Goal: Task Accomplishment & Management: Complete application form

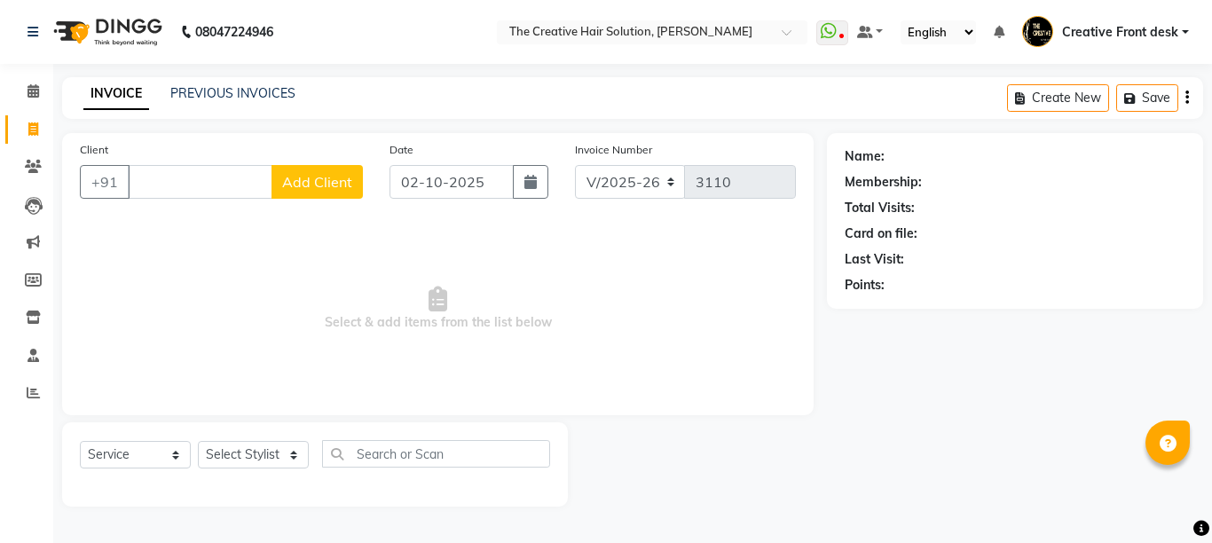
select select "146"
select select "service"
click at [34, 168] on icon at bounding box center [33, 166] width 17 height 13
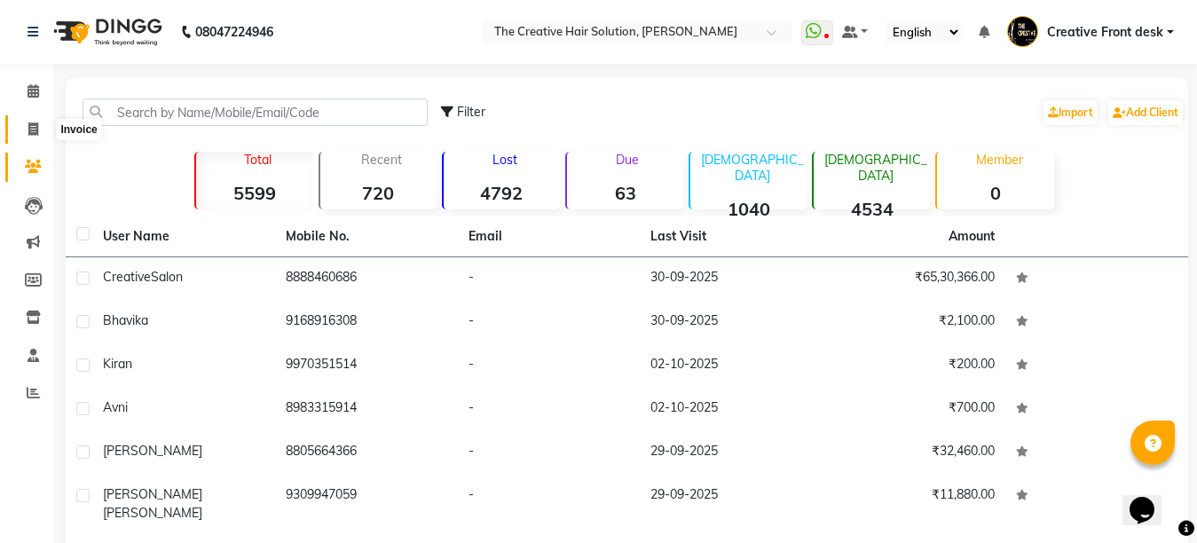
click at [34, 126] on icon at bounding box center [33, 128] width 10 height 13
select select "service"
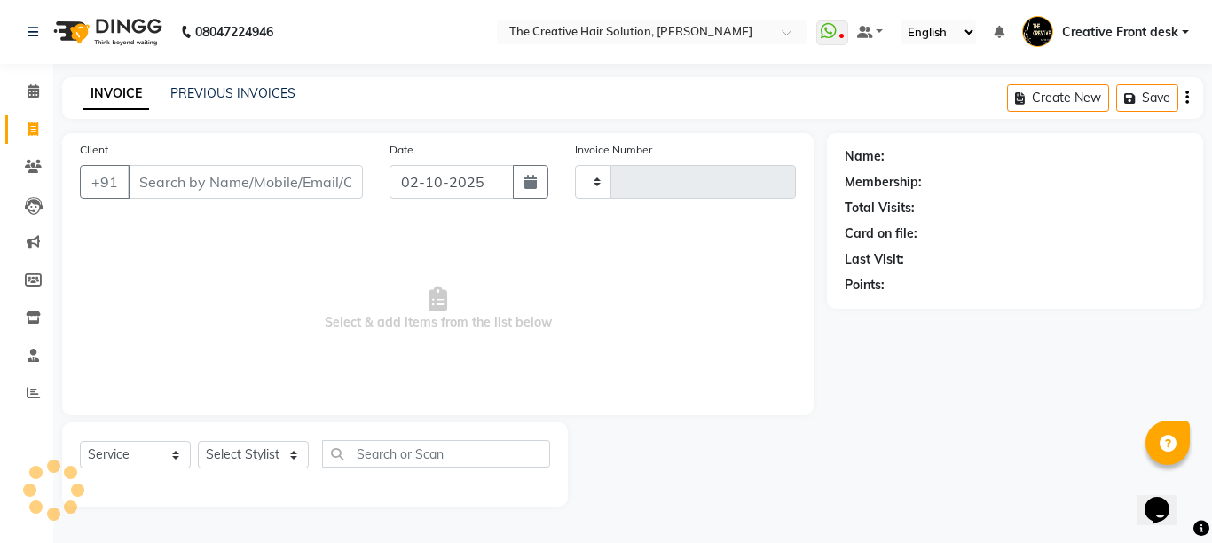
type input "3110"
select select "146"
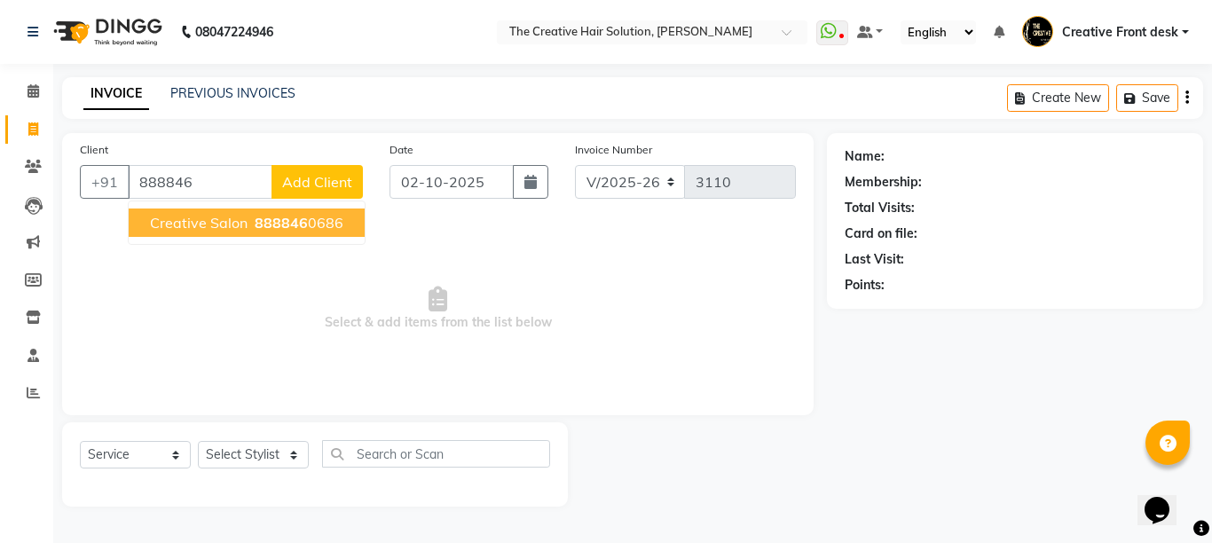
click at [294, 229] on span "888846" at bounding box center [281, 223] width 53 height 18
type input "8888460686"
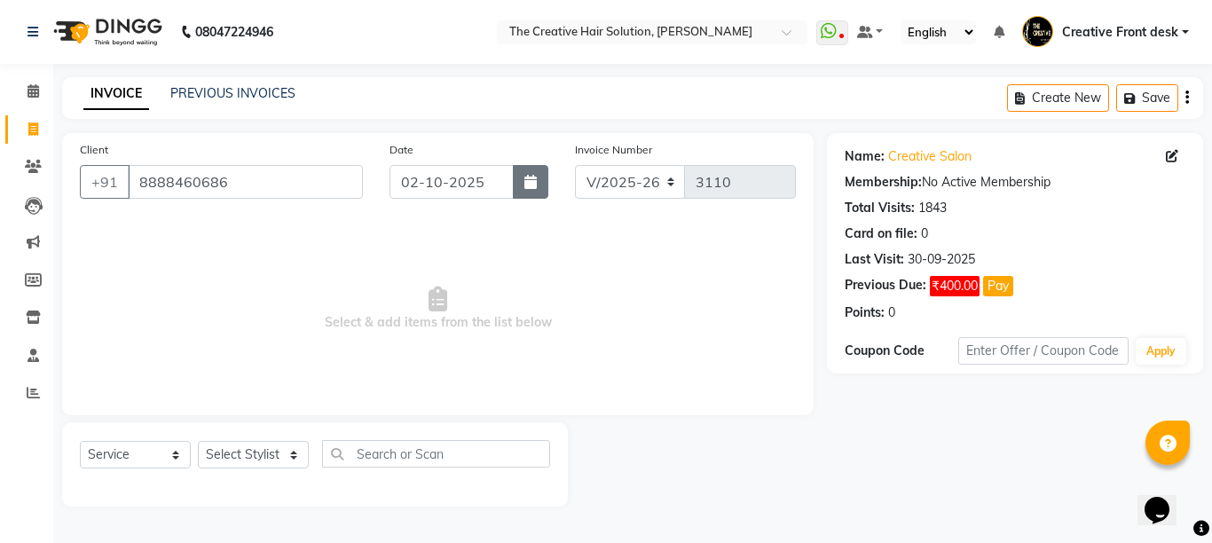
click at [528, 183] on icon "button" at bounding box center [530, 182] width 12 height 14
select select "10"
select select "2025"
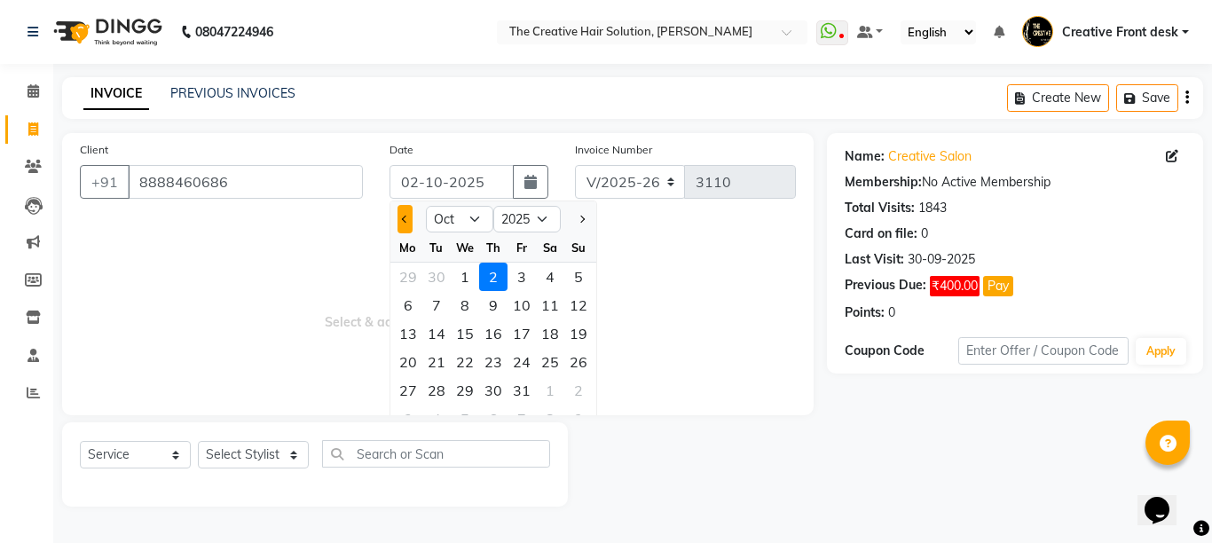
click at [404, 216] on span "Previous month" at bounding box center [405, 219] width 7 height 7
select select "9"
click at [441, 389] on div "30" at bounding box center [436, 390] width 28 height 28
type input "30-09-2025"
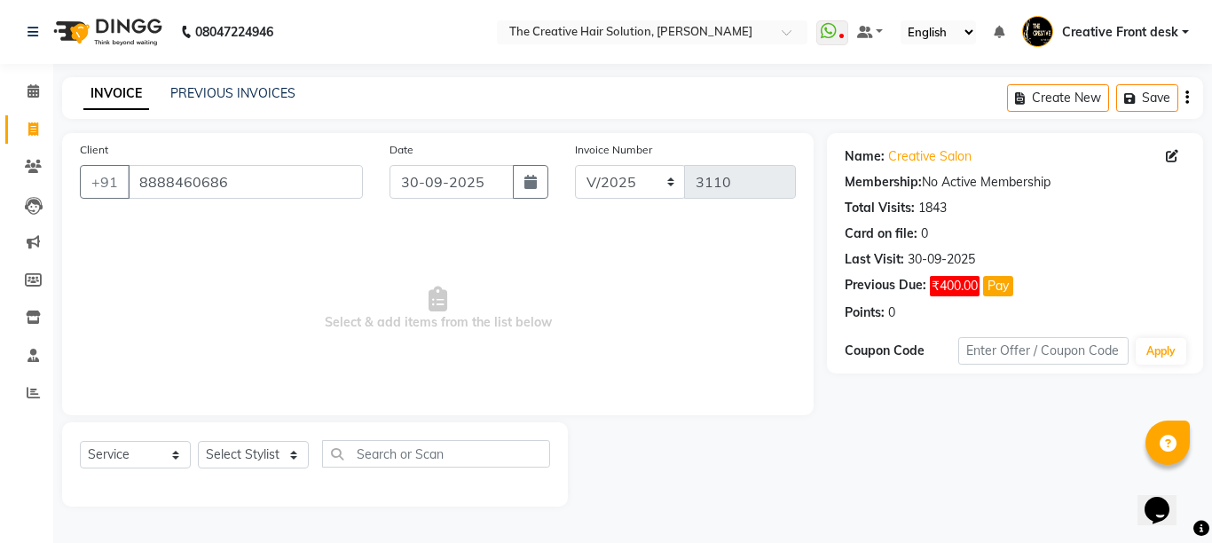
click at [441, 389] on span "Select & add items from the list below" at bounding box center [438, 308] width 716 height 177
click at [290, 459] on select "Select Stylist Ankit Arti Creative Front desk [PERSON_NAME] [PERSON_NAME] Priya…" at bounding box center [253, 454] width 111 height 27
select select "92694"
click at [198, 441] on select "Select Stylist Ankit Arti Creative Front desk [PERSON_NAME] [PERSON_NAME] Priya…" at bounding box center [253, 454] width 111 height 27
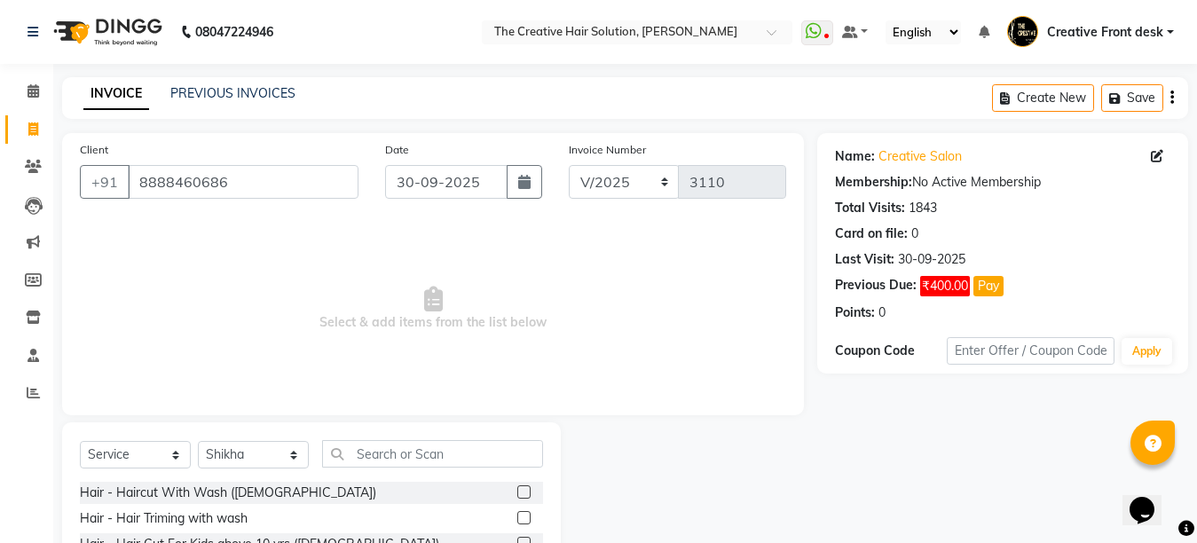
click at [360, 470] on div "Select Service Product Membership Package Voucher Prepaid Gift Card Select Styl…" at bounding box center [311, 461] width 463 height 42
click at [363, 451] on input "text" at bounding box center [432, 453] width 221 height 27
click at [369, 373] on span "Select & add items from the list below" at bounding box center [433, 308] width 706 height 177
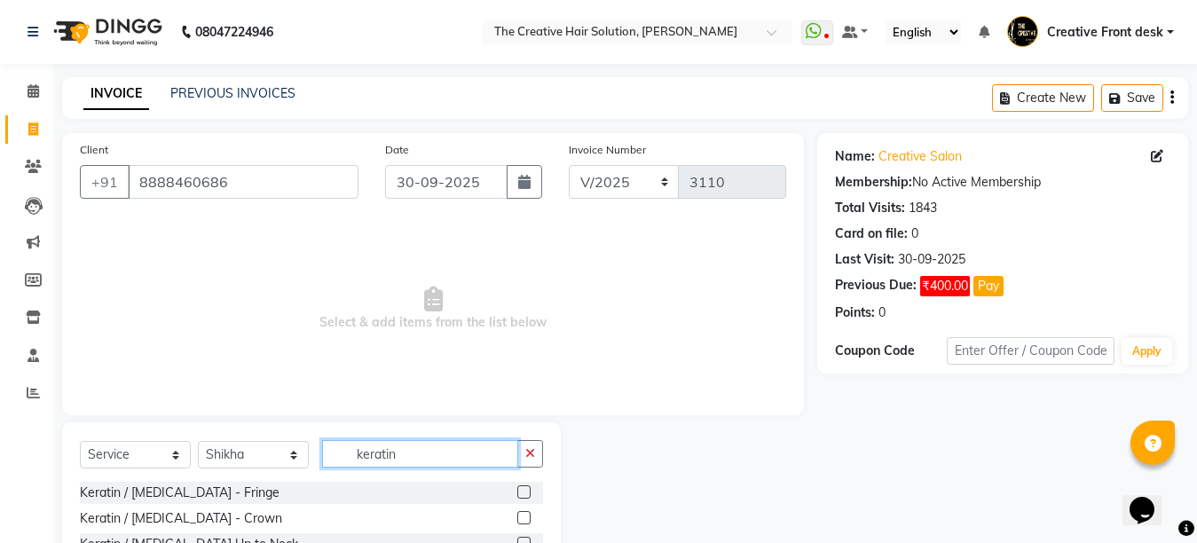
click at [415, 463] on input "keratin" at bounding box center [420, 453] width 196 height 27
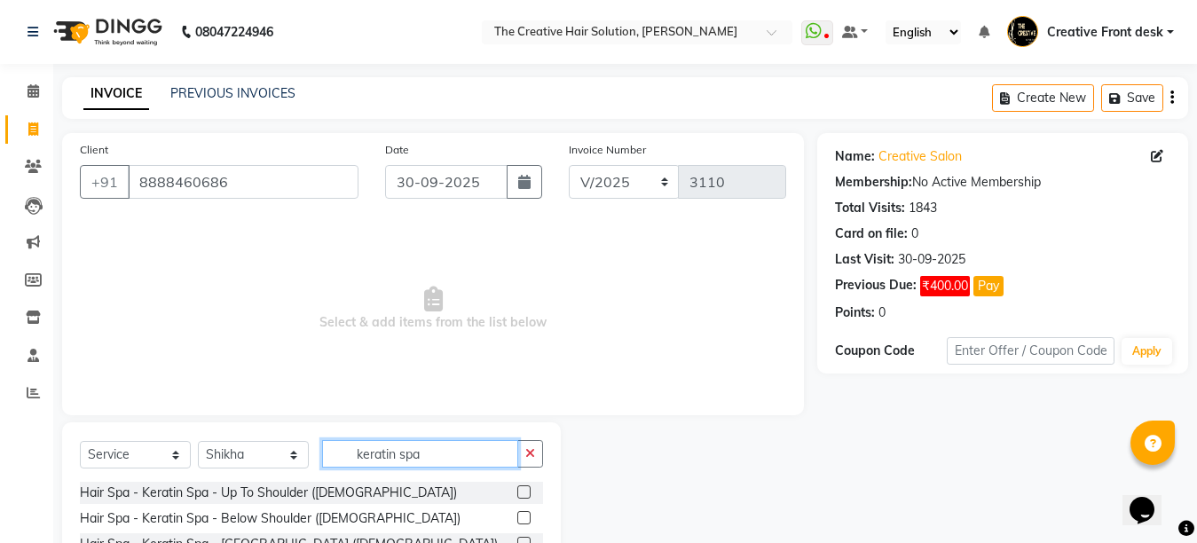
type input "keratin spa"
click at [420, 396] on span "Select & add items from the list below" at bounding box center [433, 308] width 706 height 177
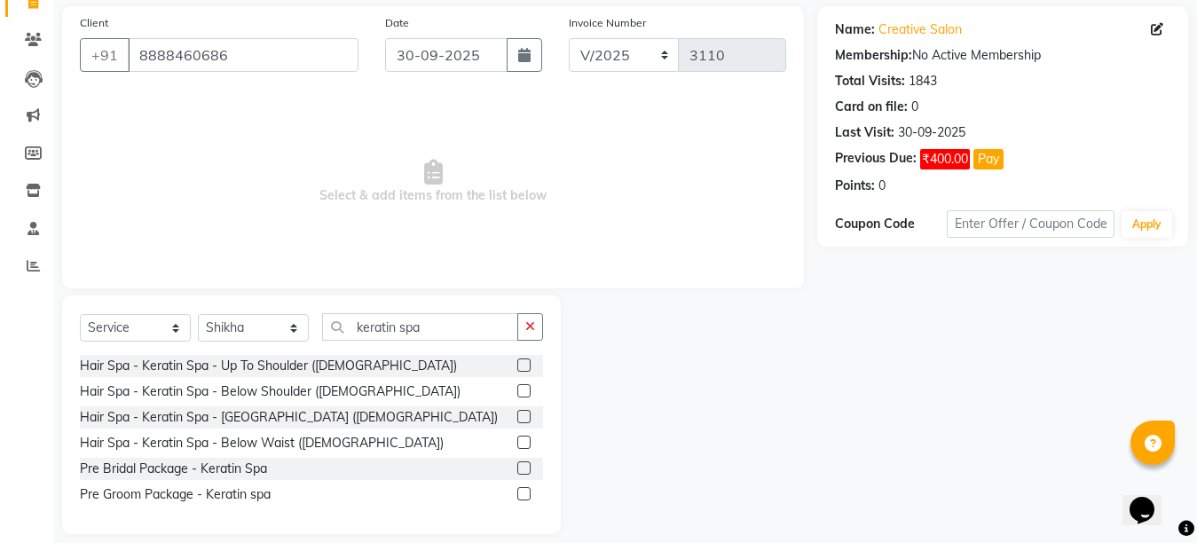
scroll to position [145, 0]
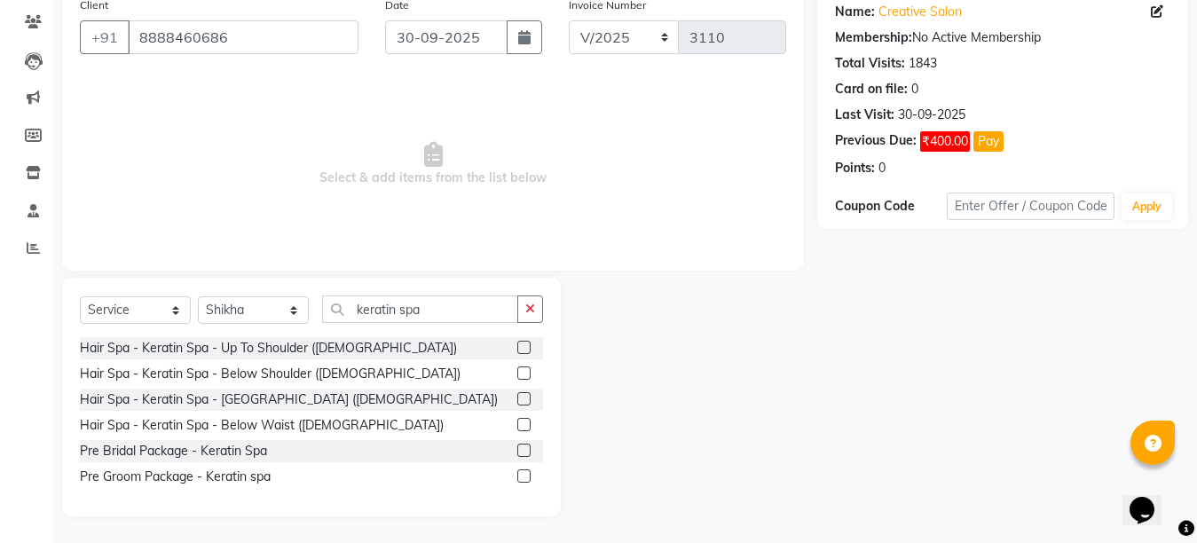
click at [522, 373] on label at bounding box center [523, 372] width 13 height 13
click at [522, 373] on input "checkbox" at bounding box center [523, 374] width 12 height 12
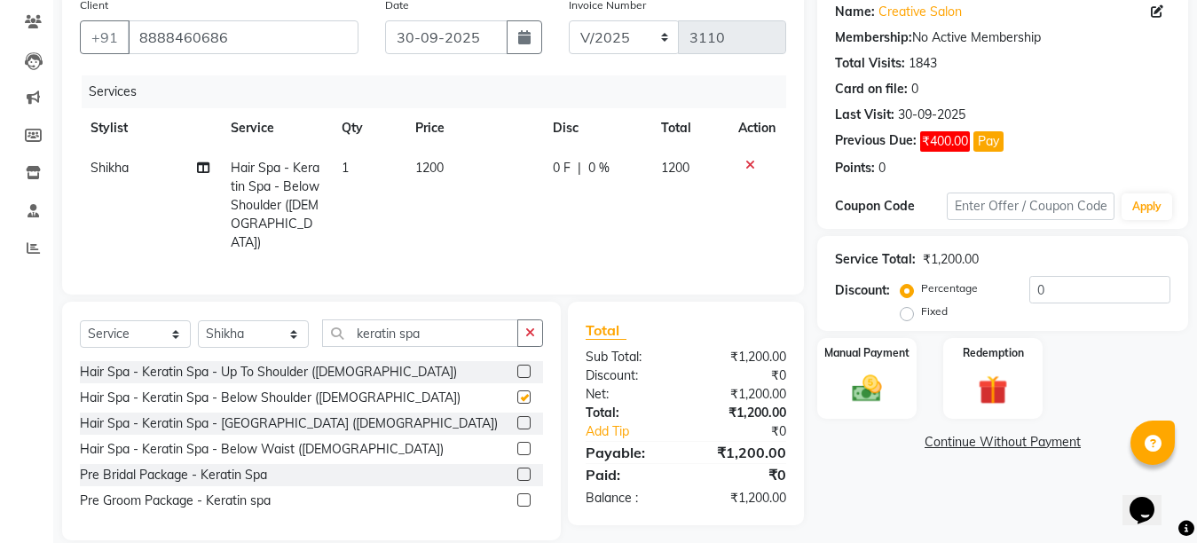
checkbox input "false"
click at [475, 201] on td "1200" at bounding box center [472, 205] width 137 height 114
select select "92694"
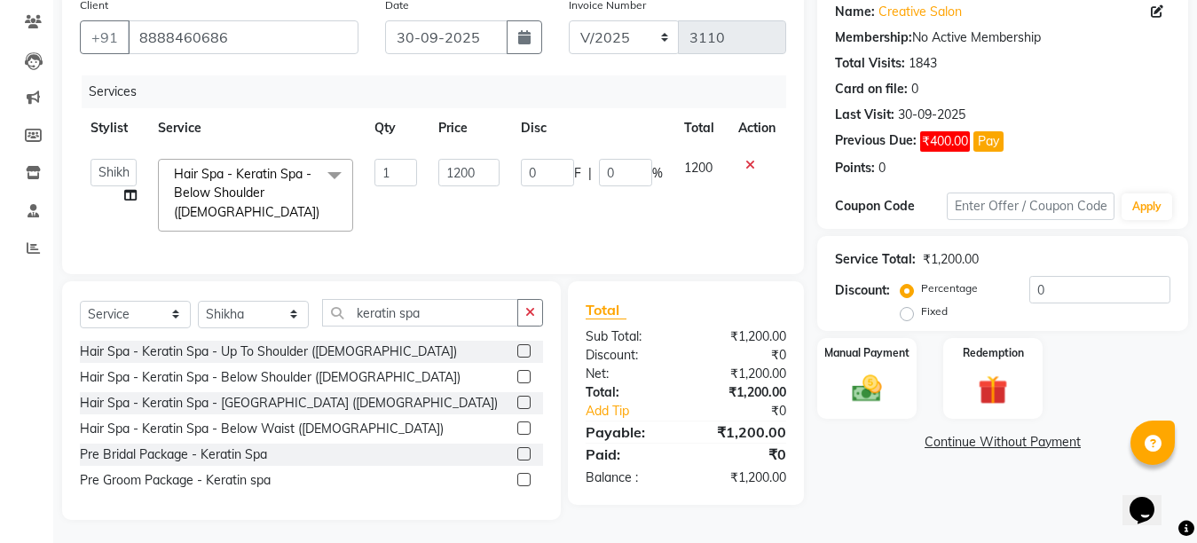
click at [522, 409] on label at bounding box center [523, 402] width 13 height 13
click at [522, 409] on input "checkbox" at bounding box center [523, 403] width 12 height 12
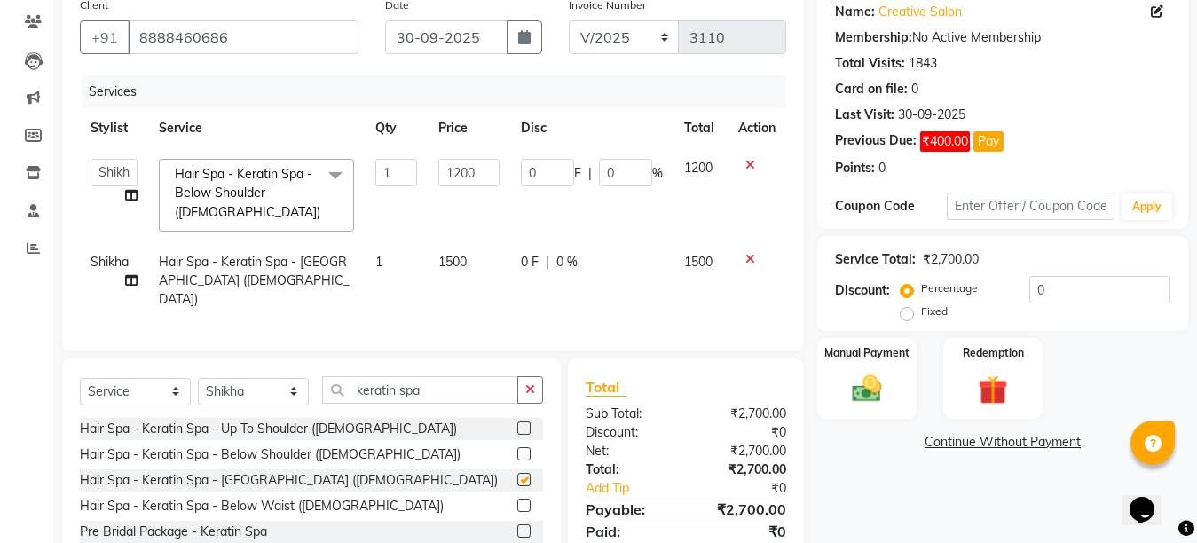
checkbox input "false"
click at [750, 166] on icon at bounding box center [750, 165] width 10 height 12
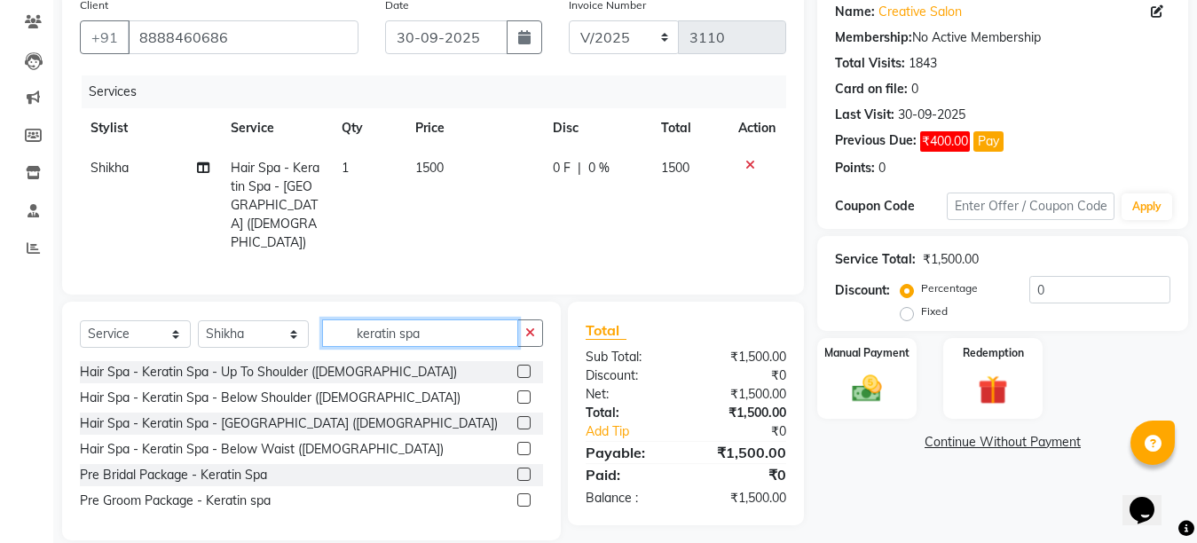
click at [443, 319] on input "keratin spa" at bounding box center [420, 332] width 196 height 27
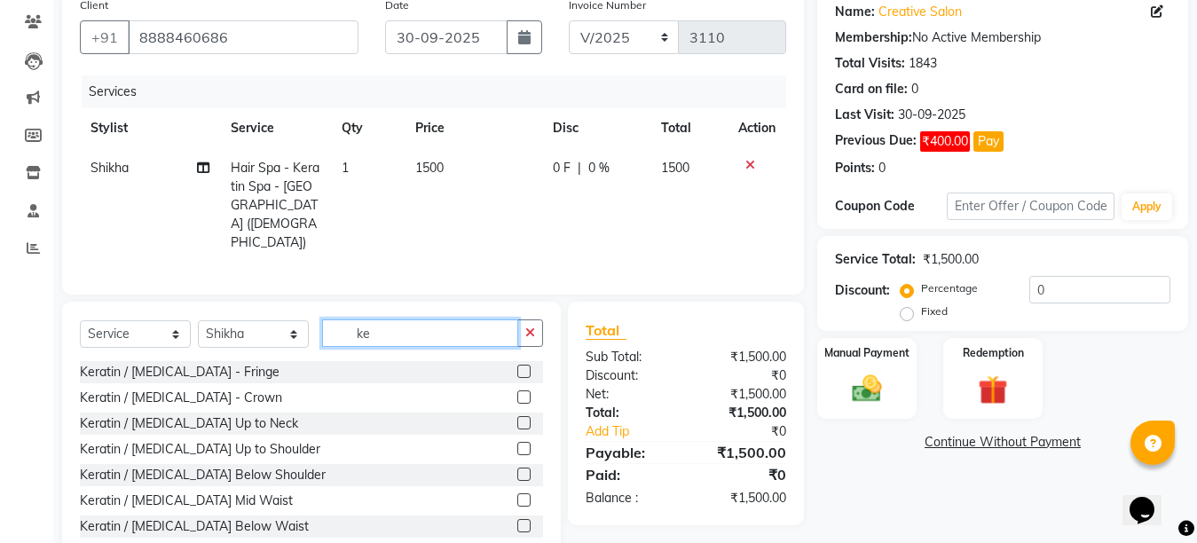
type input "k"
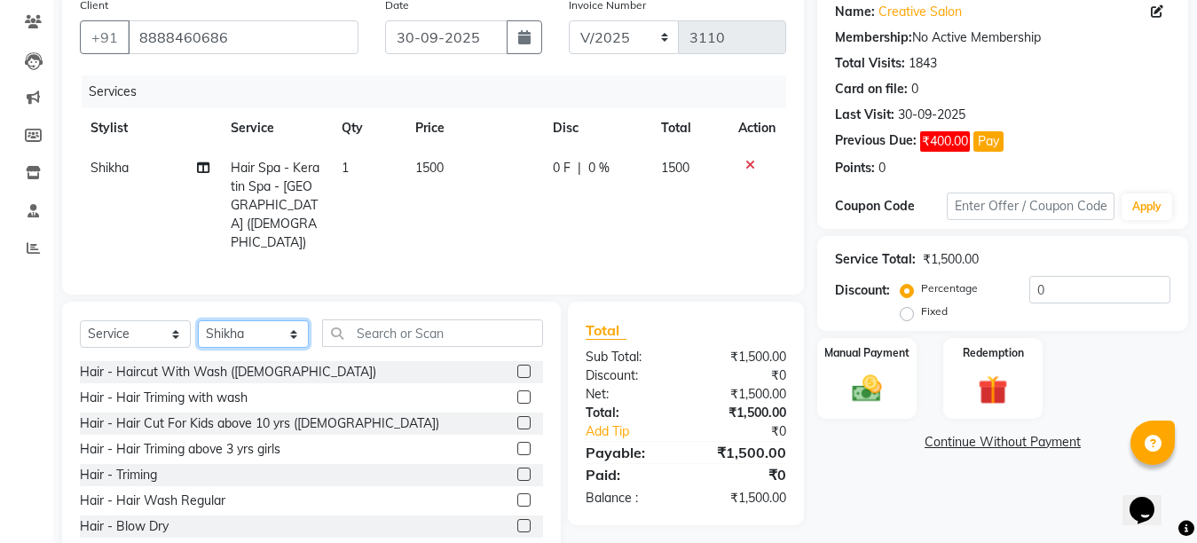
click at [274, 320] on select "Select Stylist Ankit Arti Creative Front desk [PERSON_NAME] [PERSON_NAME] Priya…" at bounding box center [253, 333] width 111 height 27
select select "4198"
click at [198, 320] on select "Select Stylist Ankit Arti Creative Front desk [PERSON_NAME] [PERSON_NAME] Priya…" at bounding box center [253, 333] width 111 height 27
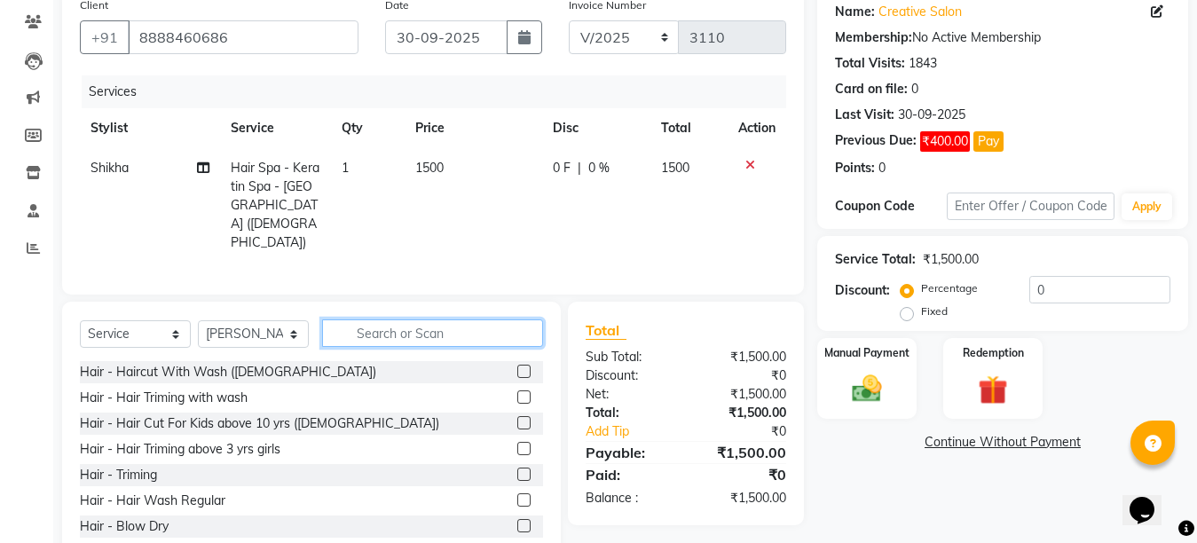
click at [391, 319] on input "text" at bounding box center [432, 332] width 221 height 27
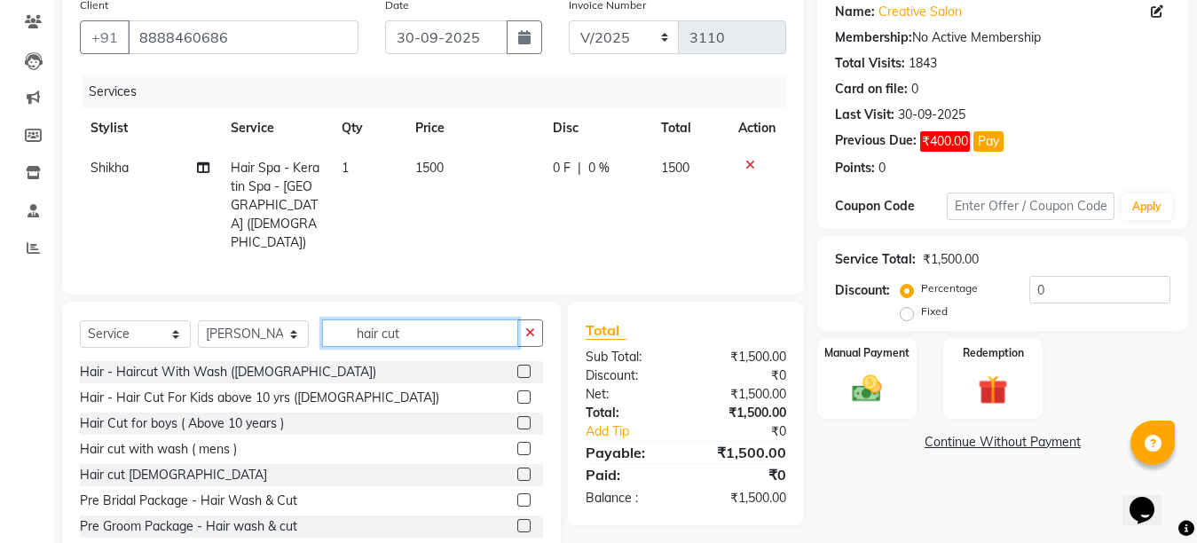
type input "hair cut"
click at [517, 467] on label at bounding box center [523, 473] width 13 height 13
click at [517, 469] on input "checkbox" at bounding box center [523, 475] width 12 height 12
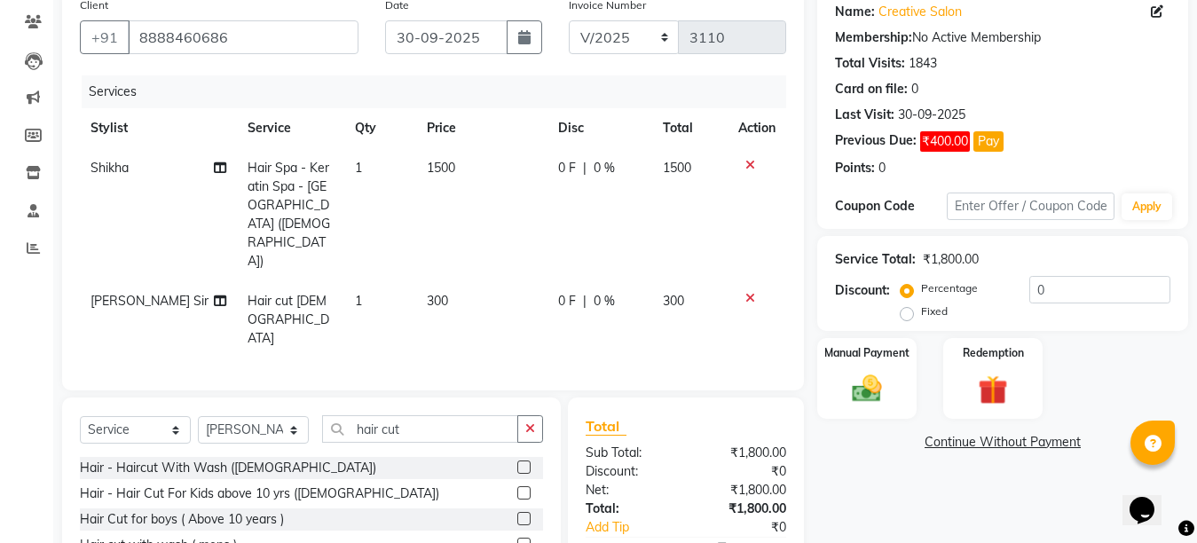
checkbox input "false"
click at [460, 281] on td "300" at bounding box center [481, 319] width 131 height 77
select select "4198"
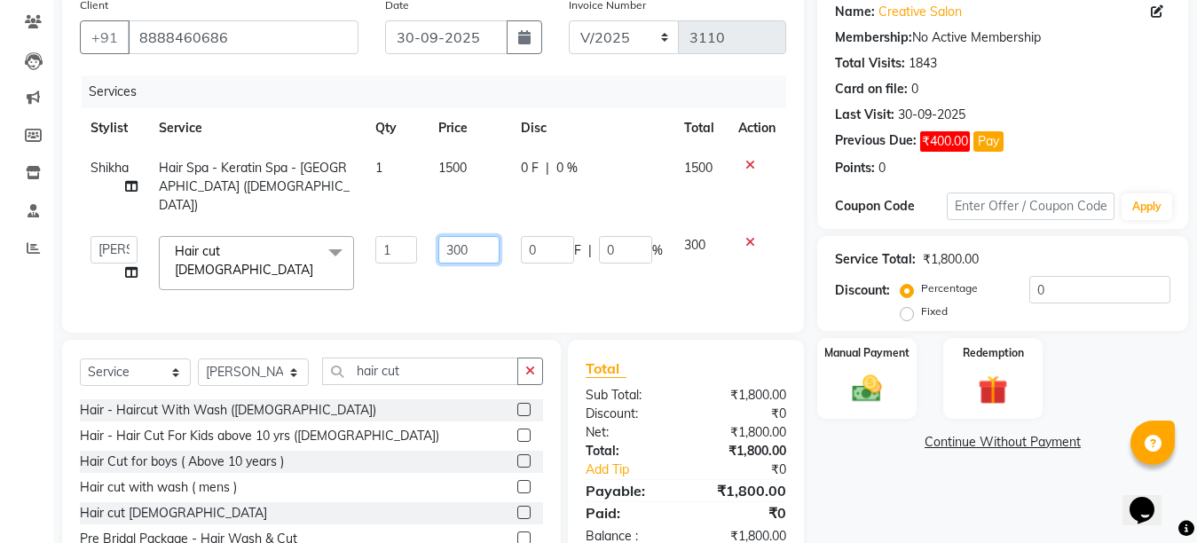
click at [451, 236] on input "300" at bounding box center [468, 249] width 61 height 27
type input "500"
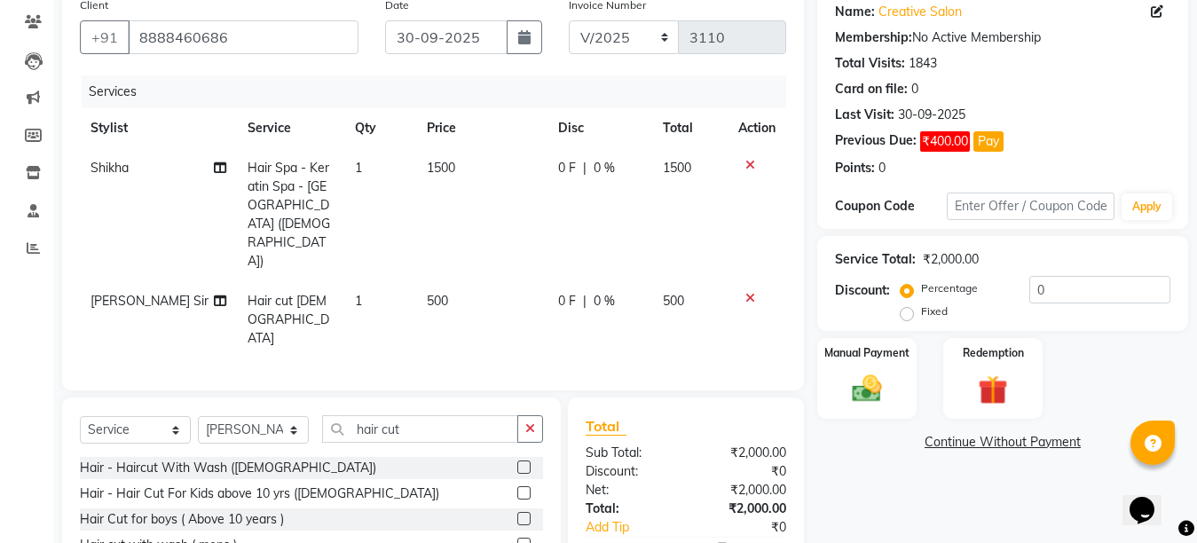
click at [477, 281] on td "500" at bounding box center [481, 319] width 131 height 77
select select "4198"
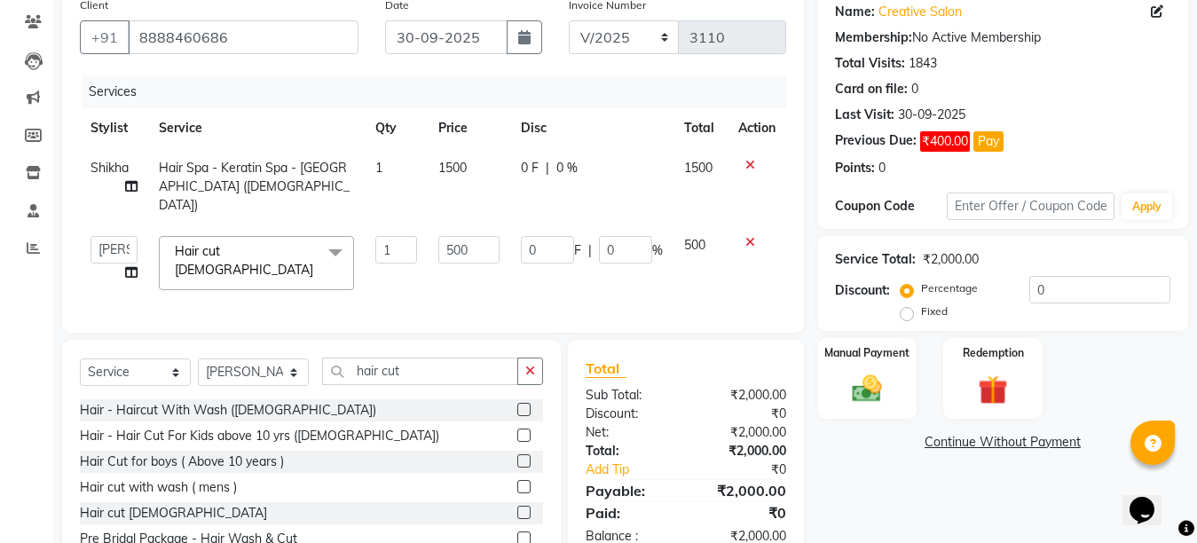
click at [477, 273] on td "500" at bounding box center [469, 262] width 82 height 75
click at [462, 192] on td "1500" at bounding box center [469, 186] width 82 height 77
select select "92694"
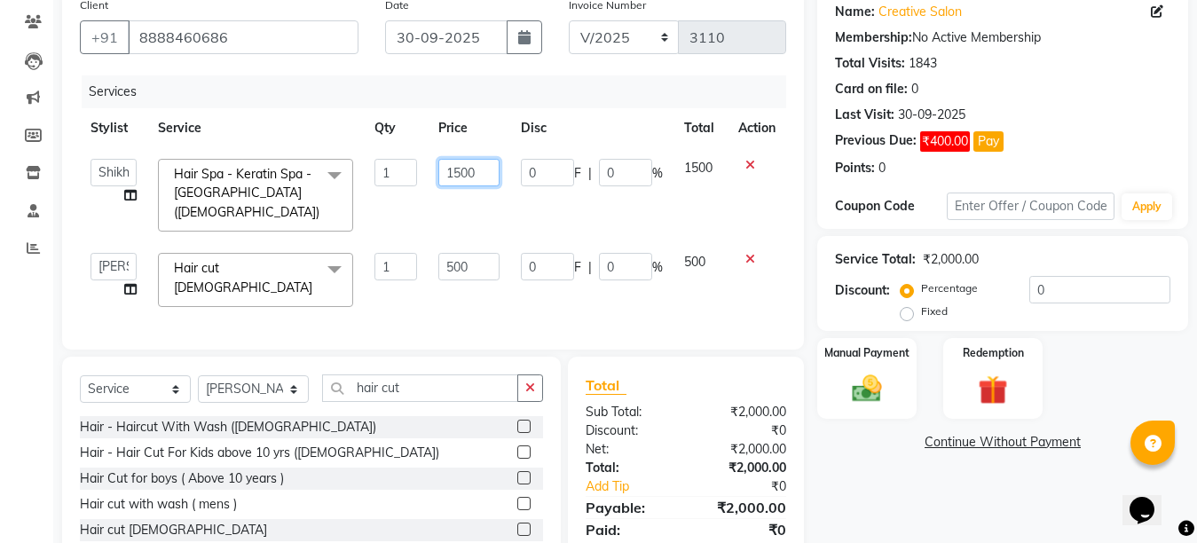
click at [461, 172] on input "1500" at bounding box center [468, 172] width 61 height 27
type input "1800"
click at [498, 242] on td "500" at bounding box center [469, 279] width 82 height 75
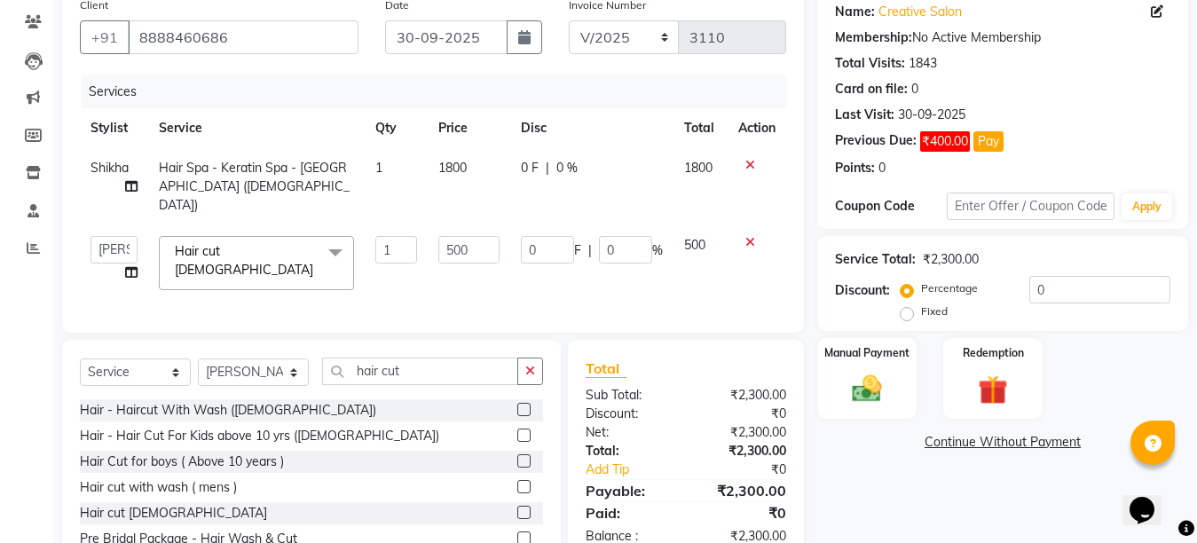
scroll to position [180, 0]
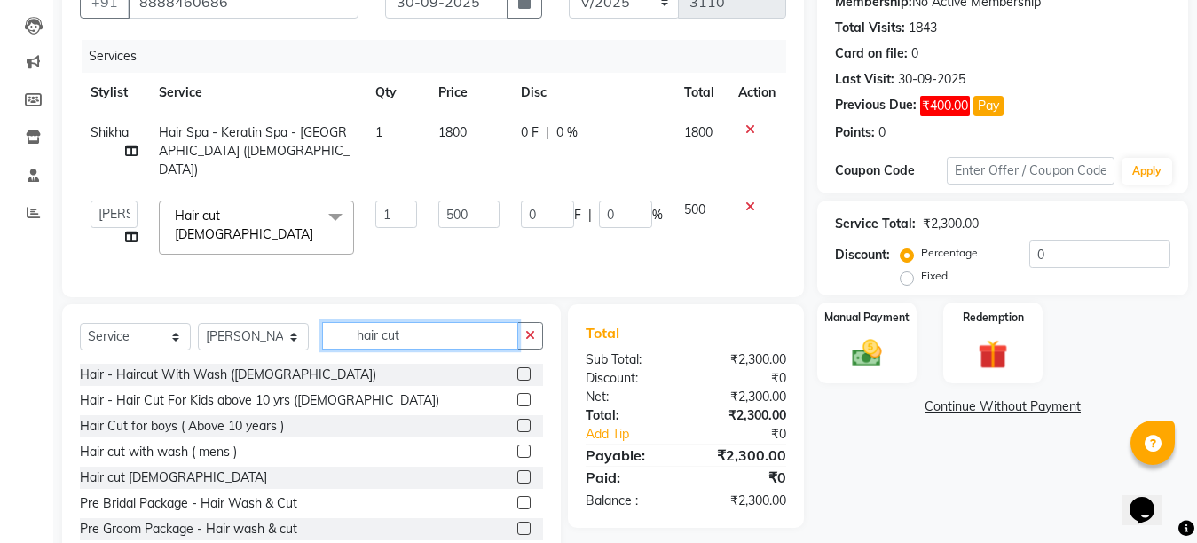
drag, startPoint x: 477, startPoint y: 326, endPoint x: 428, endPoint y: 318, distance: 50.5
click at [428, 322] on input "hair cut" at bounding box center [420, 335] width 196 height 27
click at [446, 228] on td "500" at bounding box center [469, 227] width 82 height 75
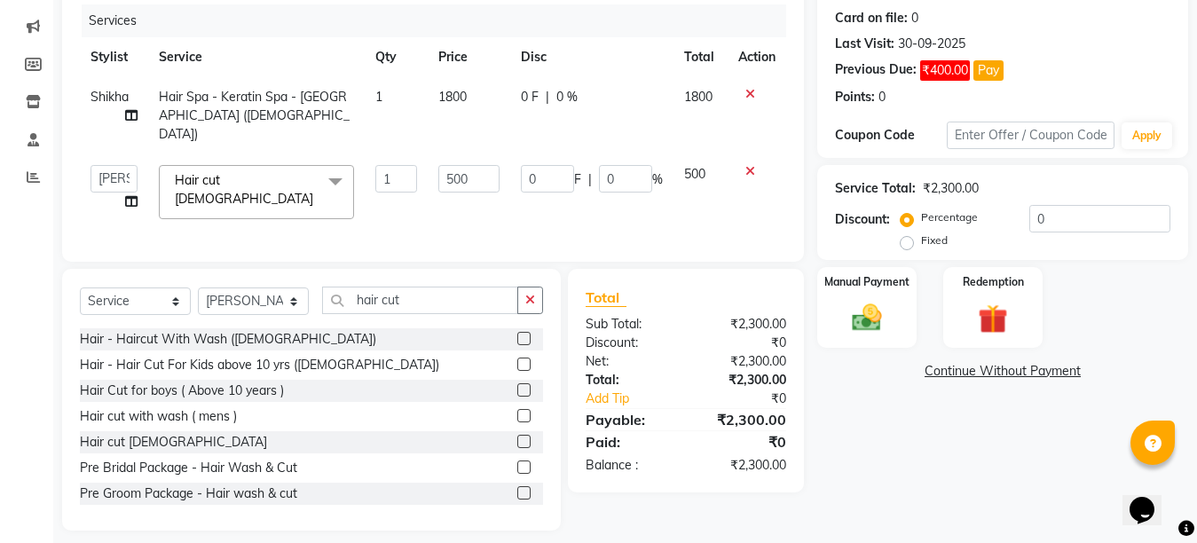
scroll to position [218, 0]
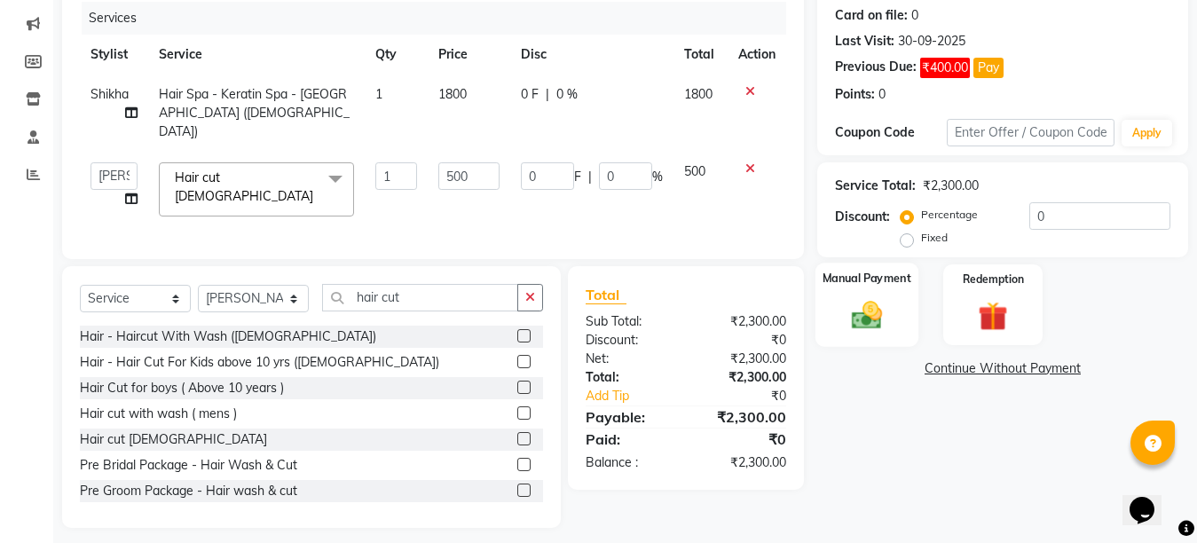
click at [869, 316] on img at bounding box center [867, 314] width 50 height 35
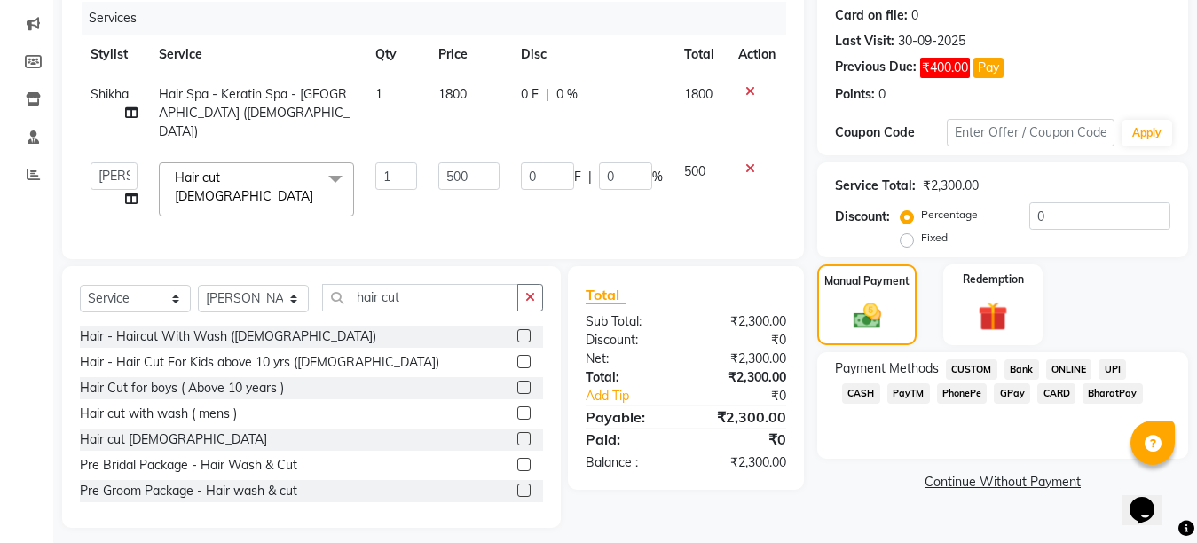
click at [880, 383] on span "CASH" at bounding box center [861, 393] width 38 height 20
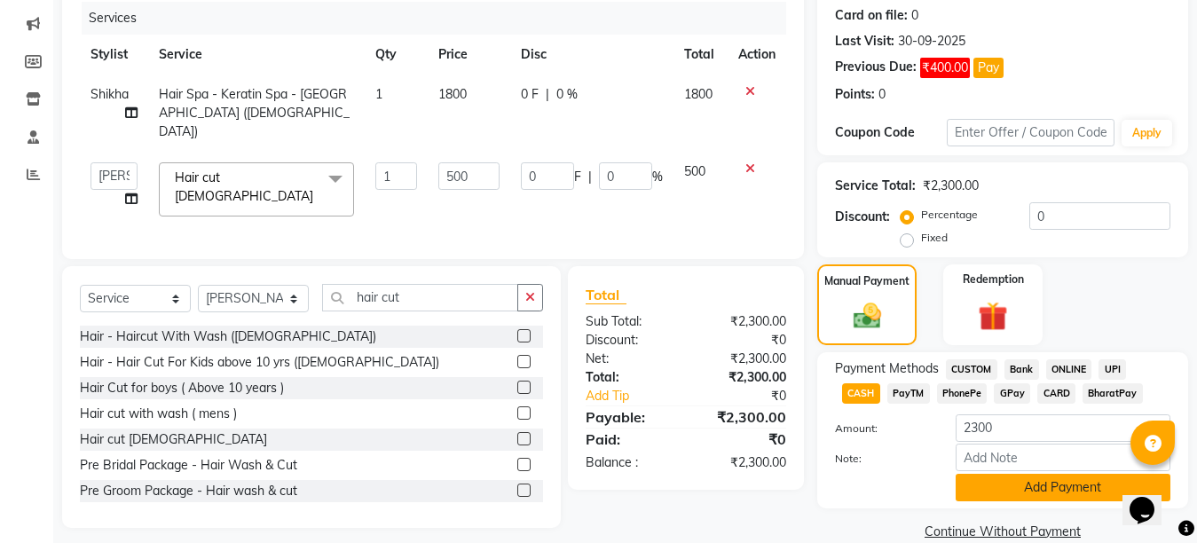
click at [1036, 493] on button "Add Payment" at bounding box center [1062, 487] width 215 height 27
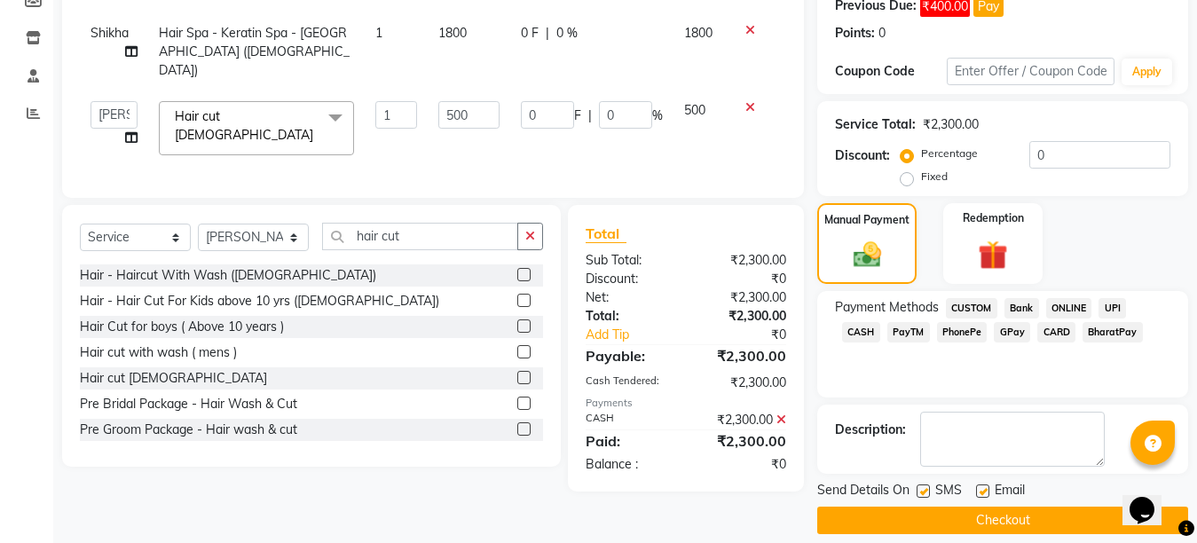
scroll to position [297, 0]
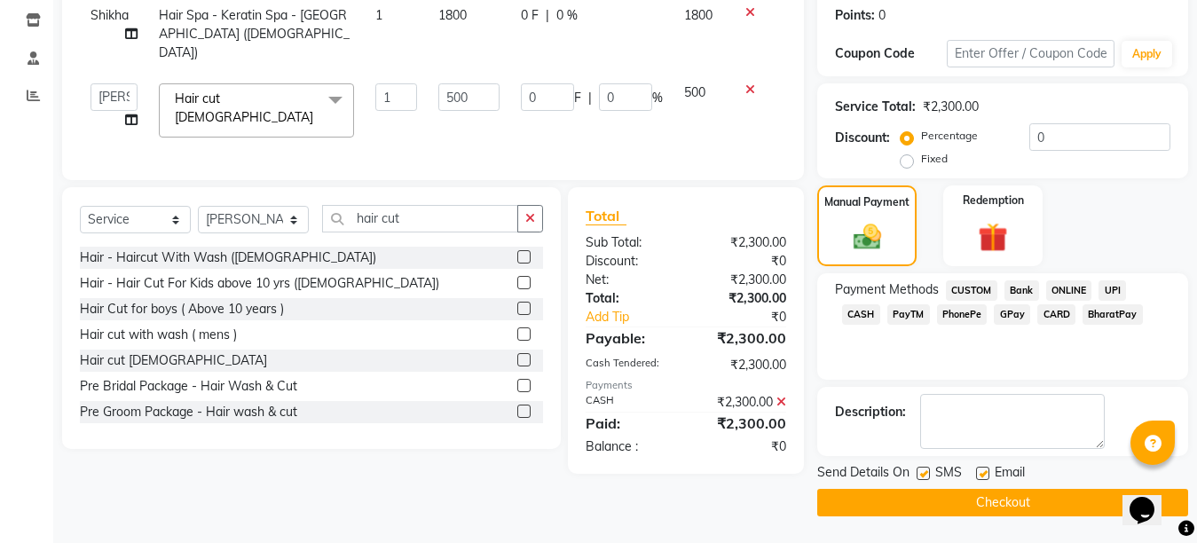
click at [982, 475] on label at bounding box center [982, 473] width 13 height 13
click at [982, 475] on input "checkbox" at bounding box center [982, 474] width 12 height 12
checkbox input "false"
click at [921, 479] on label at bounding box center [922, 473] width 13 height 13
click at [921, 479] on input "checkbox" at bounding box center [922, 474] width 12 height 12
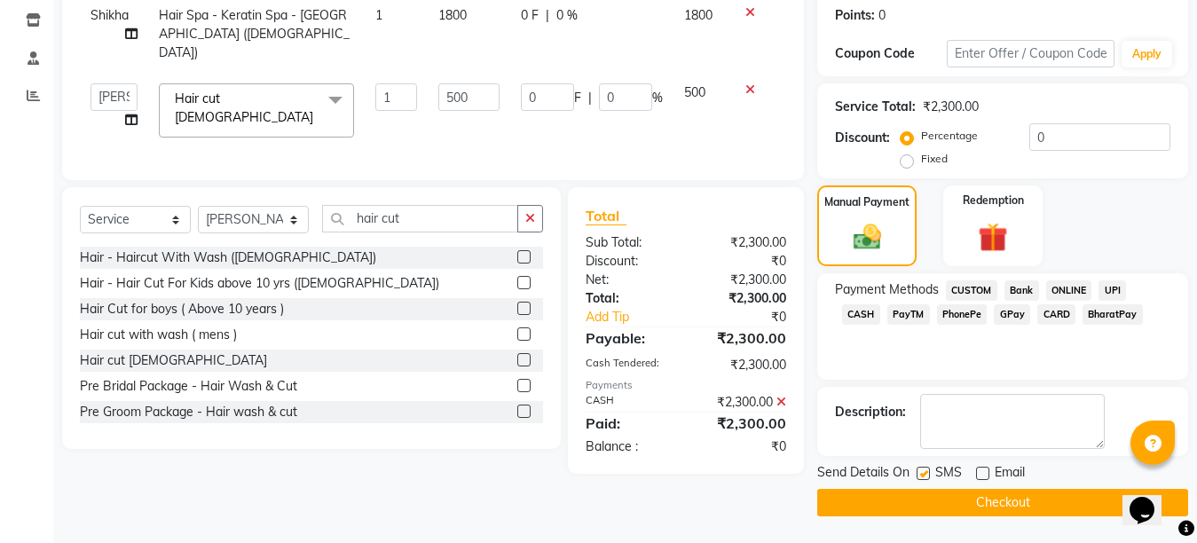
checkbox input "false"
click at [954, 499] on button "Checkout" at bounding box center [1002, 502] width 371 height 27
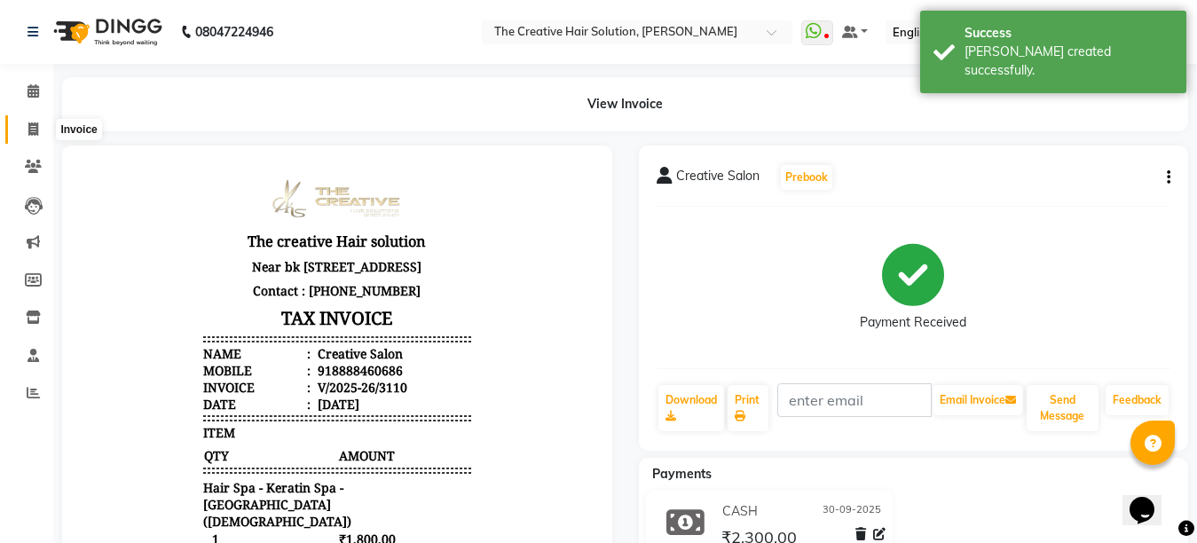
click at [37, 133] on icon at bounding box center [33, 128] width 10 height 13
select select "service"
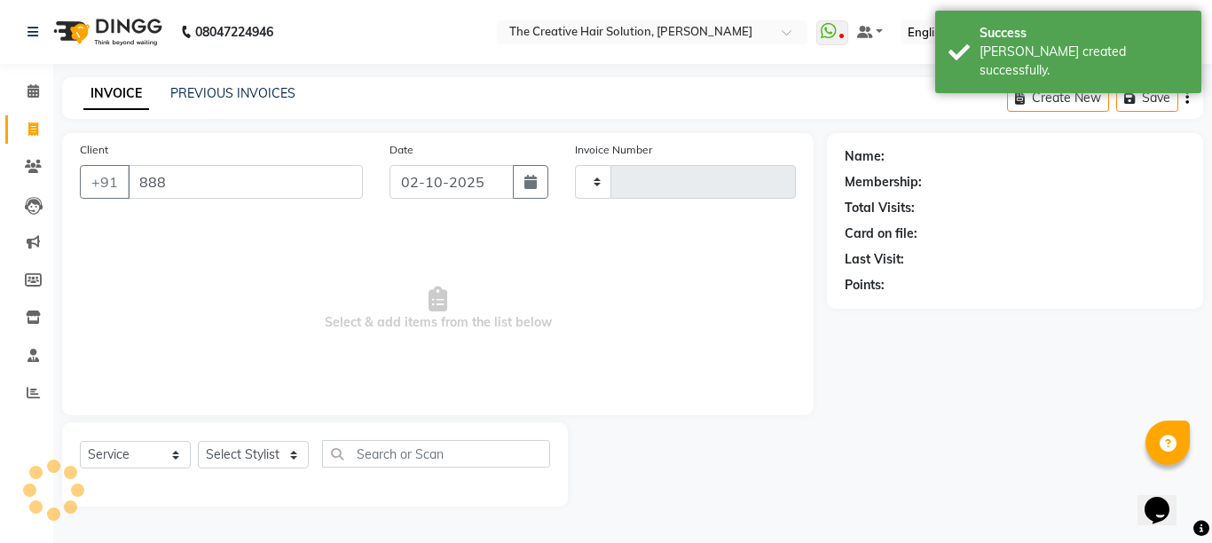
type input "8888"
type input "3111"
select select "146"
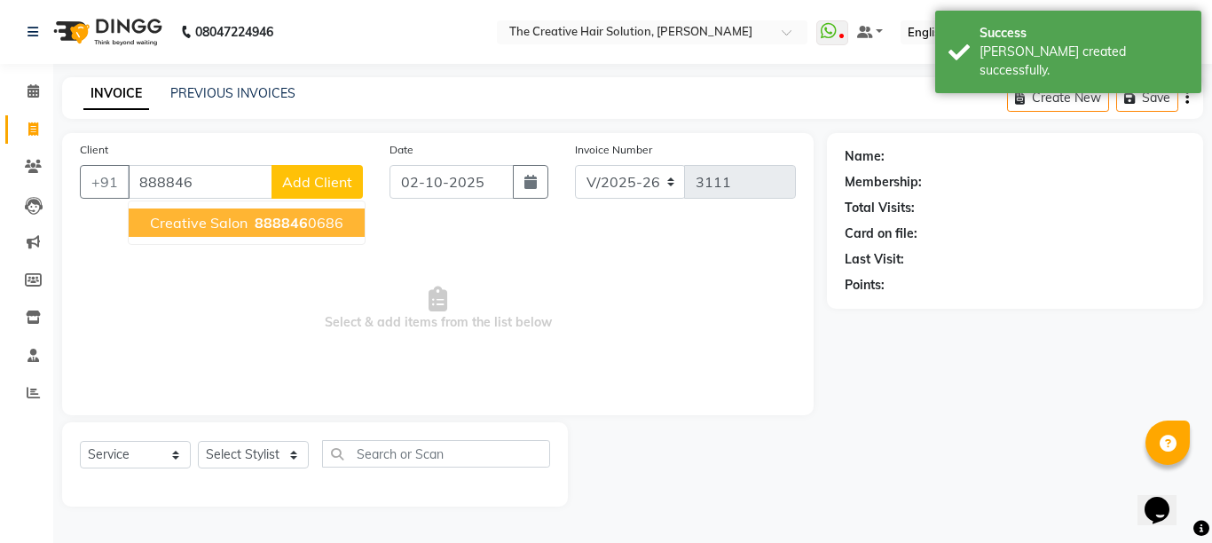
click at [205, 228] on span "Creative Salon" at bounding box center [199, 223] width 98 height 18
type input "8888460686"
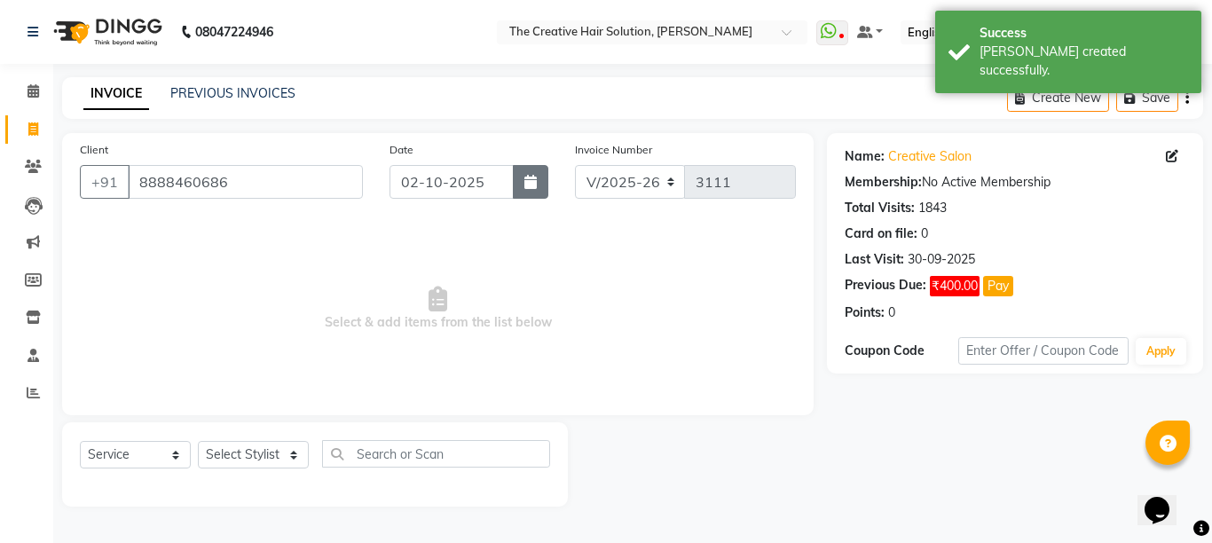
click at [530, 186] on icon "button" at bounding box center [530, 182] width 12 height 14
select select "10"
select select "2025"
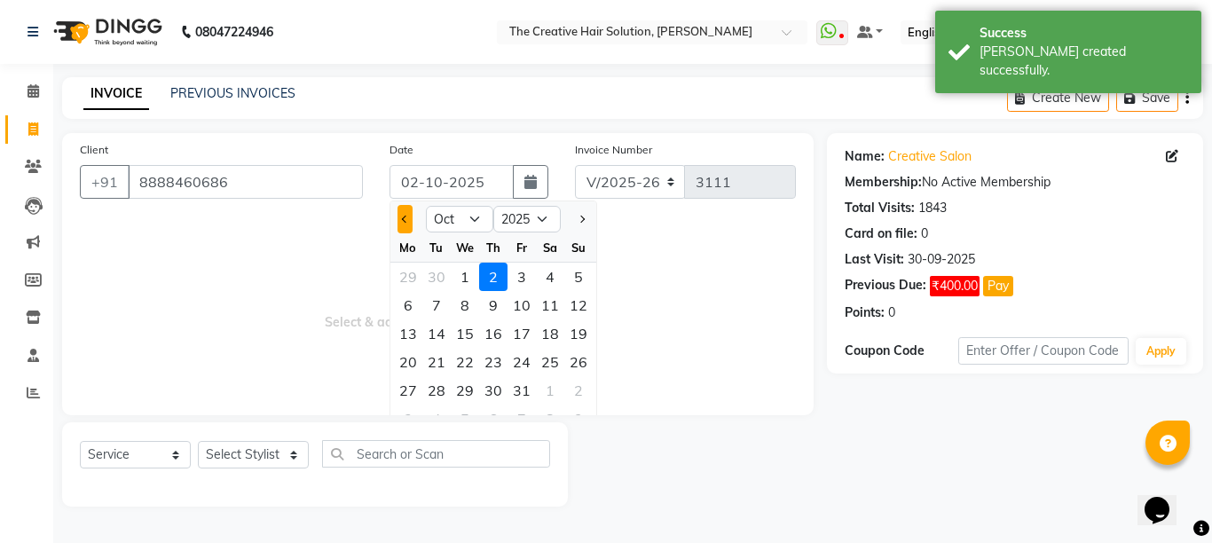
click at [406, 223] on button "Previous month" at bounding box center [404, 219] width 15 height 28
select select "9"
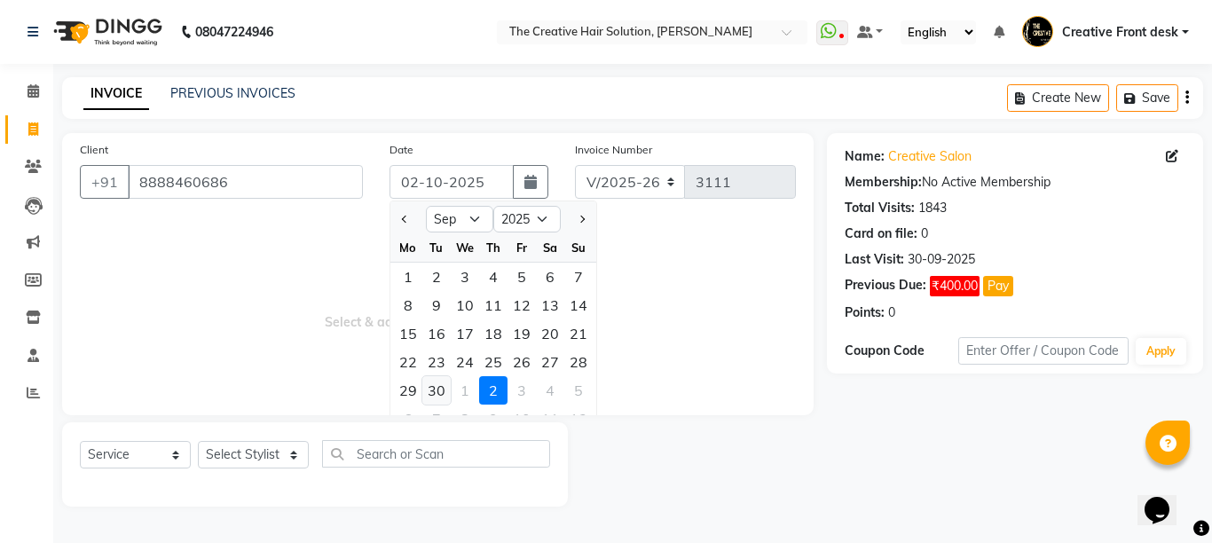
click at [429, 394] on div "30" at bounding box center [436, 390] width 28 height 28
type input "30-09-2025"
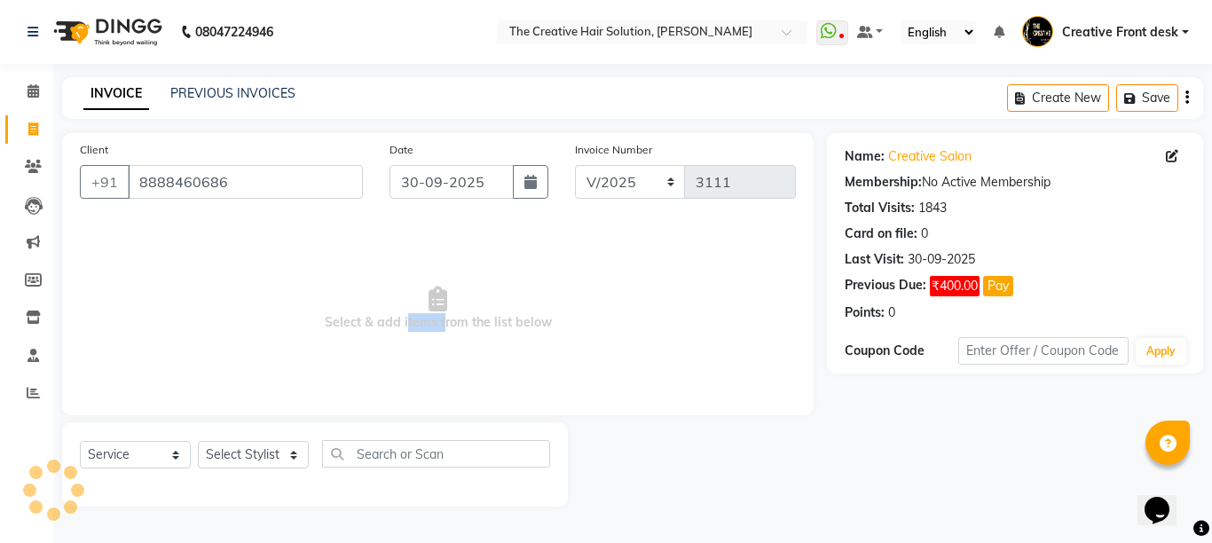
click at [429, 394] on span "Select & add items from the list below" at bounding box center [438, 308] width 716 height 177
click at [287, 454] on select "Select Stylist Ankit Arti Creative Front desk [PERSON_NAME] [PERSON_NAME] Priya…" at bounding box center [253, 454] width 111 height 27
select select "92338"
click at [198, 441] on select "Select Stylist Ankit Arti Creative Front desk [PERSON_NAME] [PERSON_NAME] Priya…" at bounding box center [253, 454] width 111 height 27
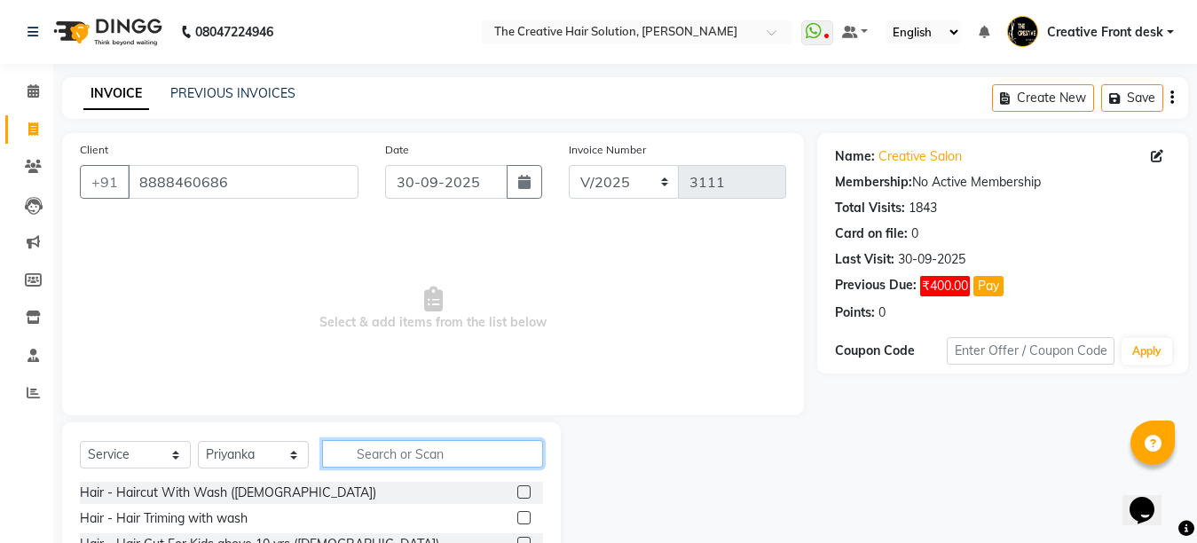
click at [373, 451] on input "text" at bounding box center [432, 453] width 221 height 27
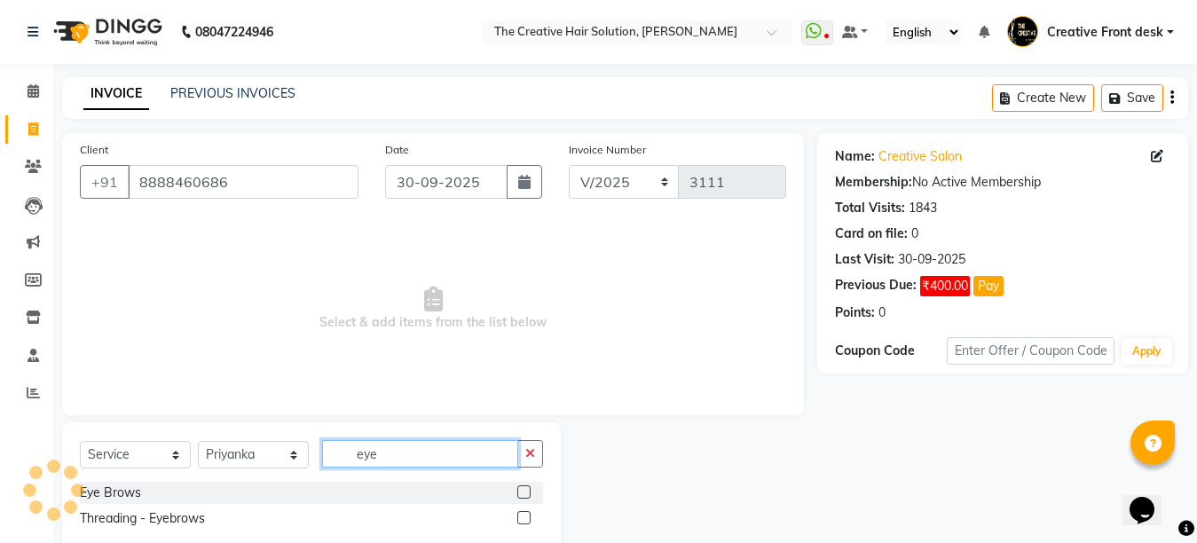
type input "eye"
click at [524, 491] on label at bounding box center [523, 491] width 13 height 13
click at [524, 491] on input "checkbox" at bounding box center [523, 493] width 12 height 12
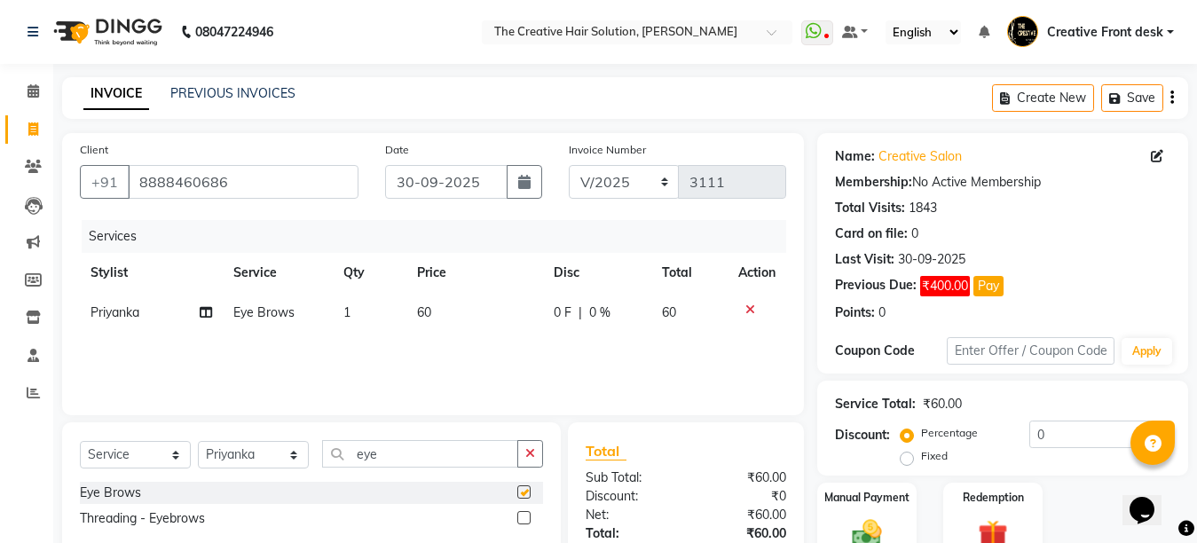
checkbox input "false"
click at [386, 455] on input "eye" at bounding box center [420, 453] width 196 height 27
type input "e"
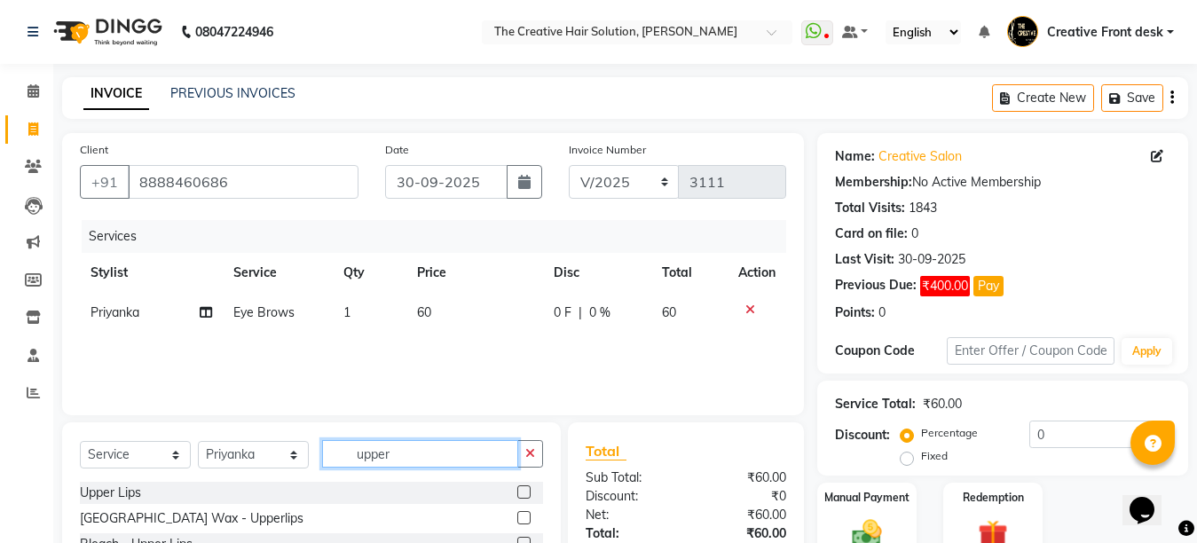
type input "upper"
click at [517, 491] on label at bounding box center [523, 491] width 13 height 13
click at [517, 491] on input "checkbox" at bounding box center [523, 493] width 12 height 12
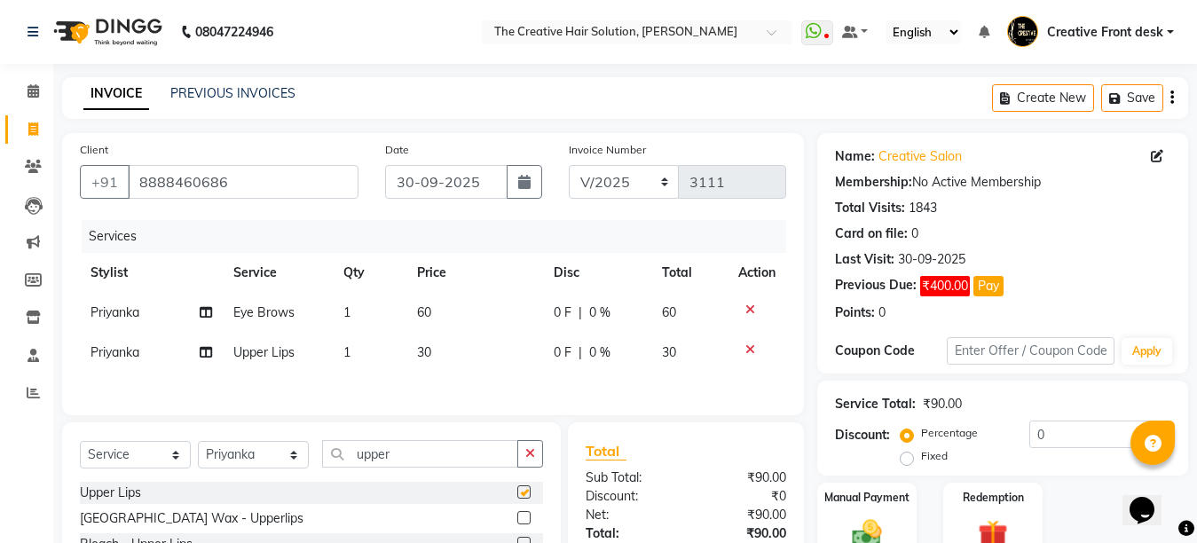
checkbox input "false"
click at [408, 461] on input "upper" at bounding box center [420, 453] width 196 height 27
type input "u"
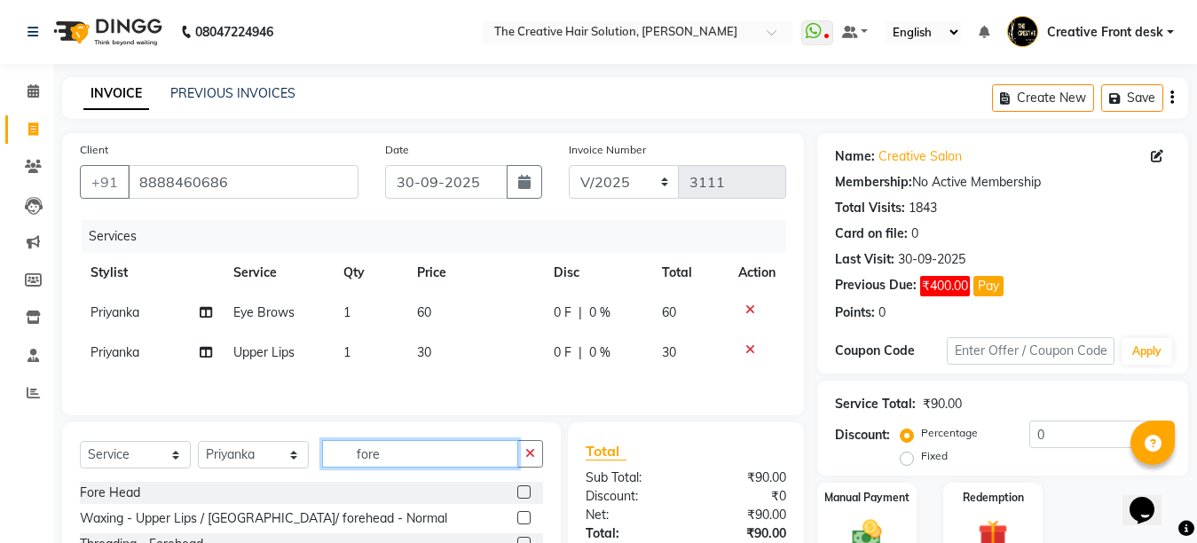
type input "fore"
click at [524, 497] on label at bounding box center [523, 491] width 13 height 13
click at [524, 497] on input "checkbox" at bounding box center [523, 493] width 12 height 12
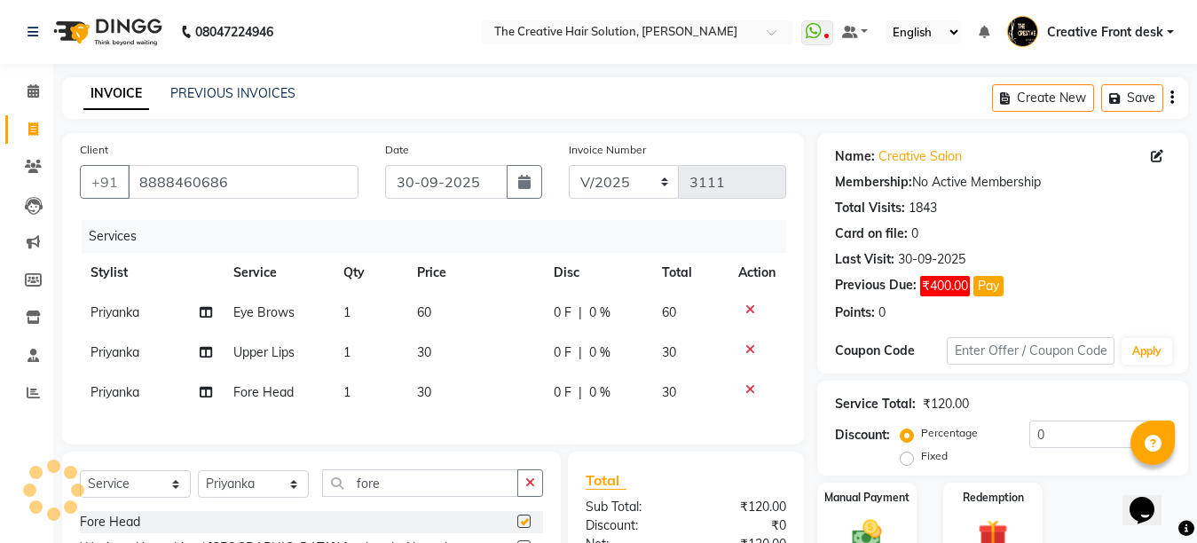
checkbox input "false"
click at [474, 392] on td "30" at bounding box center [474, 393] width 136 height 40
select select "92338"
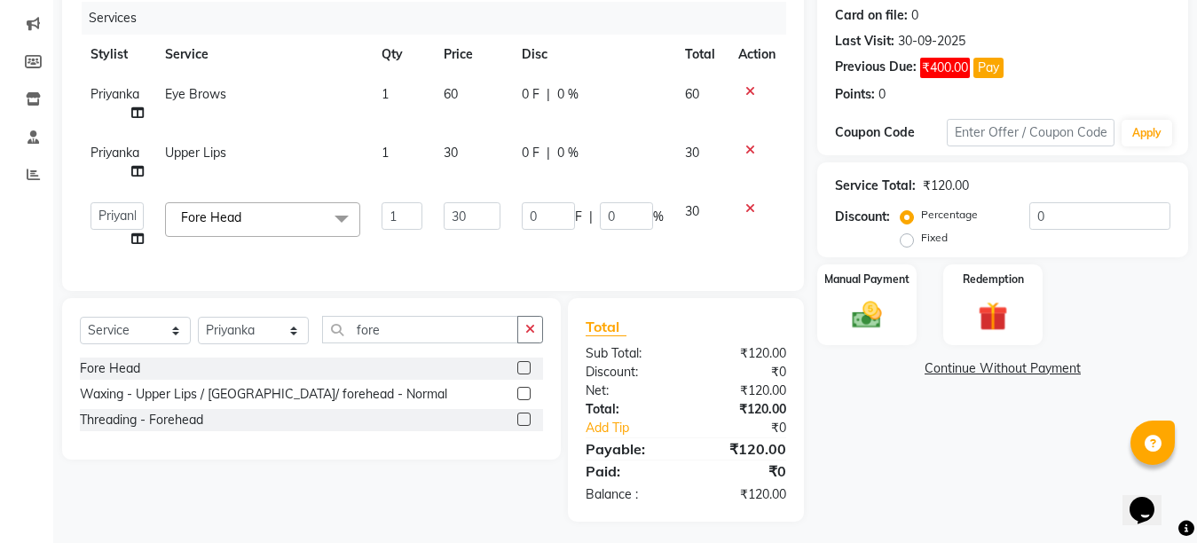
scroll to position [239, 0]
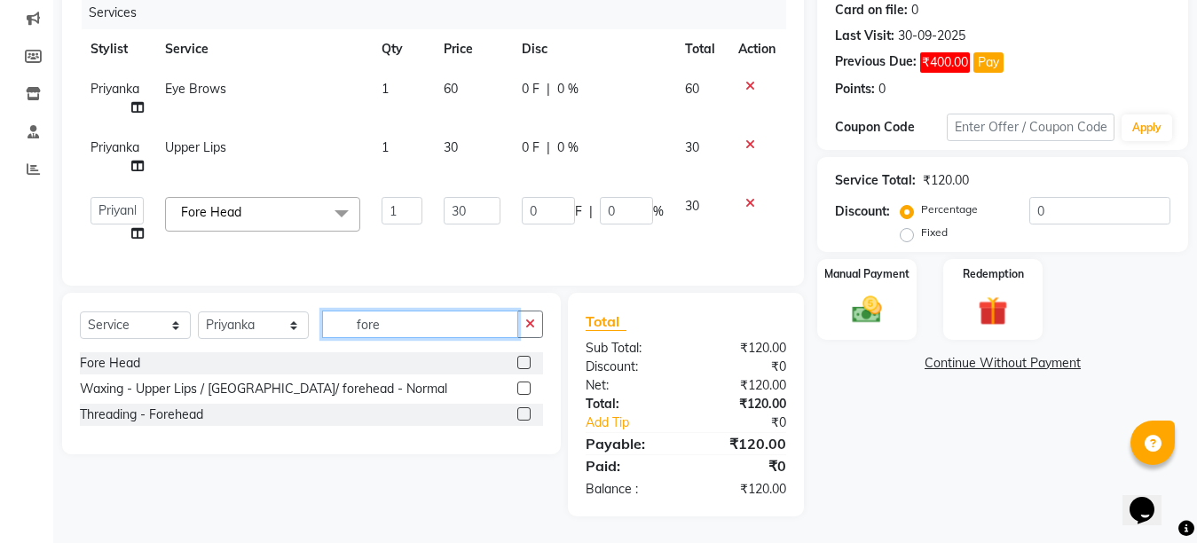
click at [427, 327] on input "fore" at bounding box center [420, 323] width 196 height 27
type input "f"
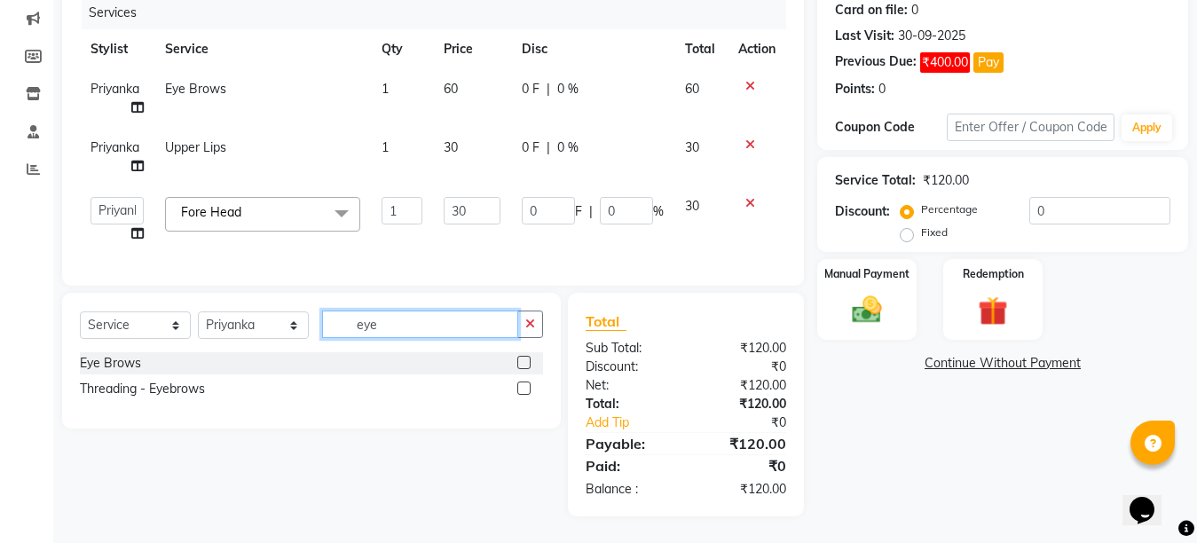
type input "eye"
click at [522, 361] on label at bounding box center [523, 362] width 13 height 13
click at [522, 361] on input "checkbox" at bounding box center [523, 363] width 12 height 12
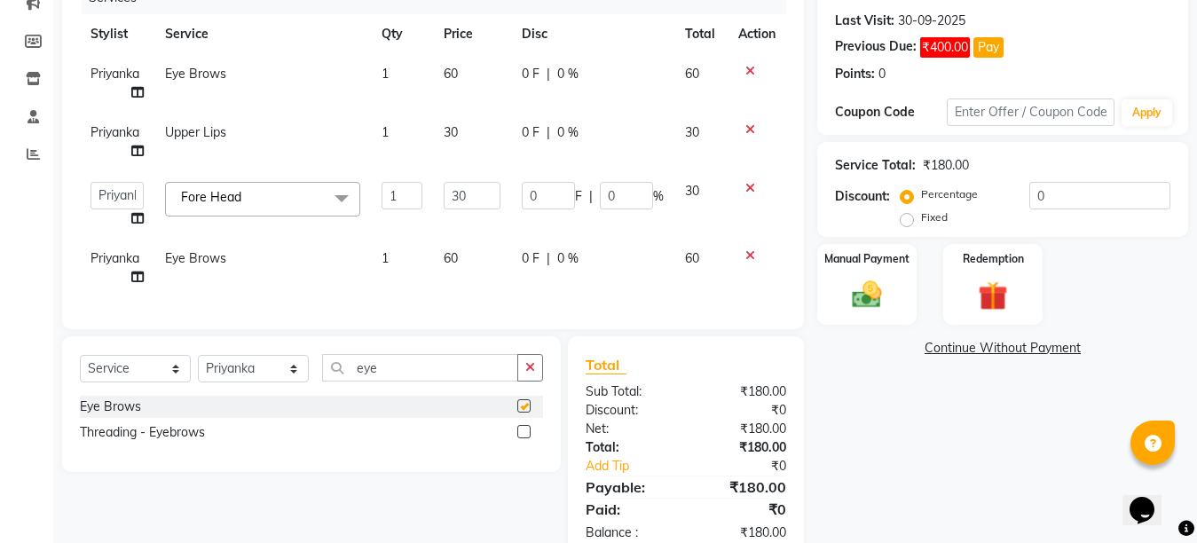
checkbox input "false"
click at [864, 301] on img at bounding box center [867, 294] width 50 height 35
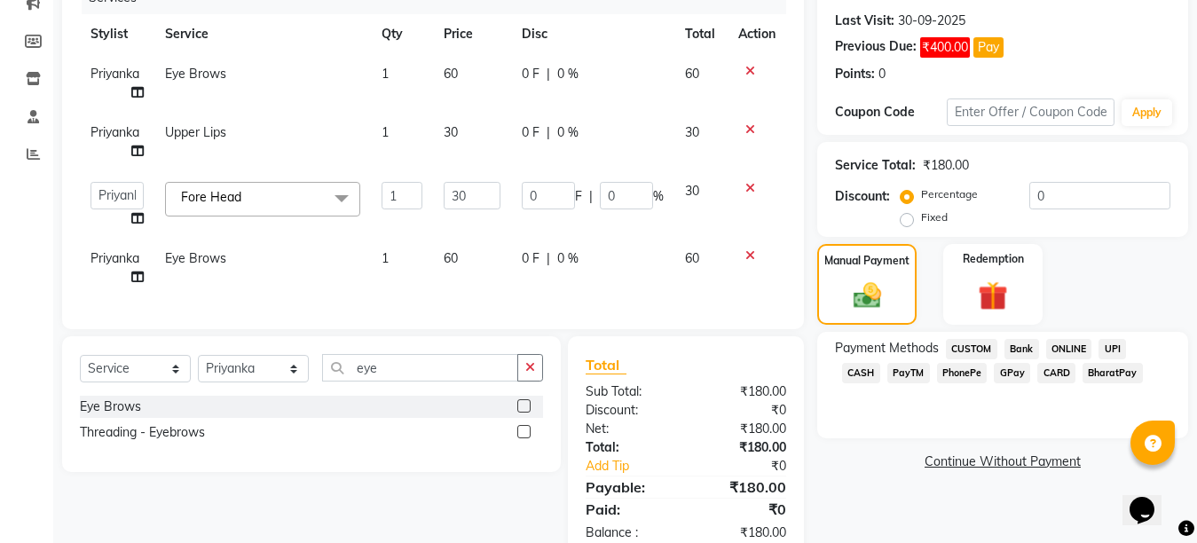
click at [993, 370] on span "GPay" at bounding box center [1011, 373] width 36 height 20
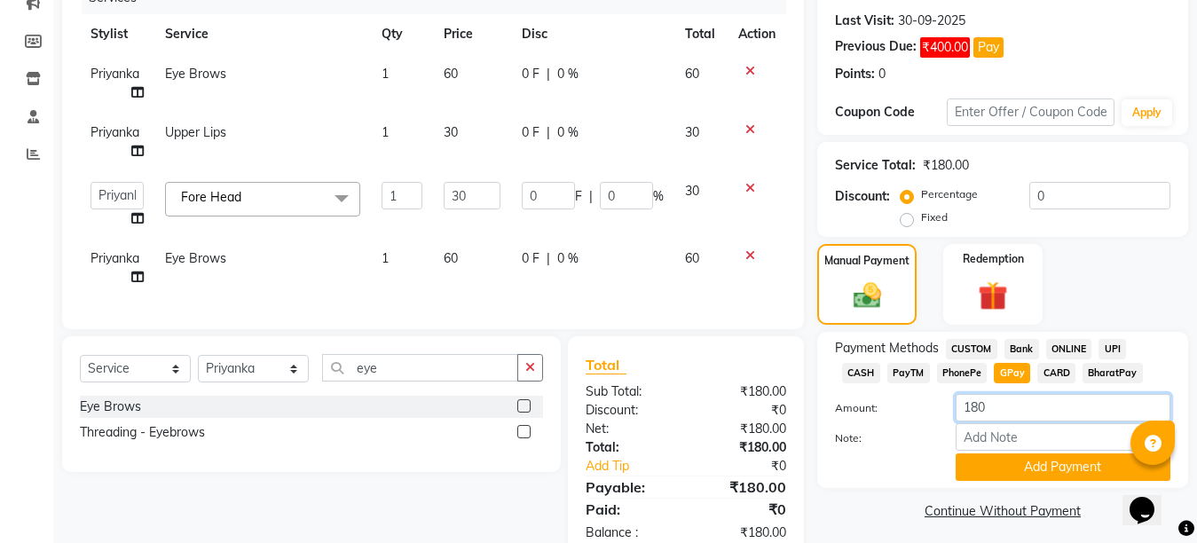
click at [977, 406] on input "180" at bounding box center [1062, 407] width 215 height 27
type input "120"
click at [917, 436] on label "Note:" at bounding box center [881, 438] width 121 height 16
click at [955, 436] on input "Note:" at bounding box center [1062, 436] width 215 height 27
click at [1040, 473] on button "Add Payment" at bounding box center [1062, 466] width 215 height 27
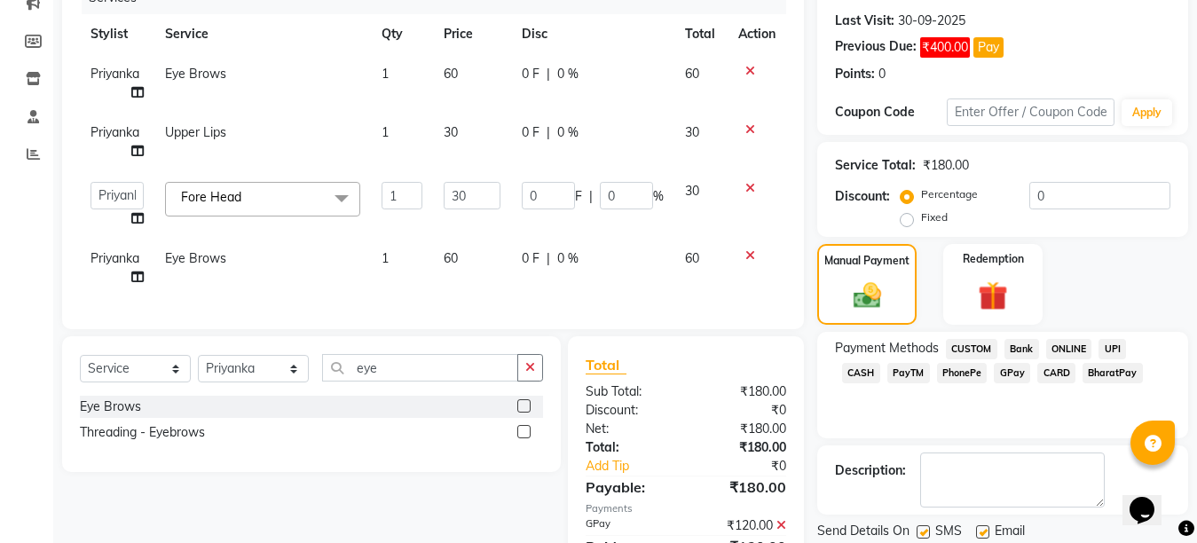
click at [880, 363] on span "CASH" at bounding box center [861, 373] width 38 height 20
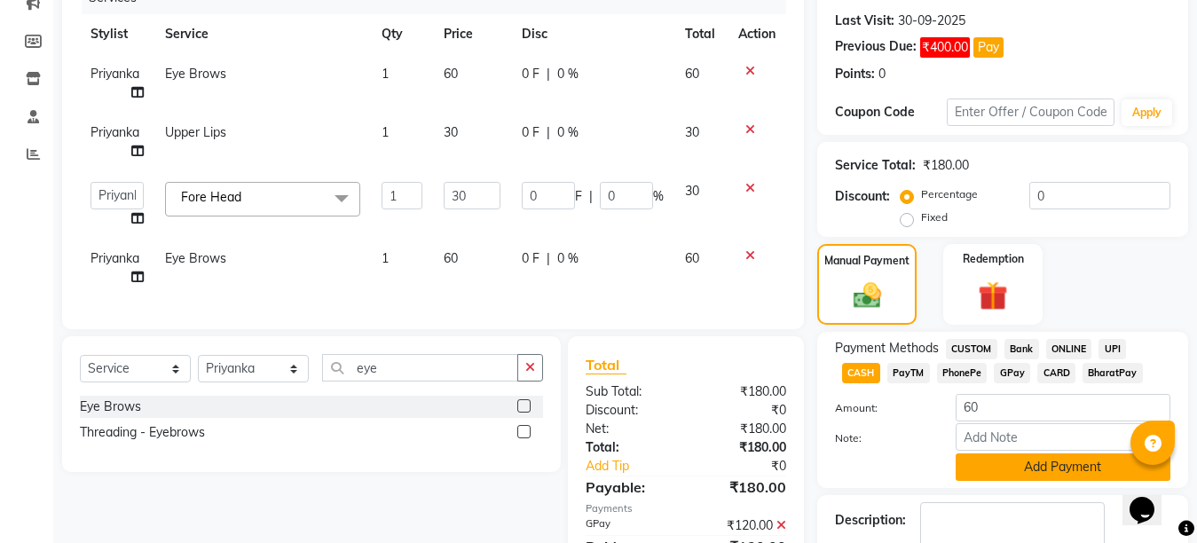
click at [1024, 475] on button "Add Payment" at bounding box center [1062, 466] width 215 height 27
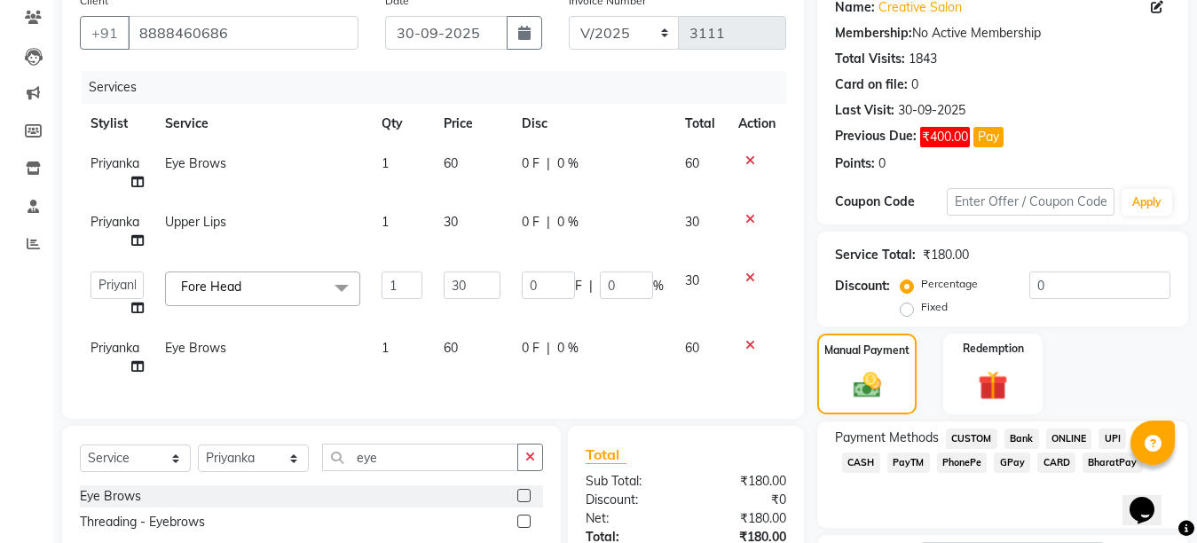
scroll to position [379, 0]
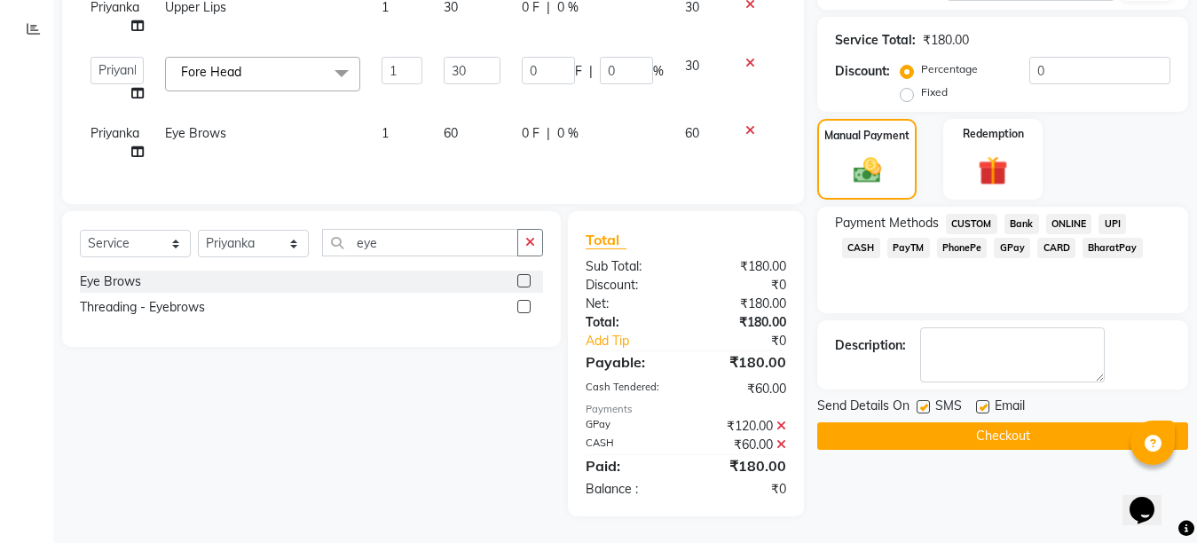
click at [983, 400] on label at bounding box center [982, 406] width 13 height 13
click at [983, 402] on input "checkbox" at bounding box center [982, 408] width 12 height 12
checkbox input "false"
click at [922, 400] on label at bounding box center [922, 406] width 13 height 13
click at [922, 402] on input "checkbox" at bounding box center [922, 408] width 12 height 12
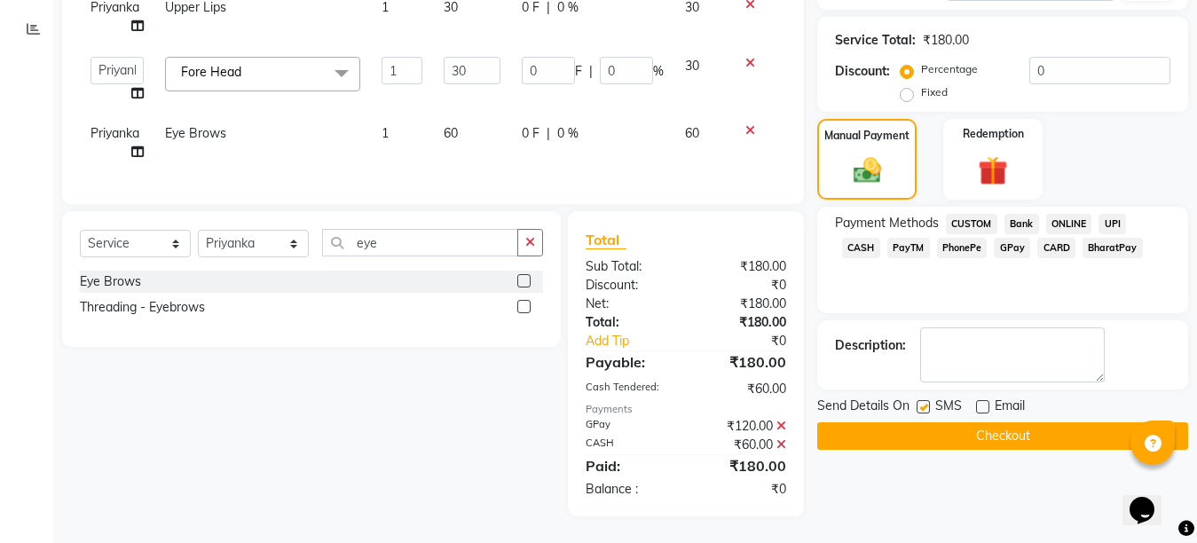
checkbox input "false"
click at [959, 422] on button "Checkout" at bounding box center [1002, 435] width 371 height 27
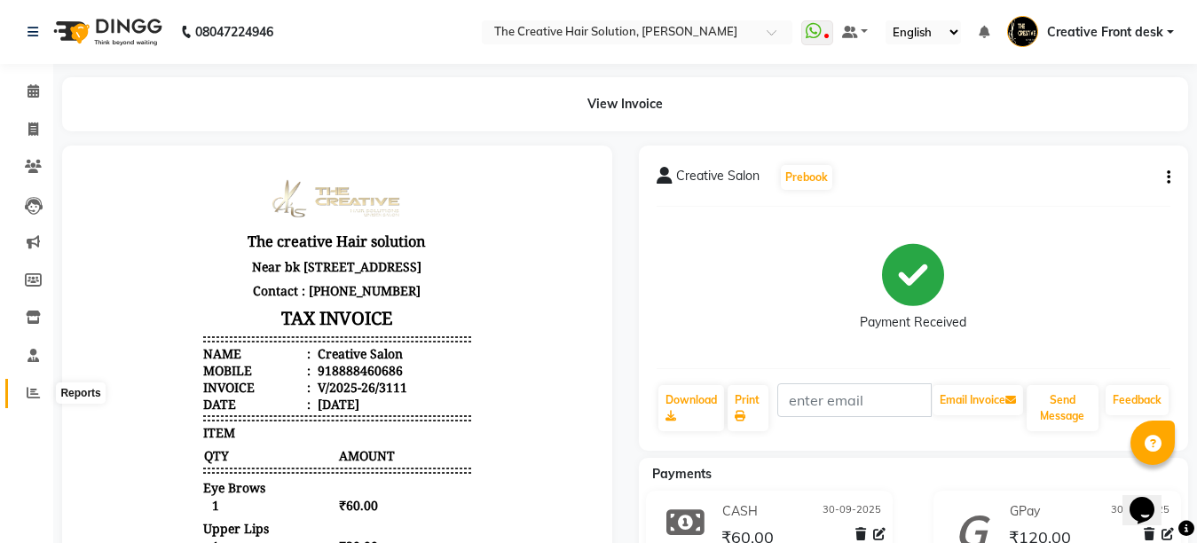
click at [33, 386] on icon at bounding box center [33, 392] width 13 height 13
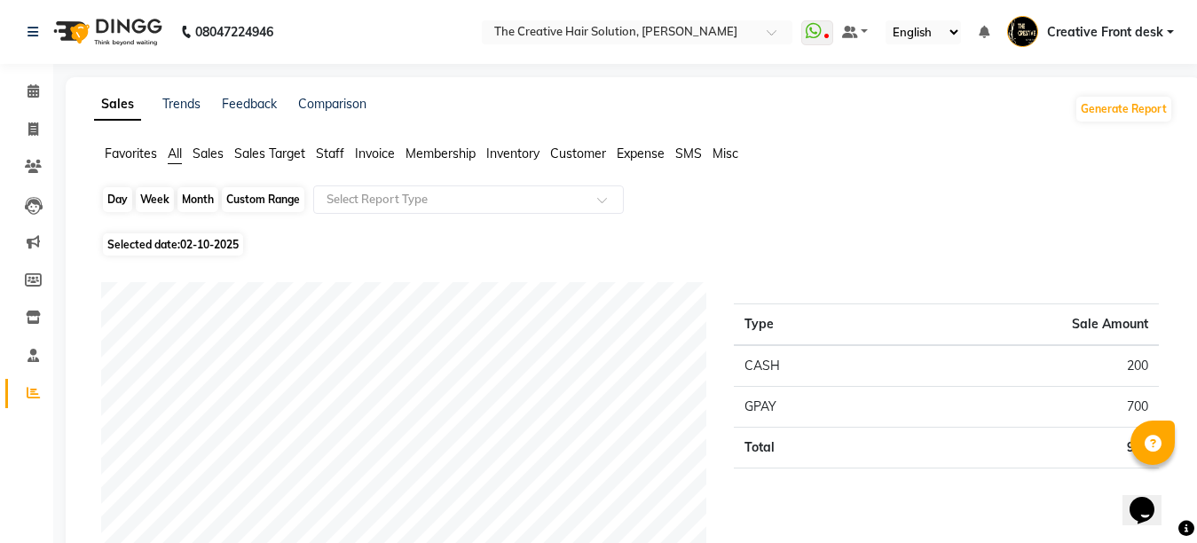
click at [114, 202] on div "Day" at bounding box center [117, 199] width 29 height 25
select select "10"
select select "2025"
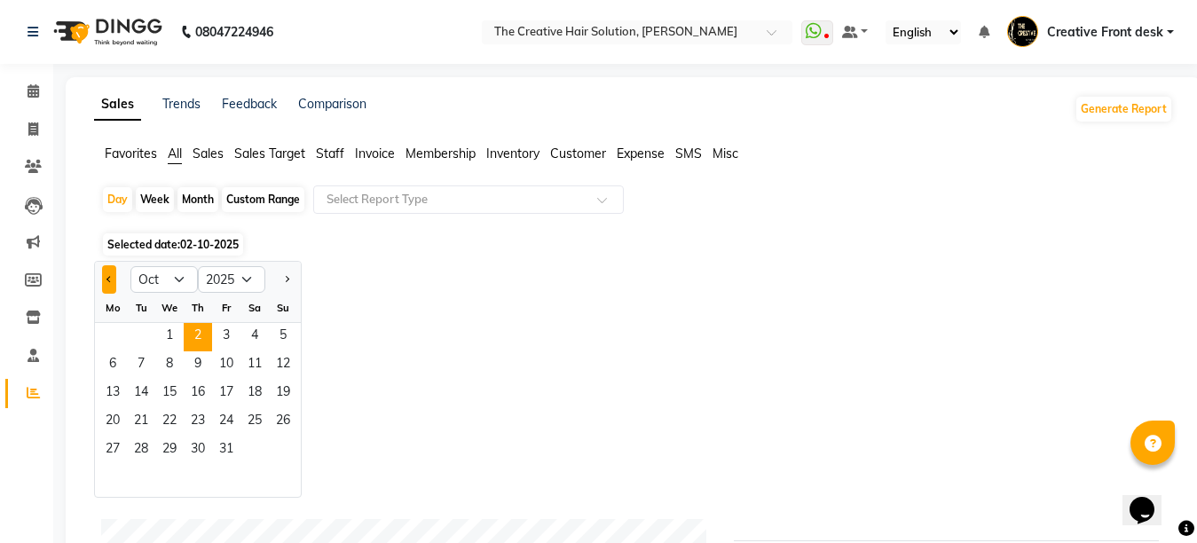
click at [104, 284] on button "Previous month" at bounding box center [109, 279] width 14 height 28
select select "9"
click at [143, 449] on span "30" at bounding box center [141, 450] width 28 height 28
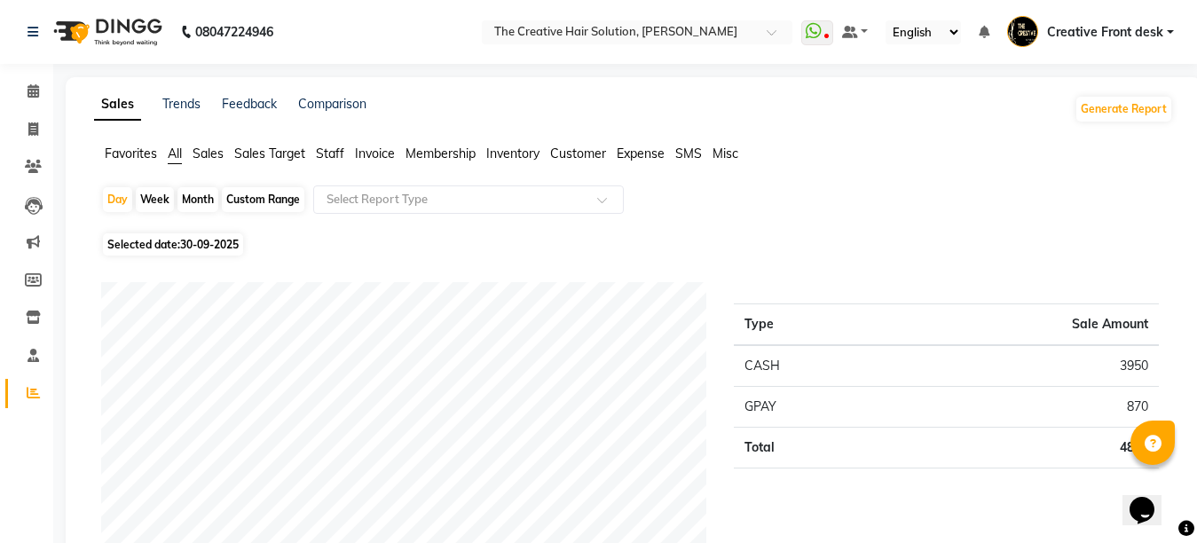
click at [371, 247] on div "Selected date: [DATE]" at bounding box center [637, 244] width 1072 height 19
click at [330, 158] on span "Staff" at bounding box center [330, 153] width 28 height 16
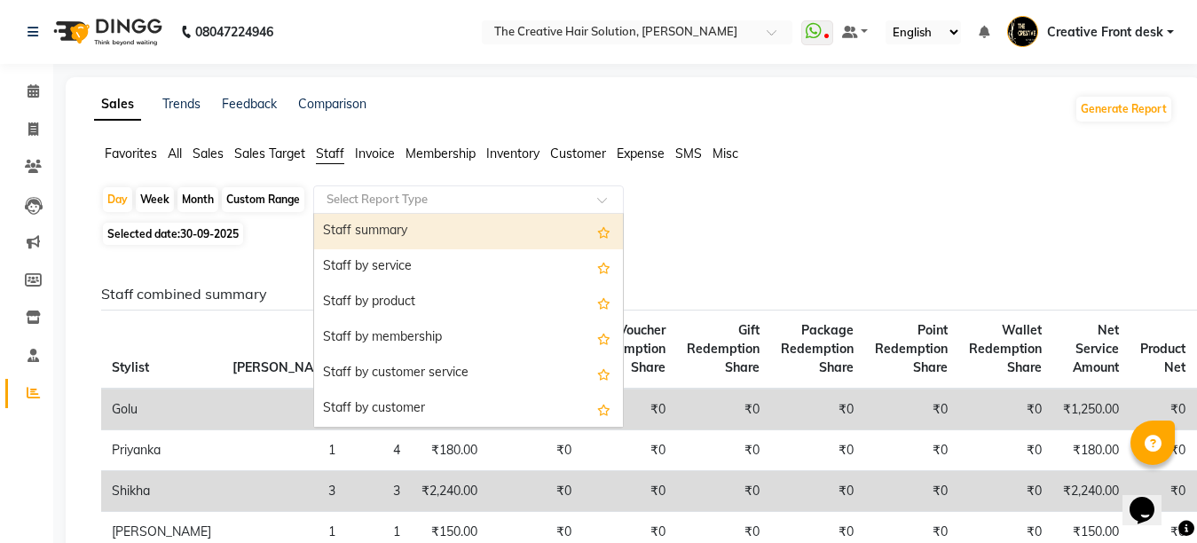
click at [452, 203] on input "text" at bounding box center [450, 200] width 255 height 18
click at [436, 234] on div "Staff summary" at bounding box center [468, 231] width 309 height 35
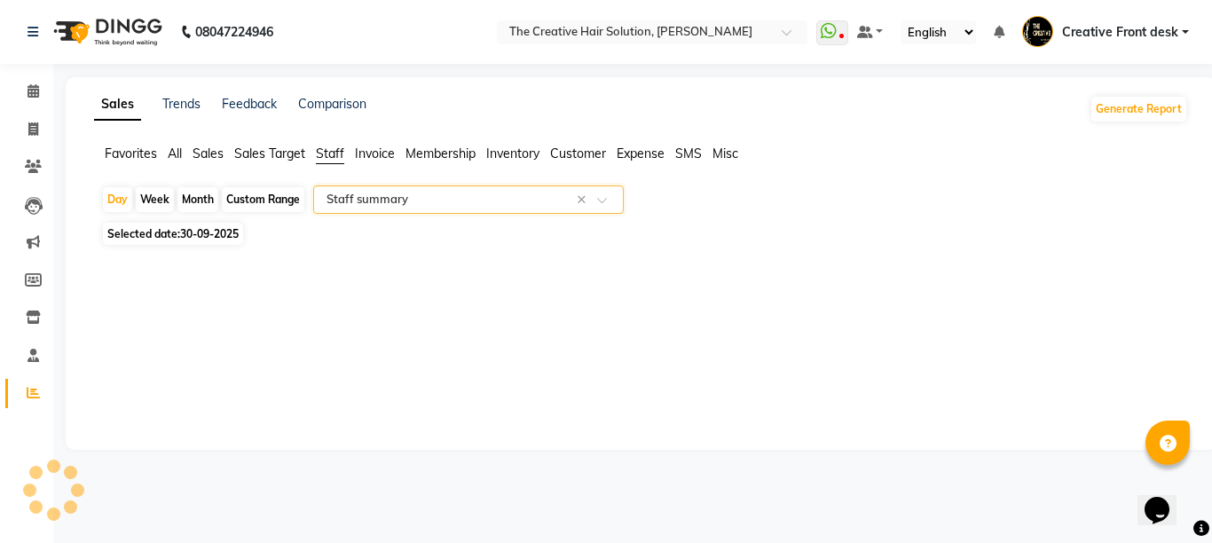
select select "pdf"
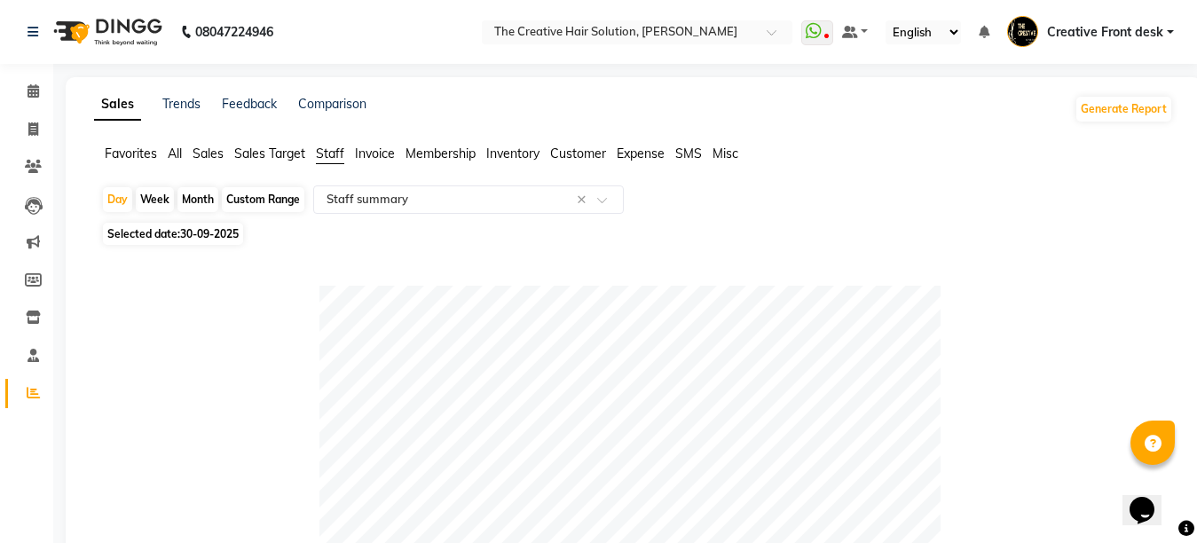
click at [436, 234] on div "Selected date: [DATE]" at bounding box center [637, 233] width 1072 height 19
click at [40, 127] on span at bounding box center [33, 130] width 31 height 20
select select "service"
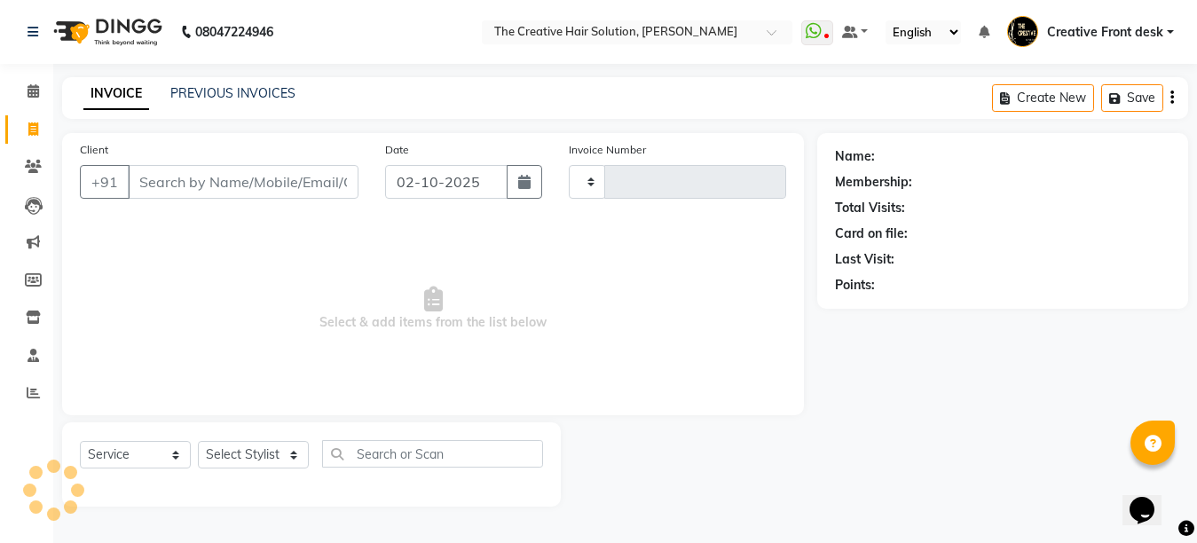
type input "3112"
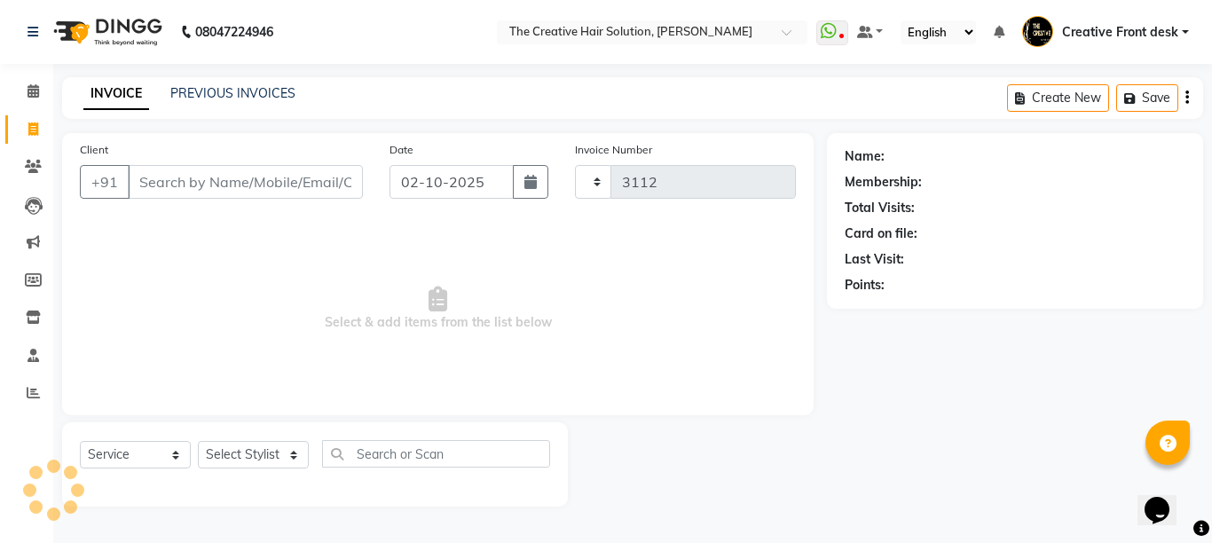
select select "146"
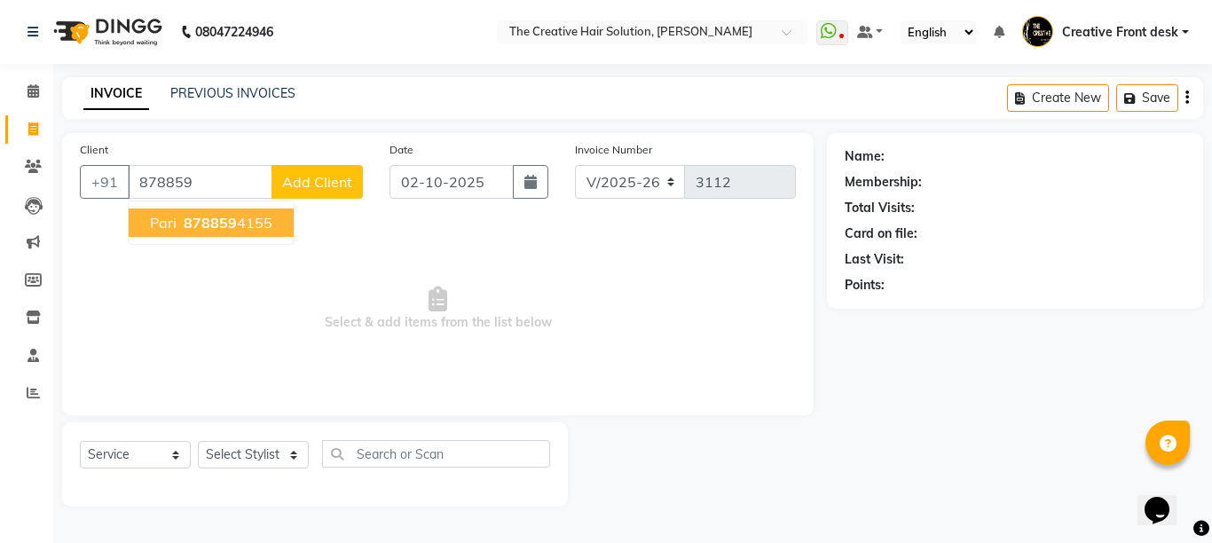
click at [220, 228] on span "878859" at bounding box center [210, 223] width 53 height 18
type input "8788594155"
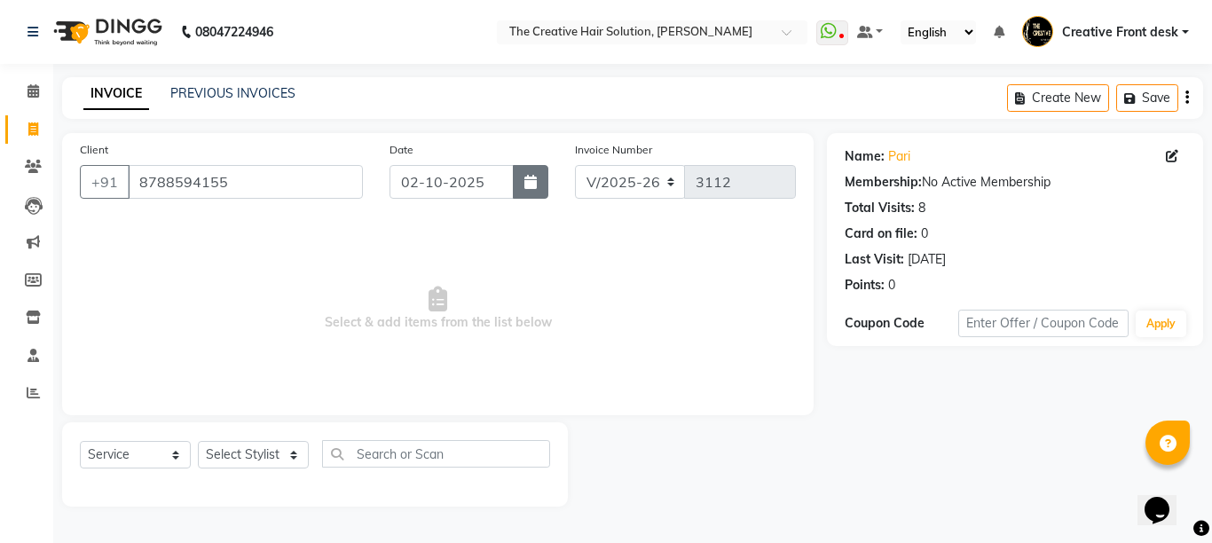
click at [539, 173] on button "button" at bounding box center [530, 182] width 35 height 34
select select "10"
select select "2025"
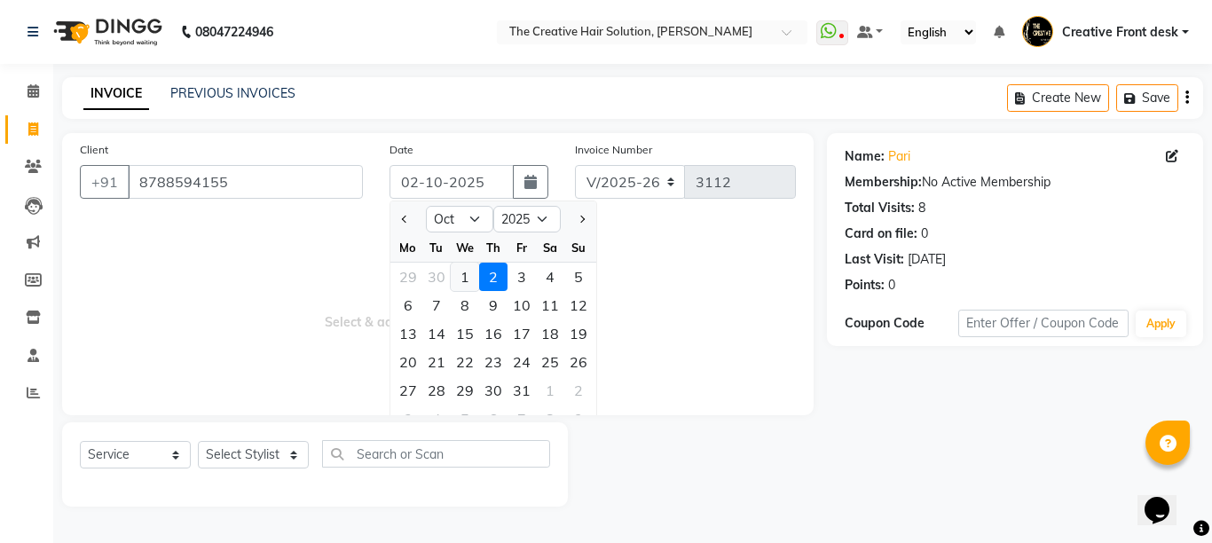
click at [463, 276] on div "1" at bounding box center [465, 277] width 28 height 28
type input "01-10-2025"
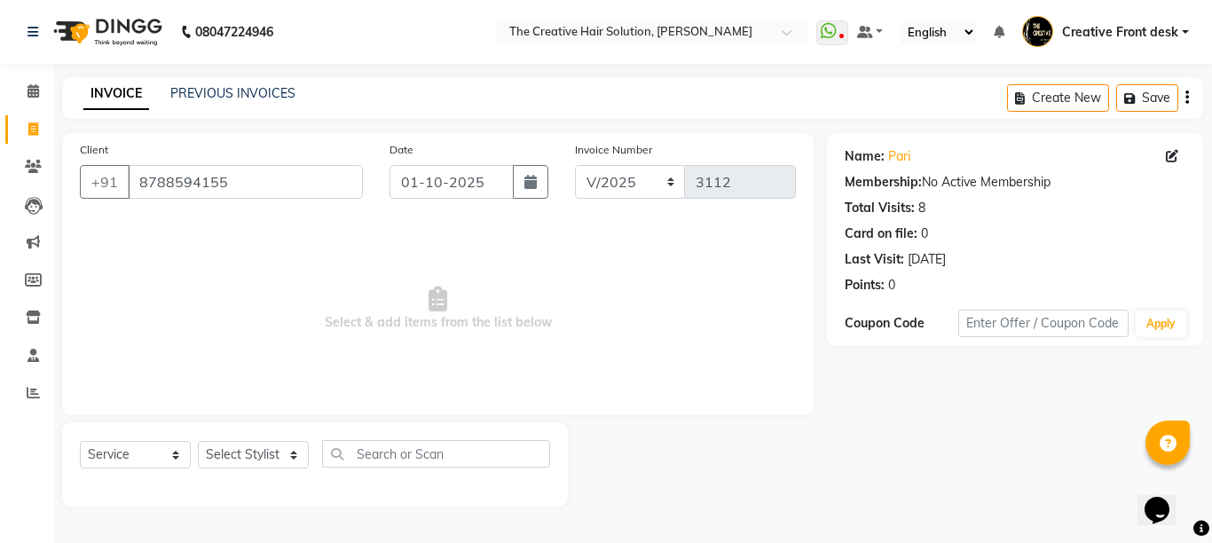
click at [463, 276] on span "Select & add items from the list below" at bounding box center [438, 308] width 716 height 177
click at [296, 452] on select "Select Stylist Ankit Arti Creative Front desk [PERSON_NAME] [PERSON_NAME] Priya…" at bounding box center [253, 454] width 111 height 27
select select "6791"
click at [198, 441] on select "Select Stylist Ankit Arti Creative Front desk [PERSON_NAME] [PERSON_NAME] Priya…" at bounding box center [253, 454] width 111 height 27
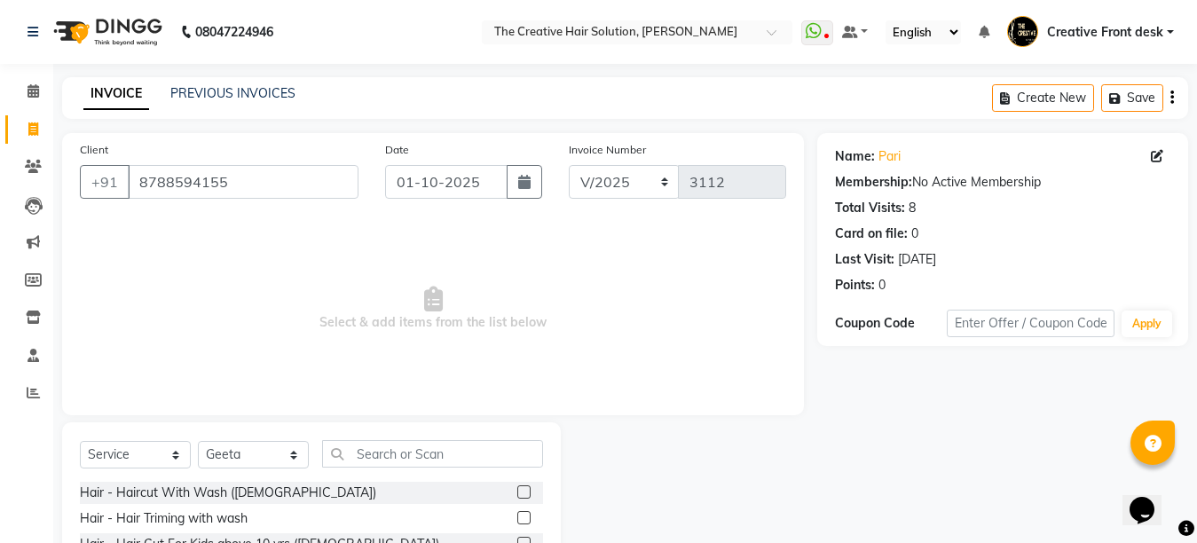
click at [247, 246] on span "Select & add items from the list below" at bounding box center [433, 308] width 706 height 177
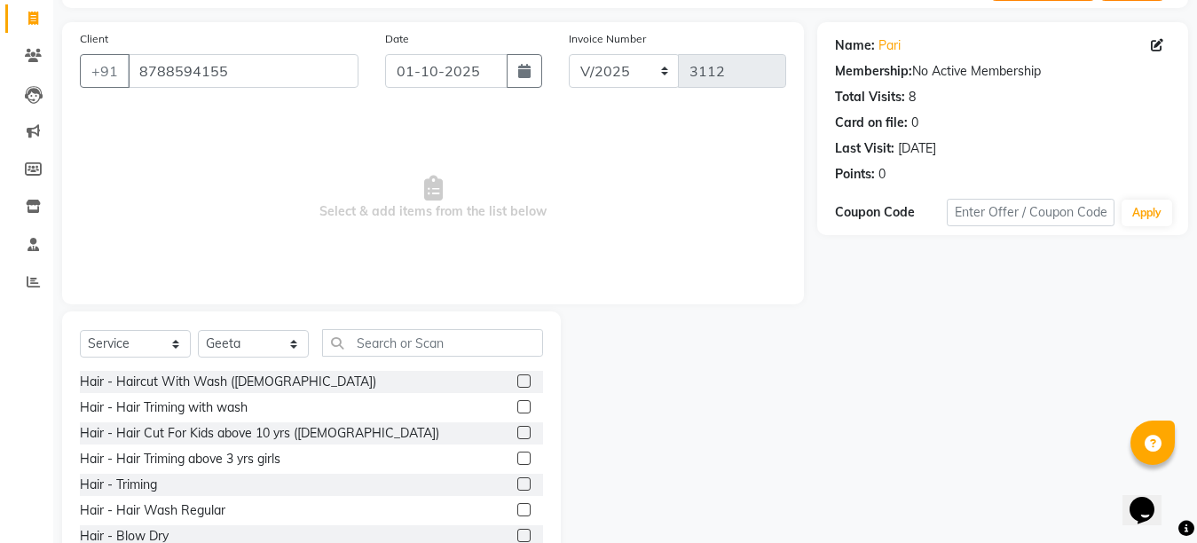
scroll to position [168, 0]
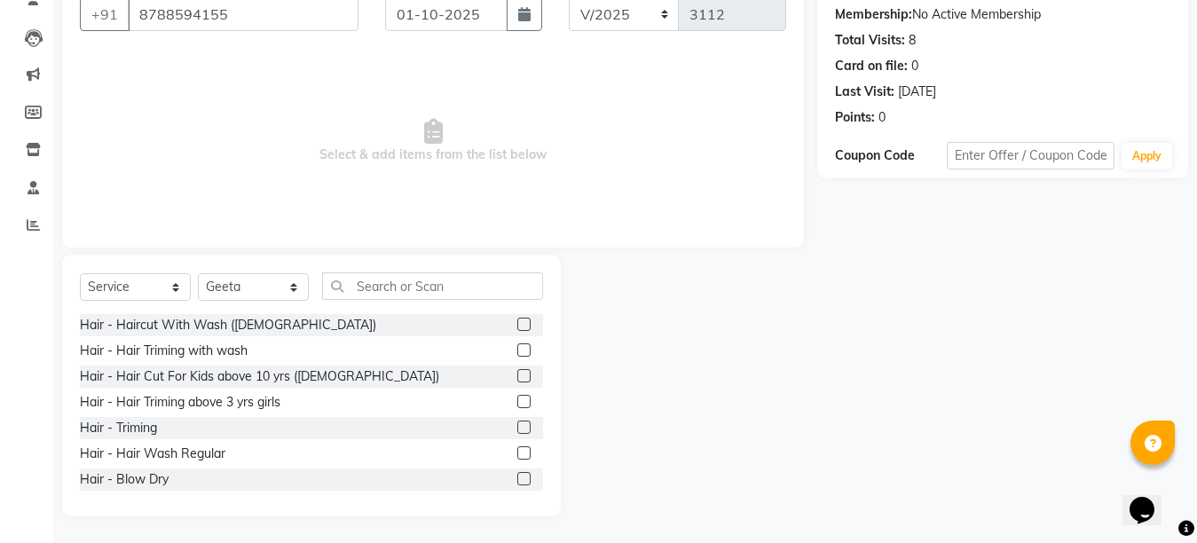
click at [517, 452] on label at bounding box center [523, 452] width 13 height 13
click at [517, 452] on input "checkbox" at bounding box center [523, 454] width 12 height 12
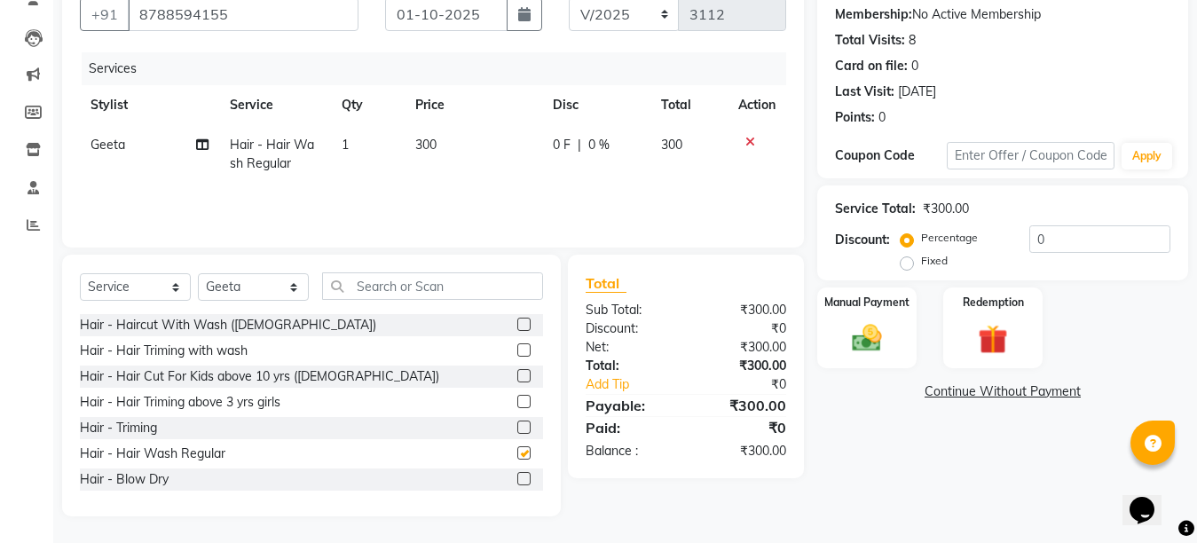
checkbox input "false"
click at [858, 356] on img at bounding box center [867, 337] width 50 height 35
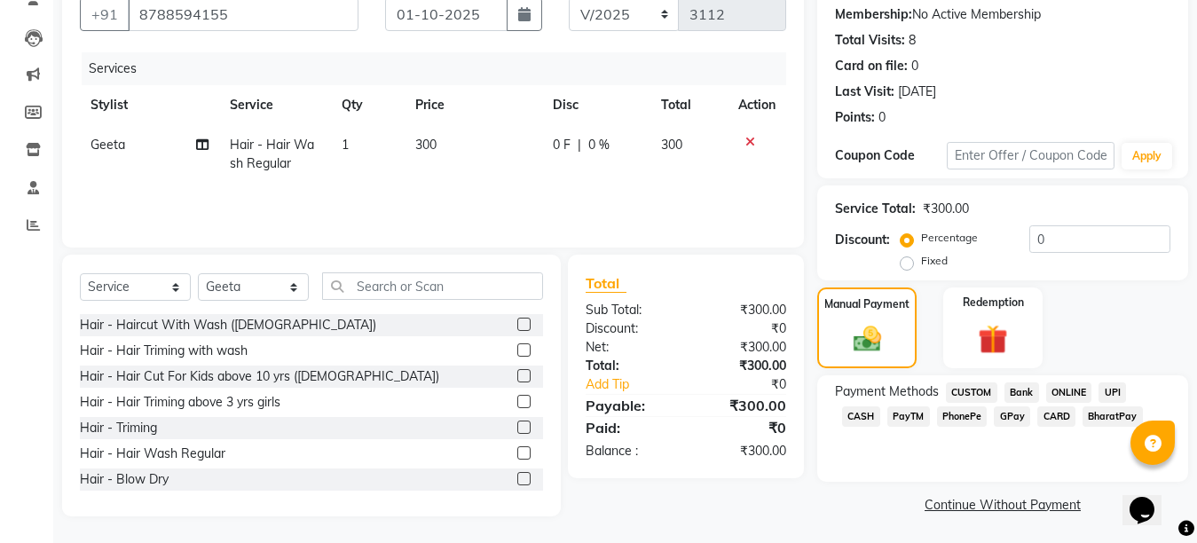
click at [880, 406] on span "CASH" at bounding box center [861, 416] width 38 height 20
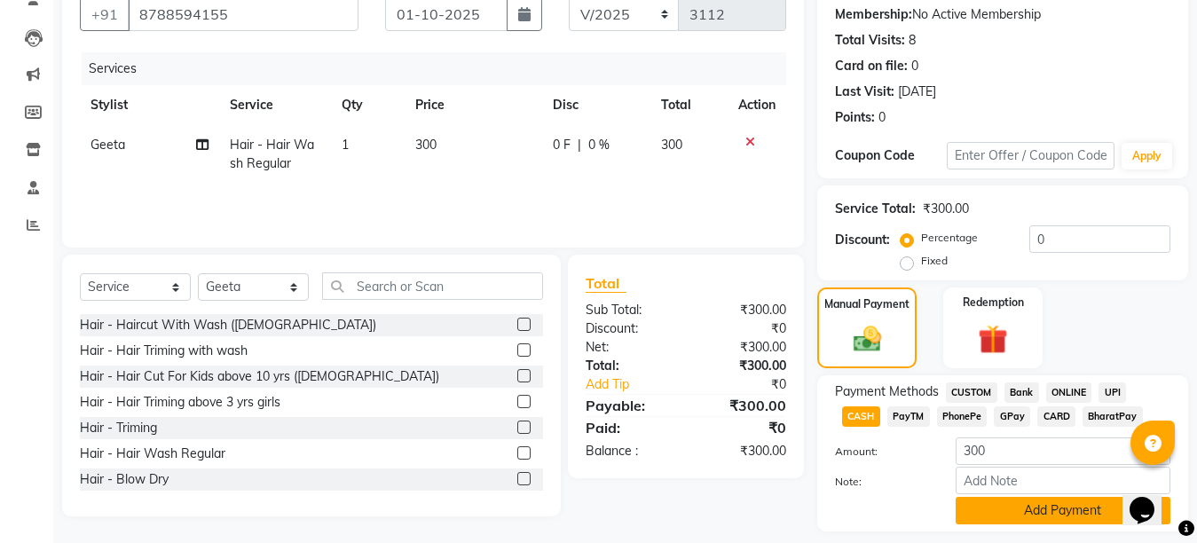
click at [1047, 513] on button "Add Payment" at bounding box center [1062, 510] width 215 height 27
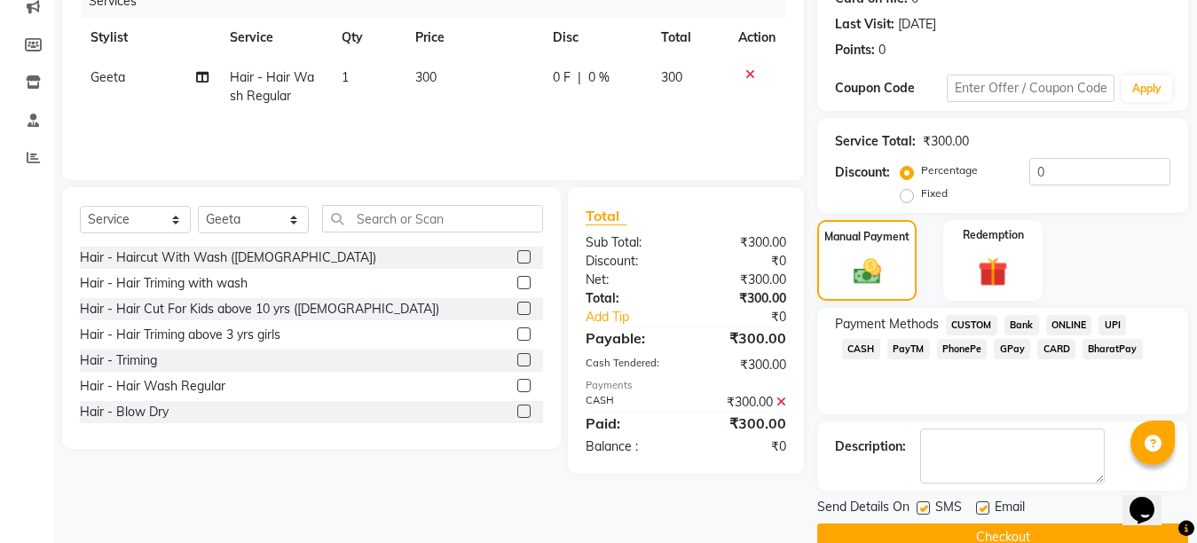
scroll to position [270, 0]
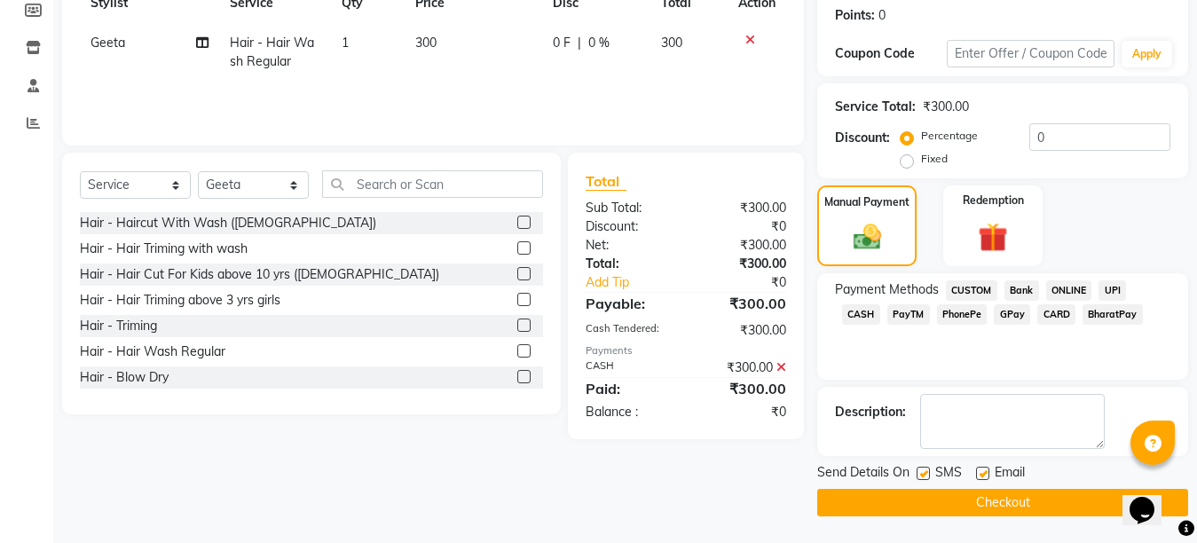
click at [983, 474] on label at bounding box center [982, 473] width 13 height 13
click at [983, 474] on input "checkbox" at bounding box center [982, 474] width 12 height 12
checkbox input "false"
click at [919, 475] on label at bounding box center [922, 473] width 13 height 13
click at [919, 475] on input "checkbox" at bounding box center [922, 474] width 12 height 12
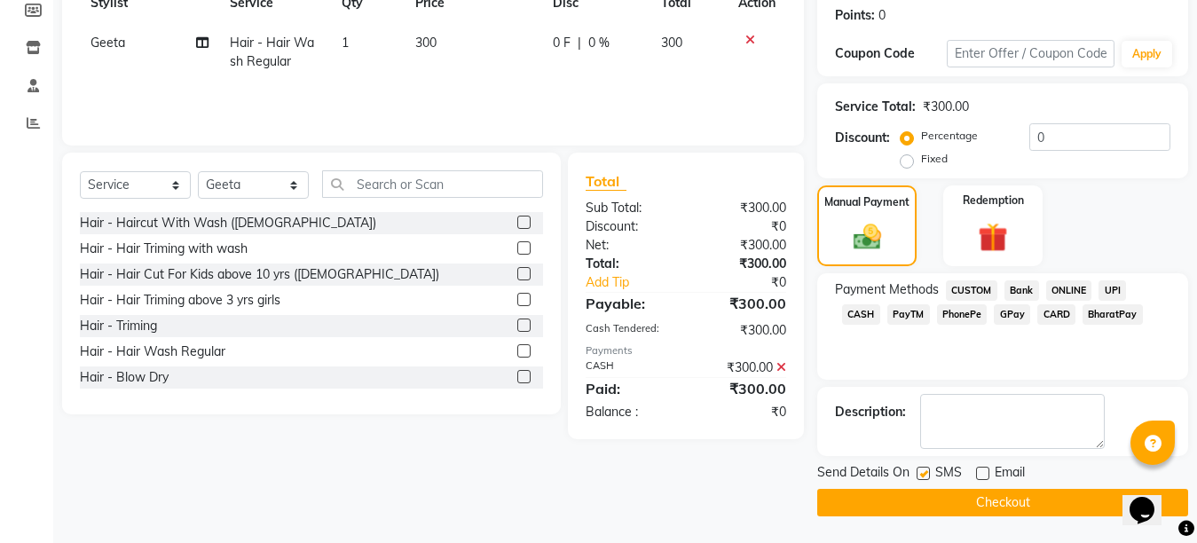
checkbox input "false"
click at [969, 495] on button "Checkout" at bounding box center [1002, 502] width 371 height 27
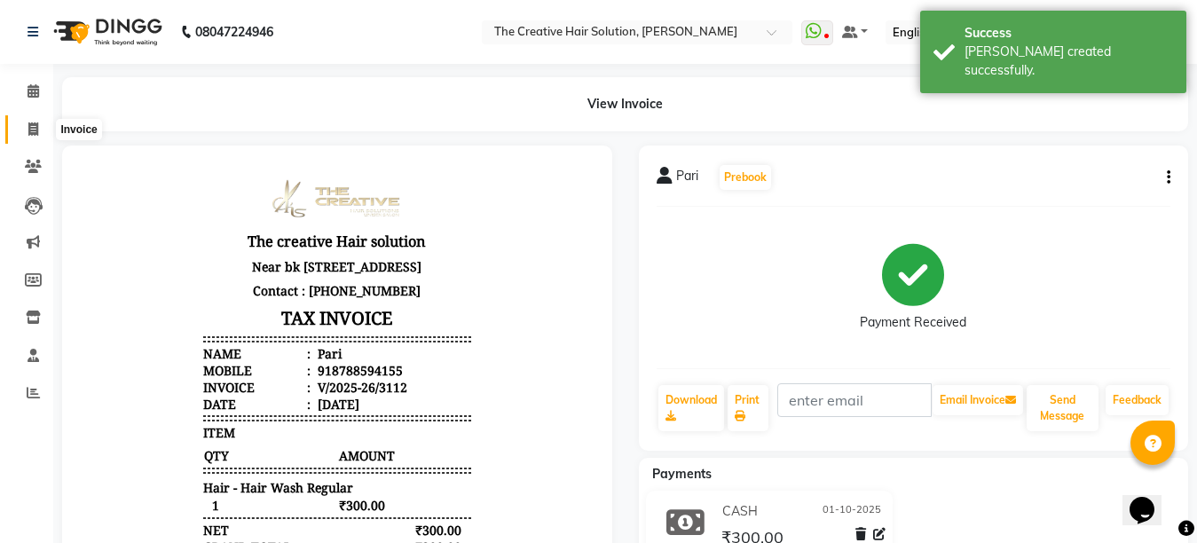
click at [35, 129] on icon at bounding box center [33, 128] width 10 height 13
select select "service"
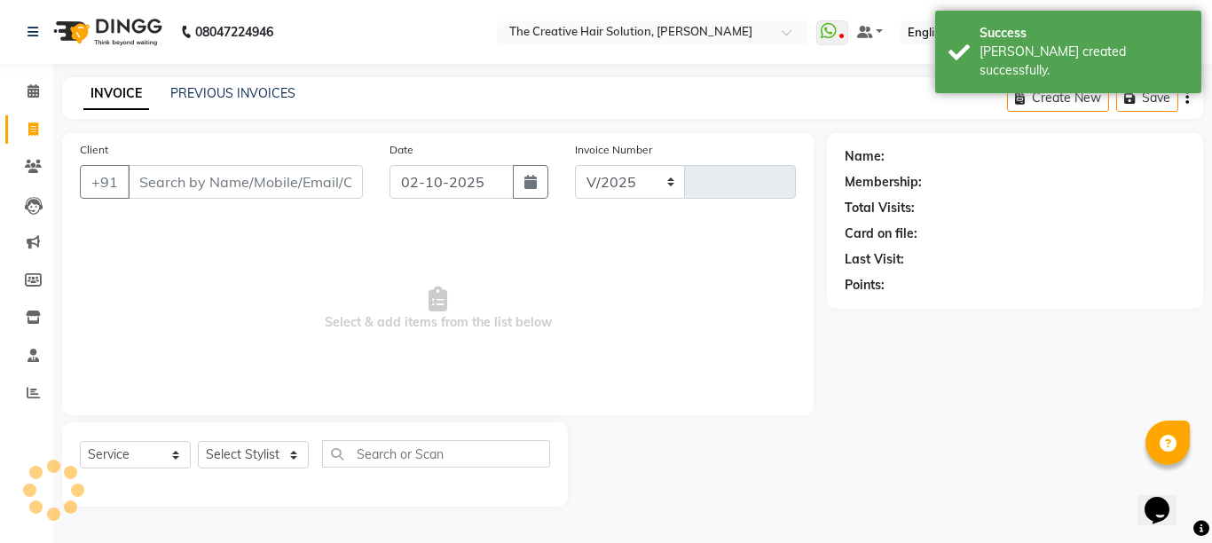
select select "146"
type input "3113"
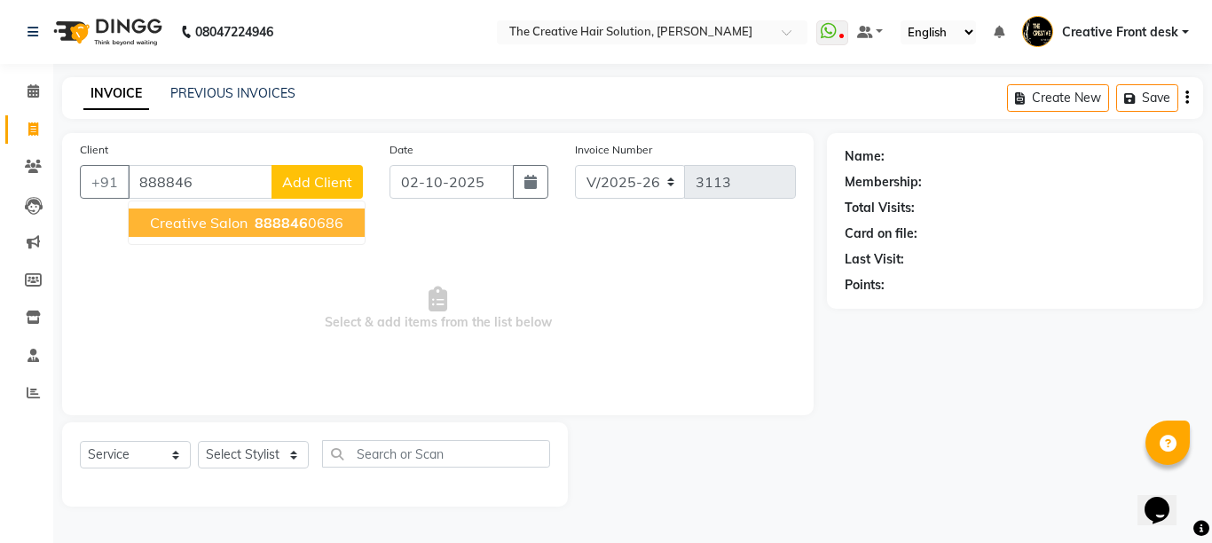
click at [239, 226] on span "Creative Salon" at bounding box center [199, 223] width 98 height 18
type input "8888460686"
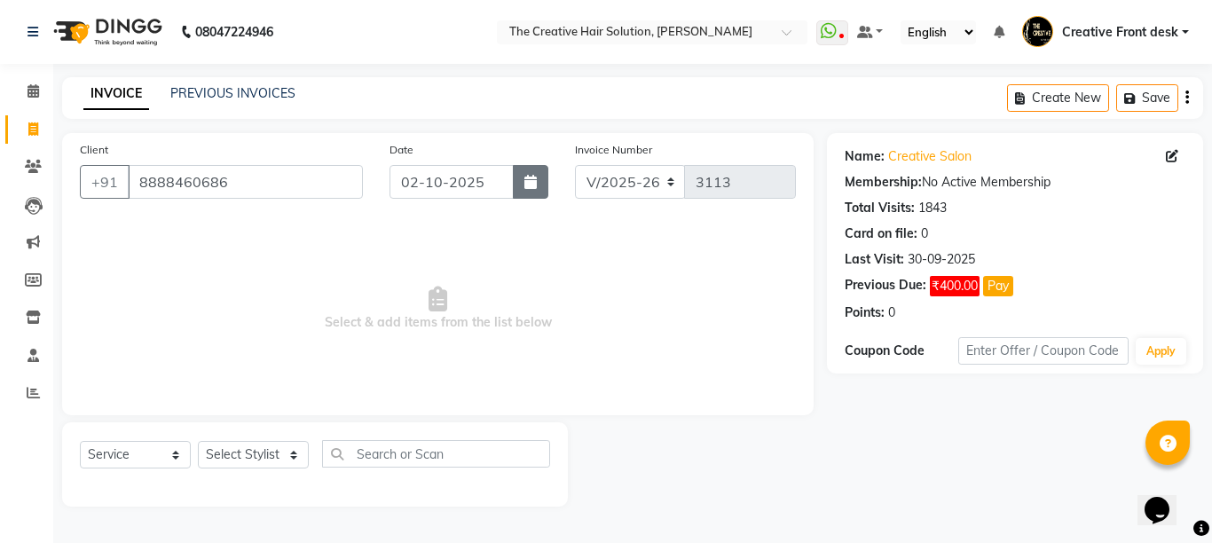
click at [538, 180] on button "button" at bounding box center [530, 182] width 35 height 34
select select "10"
select select "2025"
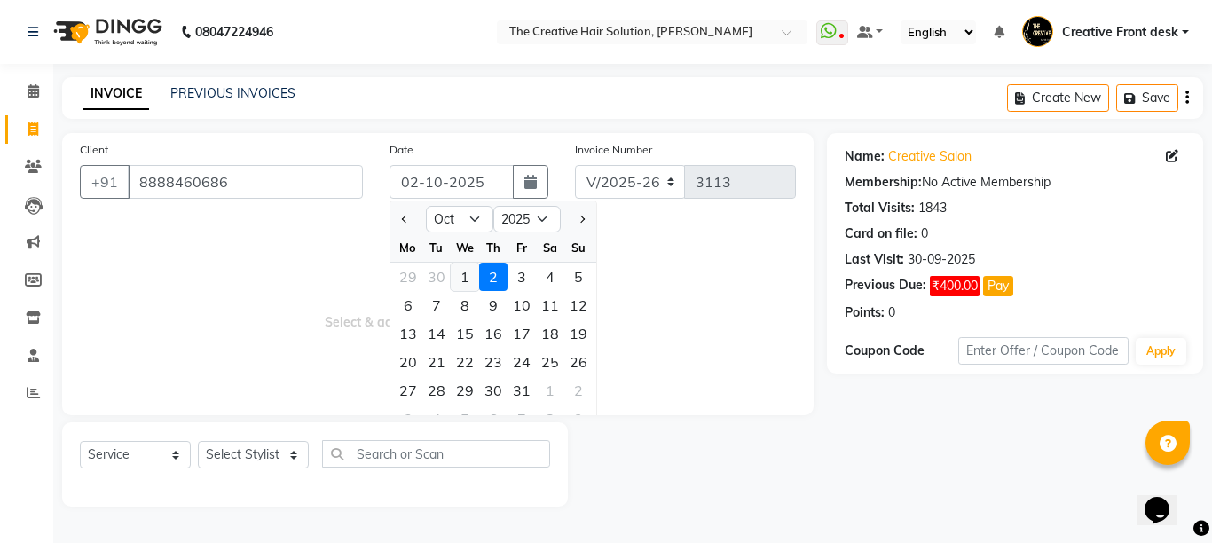
click at [474, 269] on div "1" at bounding box center [465, 277] width 28 height 28
type input "01-10-2025"
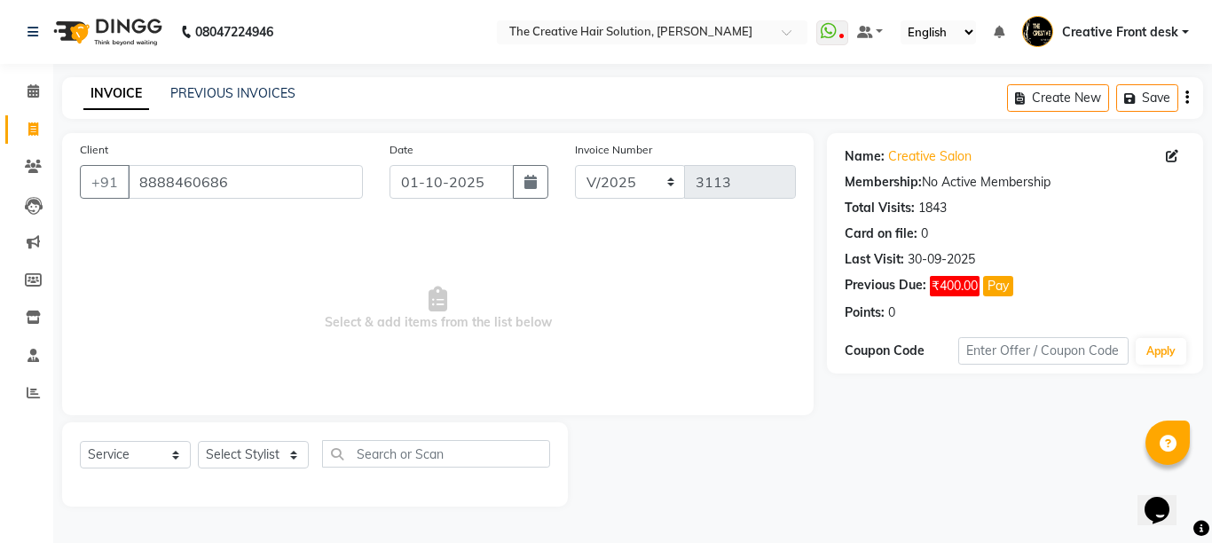
click at [474, 269] on span "Select & add items from the list below" at bounding box center [438, 308] width 716 height 177
click at [287, 450] on select "Select Stylist Ankit Arti Creative Front desk [PERSON_NAME] [PERSON_NAME] Priya…" at bounding box center [253, 454] width 111 height 27
select select "43493"
click at [198, 441] on select "Select Stylist Ankit Arti Creative Front desk [PERSON_NAME] [PERSON_NAME] Priya…" at bounding box center [253, 454] width 111 height 27
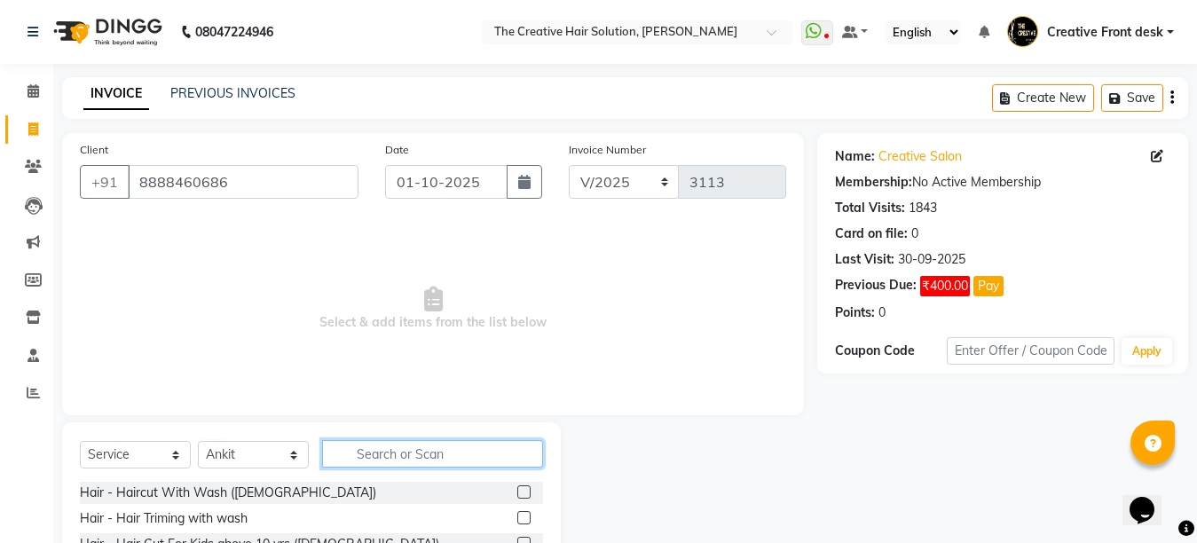
click at [479, 451] on input "text" at bounding box center [432, 453] width 221 height 27
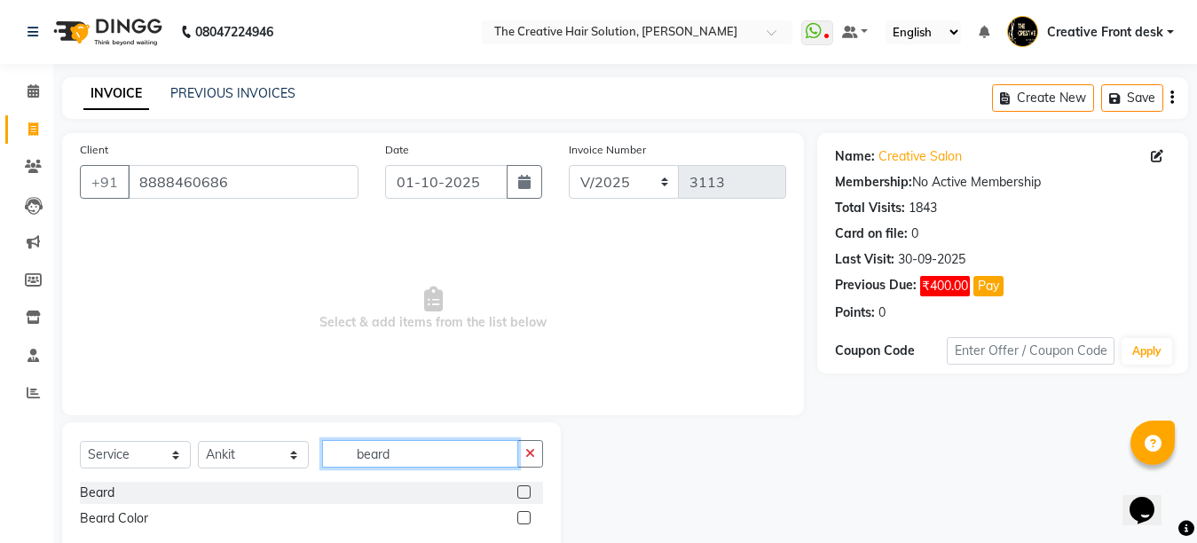
type input "beard"
click at [523, 489] on label at bounding box center [523, 491] width 13 height 13
click at [523, 489] on input "checkbox" at bounding box center [523, 493] width 12 height 12
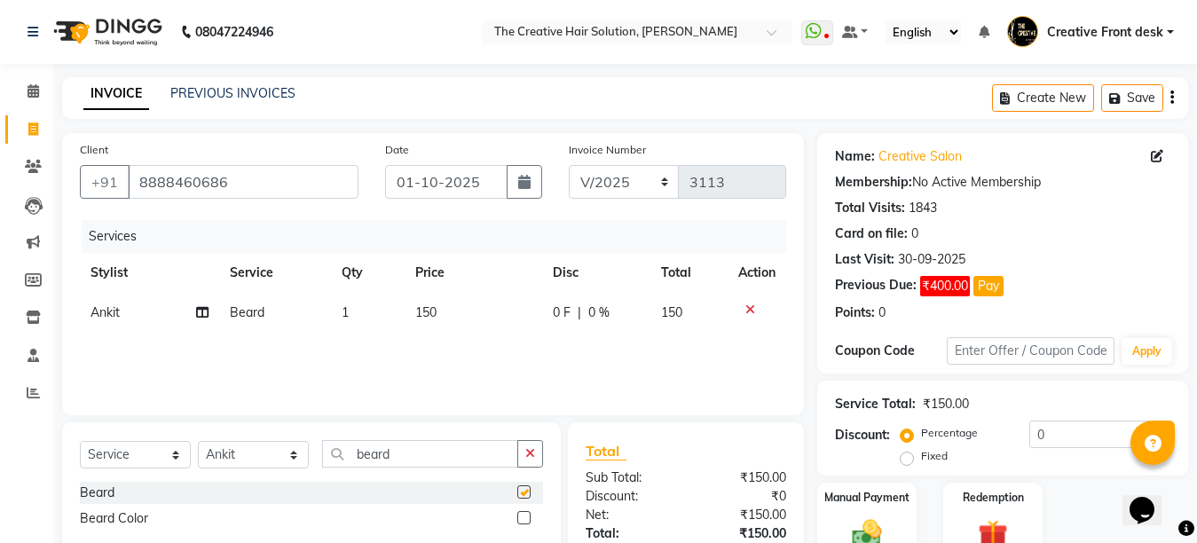
checkbox input "false"
click at [412, 462] on input "beard" at bounding box center [420, 453] width 196 height 27
type input "b"
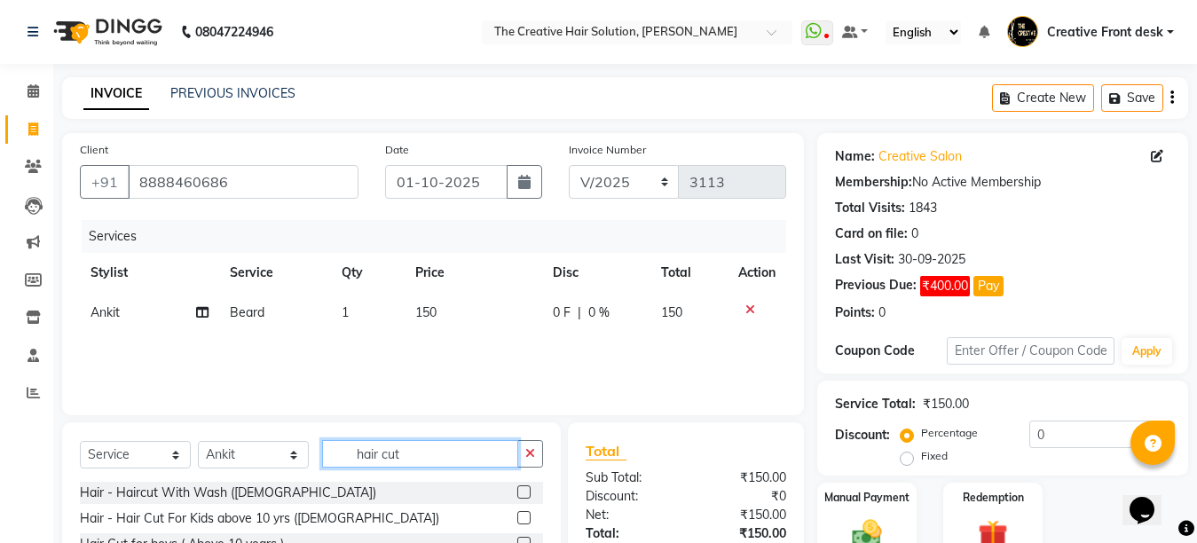
type input "hair cut"
click at [431, 363] on div "Services Stylist Service Qty Price Disc Total Action [PERSON_NAME] 1 150 0 F | …" at bounding box center [433, 308] width 706 height 177
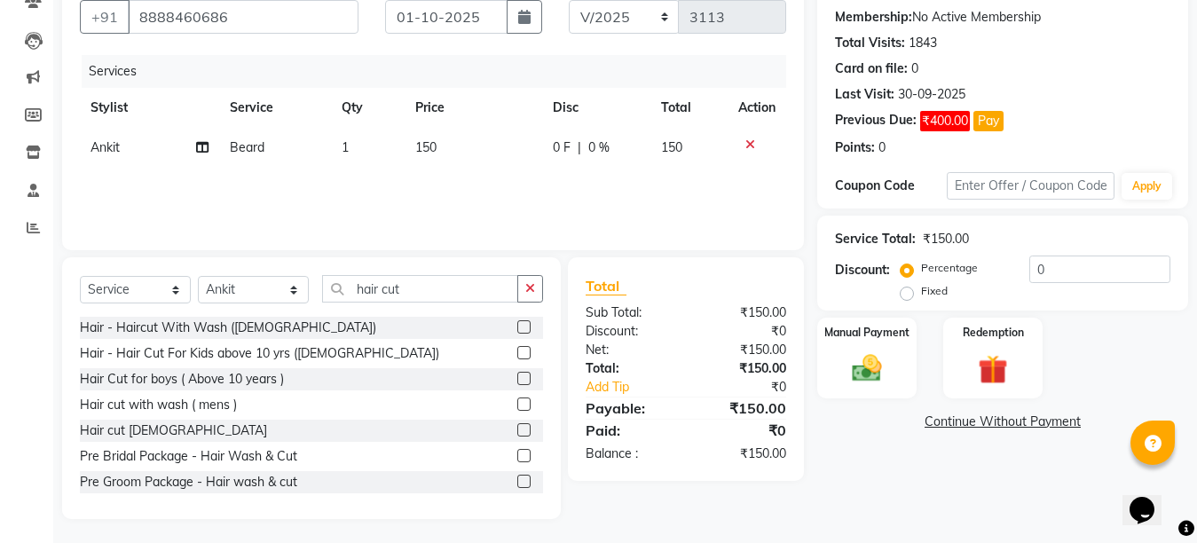
scroll to position [168, 0]
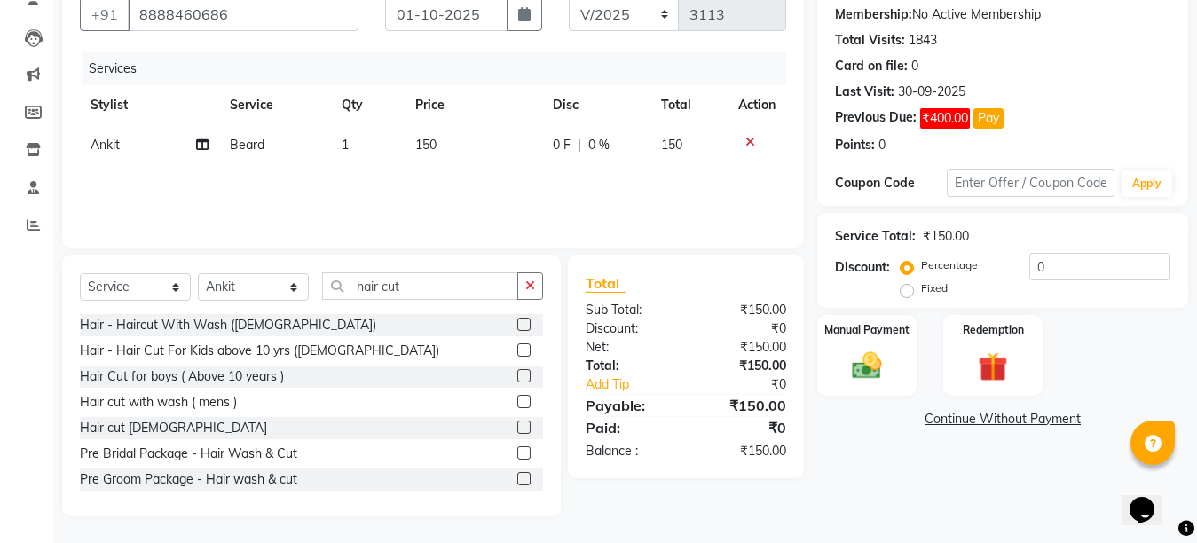
click at [517, 429] on label at bounding box center [523, 426] width 13 height 13
click at [517, 429] on input "checkbox" at bounding box center [523, 428] width 12 height 12
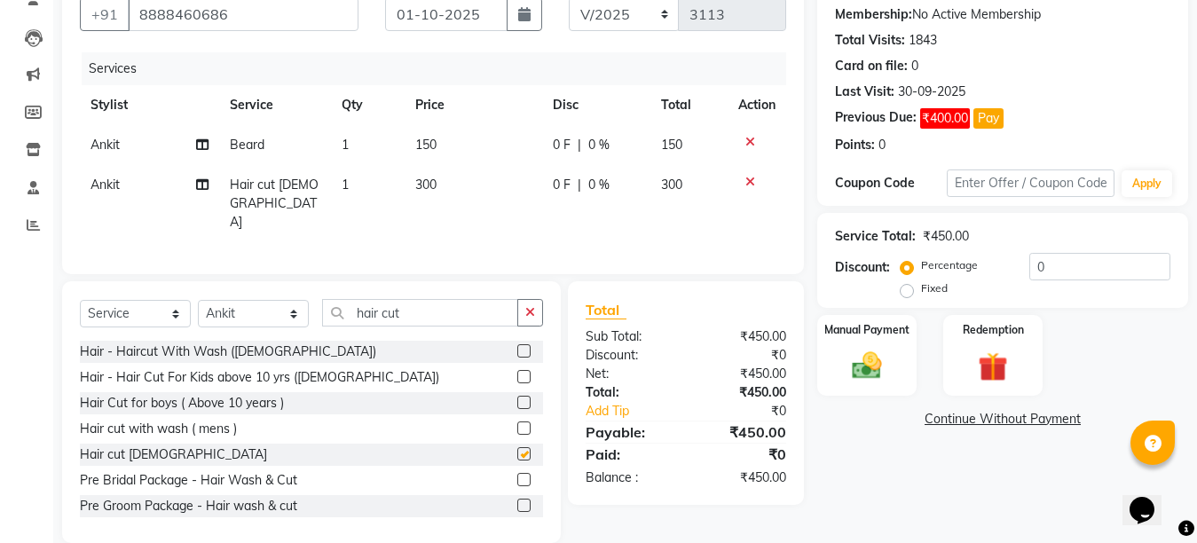
checkbox input "false"
click at [449, 183] on td "300" at bounding box center [472, 203] width 137 height 77
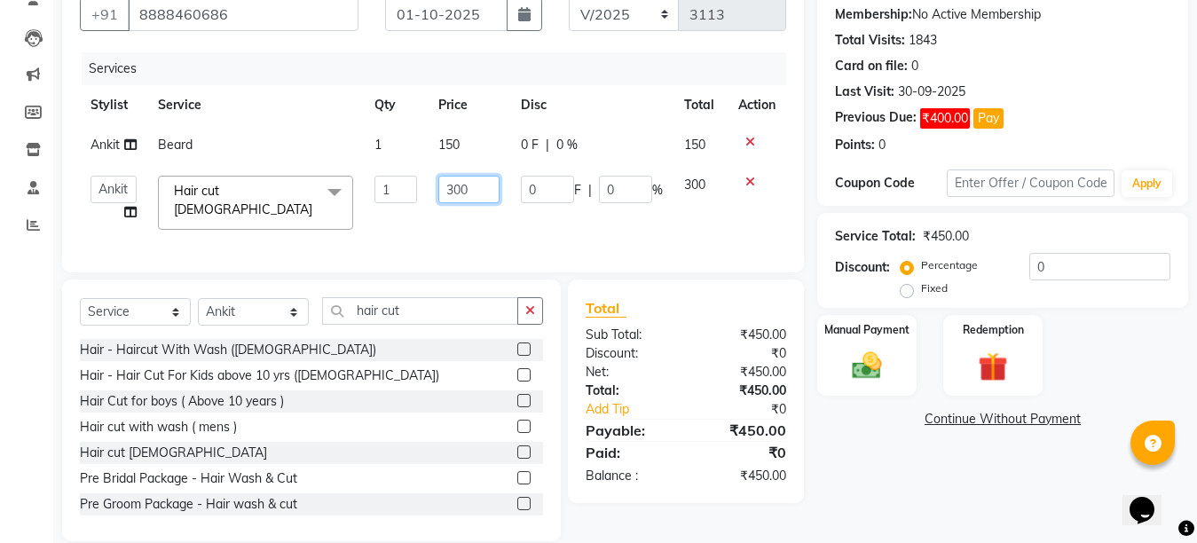
click at [451, 182] on input "300" at bounding box center [468, 189] width 61 height 27
type input "500"
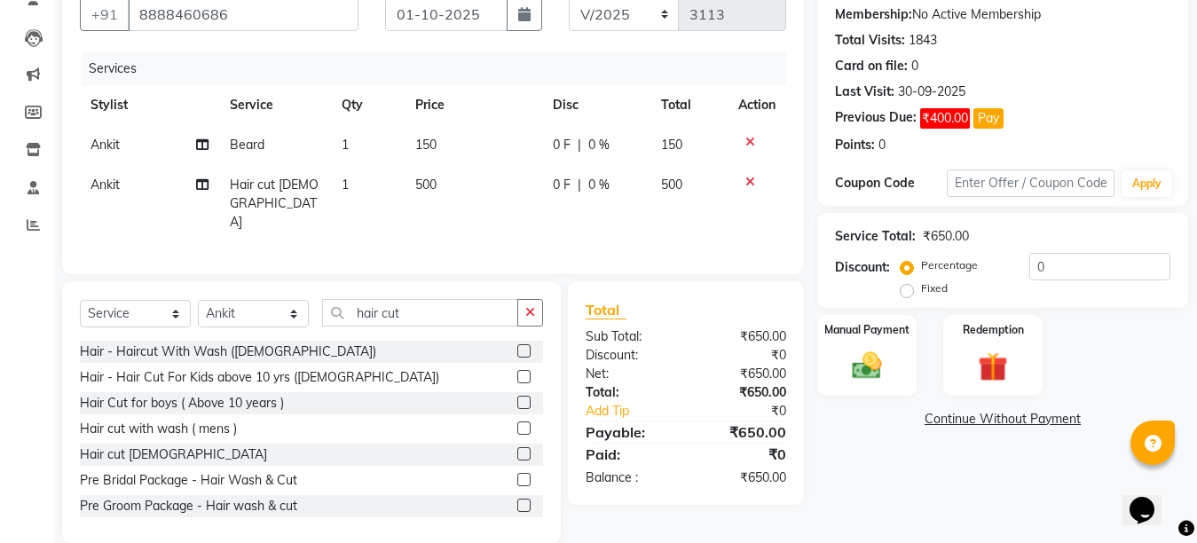
click at [453, 226] on div "Services Stylist Service Qty Price Disc Total Action [PERSON_NAME] 1 150 0 F | …" at bounding box center [433, 154] width 706 height 204
click at [421, 299] on input "hair cut" at bounding box center [420, 312] width 196 height 27
type input "h"
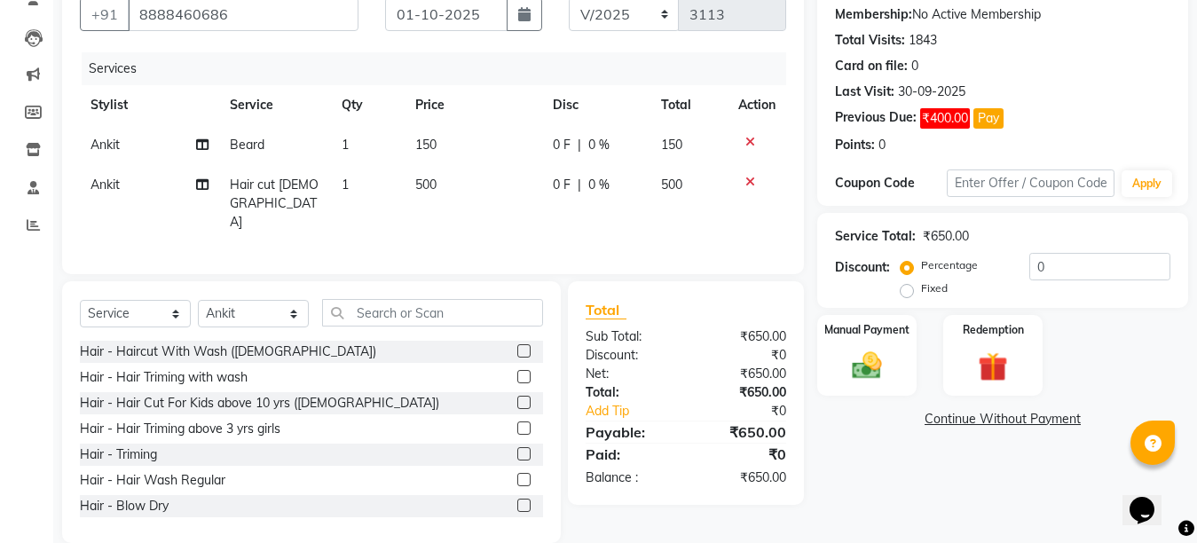
click at [517, 473] on label at bounding box center [523, 479] width 13 height 13
click at [517, 475] on input "checkbox" at bounding box center [523, 481] width 12 height 12
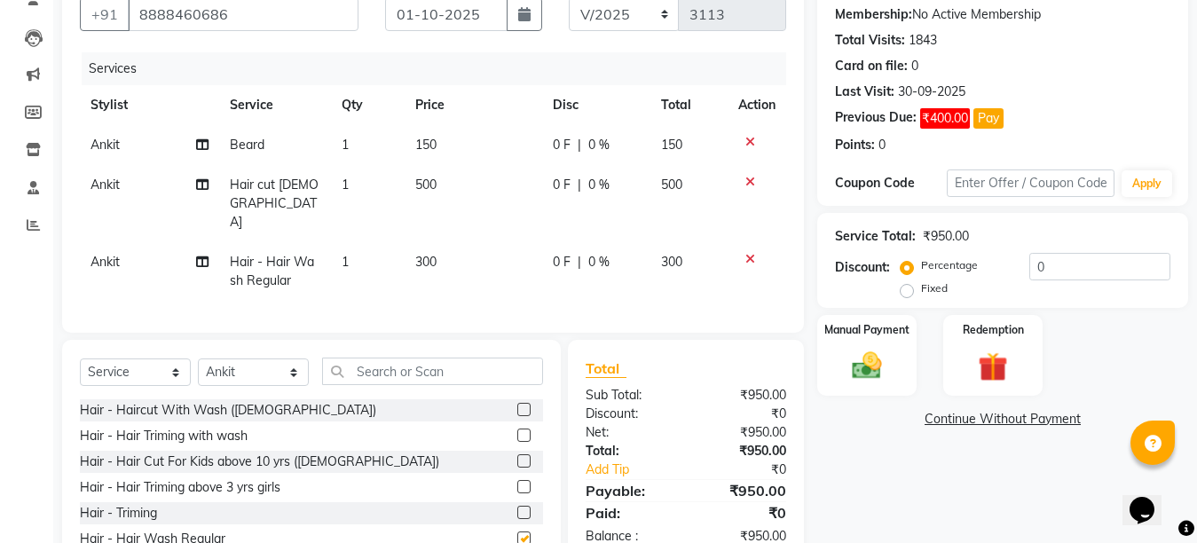
checkbox input "false"
click at [378, 366] on input "text" at bounding box center [432, 370] width 221 height 27
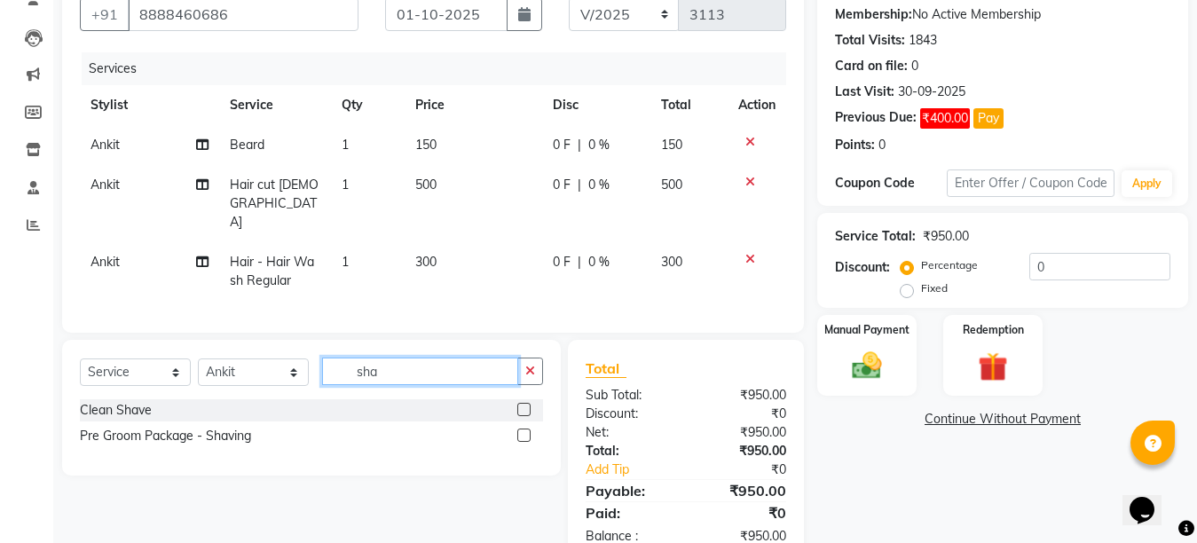
type input "sha"
click at [522, 406] on label at bounding box center [523, 409] width 13 height 13
click at [522, 406] on input "checkbox" at bounding box center [523, 410] width 12 height 12
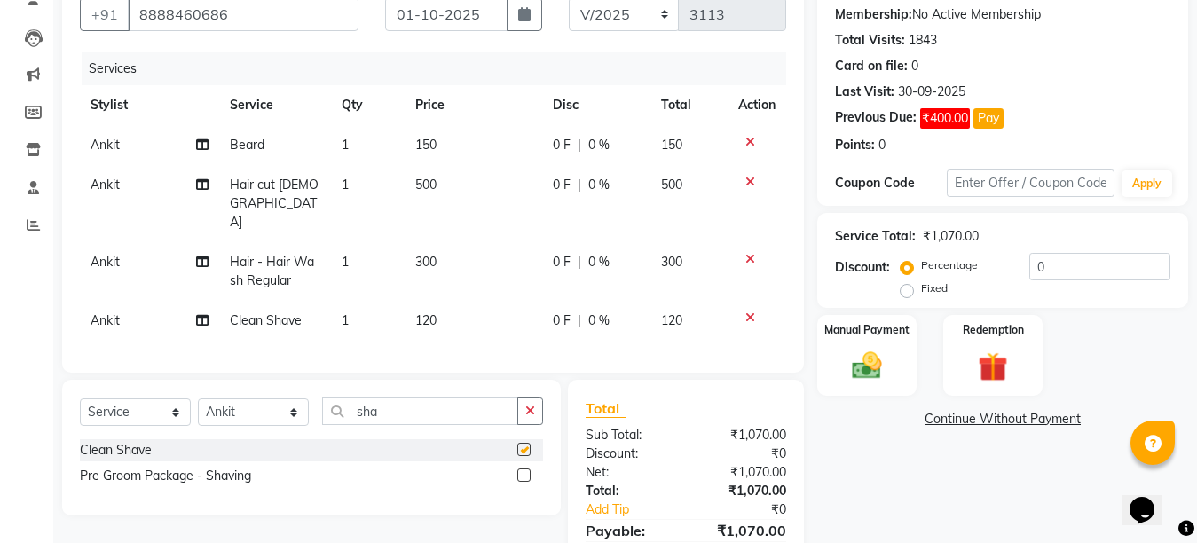
checkbox input "false"
click at [469, 301] on td "120" at bounding box center [472, 321] width 137 height 40
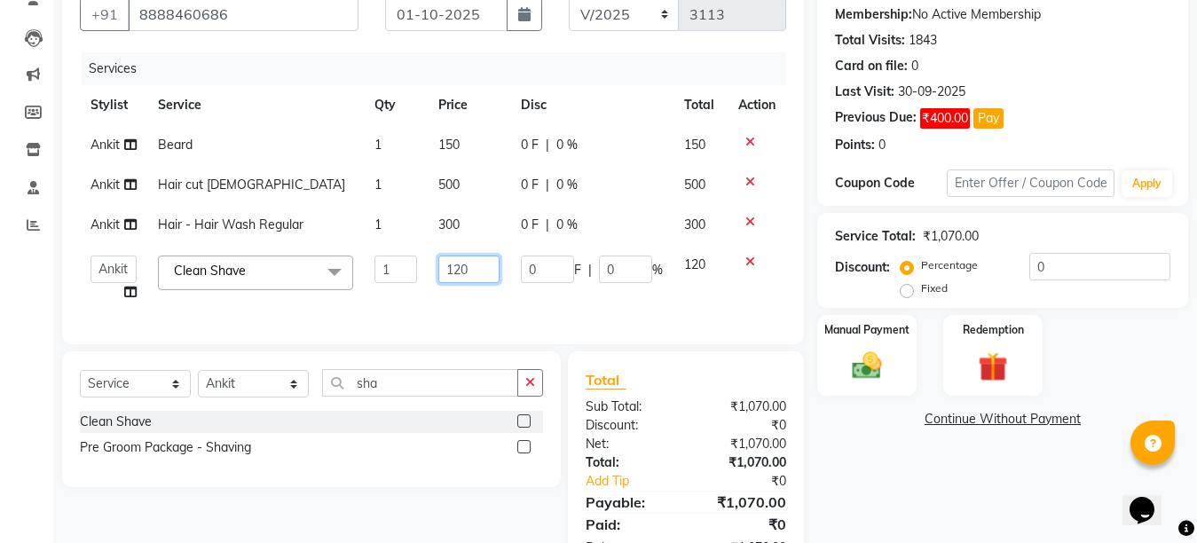
click at [461, 271] on input "120" at bounding box center [468, 268] width 61 height 27
type input "130"
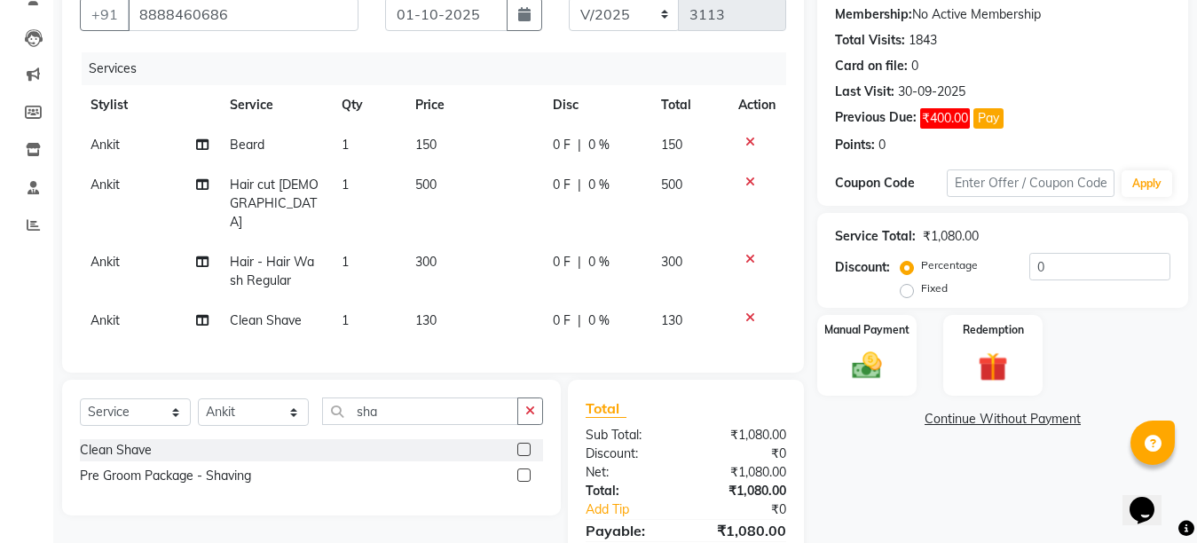
click at [482, 307] on td "130" at bounding box center [472, 321] width 137 height 40
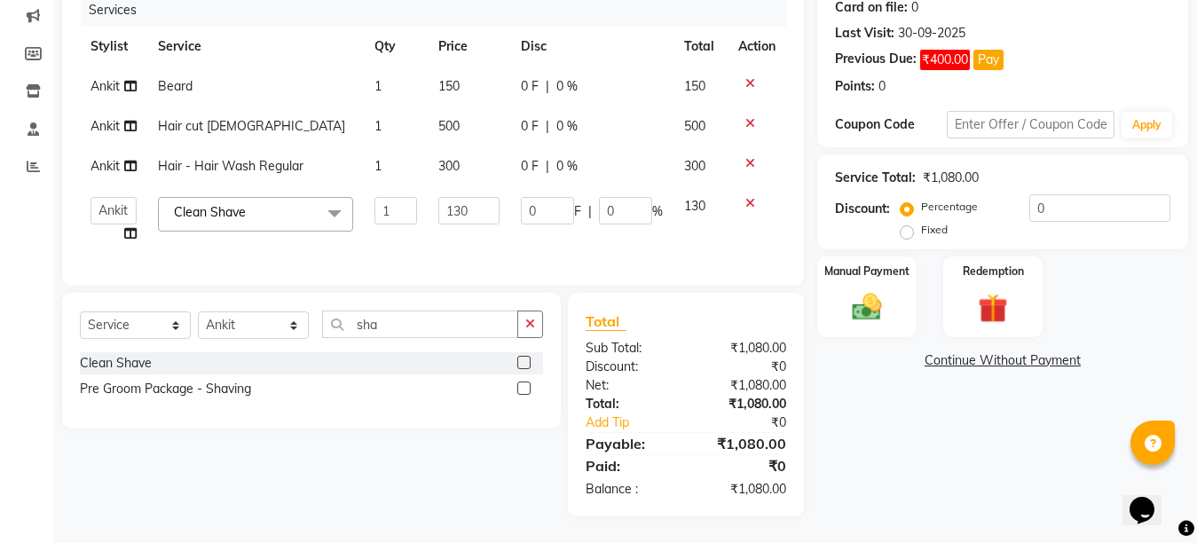
scroll to position [241, 0]
click at [883, 289] on img at bounding box center [867, 306] width 50 height 35
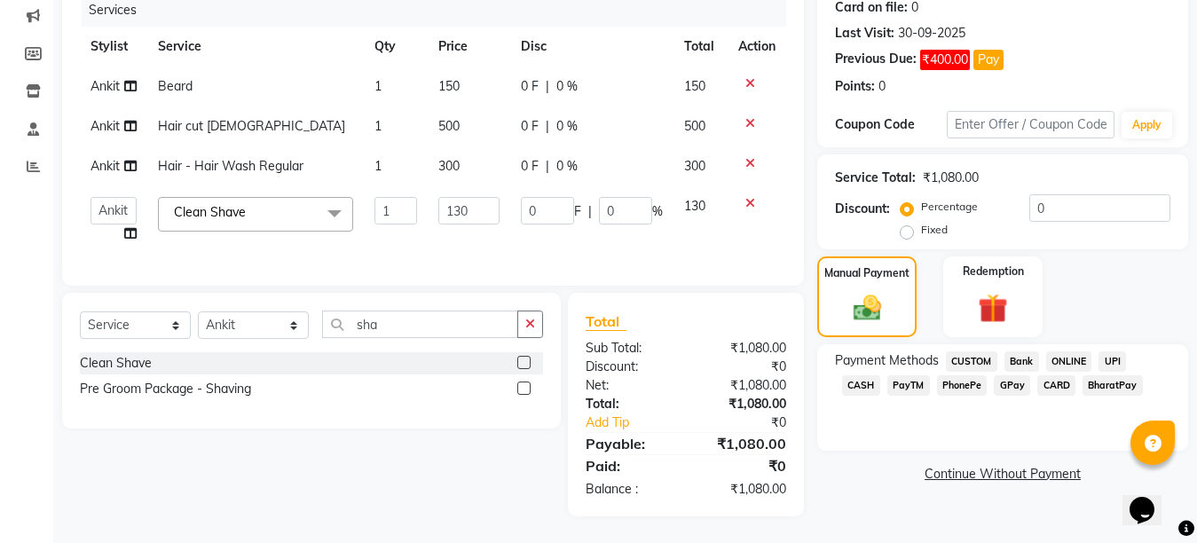
click at [993, 375] on span "GPay" at bounding box center [1011, 385] width 36 height 20
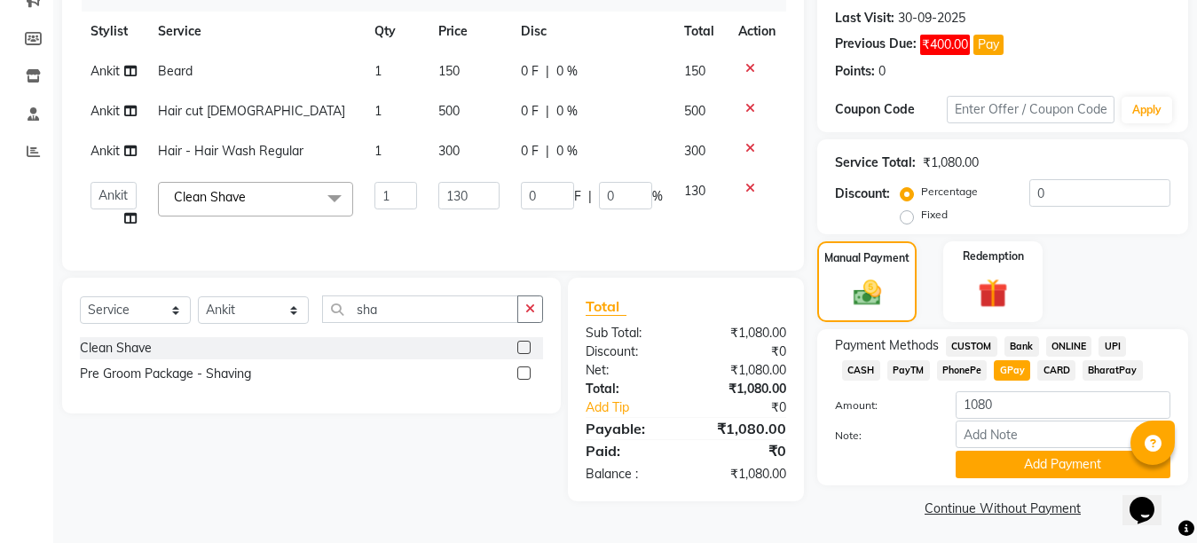
click at [937, 367] on span "PhonePe" at bounding box center [962, 370] width 51 height 20
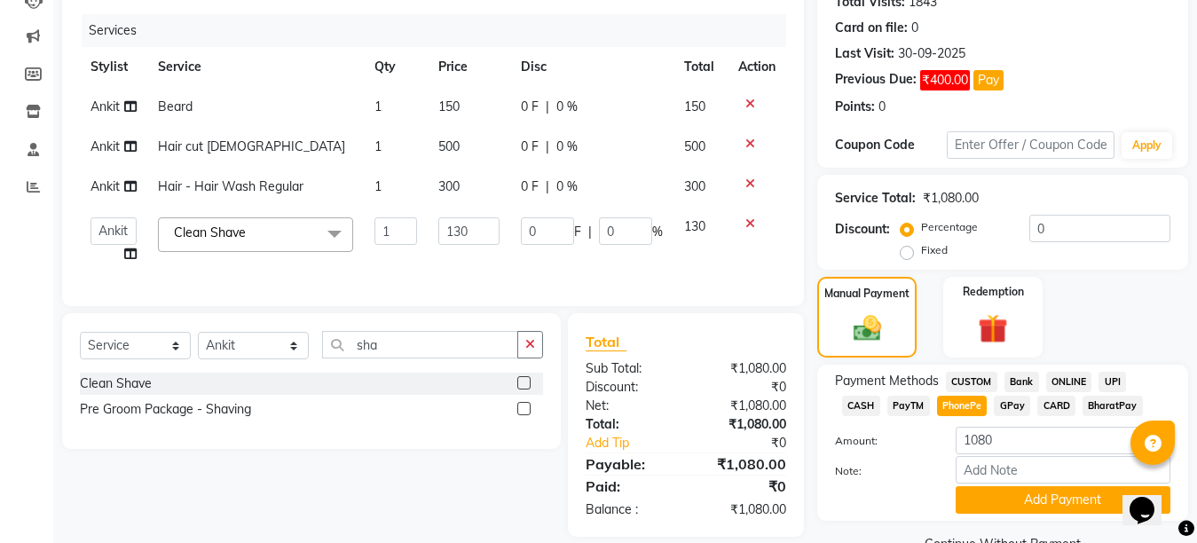
scroll to position [247, 0]
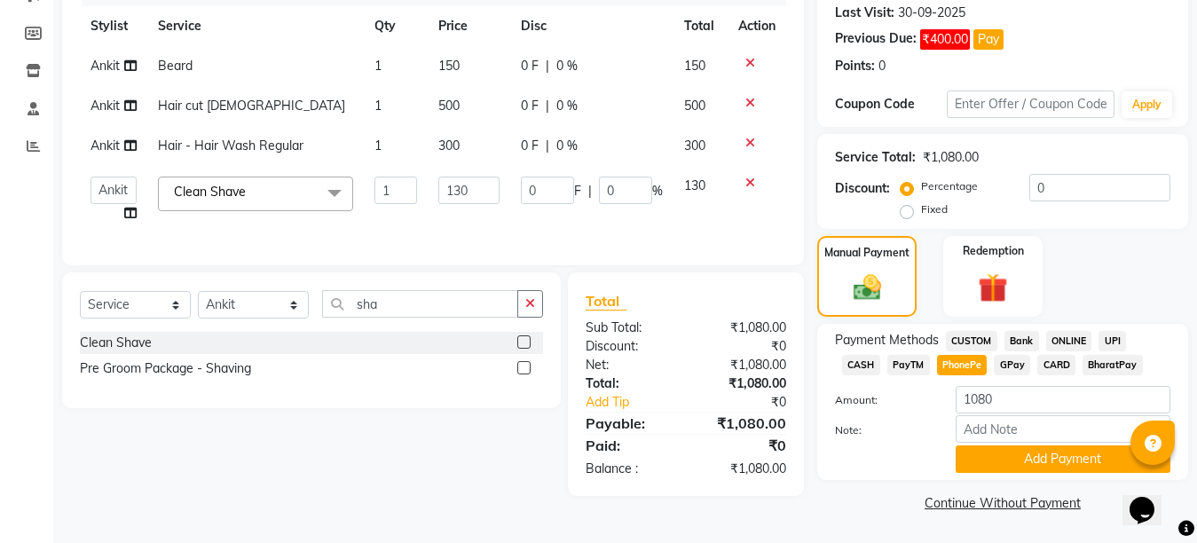
click at [993, 368] on span "GPay" at bounding box center [1011, 365] width 36 height 20
click at [982, 397] on input "1080" at bounding box center [1062, 399] width 215 height 27
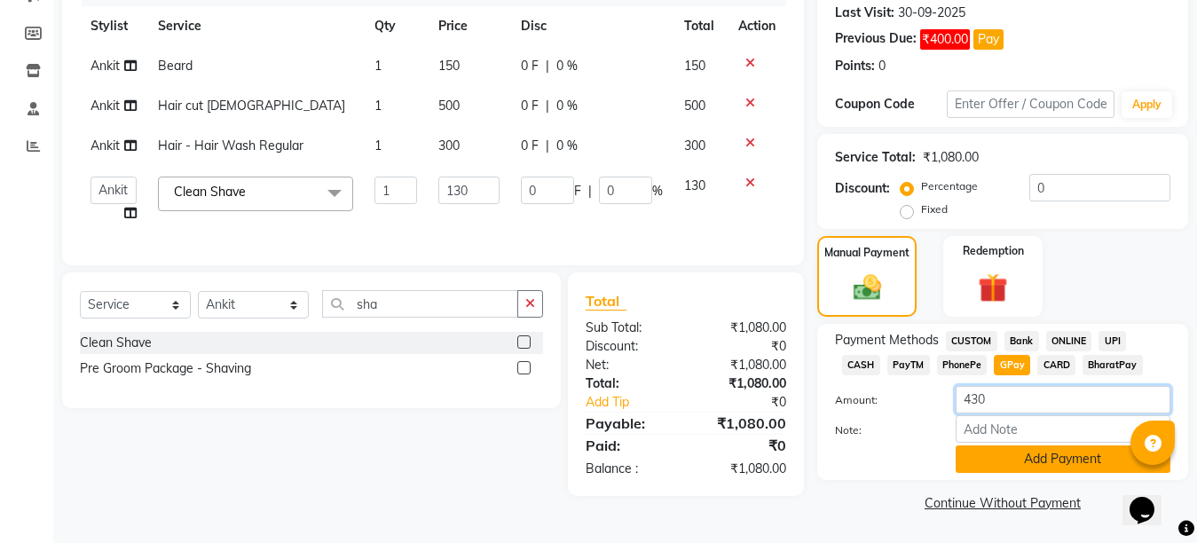
type input "430"
click at [1056, 456] on button "Add Payment" at bounding box center [1062, 458] width 215 height 27
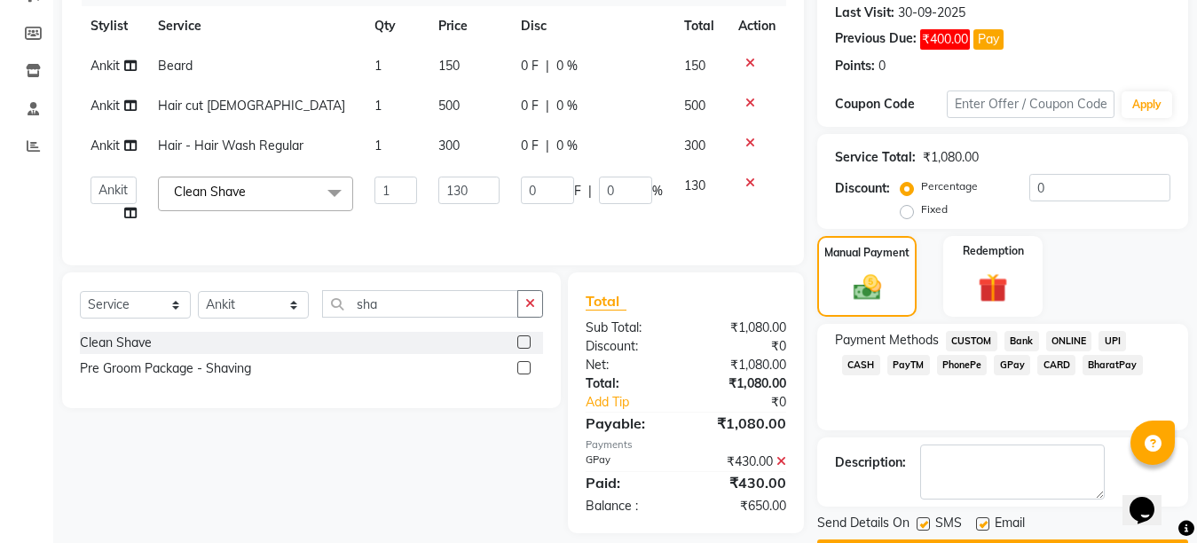
click at [1141, 327] on div "Payment Methods CUSTOM Bank ONLINE UPI CASH PayTM PhonePe GPay CARD BharatPay" at bounding box center [1002, 377] width 371 height 106
click at [880, 355] on span "CASH" at bounding box center [861, 365] width 38 height 20
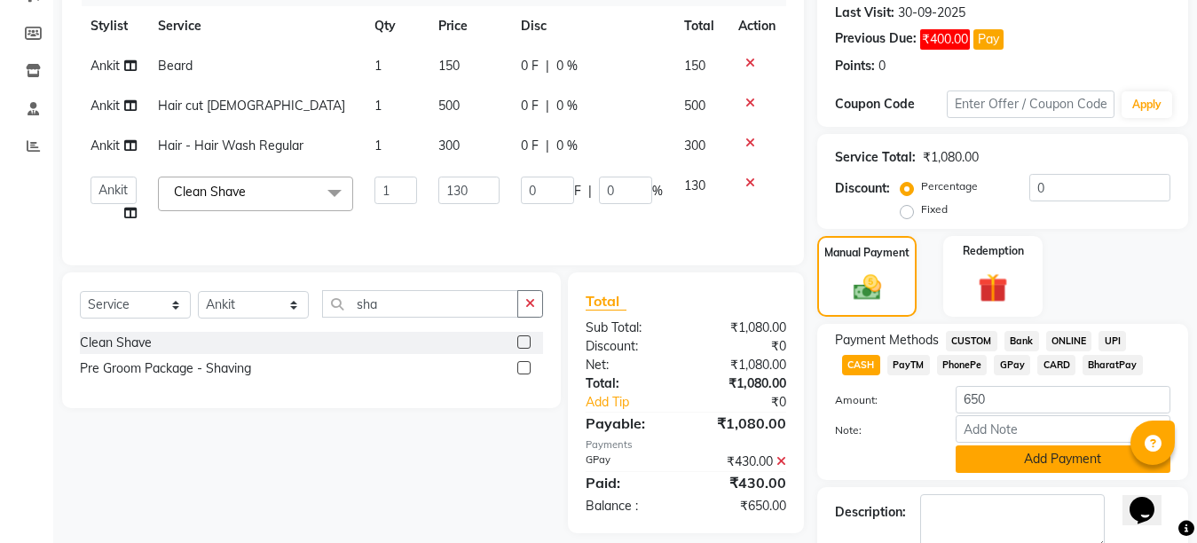
click at [1033, 456] on button "Add Payment" at bounding box center [1062, 458] width 215 height 27
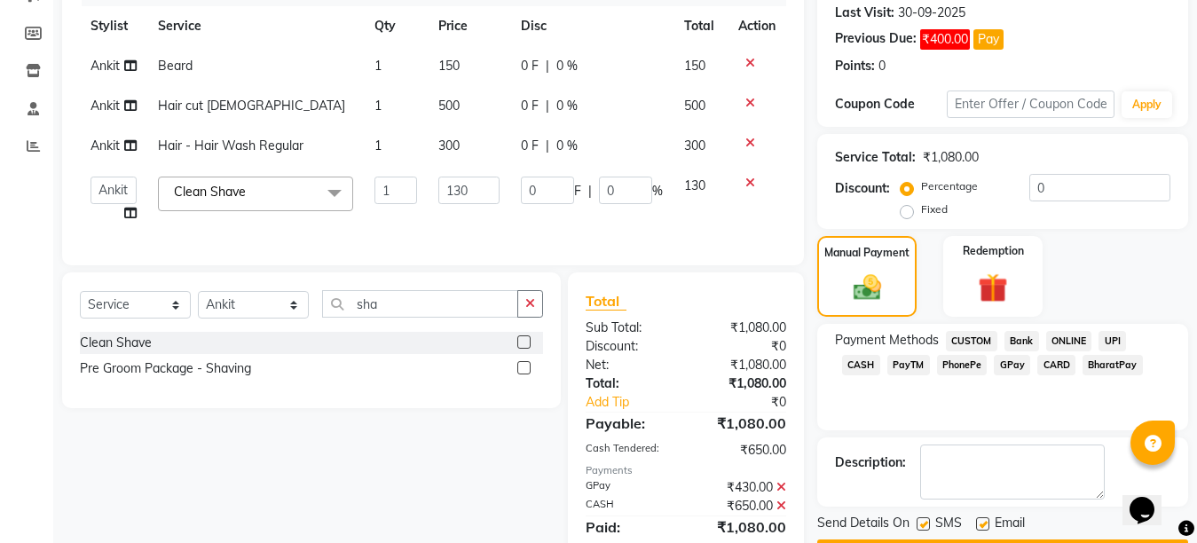
scroll to position [323, 0]
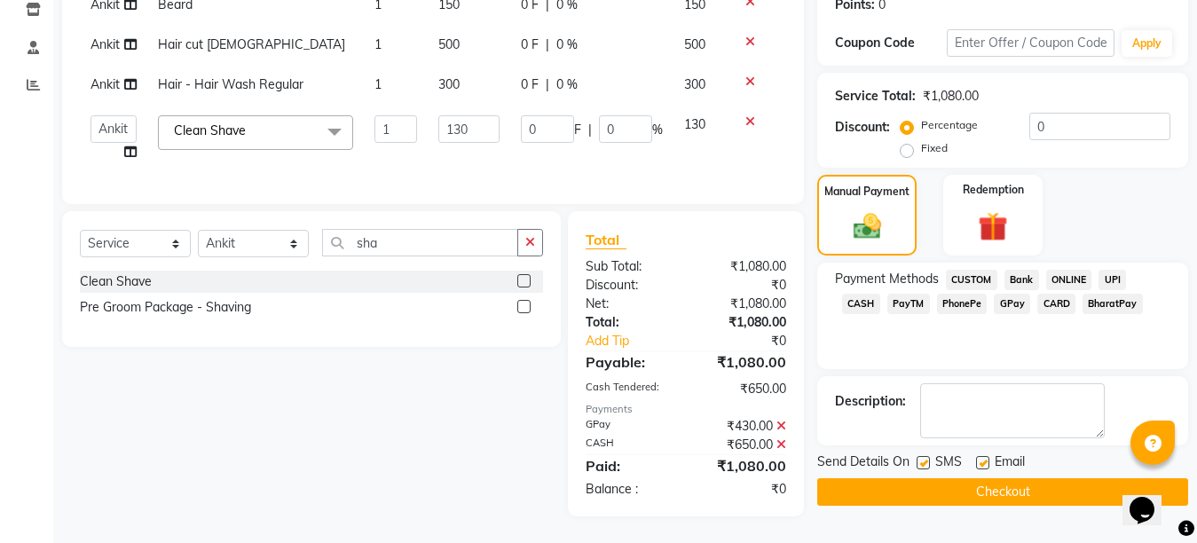
click at [989, 452] on div "Email" at bounding box center [1007, 463] width 63 height 22
click at [986, 456] on label at bounding box center [982, 462] width 13 height 13
click at [986, 458] on input "checkbox" at bounding box center [982, 464] width 12 height 12
checkbox input "false"
click at [920, 456] on label at bounding box center [922, 462] width 13 height 13
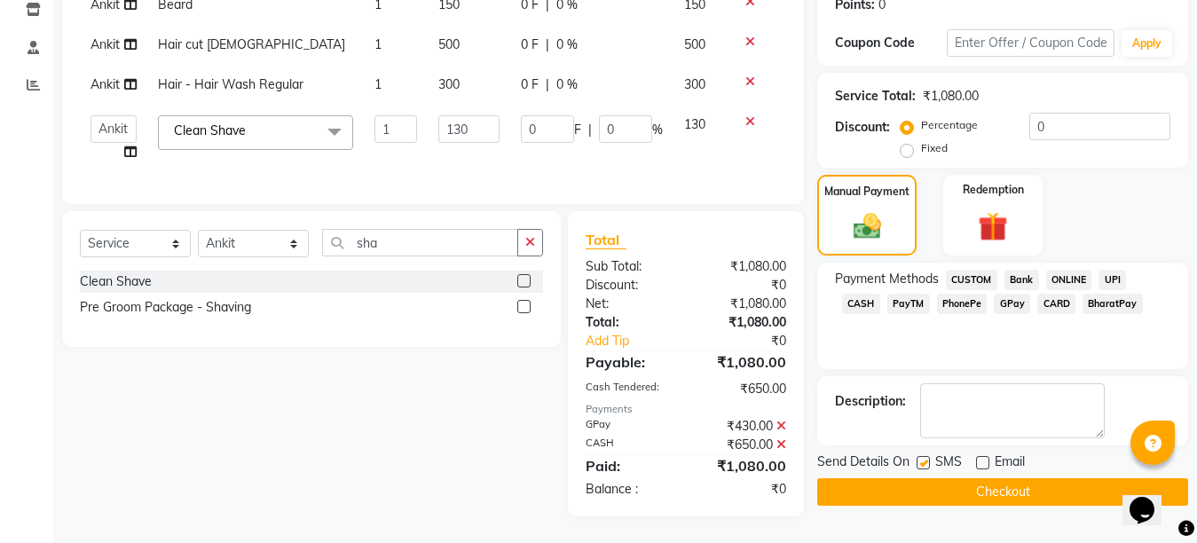
click at [920, 458] on input "checkbox" at bounding box center [922, 464] width 12 height 12
checkbox input "false"
click at [948, 480] on button "Checkout" at bounding box center [1002, 491] width 371 height 27
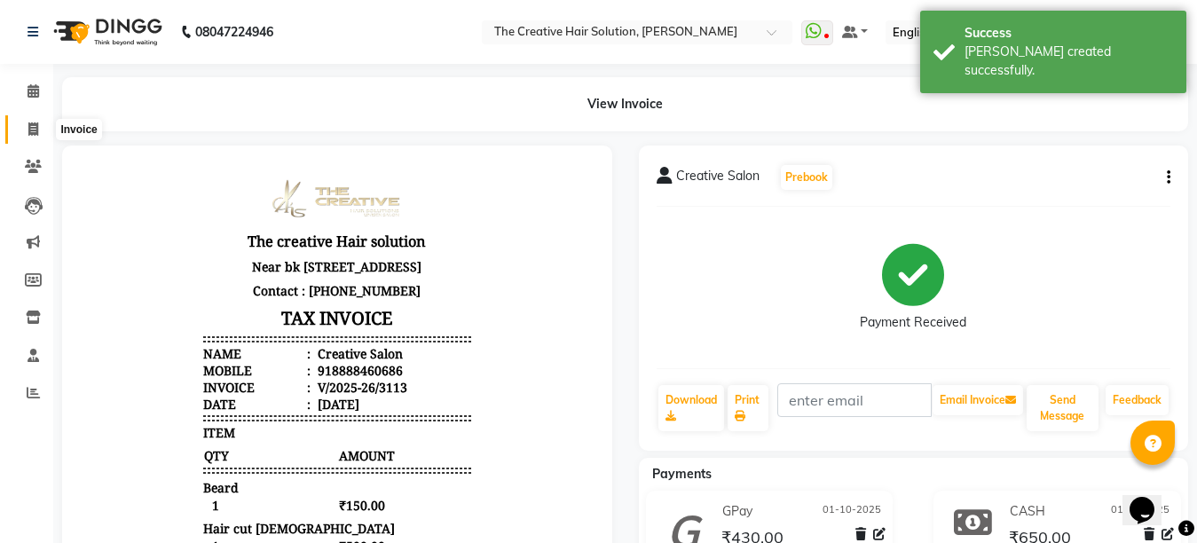
click at [28, 123] on icon at bounding box center [33, 128] width 10 height 13
select select "service"
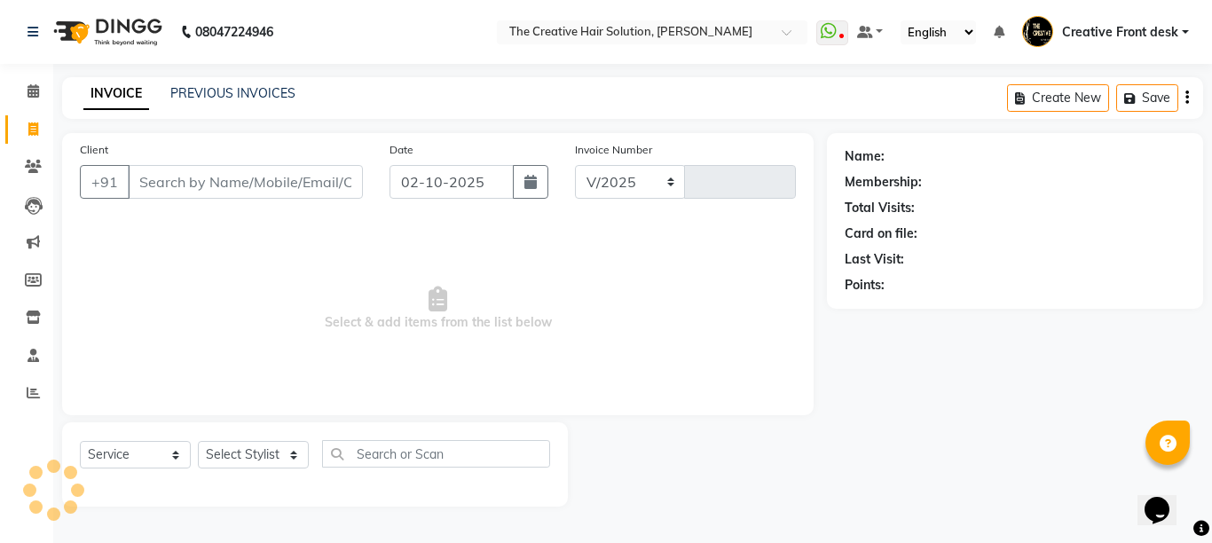
select select "146"
type input "3114"
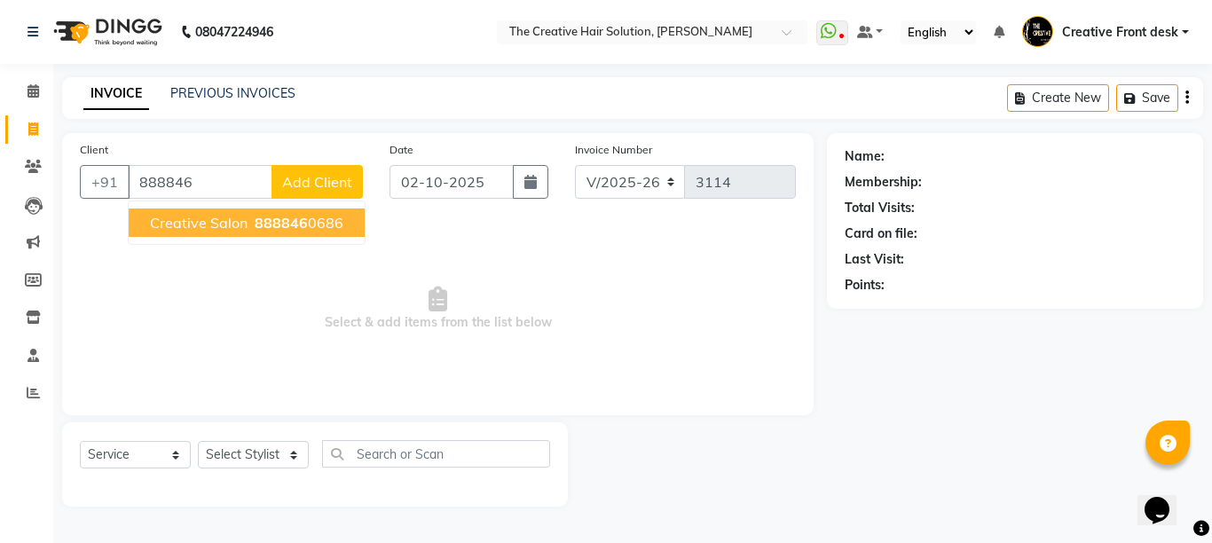
click at [239, 221] on span "Creative Salon" at bounding box center [199, 223] width 98 height 18
type input "8888460686"
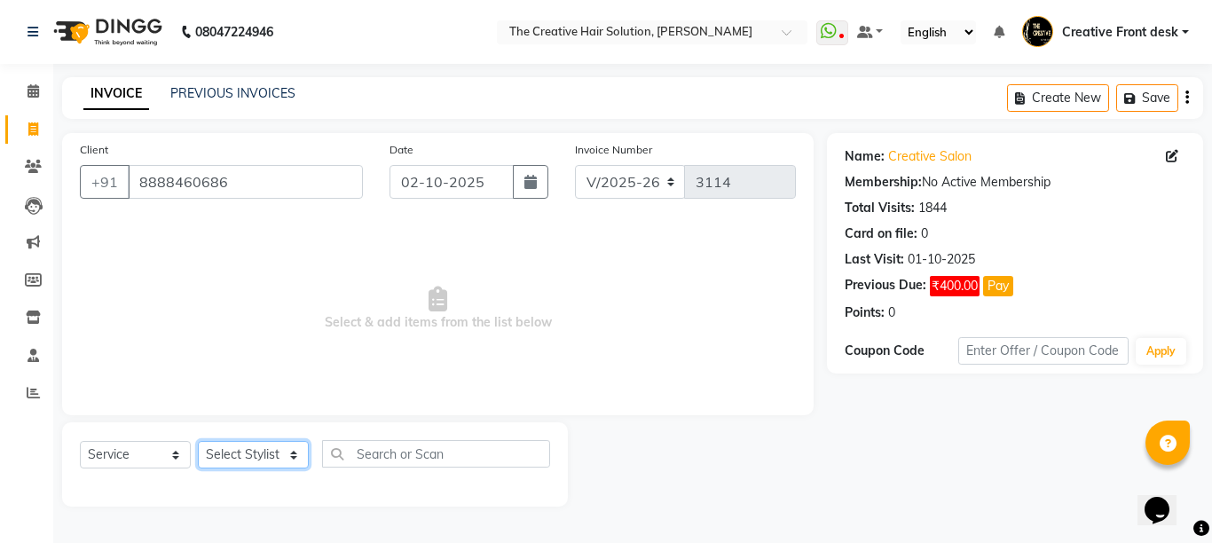
click at [287, 453] on select "Select Stylist Ankit Arti Creative Front desk [PERSON_NAME] [PERSON_NAME] Priya…" at bounding box center [253, 454] width 111 height 27
select select "91100"
click at [198, 441] on select "Select Stylist Ankit Arti Creative Front desk [PERSON_NAME] [PERSON_NAME] Priya…" at bounding box center [253, 454] width 111 height 27
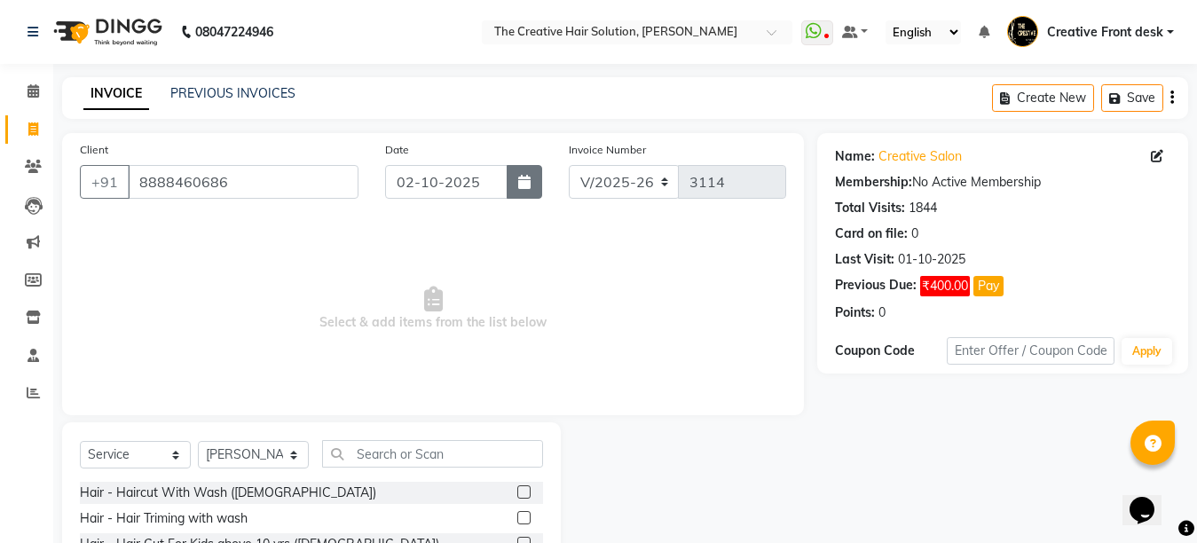
click at [522, 175] on icon "button" at bounding box center [524, 182] width 12 height 14
select select "10"
select select "2025"
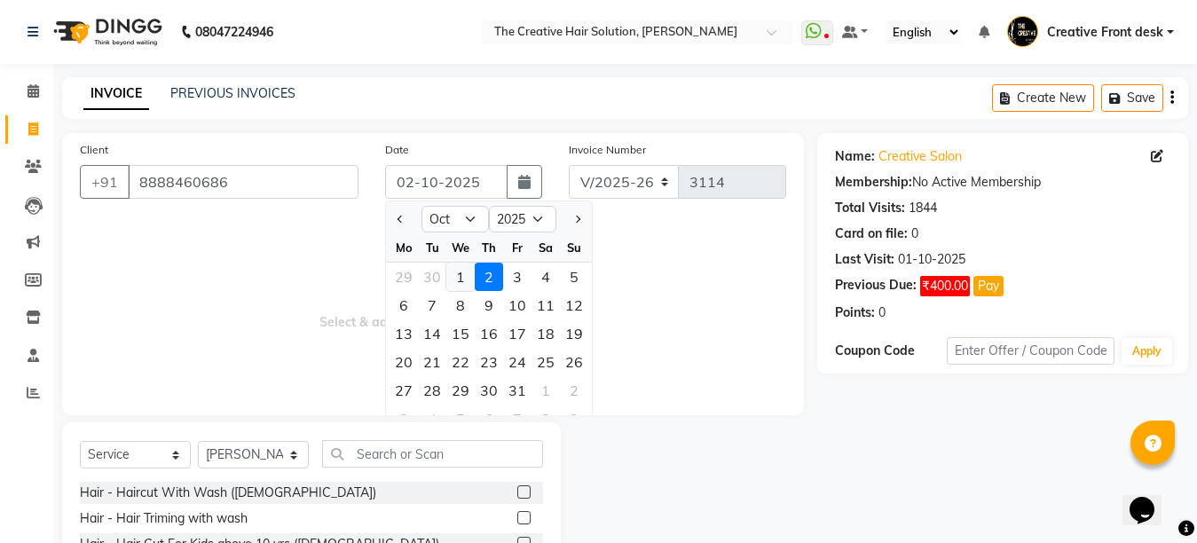
click at [451, 273] on div "1" at bounding box center [460, 277] width 28 height 28
type input "01-10-2025"
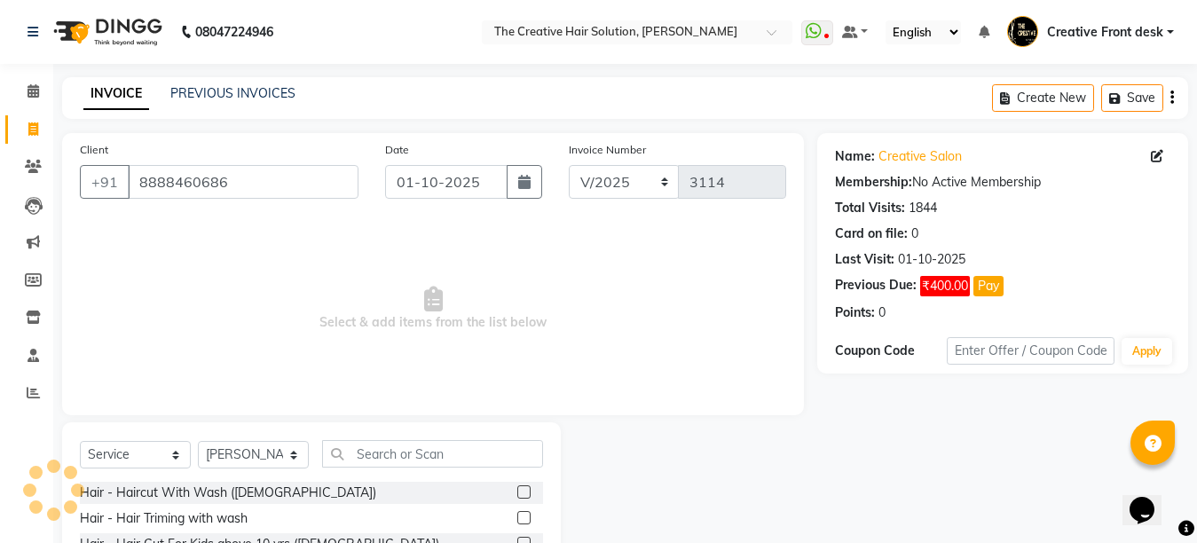
click at [451, 273] on span "Select & add items from the list below" at bounding box center [433, 308] width 706 height 177
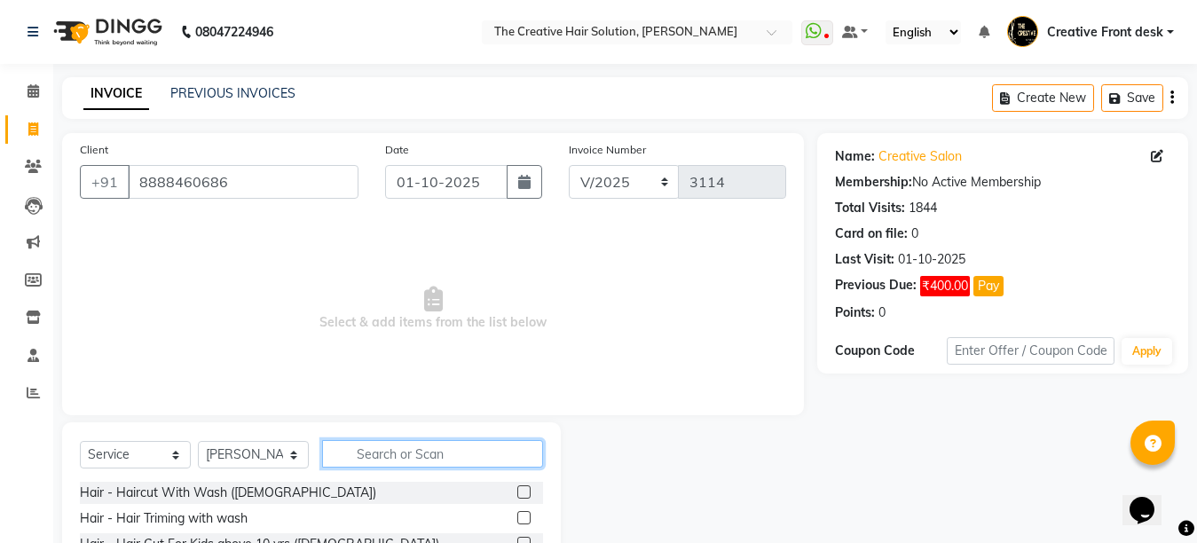
click at [365, 453] on input "text" at bounding box center [432, 453] width 221 height 27
type input "hair cut"
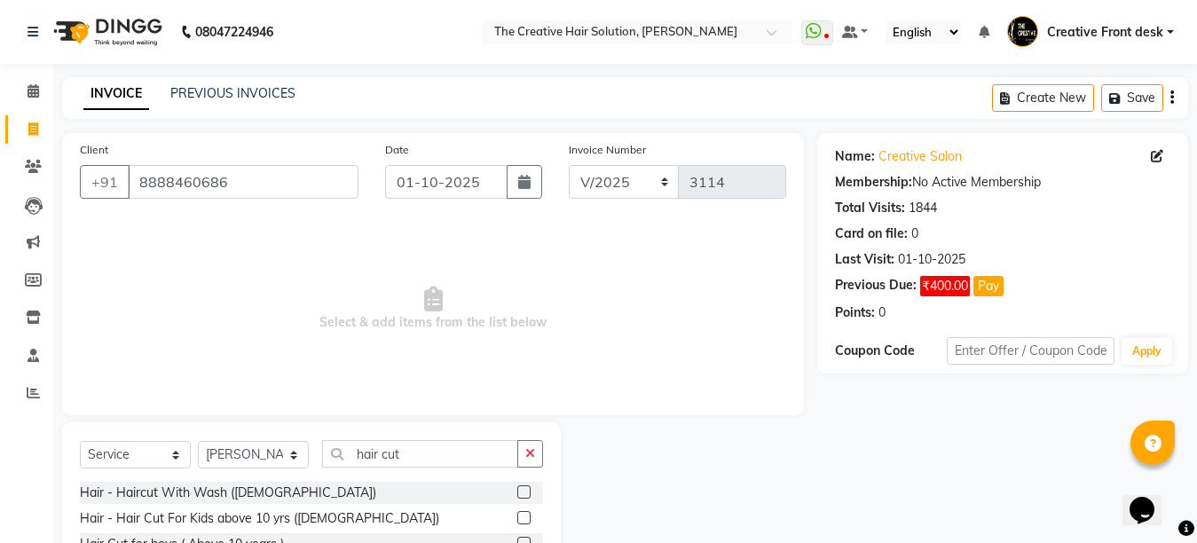
click at [407, 395] on span "Select & add items from the list below" at bounding box center [433, 308] width 706 height 177
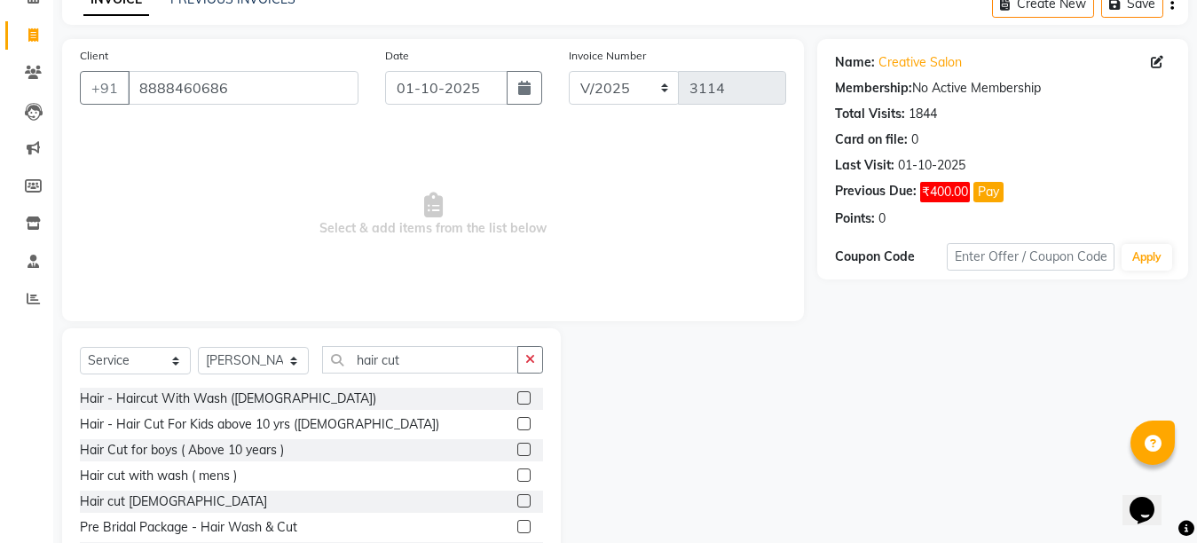
scroll to position [168, 0]
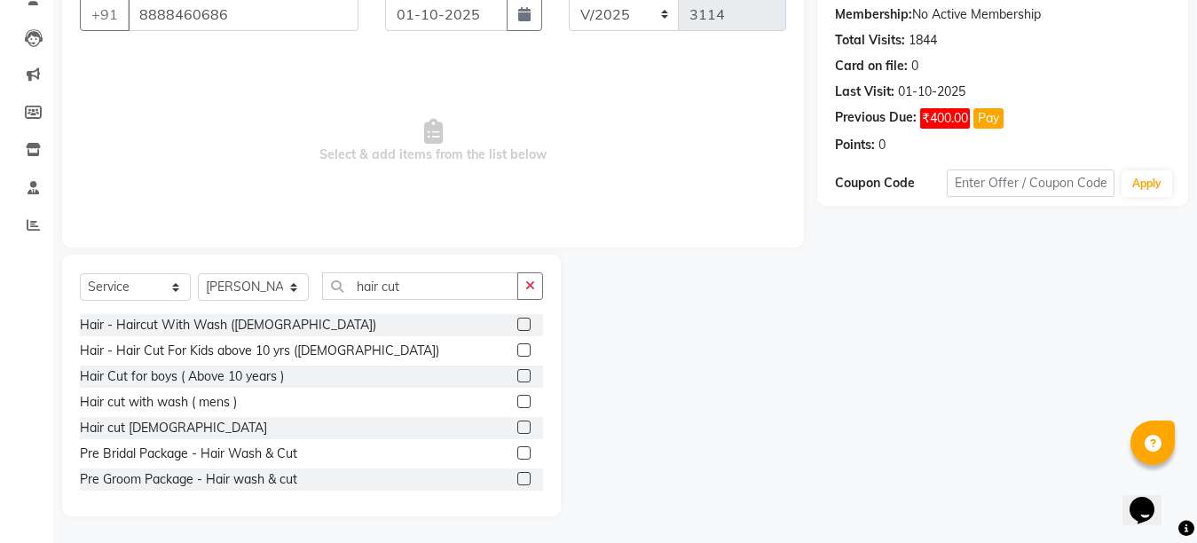
click at [517, 403] on label at bounding box center [523, 401] width 13 height 13
click at [517, 403] on input "checkbox" at bounding box center [523, 402] width 12 height 12
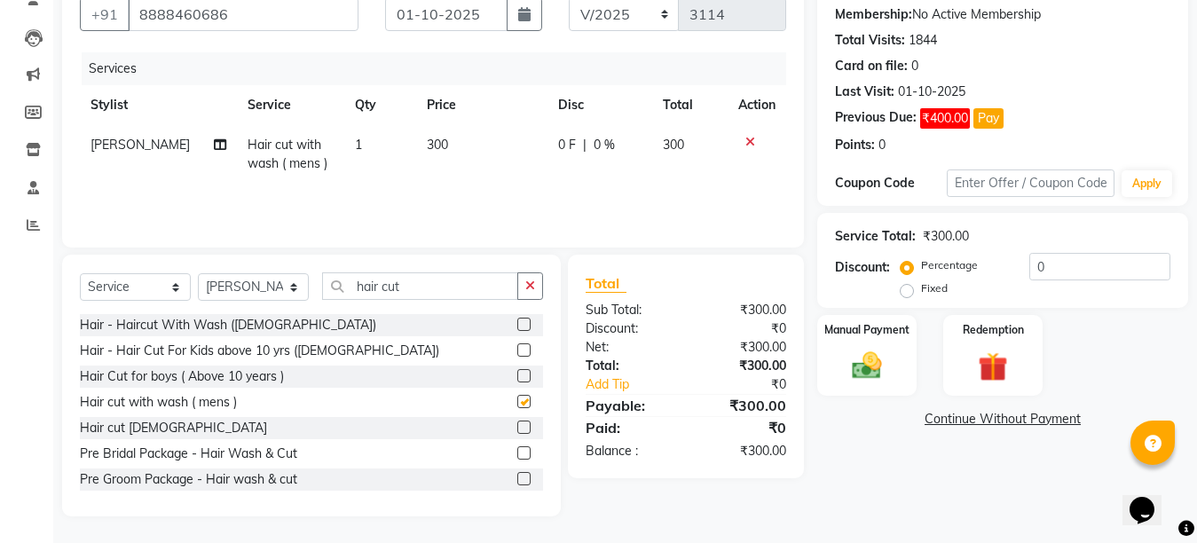
checkbox input "false"
click at [404, 279] on input "hair cut" at bounding box center [420, 285] width 196 height 27
type input "h"
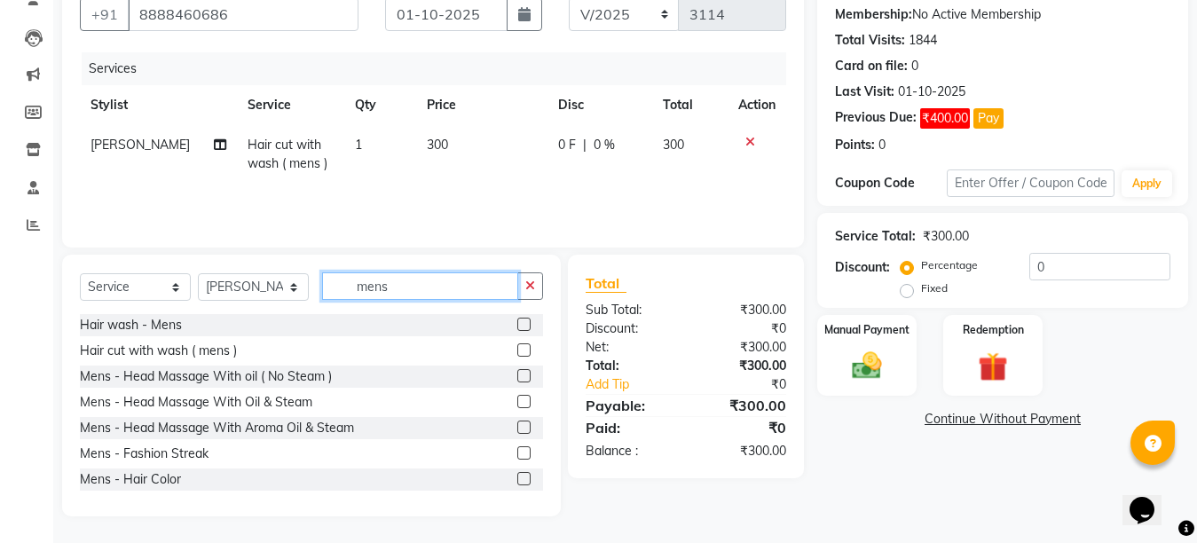
type input "mens"
click at [517, 477] on label at bounding box center [523, 478] width 13 height 13
click at [517, 477] on input "checkbox" at bounding box center [523, 480] width 12 height 12
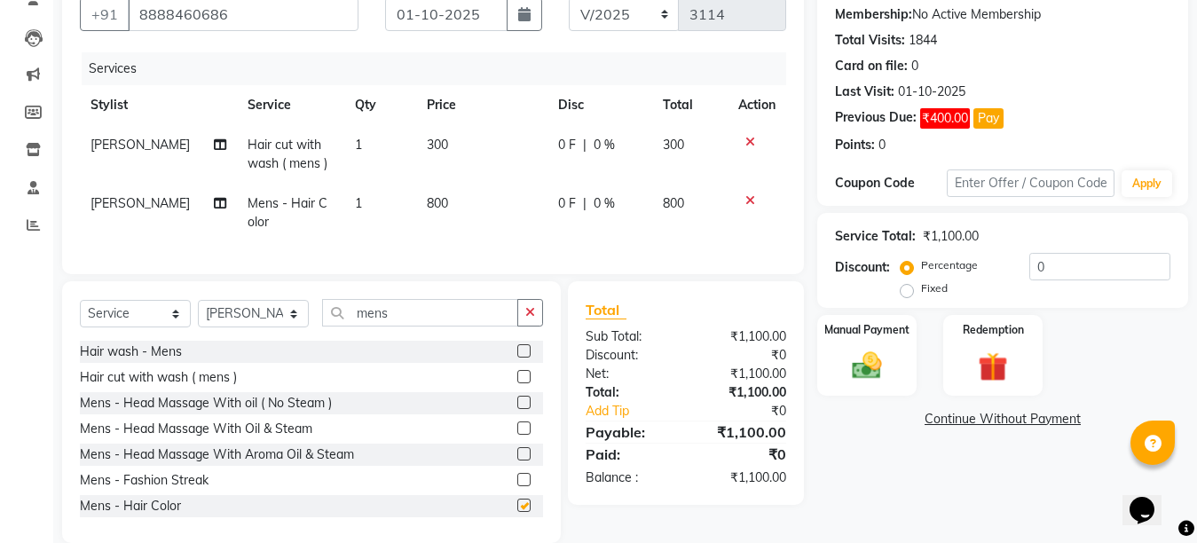
checkbox input "false"
click at [463, 228] on td "800" at bounding box center [481, 213] width 131 height 59
select select "91100"
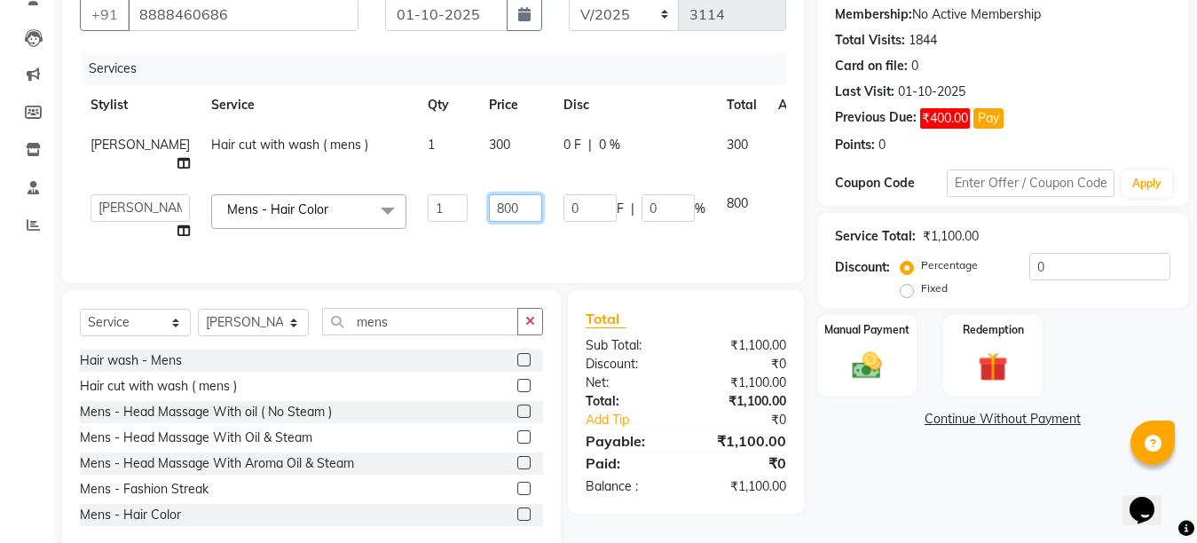
click at [489, 200] on input "800" at bounding box center [515, 207] width 53 height 27
type input "500"
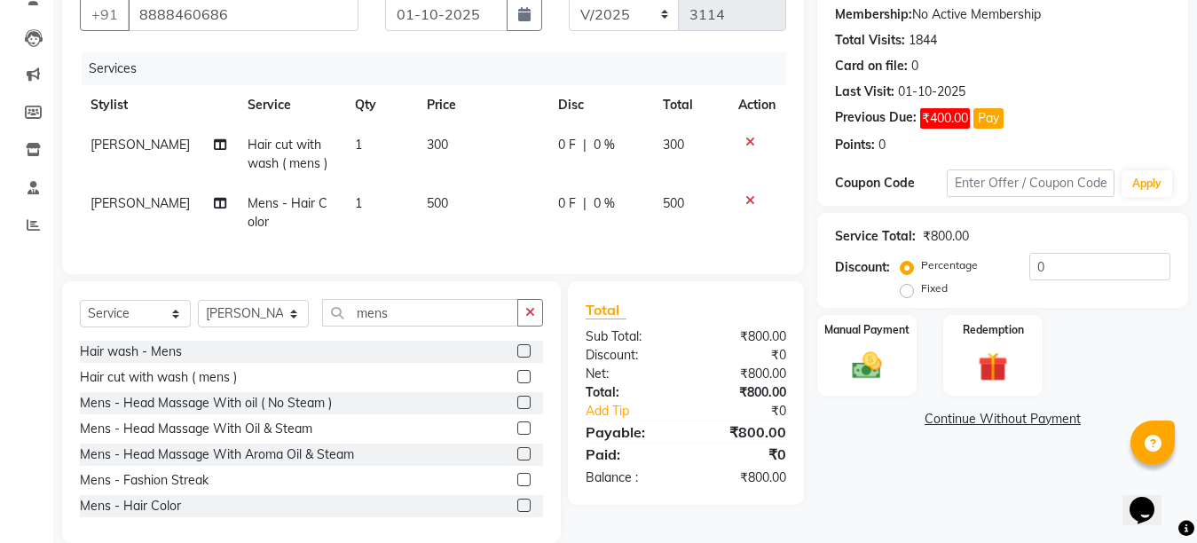
click at [561, 256] on div "Services Stylist Service Qty Price Disc Total Action [PERSON_NAME] Hair cut wit…" at bounding box center [433, 154] width 706 height 204
click at [290, 318] on select "Select Stylist Ankit Arti Creative Front desk [PERSON_NAME] [PERSON_NAME] Priya…" at bounding box center [253, 313] width 111 height 27
select select "92694"
click at [198, 315] on select "Select Stylist Ankit Arti Creative Front desk [PERSON_NAME] [PERSON_NAME] Priya…" at bounding box center [253, 313] width 111 height 27
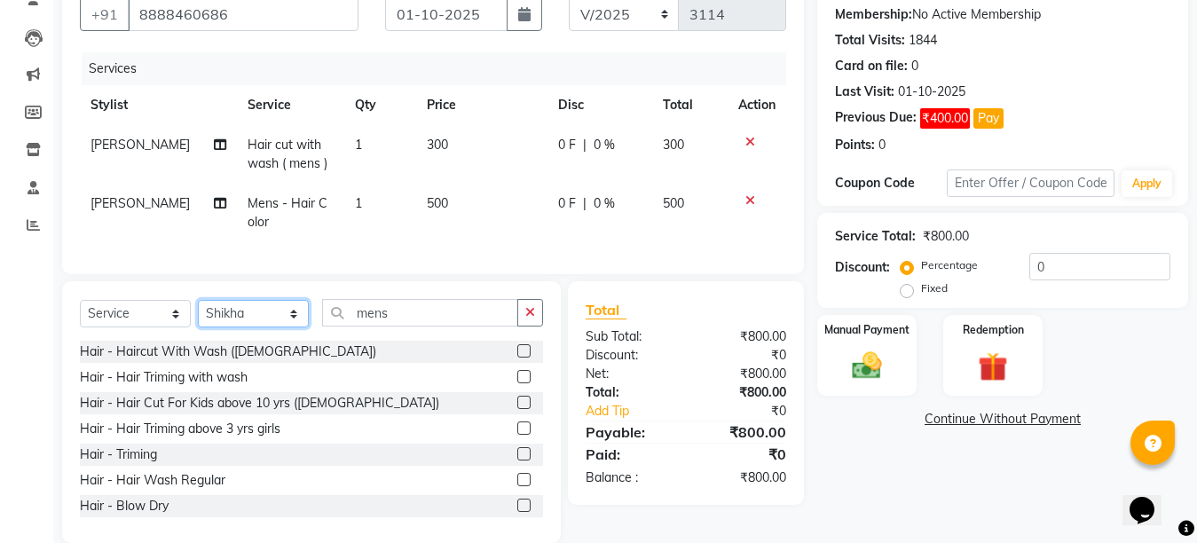
scroll to position [155, 0]
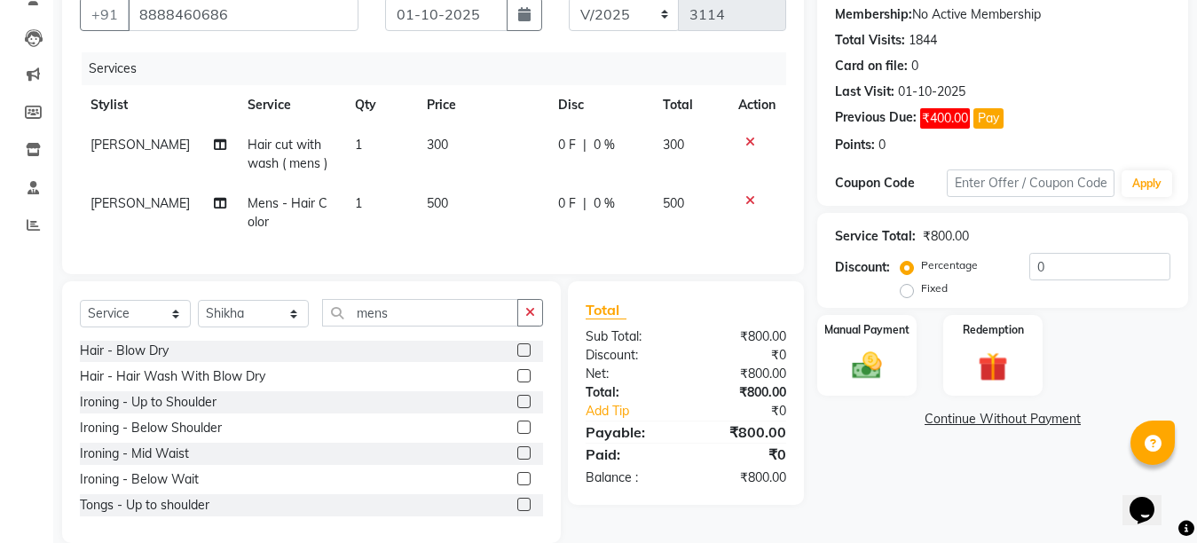
click at [517, 382] on label at bounding box center [523, 375] width 13 height 13
click at [517, 382] on input "checkbox" at bounding box center [523, 377] width 12 height 12
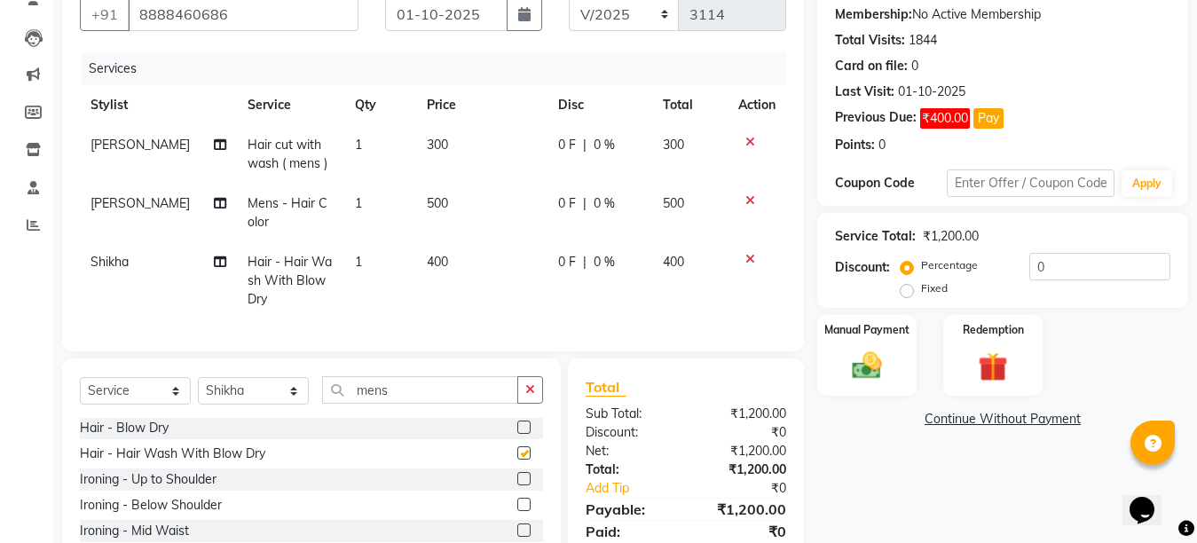
checkbox input "false"
click at [294, 404] on select "Select Stylist Ankit Arti Creative Front desk [PERSON_NAME] [PERSON_NAME] Priya…" at bounding box center [253, 390] width 111 height 27
select select "6791"
click at [198, 392] on select "Select Stylist Ankit Arti Creative Front desk [PERSON_NAME] [PERSON_NAME] Priya…" at bounding box center [253, 390] width 111 height 27
click at [517, 459] on label at bounding box center [523, 452] width 13 height 13
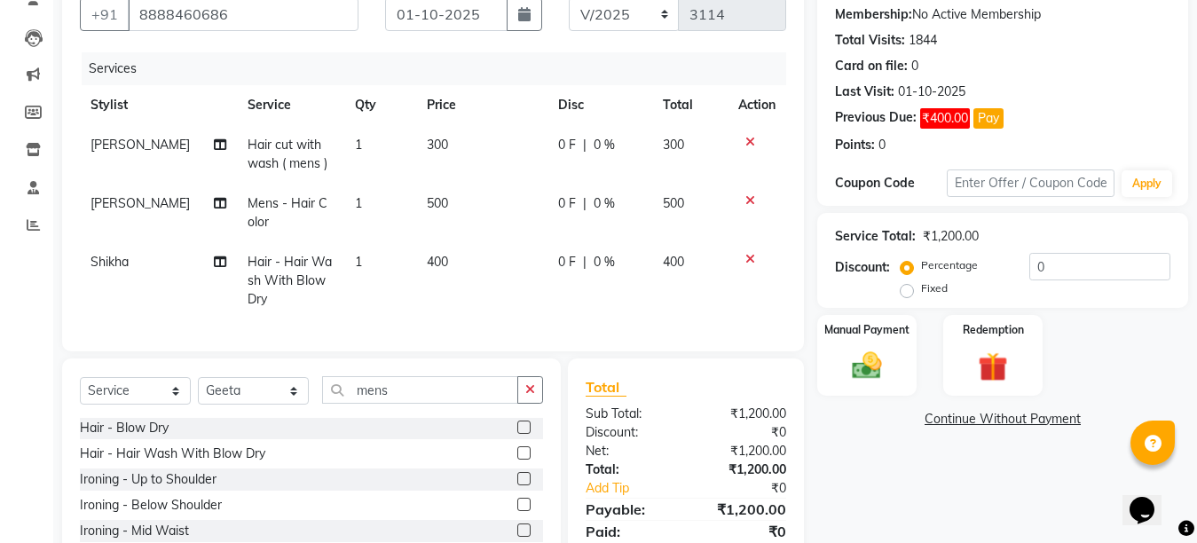
click at [517, 459] on input "checkbox" at bounding box center [523, 454] width 12 height 12
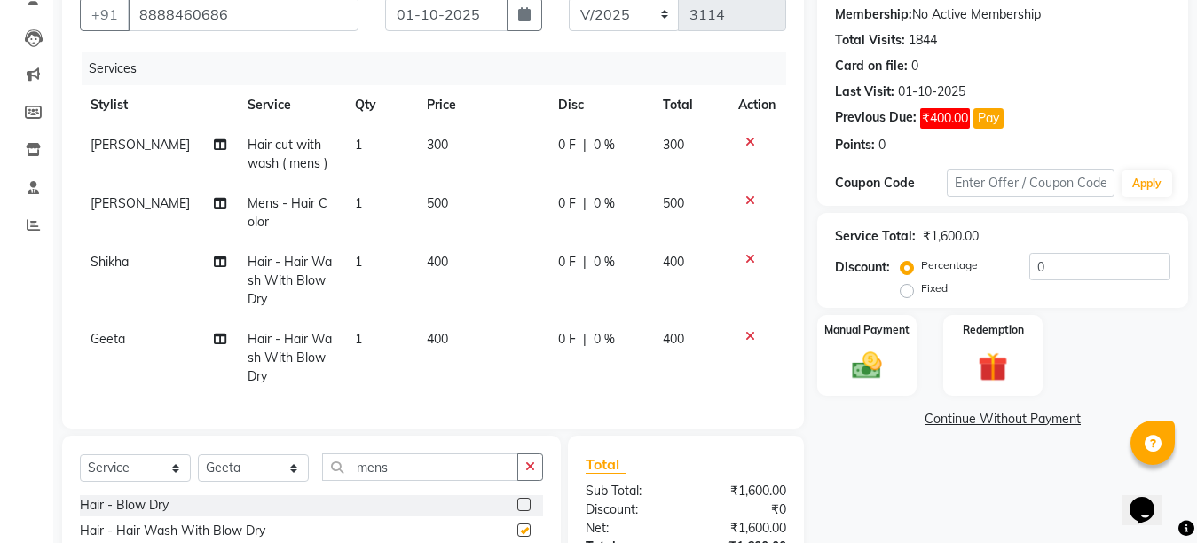
checkbox input "false"
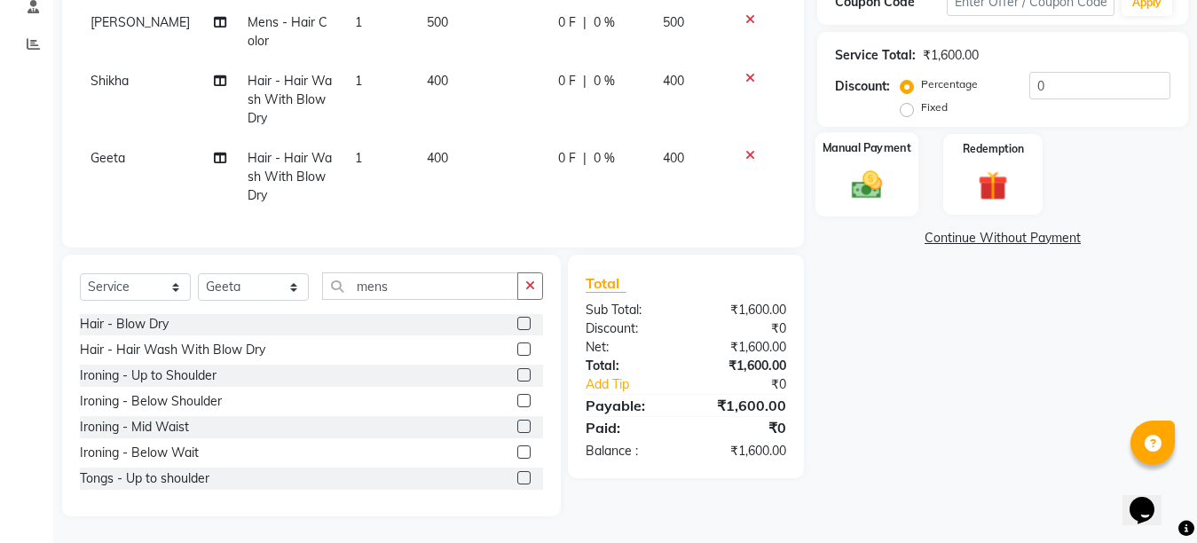
click at [874, 167] on img at bounding box center [867, 184] width 50 height 35
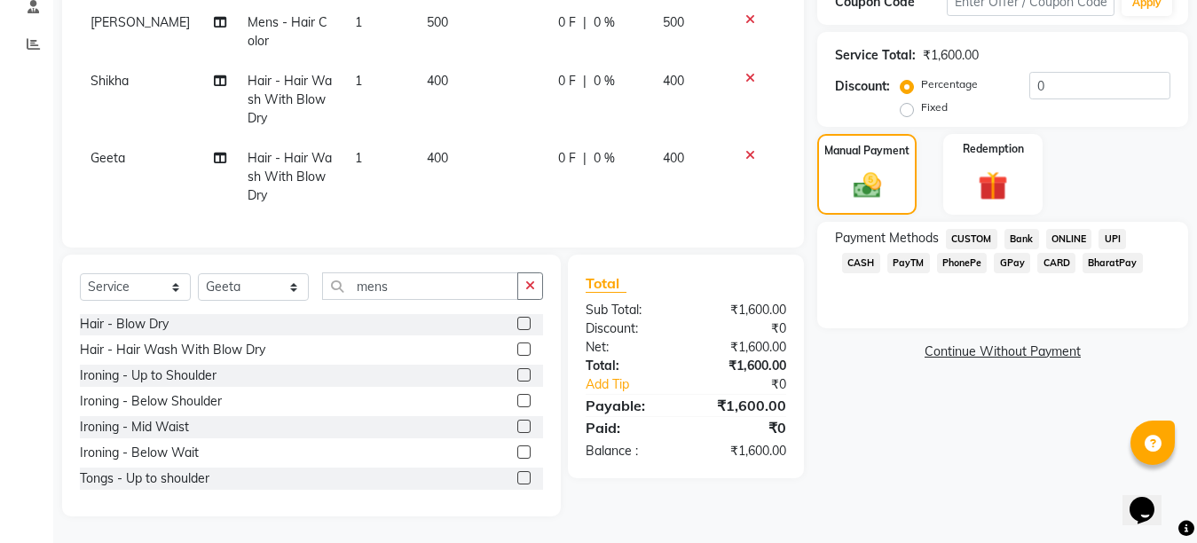
click at [880, 253] on span "CASH" at bounding box center [861, 263] width 38 height 20
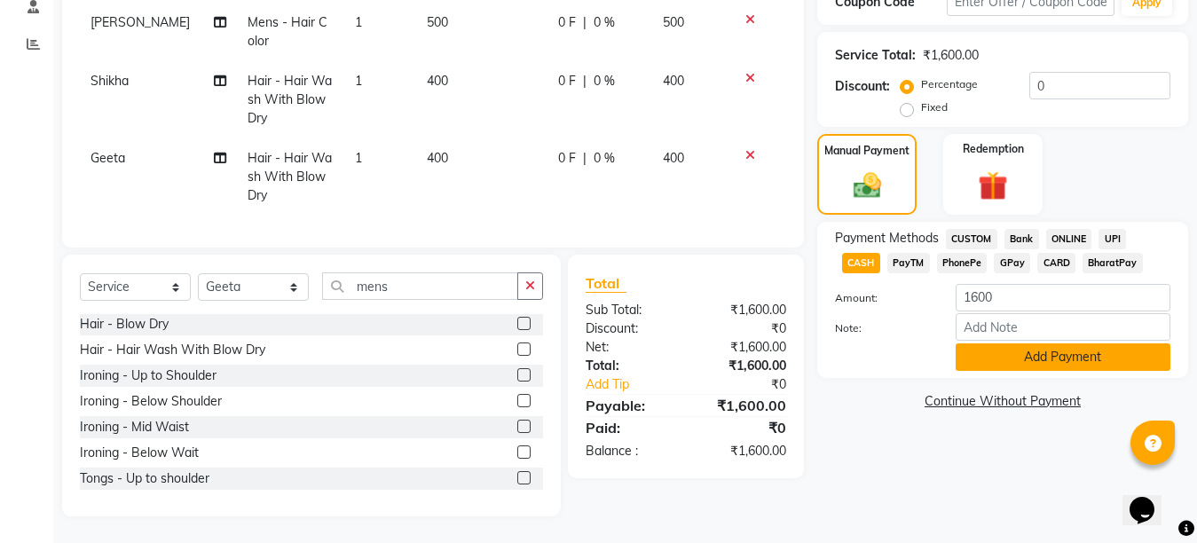
click at [1029, 343] on button "Add Payment" at bounding box center [1062, 356] width 215 height 27
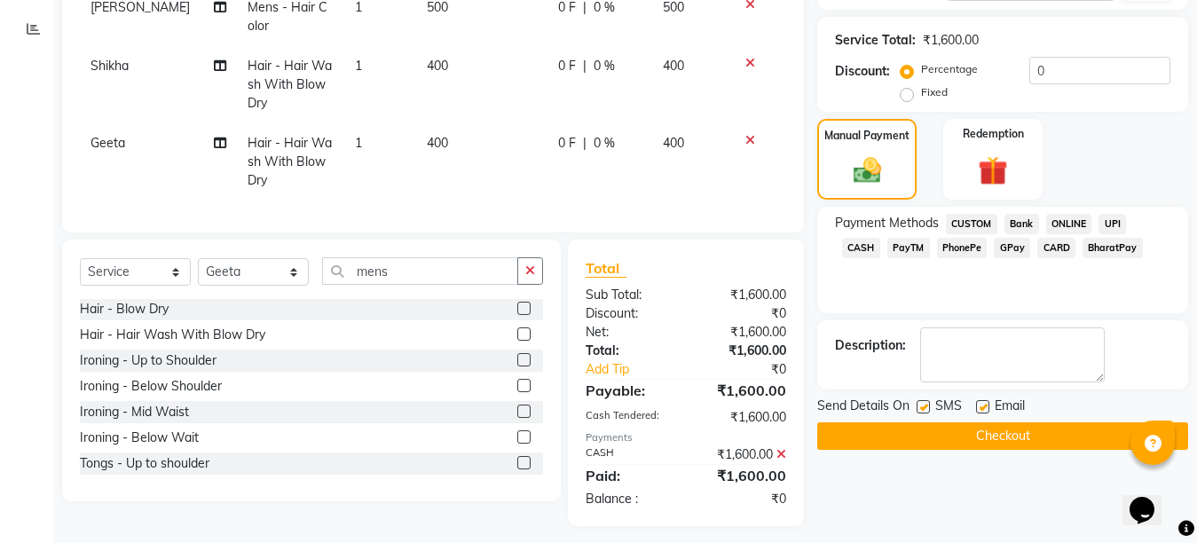
click at [987, 408] on label at bounding box center [982, 406] width 13 height 13
click at [987, 408] on input "checkbox" at bounding box center [982, 408] width 12 height 12
checkbox input "false"
click at [926, 404] on label at bounding box center [922, 406] width 13 height 13
click at [926, 404] on input "checkbox" at bounding box center [922, 408] width 12 height 12
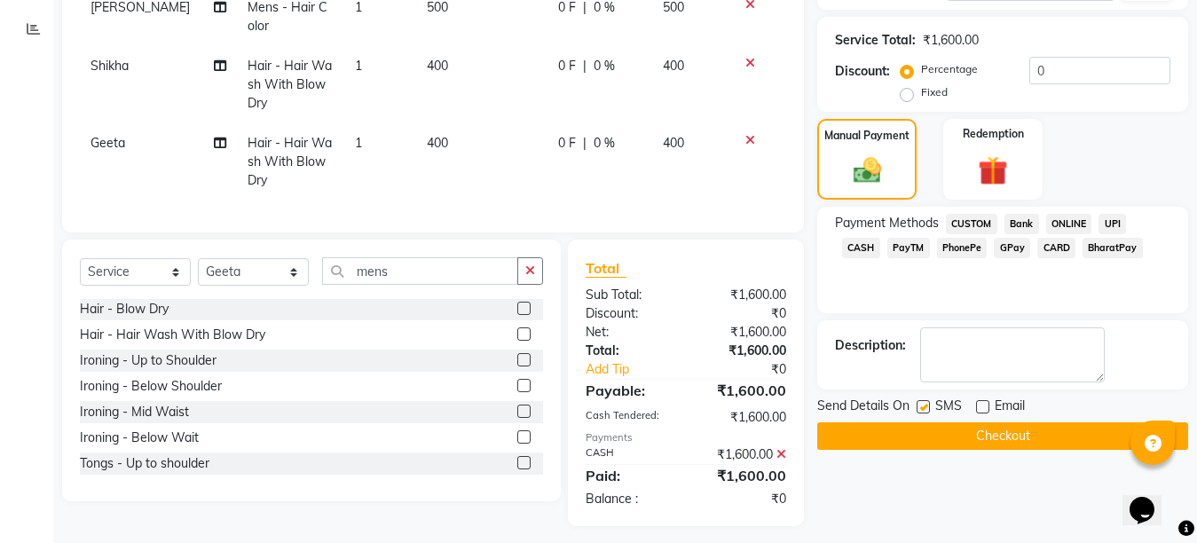
checkbox input "false"
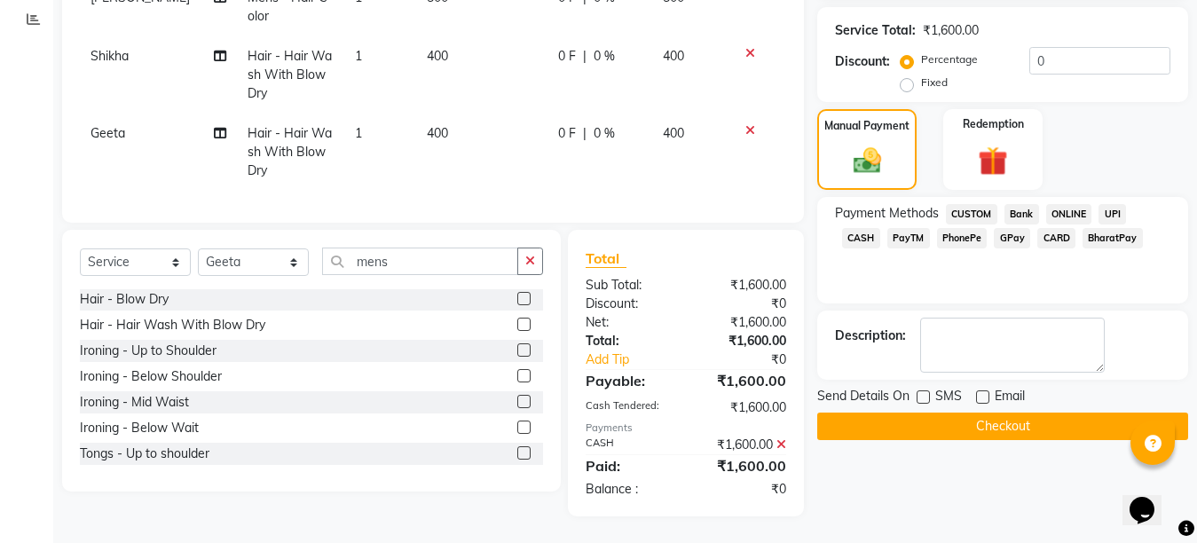
scroll to position [389, 0]
click at [926, 412] on button "Checkout" at bounding box center [1002, 425] width 371 height 27
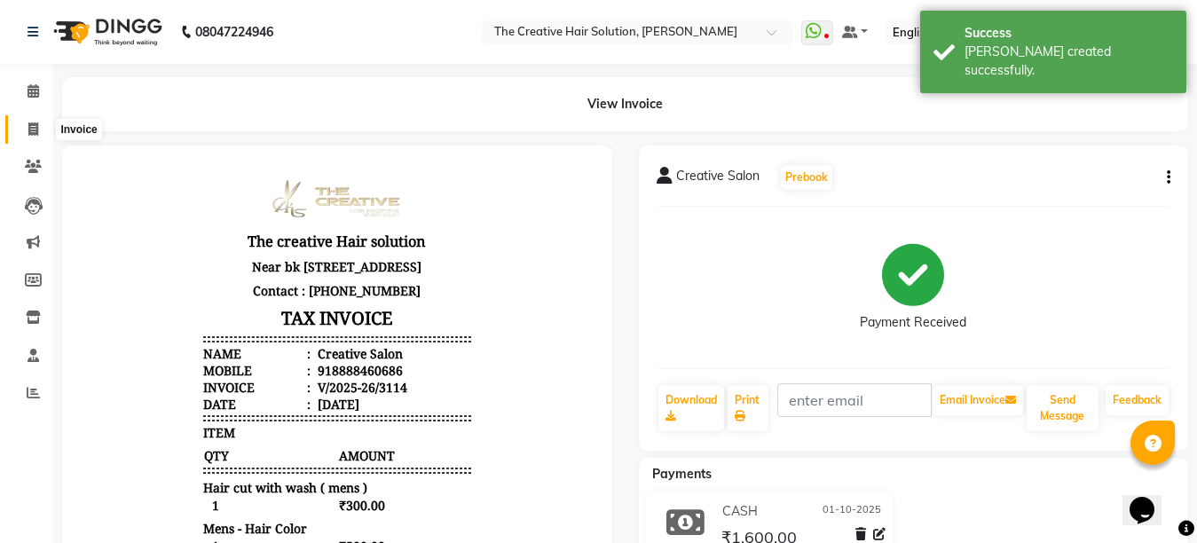
click at [35, 127] on icon at bounding box center [33, 128] width 10 height 13
select select "service"
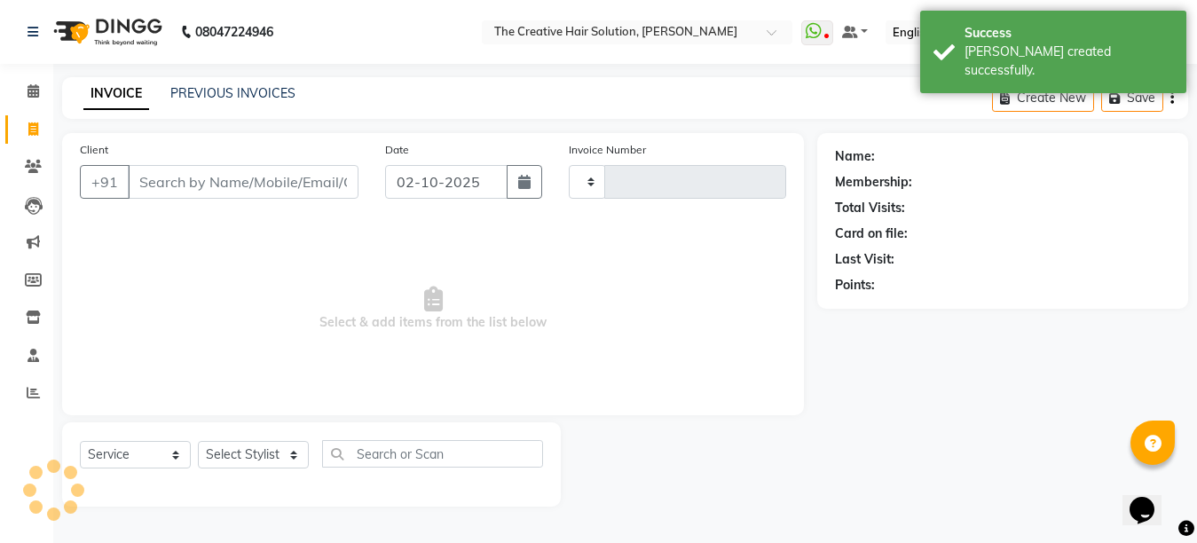
type input "8"
type input "3115"
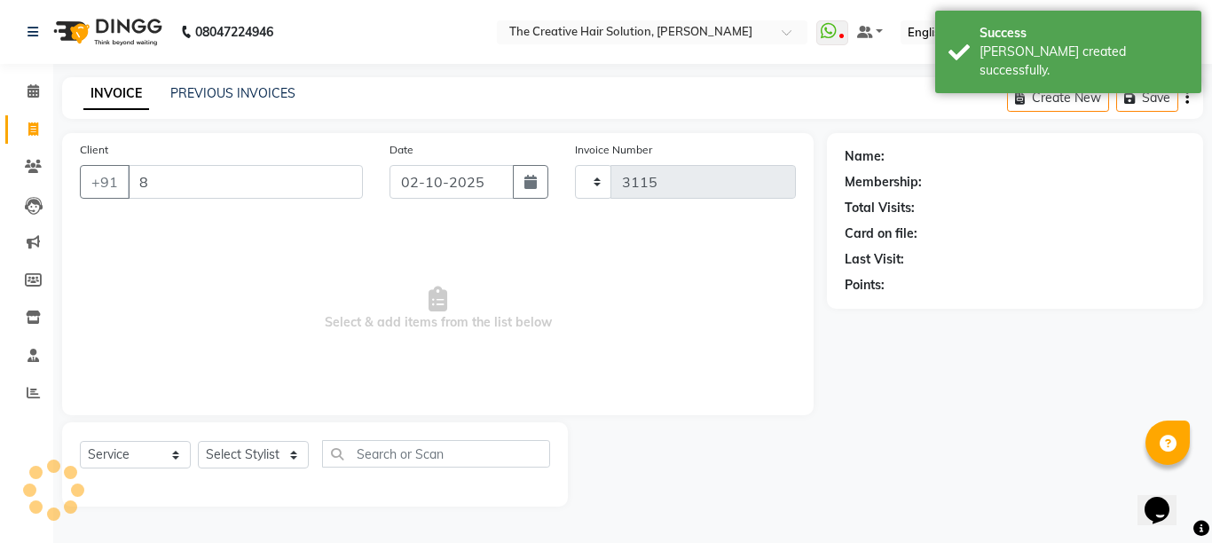
select select "146"
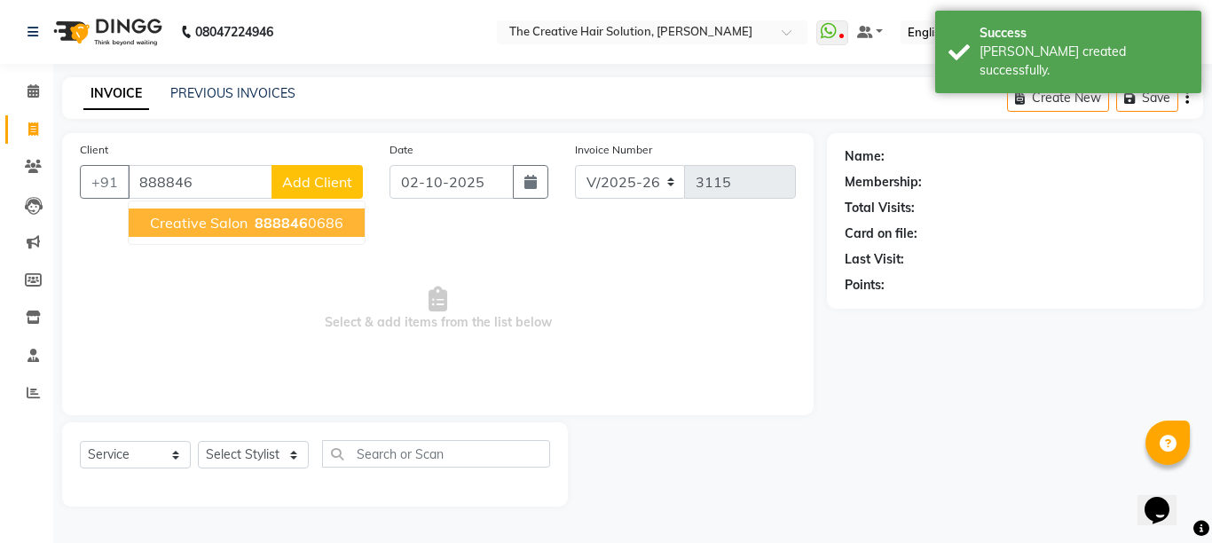
click at [225, 226] on span "Creative Salon" at bounding box center [199, 223] width 98 height 18
type input "8888460686"
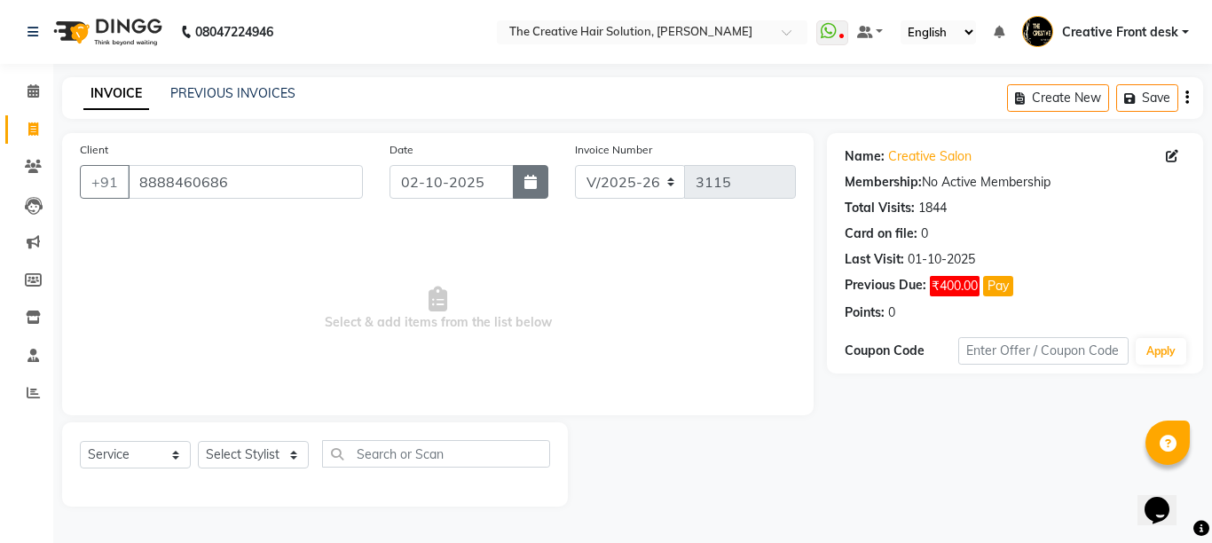
click at [539, 174] on button "button" at bounding box center [530, 182] width 35 height 34
select select "10"
select select "2025"
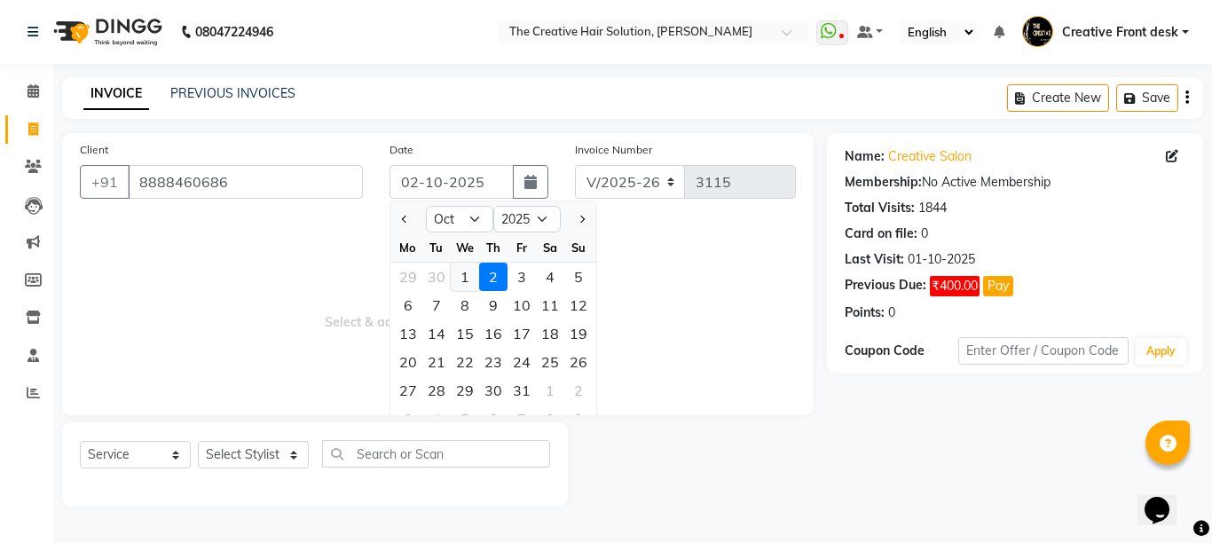
click at [462, 273] on div "1" at bounding box center [465, 277] width 28 height 28
type input "01-10-2025"
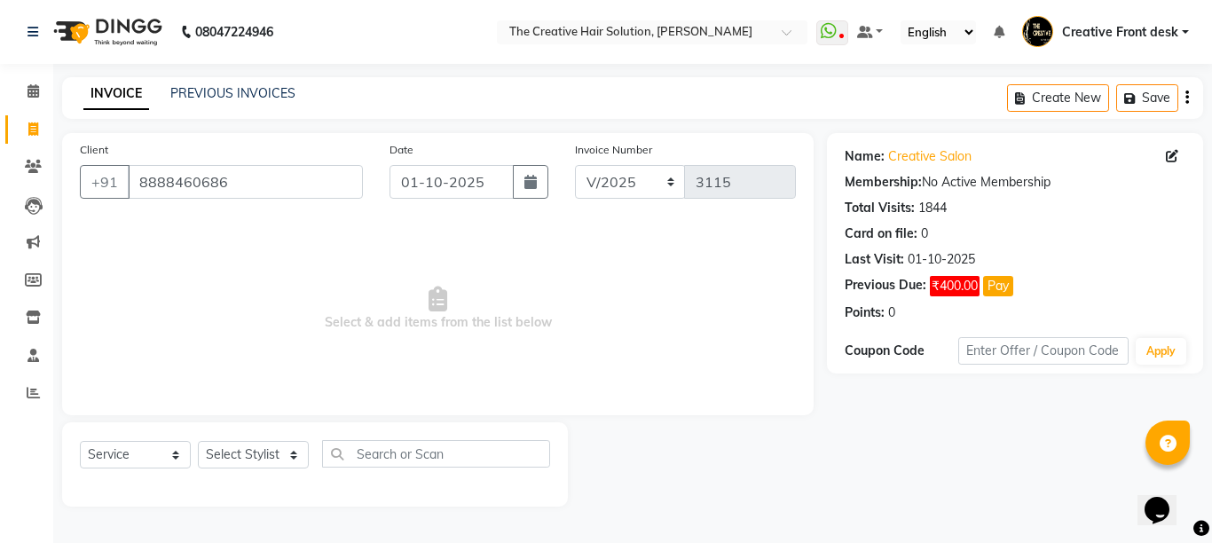
click at [462, 273] on span "Select & add items from the list below" at bounding box center [438, 308] width 716 height 177
click at [290, 455] on select "Select Stylist Ankit Arti Creative Front desk [PERSON_NAME] [PERSON_NAME] Priya…" at bounding box center [253, 454] width 111 height 27
select select "43493"
click at [198, 441] on select "Select Stylist Ankit Arti Creative Front desk [PERSON_NAME] [PERSON_NAME] Priya…" at bounding box center [253, 454] width 111 height 27
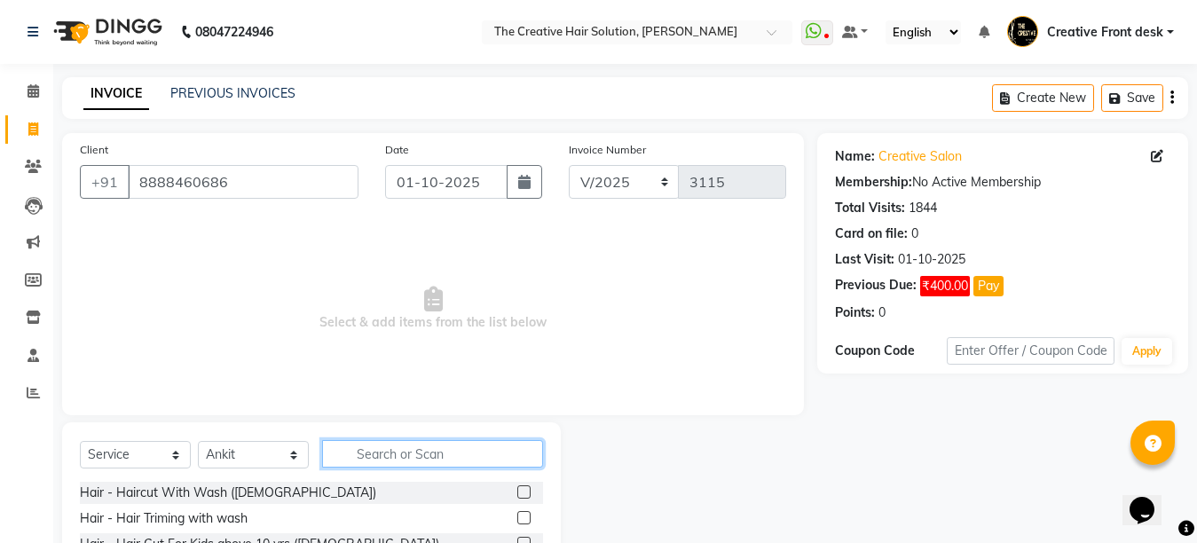
click at [421, 455] on input "text" at bounding box center [432, 453] width 221 height 27
type input "hair cut"
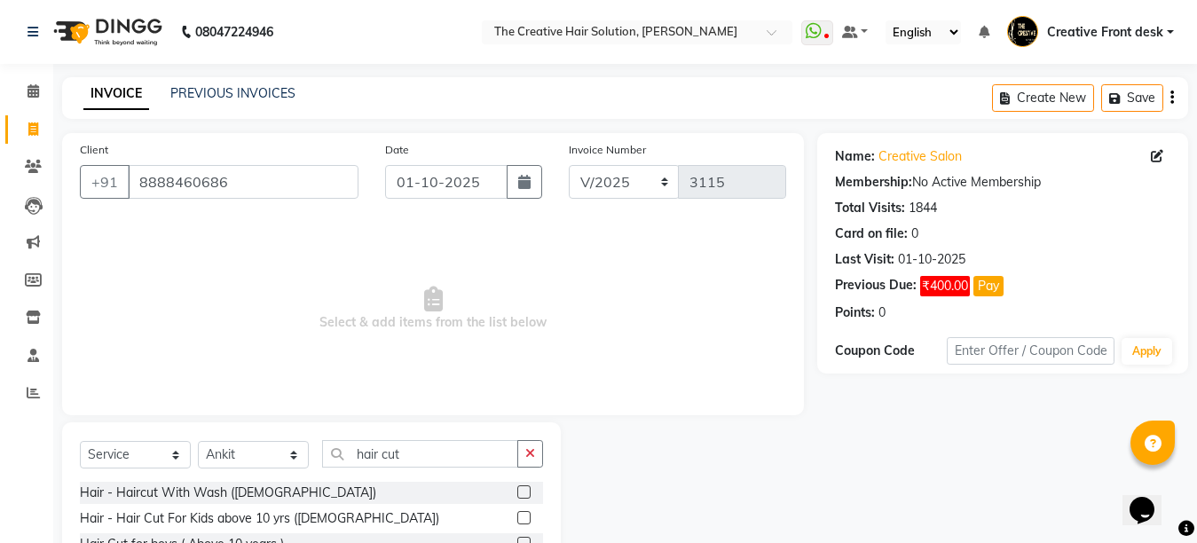
click at [384, 365] on span "Select & add items from the list below" at bounding box center [433, 308] width 706 height 177
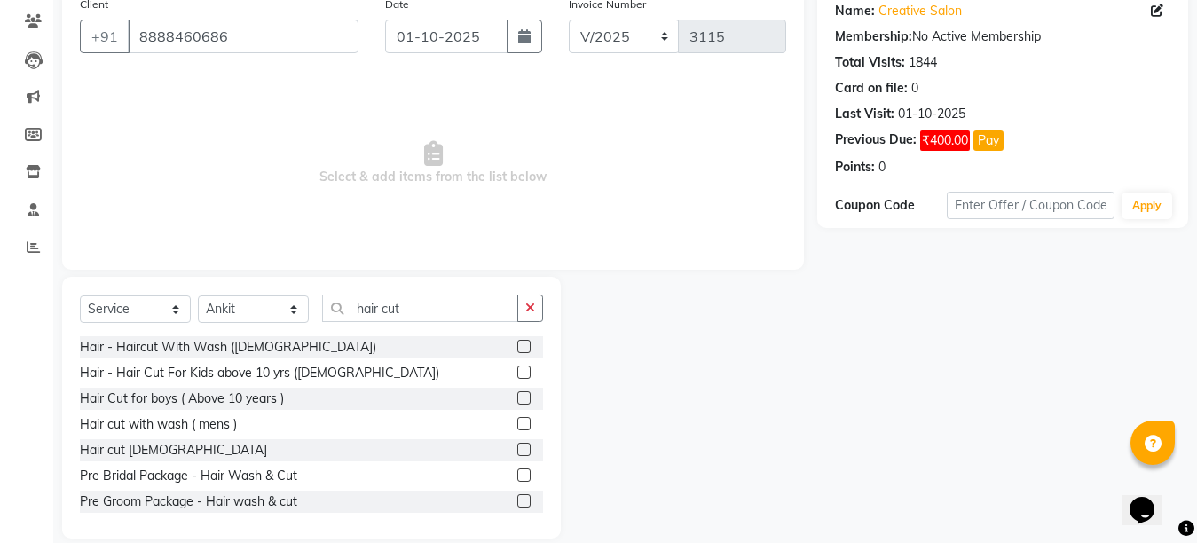
scroll to position [168, 0]
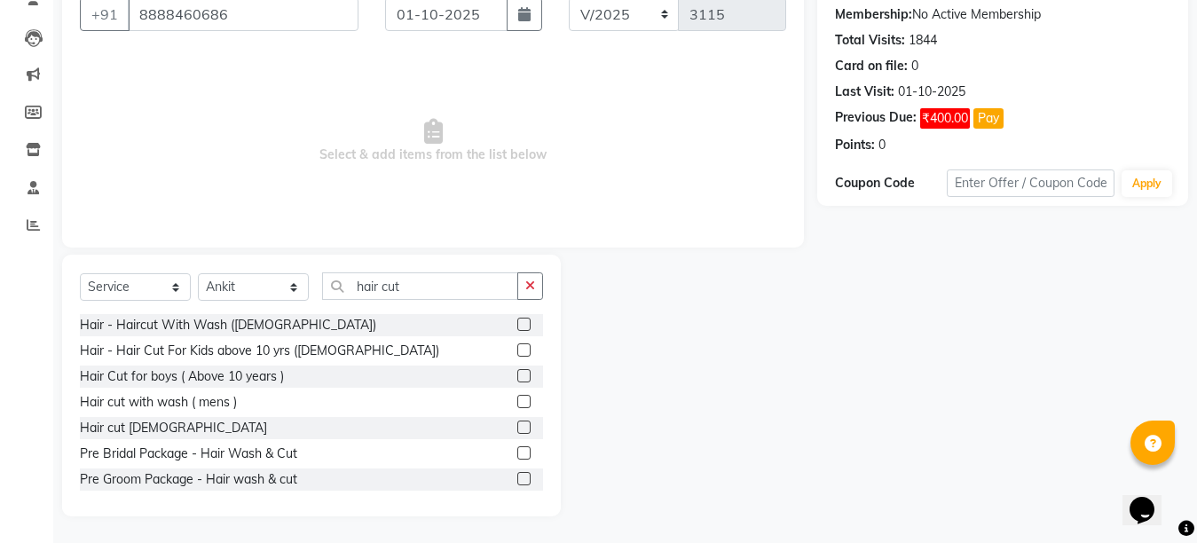
click at [517, 398] on label at bounding box center [523, 401] width 13 height 13
click at [517, 398] on input "checkbox" at bounding box center [523, 402] width 12 height 12
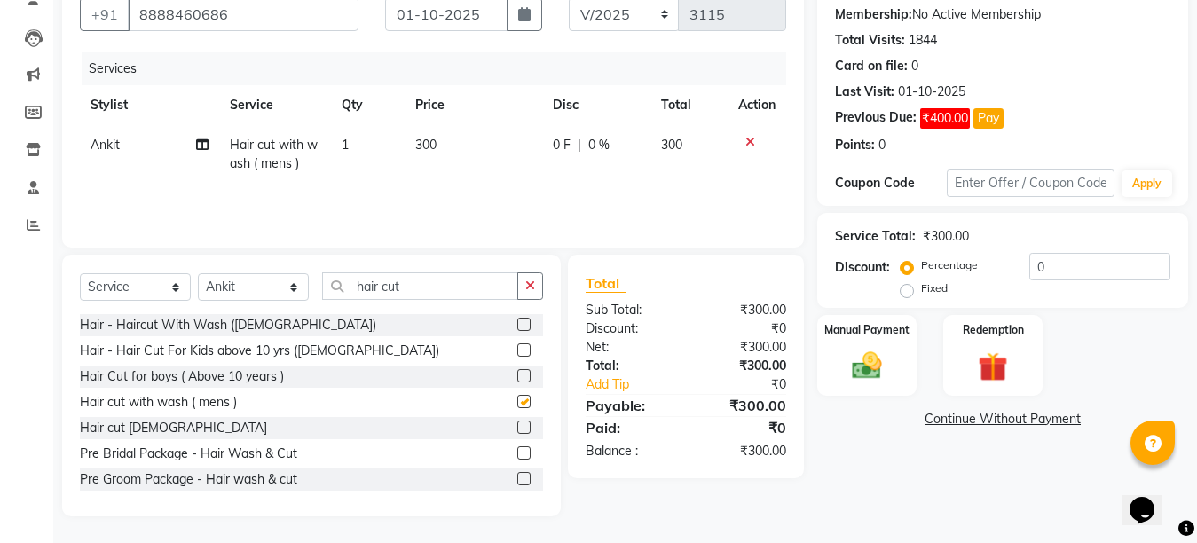
checkbox input "false"
click at [430, 288] on input "hair cut" at bounding box center [420, 285] width 196 height 27
type input "h"
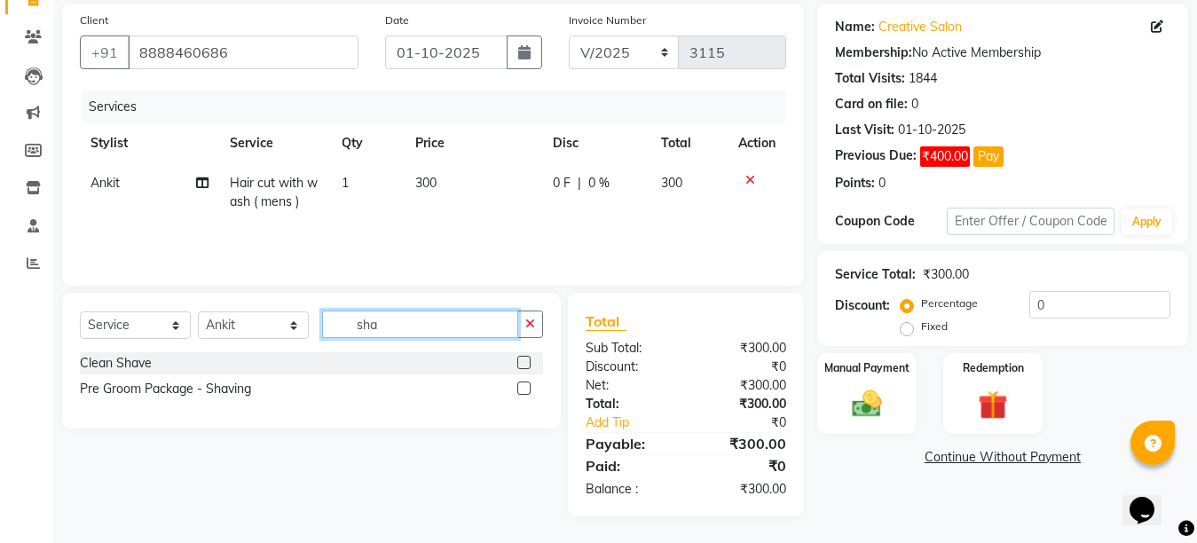
scroll to position [130, 0]
type input "shave"
click at [522, 361] on label at bounding box center [523, 362] width 13 height 13
click at [522, 361] on input "checkbox" at bounding box center [523, 363] width 12 height 12
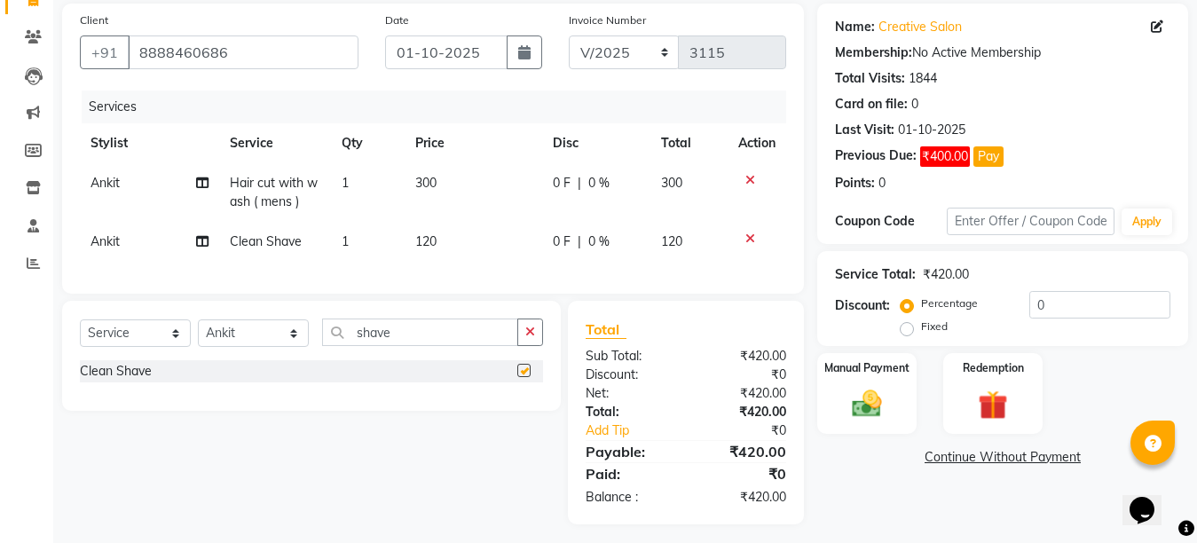
checkbox input "false"
click at [473, 184] on td "300" at bounding box center [472, 192] width 137 height 59
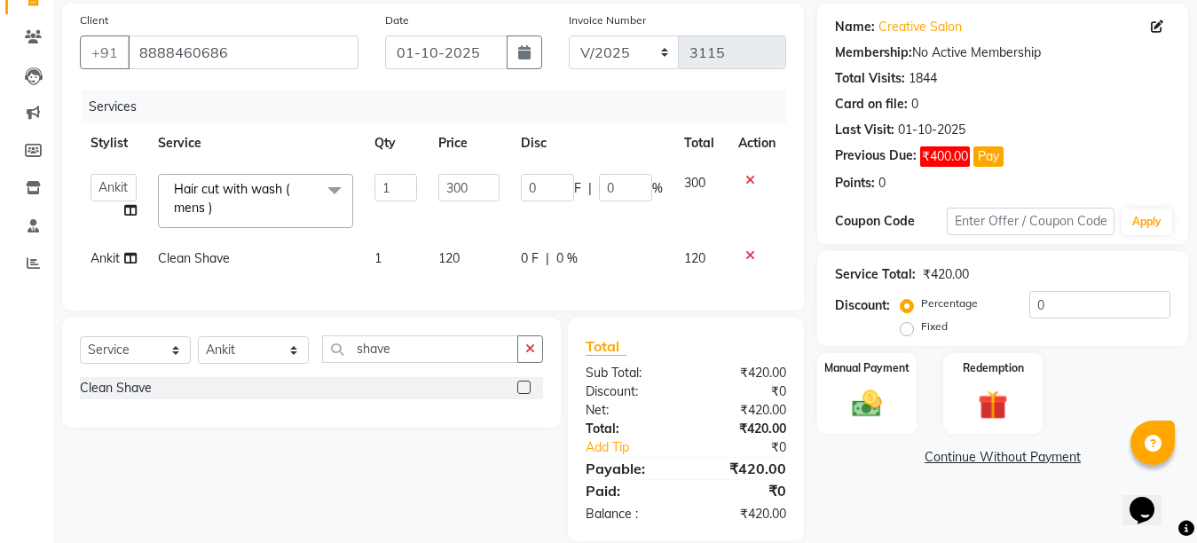
click at [458, 240] on td "120" at bounding box center [469, 259] width 82 height 40
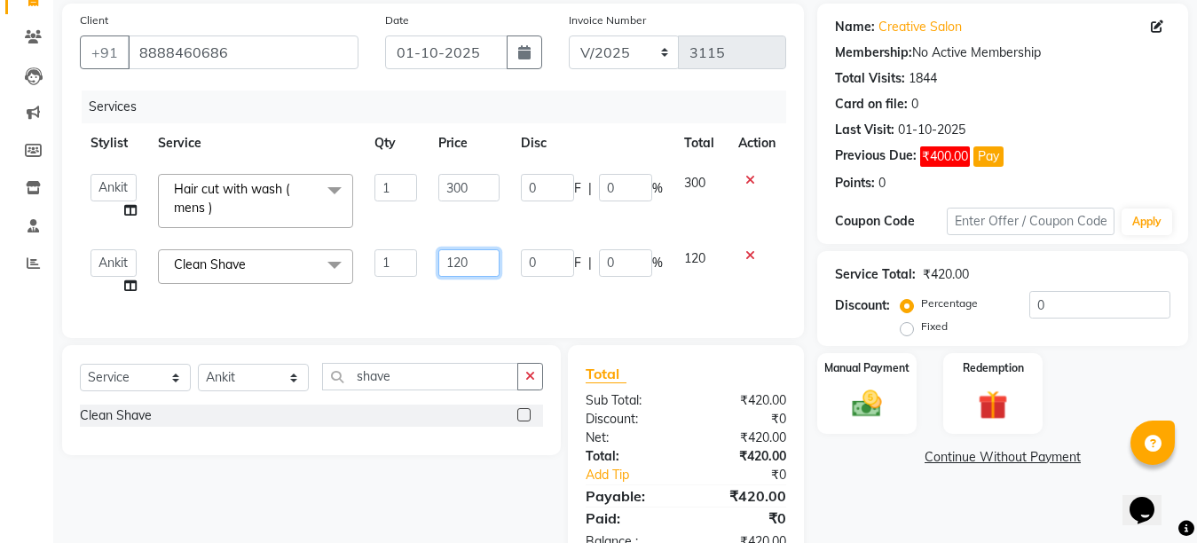
click at [459, 258] on input "120" at bounding box center [468, 262] width 61 height 27
type input "100"
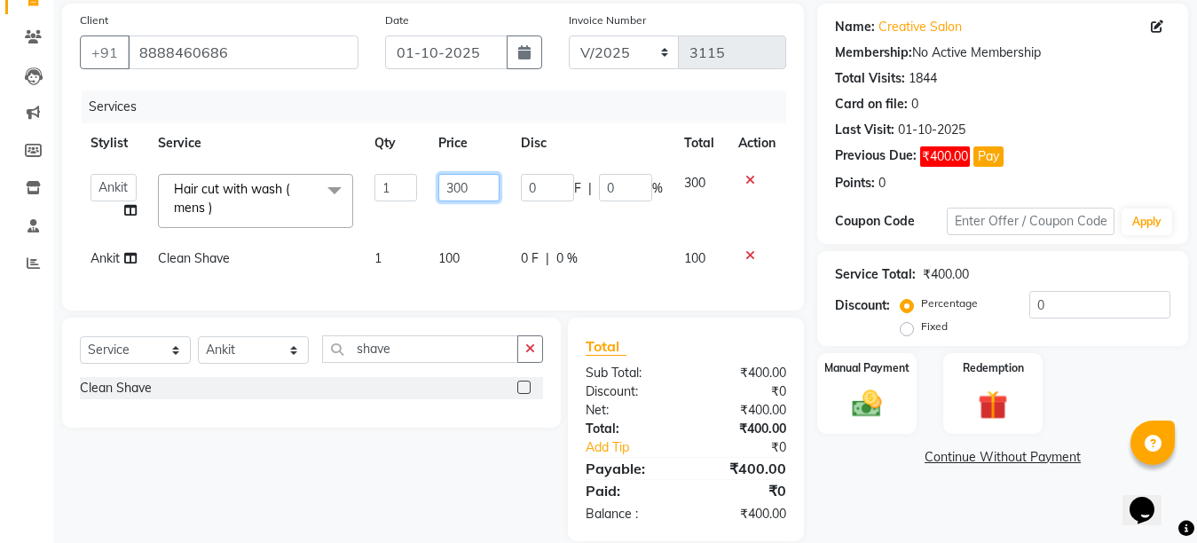
click at [451, 177] on input "300" at bounding box center [468, 187] width 61 height 27
type input "200"
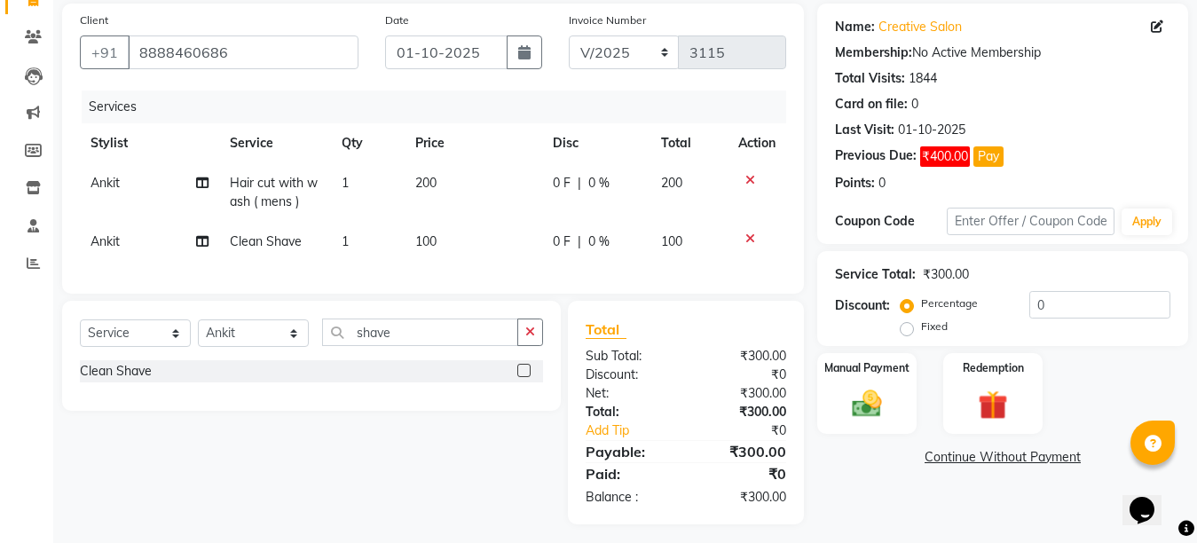
click at [496, 244] on td "100" at bounding box center [472, 242] width 137 height 40
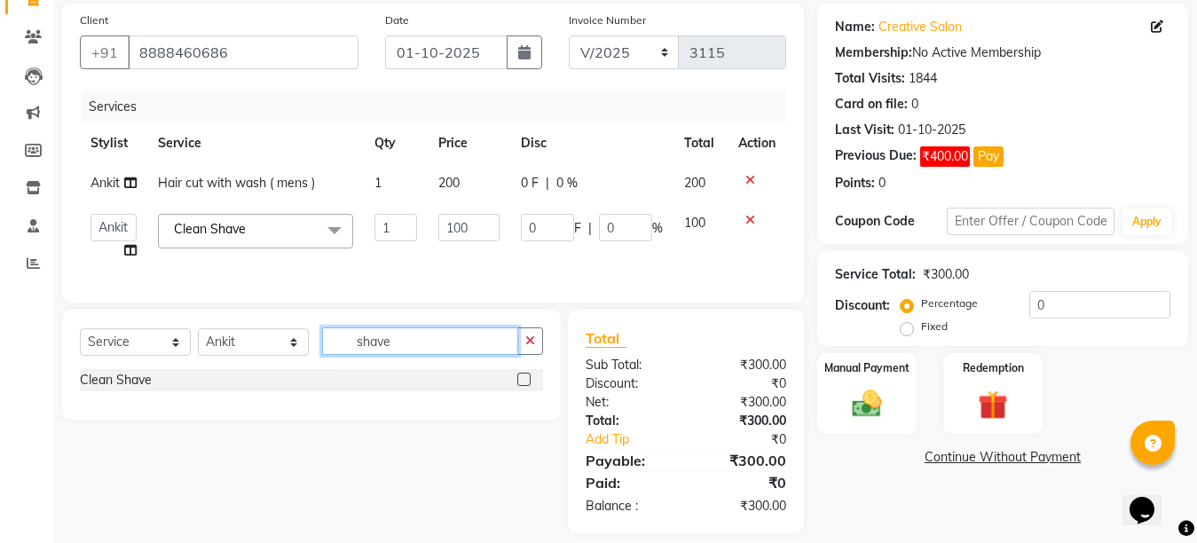
click at [410, 355] on input "shave" at bounding box center [420, 340] width 196 height 27
type input "s"
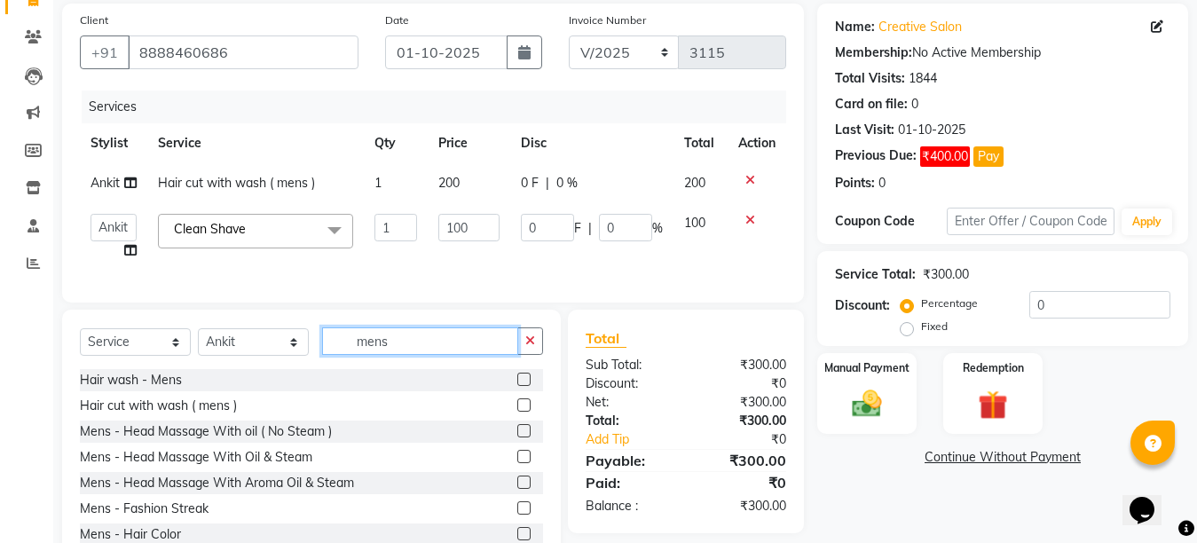
type input "mens"
click at [397, 443] on div "Mens - Head Massage With oil ( No Steam )" at bounding box center [311, 431] width 463 height 22
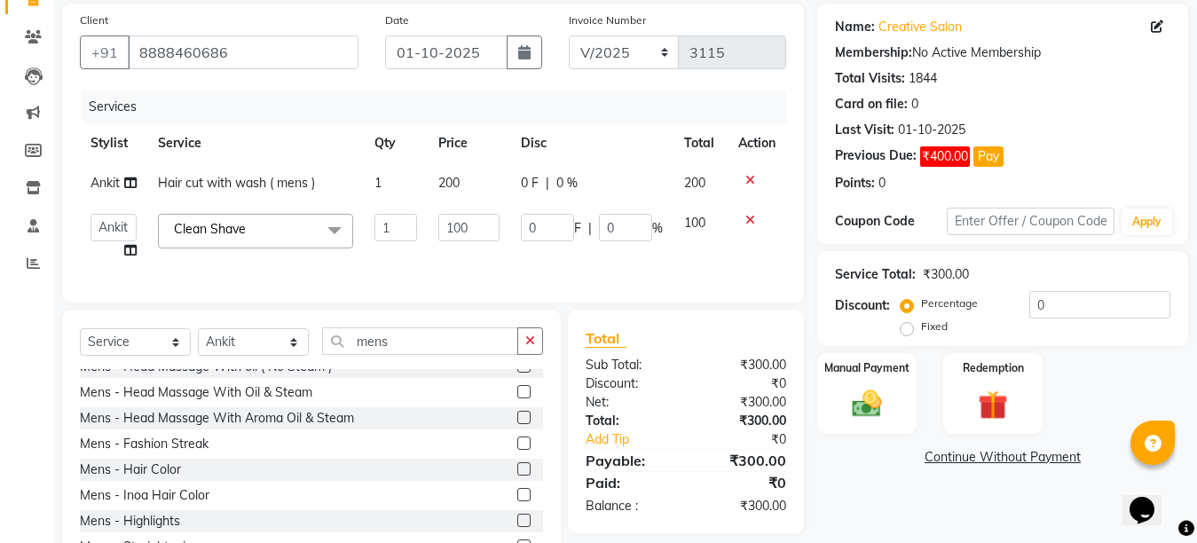
scroll to position [71, 0]
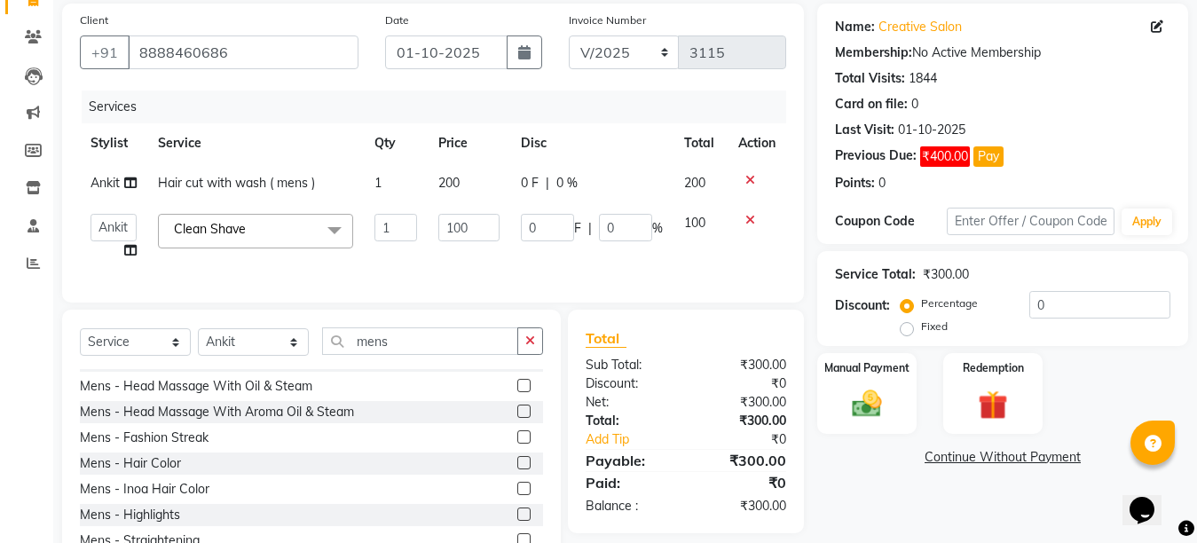
click at [517, 469] on label at bounding box center [523, 462] width 13 height 13
click at [517, 469] on input "checkbox" at bounding box center [523, 464] width 12 height 12
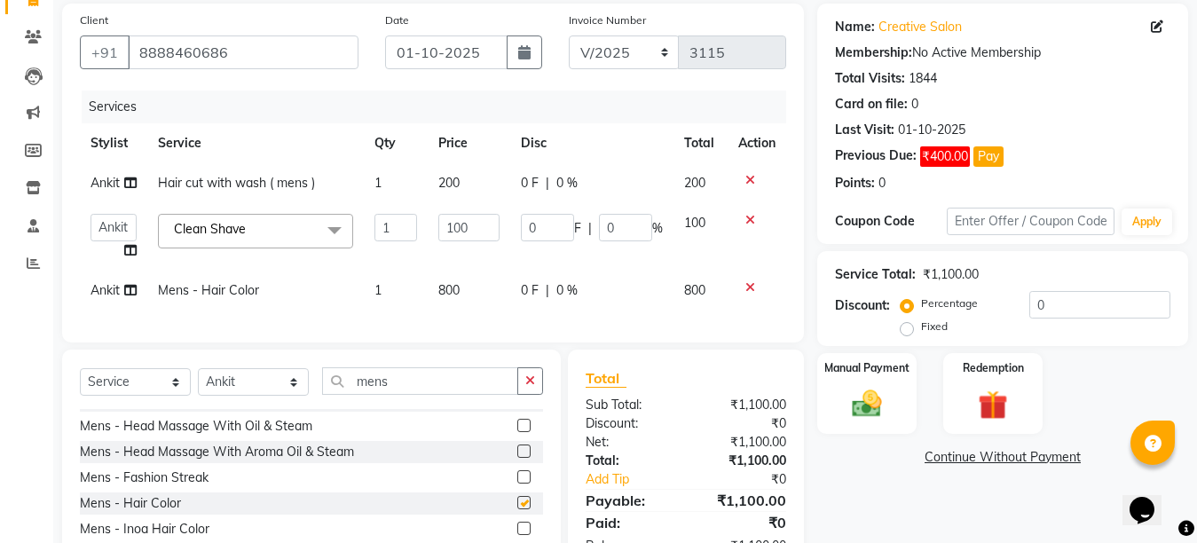
checkbox input "false"
click at [467, 275] on td "800" at bounding box center [469, 291] width 82 height 40
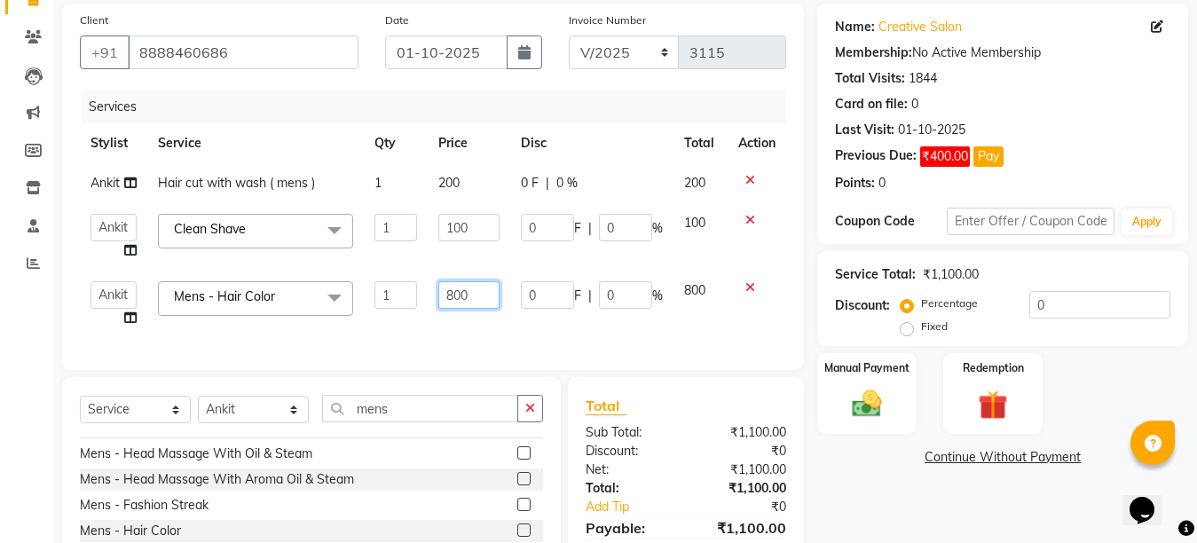
click at [453, 290] on input "800" at bounding box center [468, 294] width 61 height 27
type input "500"
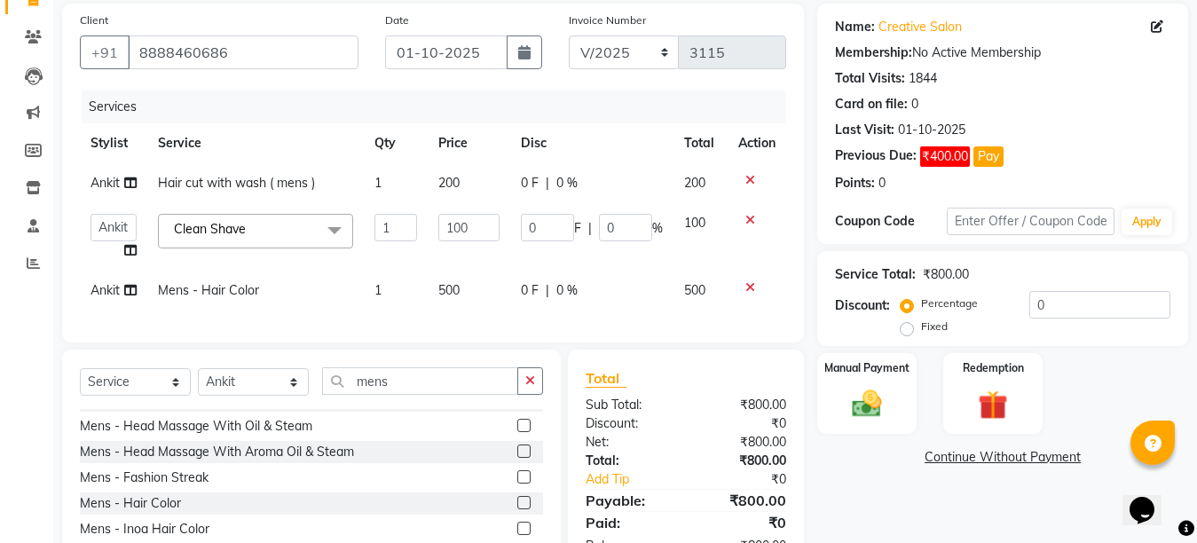
click at [551, 342] on div "Client [PHONE_NUMBER] Date [DATE] Invoice Number V/2025 V/[PHONE_NUMBER] Servic…" at bounding box center [433, 173] width 742 height 339
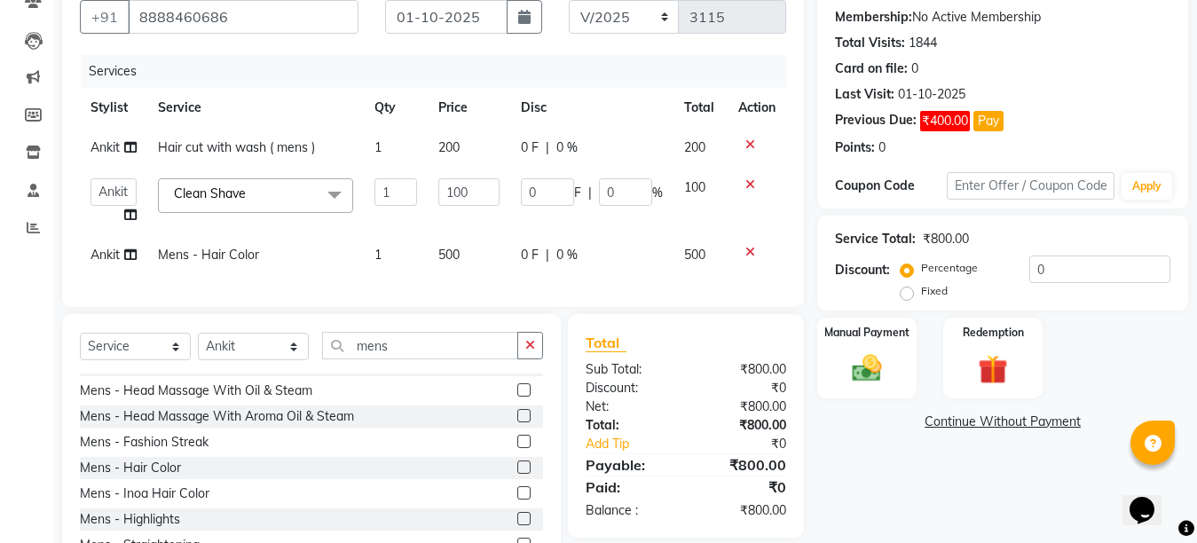
scroll to position [239, 0]
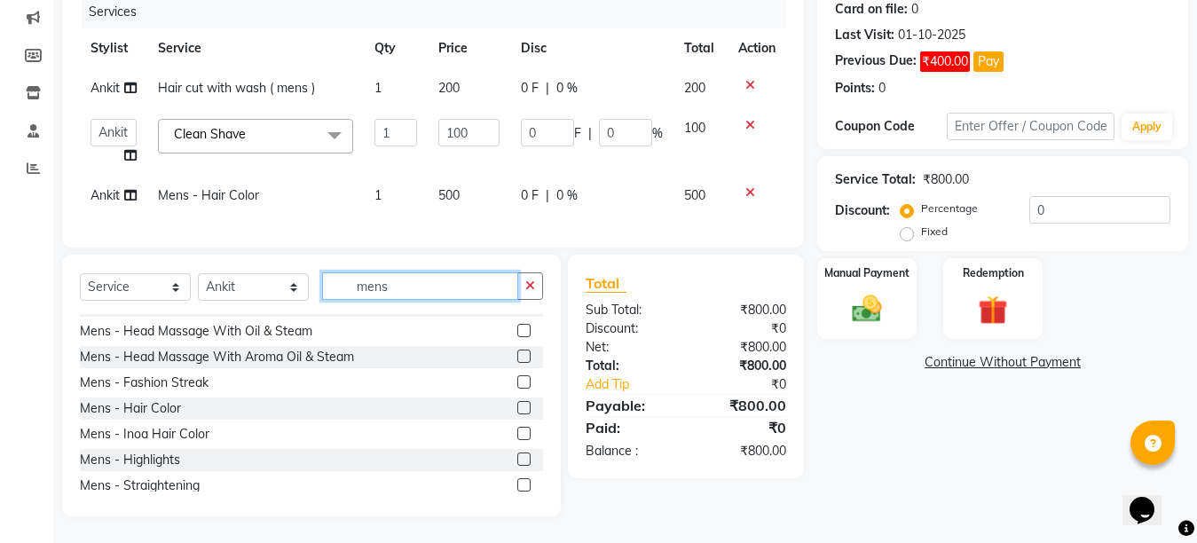
click at [425, 292] on input "mens" at bounding box center [420, 285] width 196 height 27
type input "m"
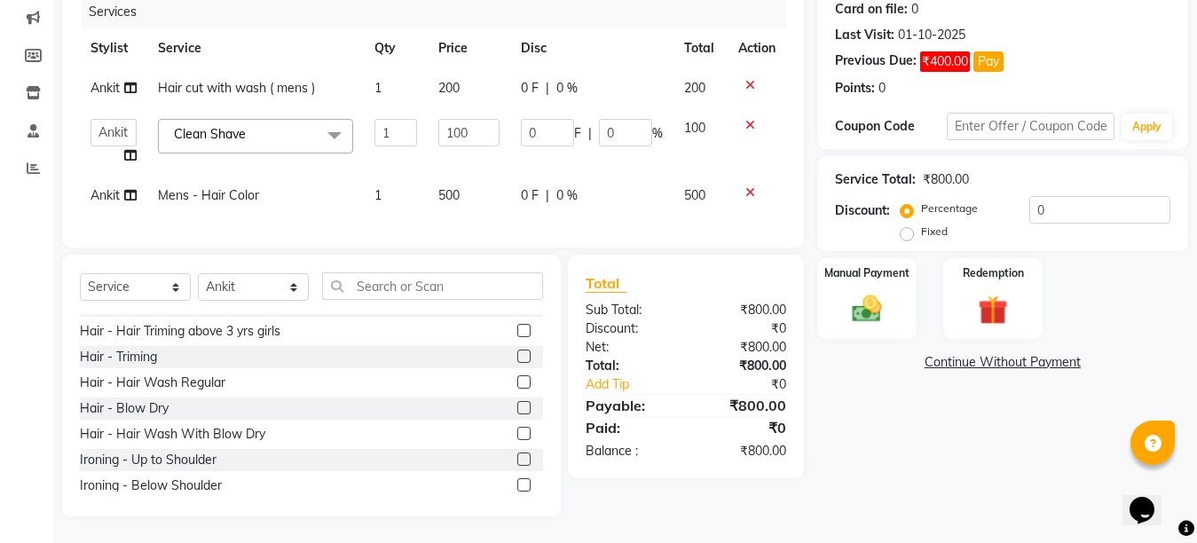
click at [517, 383] on label at bounding box center [523, 381] width 13 height 13
click at [517, 383] on input "checkbox" at bounding box center [523, 383] width 12 height 12
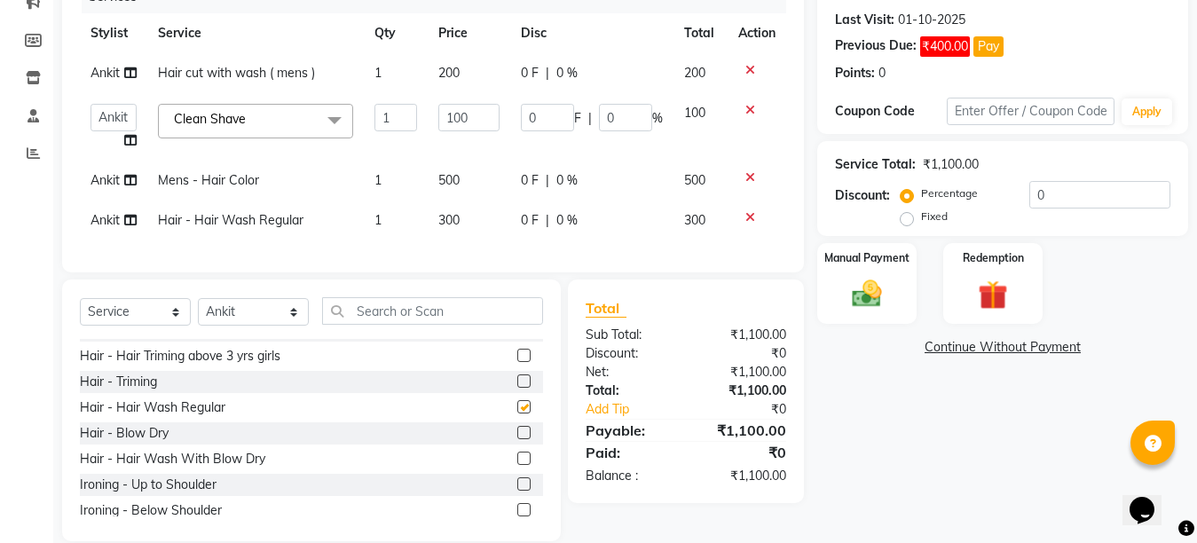
checkbox input "false"
click at [287, 324] on select "Select Stylist Ankit Arti Creative Front desk [PERSON_NAME] [PERSON_NAME] Priya…" at bounding box center [253, 311] width 111 height 27
select select "6791"
click at [198, 313] on select "Select Stylist Ankit Arti Creative Front desk [PERSON_NAME] [PERSON_NAME] Priya…" at bounding box center [253, 311] width 111 height 27
click at [517, 465] on label at bounding box center [523, 457] width 13 height 13
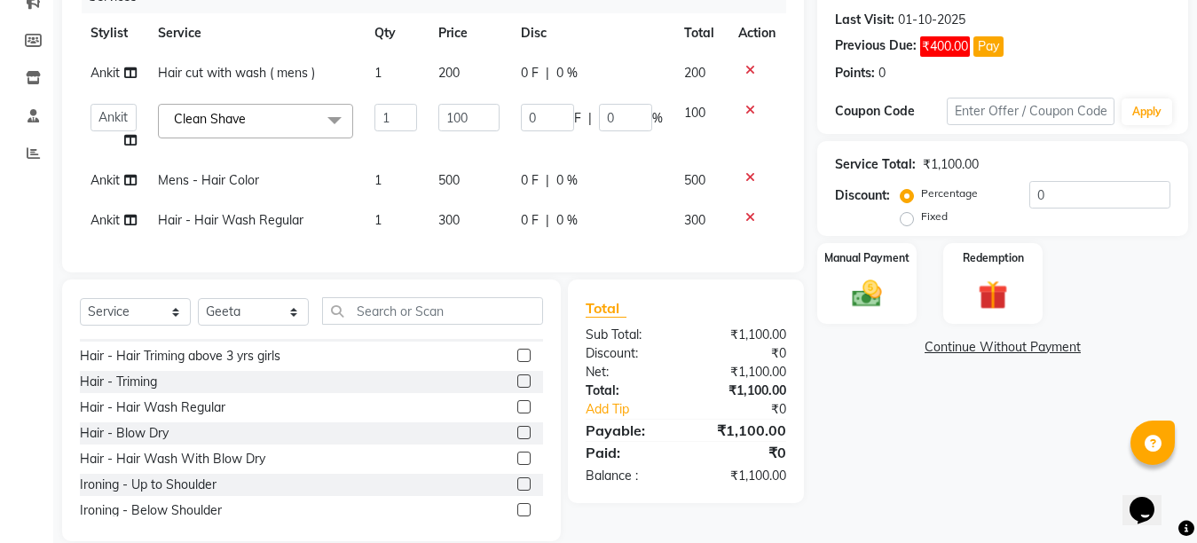
click at [517, 465] on input "checkbox" at bounding box center [523, 459] width 12 height 12
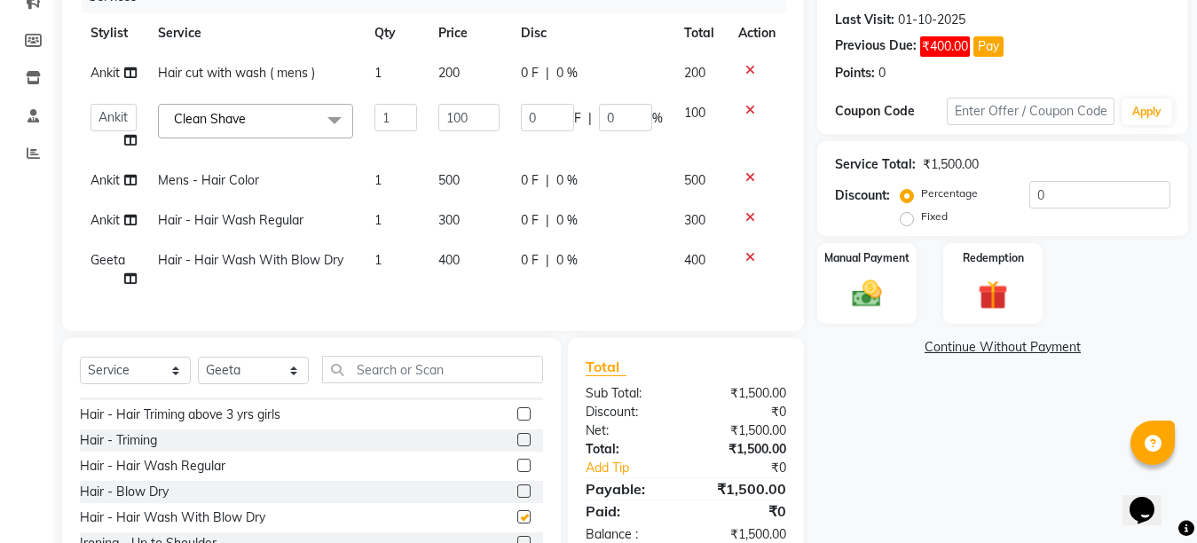
checkbox input "false"
click at [471, 275] on td "400" at bounding box center [469, 269] width 82 height 59
select select "6791"
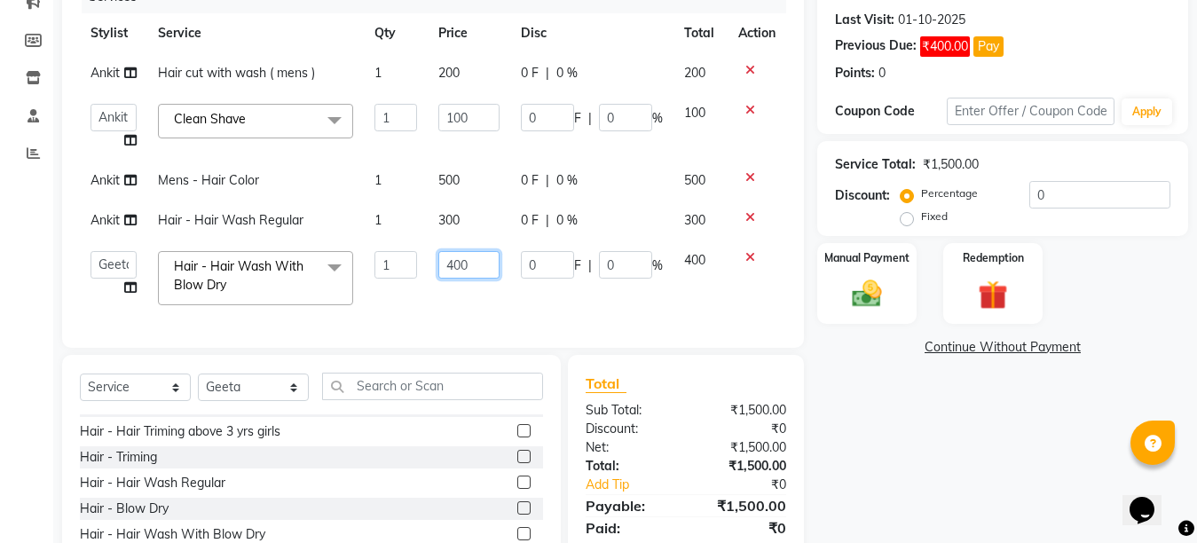
click at [461, 263] on input "400" at bounding box center [468, 264] width 61 height 27
type input "350"
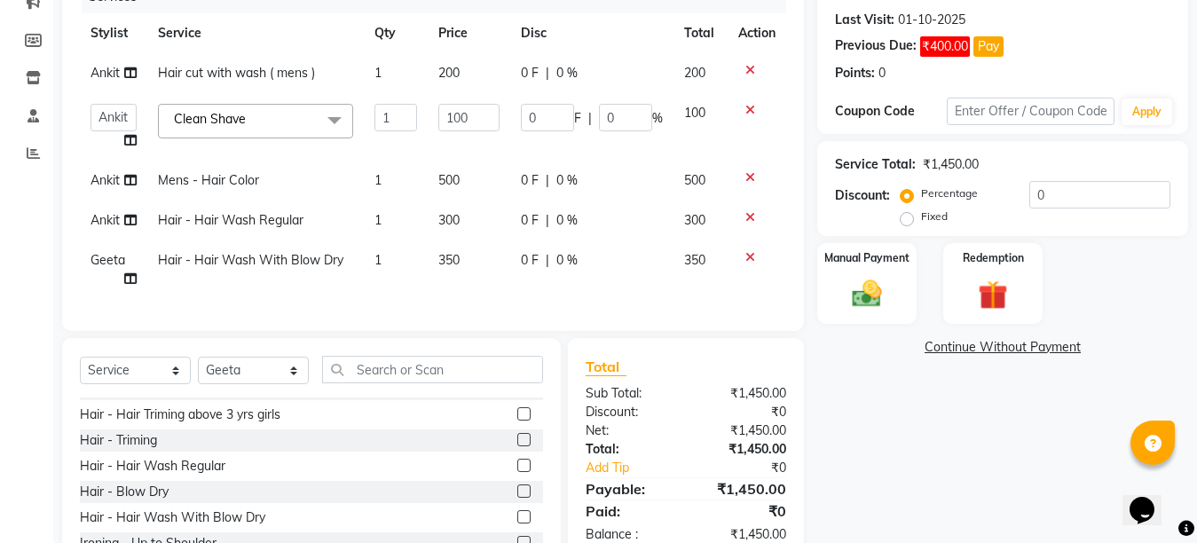
click at [478, 293] on td "350" at bounding box center [469, 269] width 82 height 59
select select "6791"
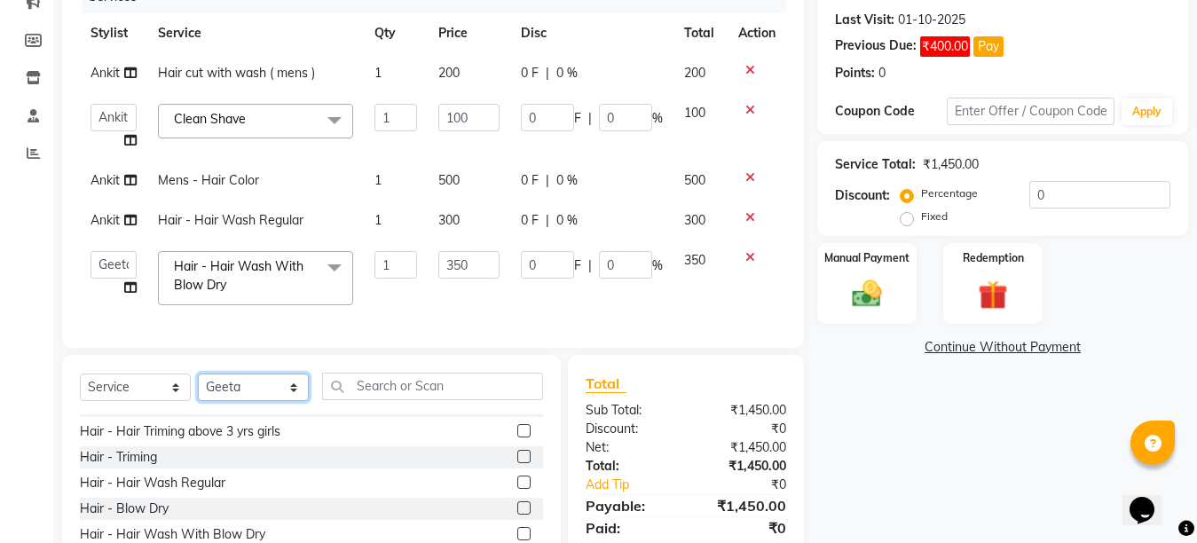
click at [283, 401] on select "Select Stylist Ankit Arti Creative Front desk [PERSON_NAME] [PERSON_NAME] Priya…" at bounding box center [253, 386] width 111 height 27
select select "92338"
click at [198, 389] on select "Select Stylist Ankit Arti Creative Front desk [PERSON_NAME] [PERSON_NAME] Priya…" at bounding box center [253, 386] width 111 height 27
click at [362, 322] on div "Services Stylist Service Qty Price Disc Total Action Ankit Hair cut with wash (…" at bounding box center [433, 154] width 706 height 349
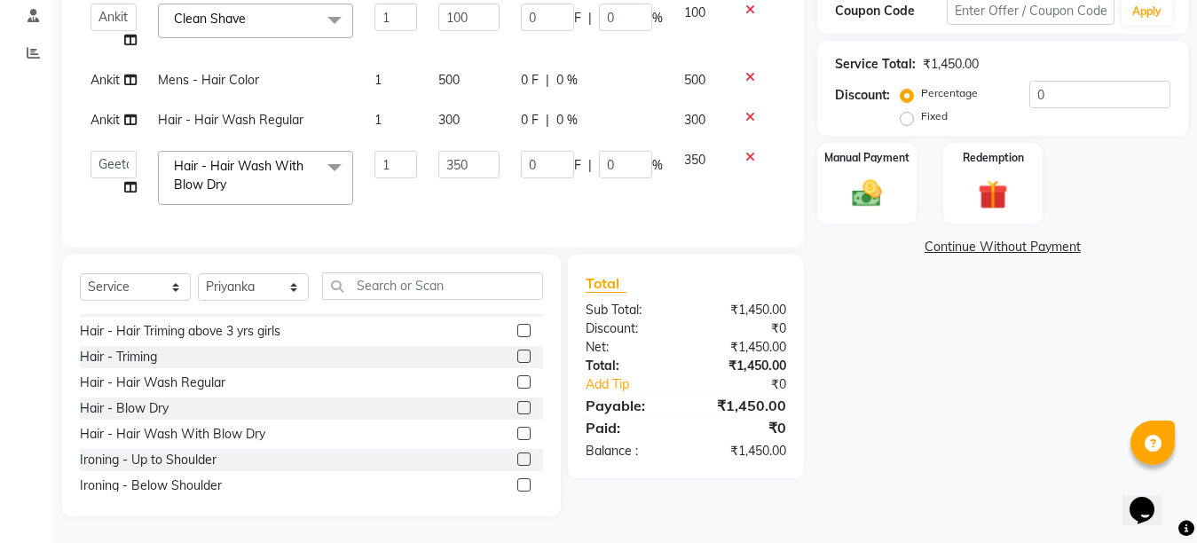
scroll to position [346, 0]
click at [517, 440] on label at bounding box center [523, 433] width 13 height 13
click at [517, 440] on input "checkbox" at bounding box center [523, 434] width 12 height 12
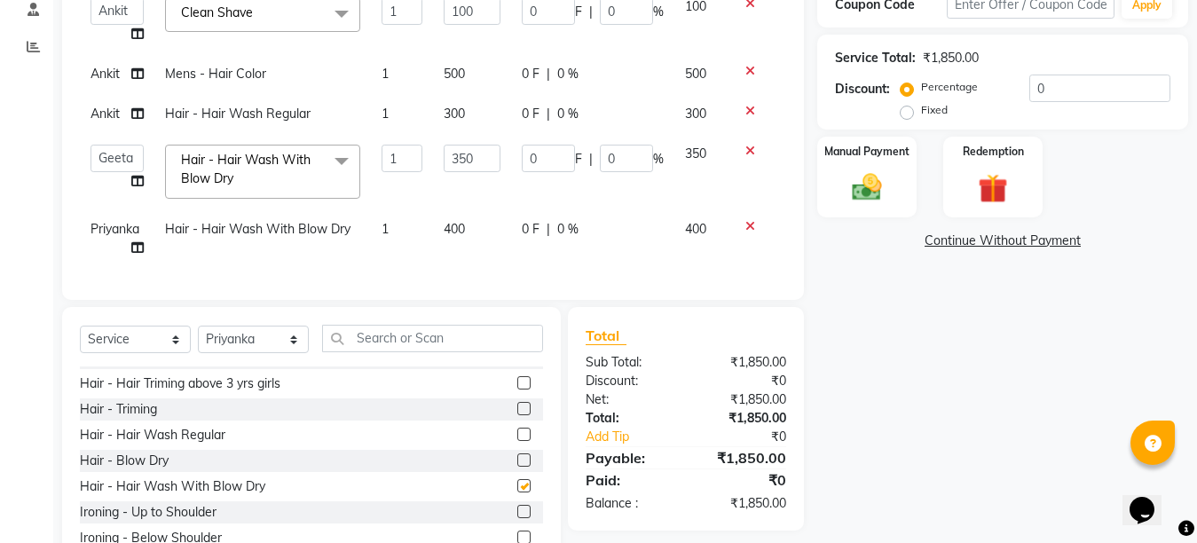
checkbox input "false"
click at [410, 352] on input "text" at bounding box center [432, 338] width 221 height 27
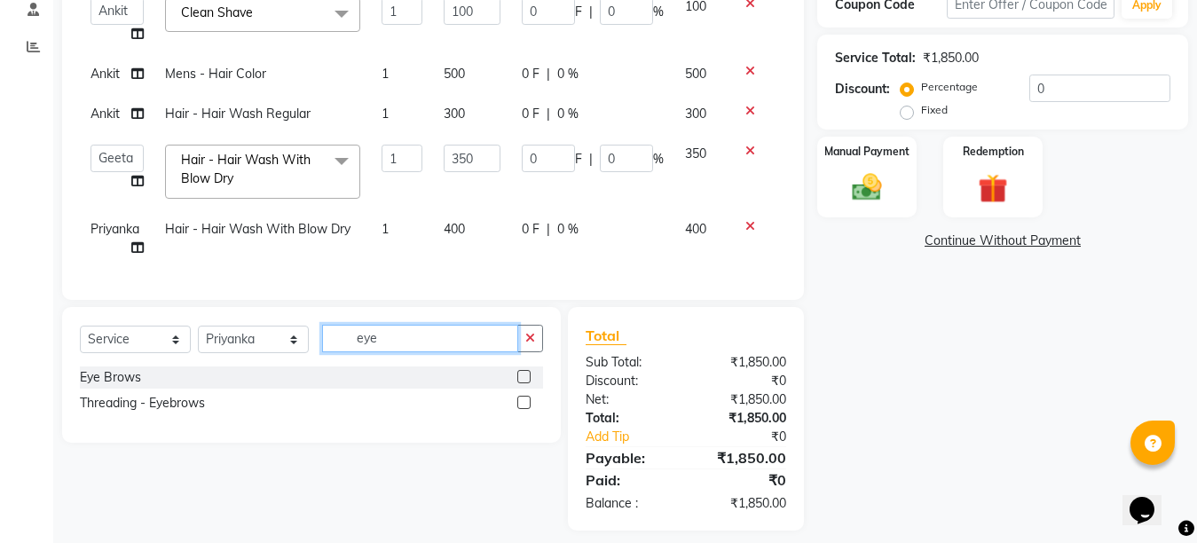
type input "eye"
click at [523, 383] on label at bounding box center [523, 376] width 13 height 13
click at [523, 383] on input "checkbox" at bounding box center [523, 378] width 12 height 12
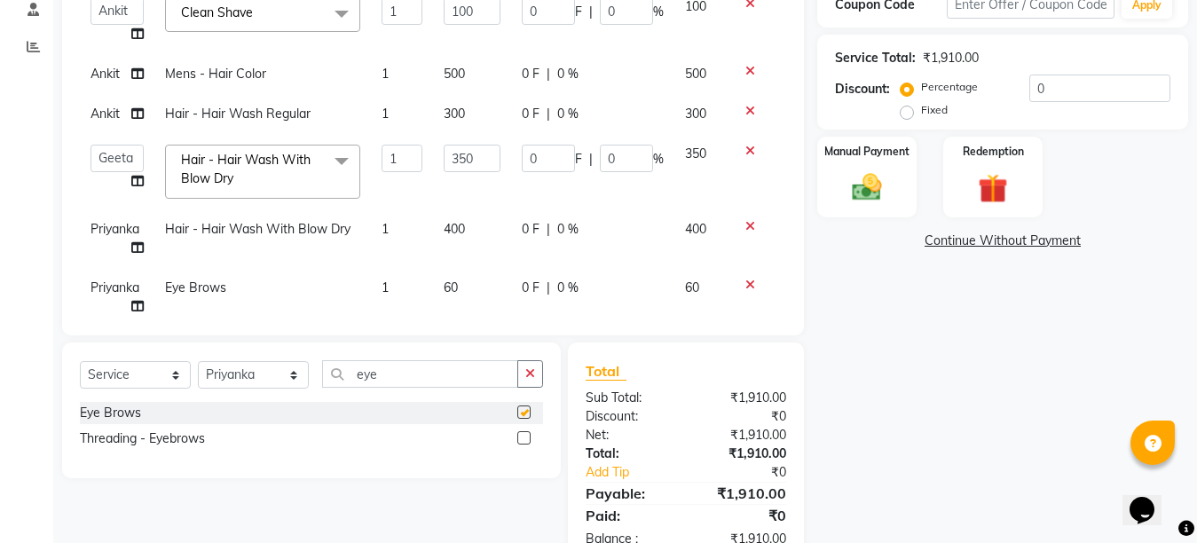
checkbox input "false"
click at [866, 404] on div "Name: Creative Salon Membership: No Active Membership Total Visits: 1844 Card o…" at bounding box center [1009, 176] width 384 height 779
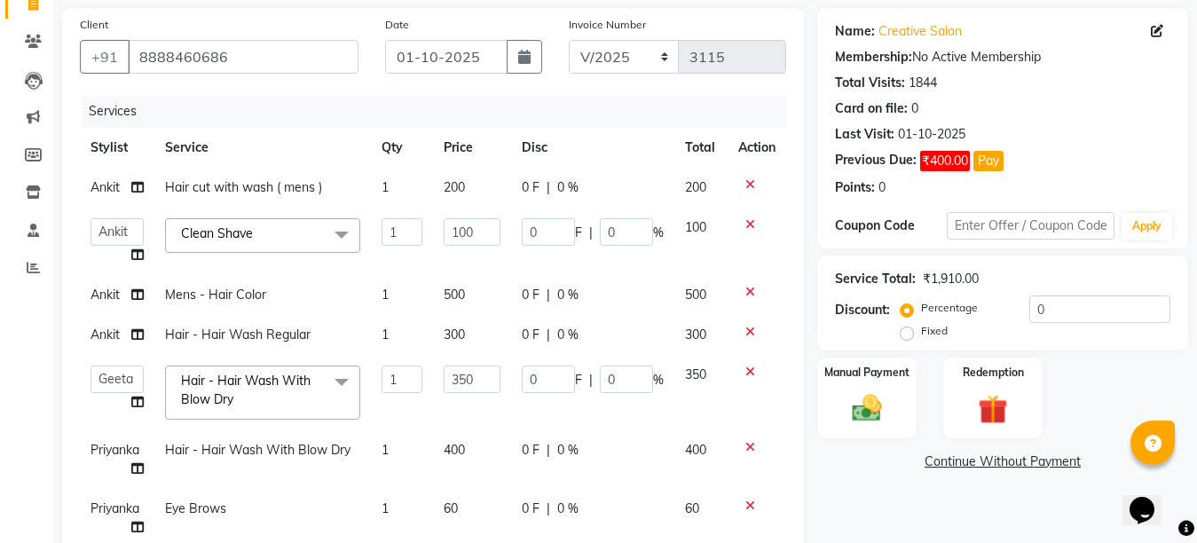
scroll to position [98, 0]
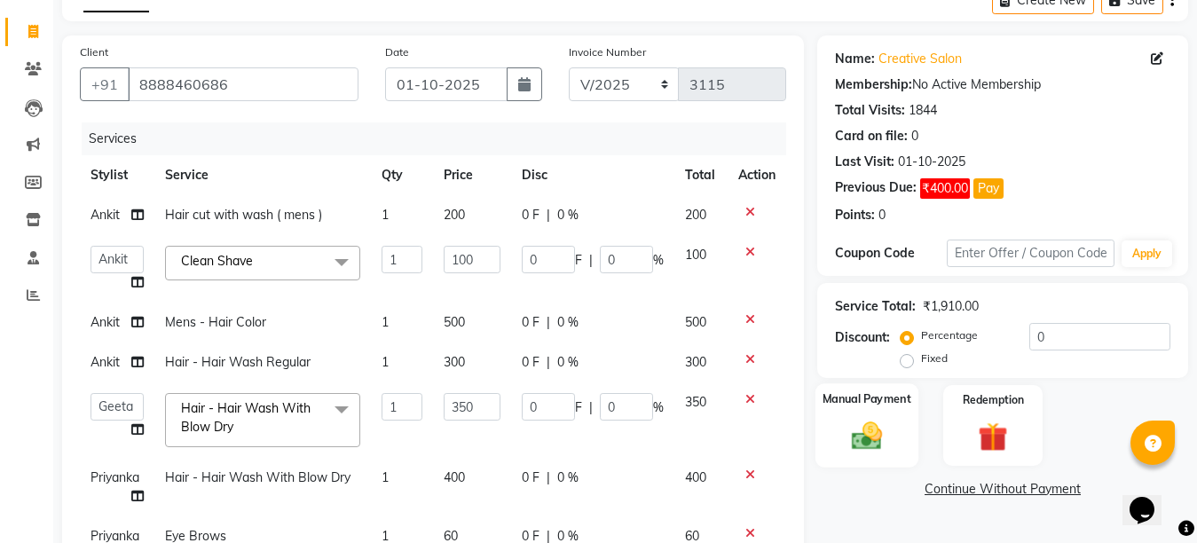
click at [860, 452] on img at bounding box center [867, 435] width 50 height 35
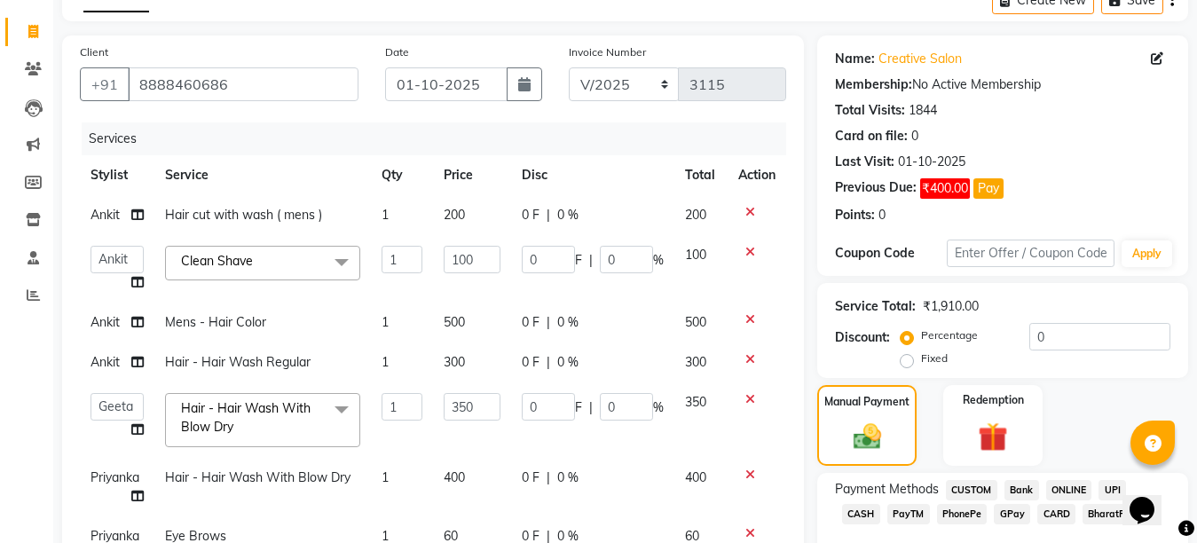
click at [993, 514] on span "GPay" at bounding box center [1011, 514] width 36 height 20
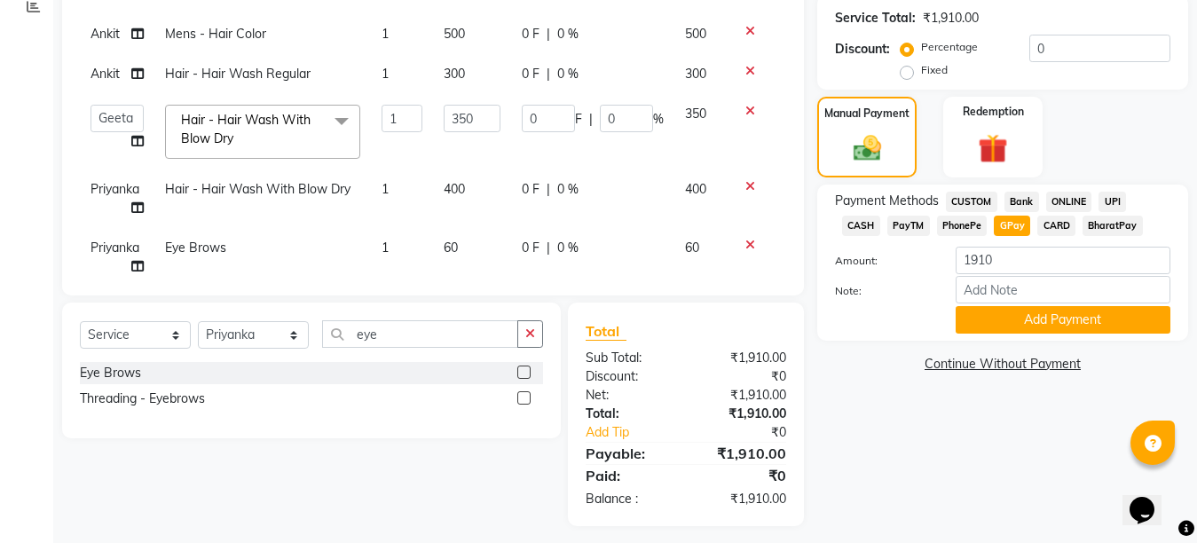
scroll to position [396, 0]
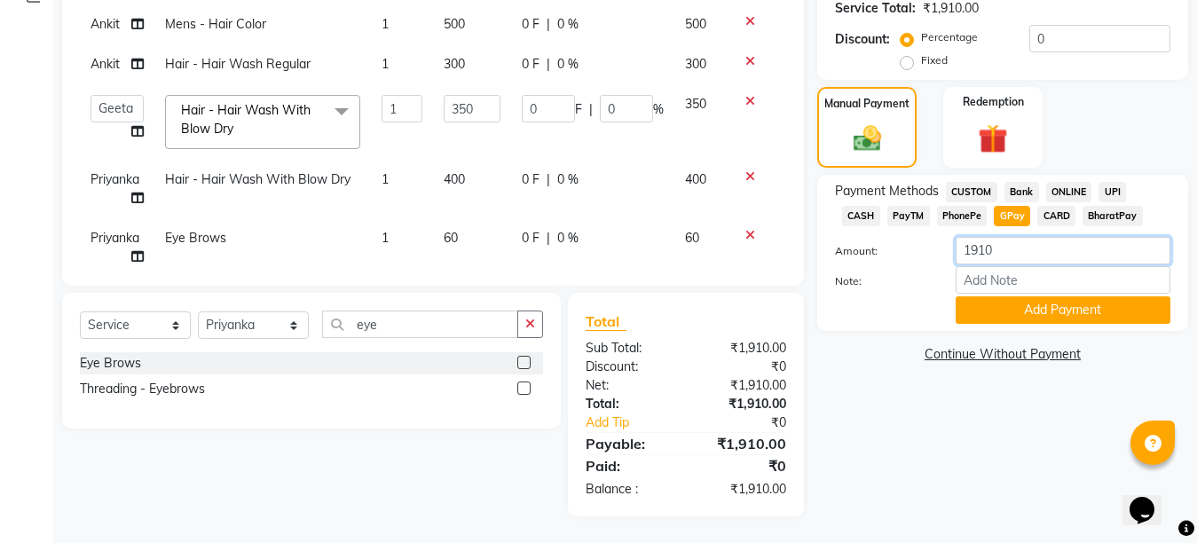
click at [985, 242] on input "1910" at bounding box center [1062, 250] width 215 height 27
type input "800"
click at [1045, 311] on button "Add Payment" at bounding box center [1062, 309] width 215 height 27
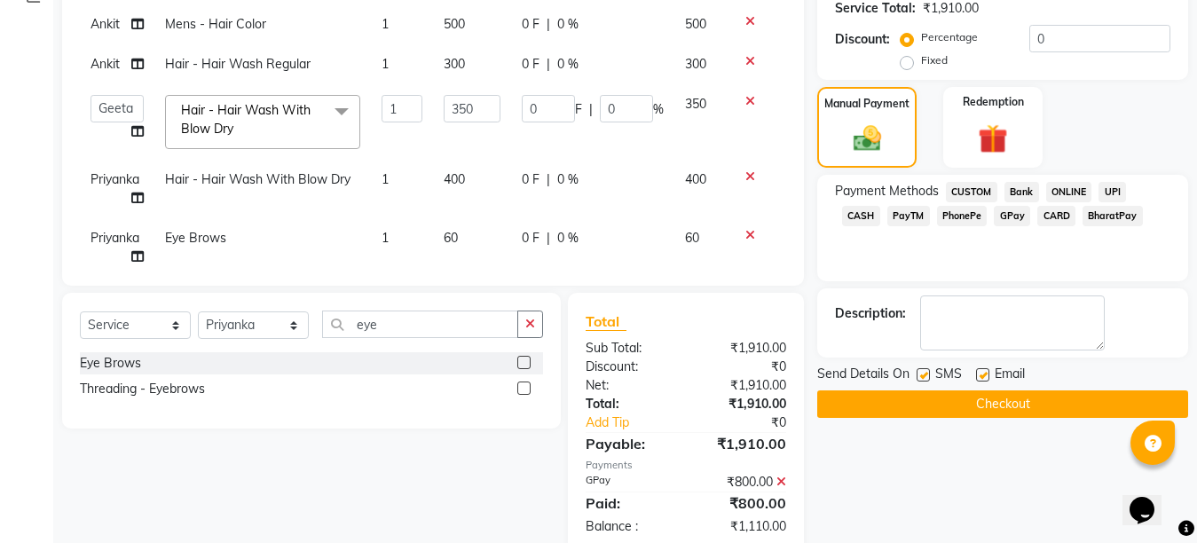
click at [880, 206] on span "CASH" at bounding box center [861, 216] width 38 height 20
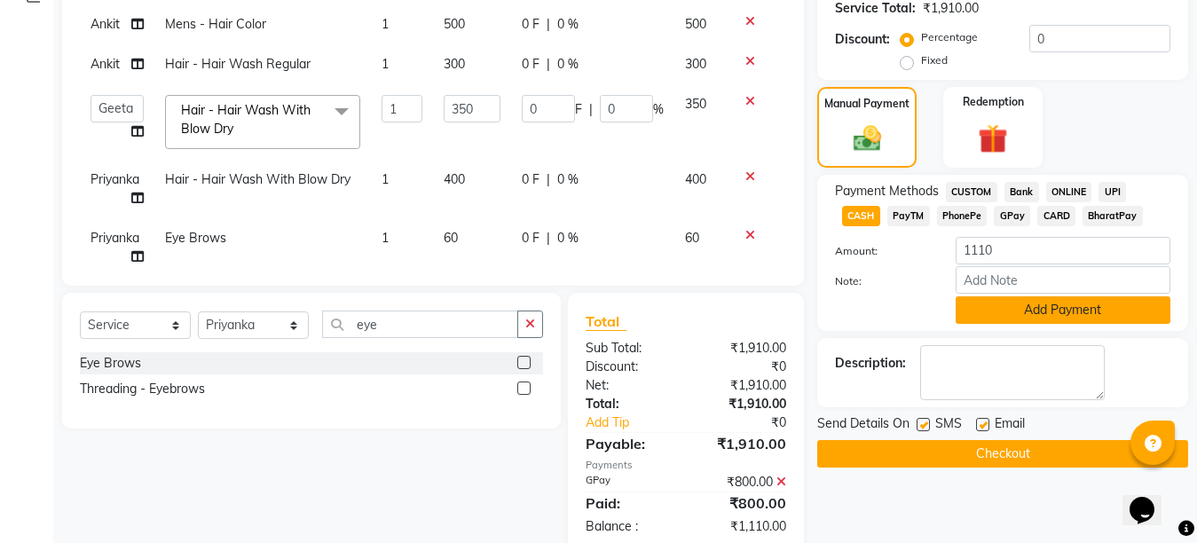
click at [1052, 306] on button "Add Payment" at bounding box center [1062, 309] width 215 height 27
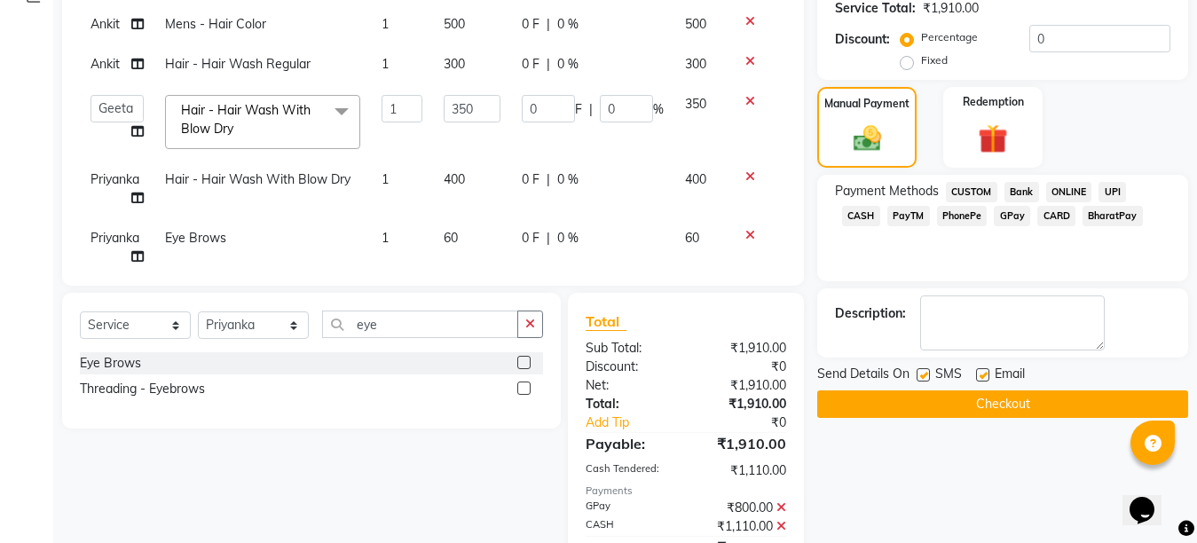
scroll to position [477, 0]
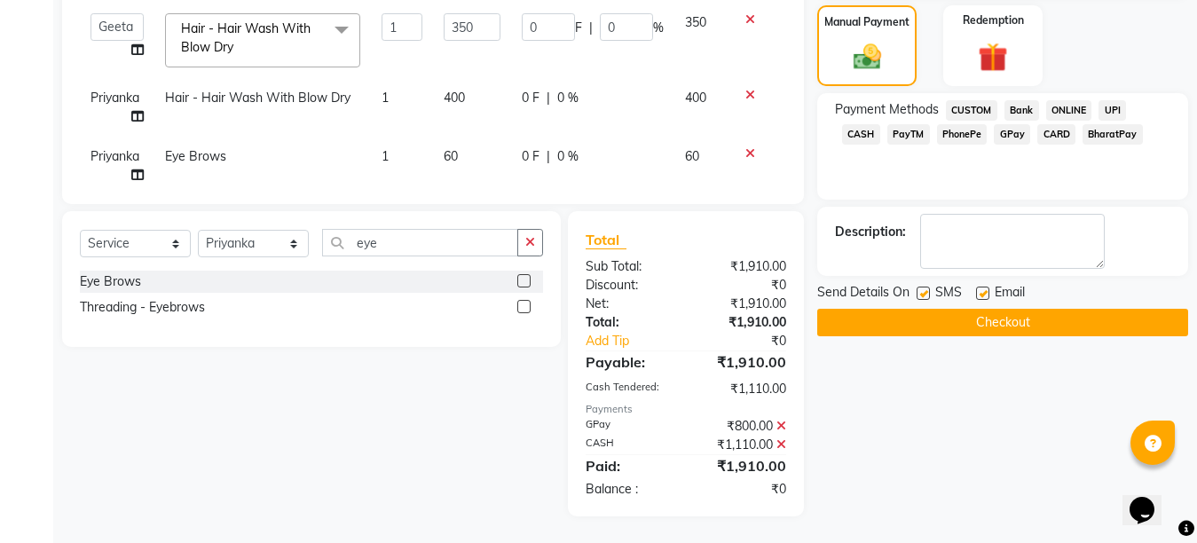
click at [988, 291] on label at bounding box center [982, 293] width 13 height 13
click at [987, 291] on input "checkbox" at bounding box center [982, 294] width 12 height 12
checkbox input "false"
click at [928, 295] on label at bounding box center [922, 293] width 13 height 13
click at [928, 295] on input "checkbox" at bounding box center [922, 294] width 12 height 12
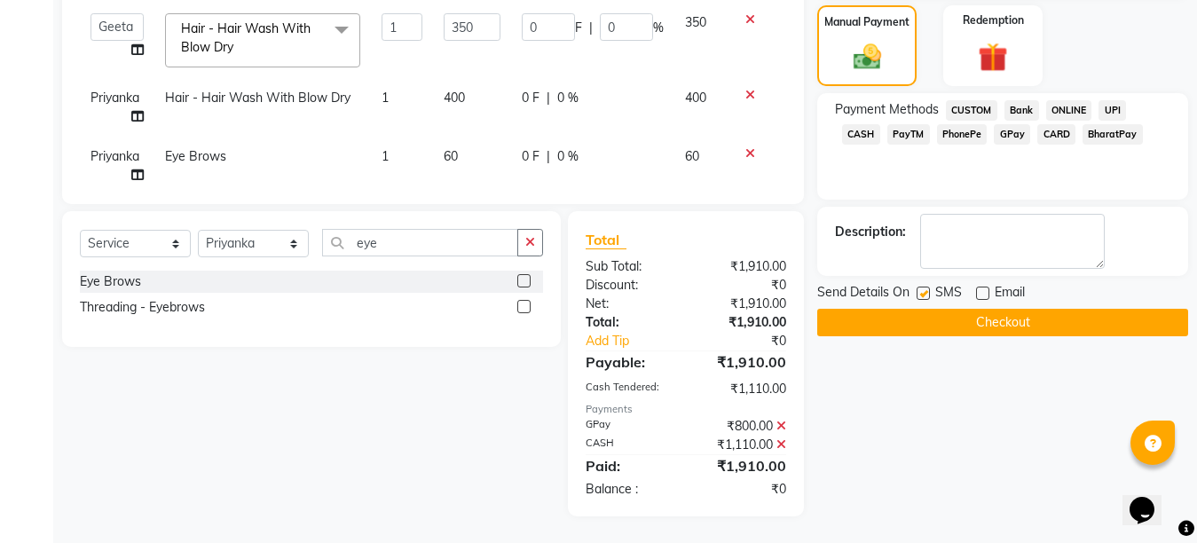
checkbox input "false"
click at [972, 328] on button "Checkout" at bounding box center [1002, 322] width 371 height 27
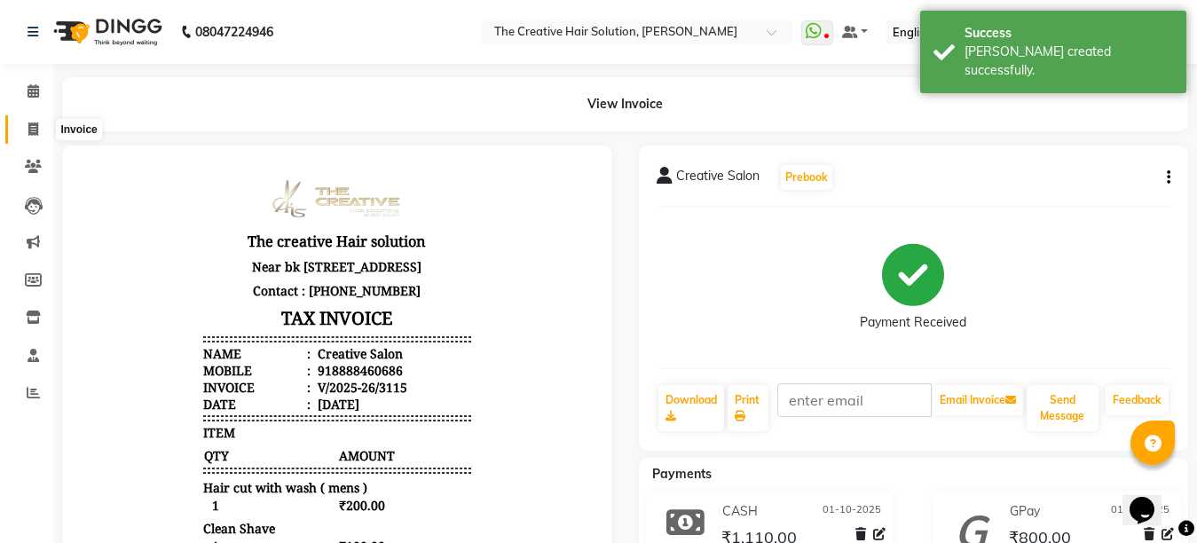
click at [31, 129] on icon at bounding box center [33, 128] width 10 height 13
select select "service"
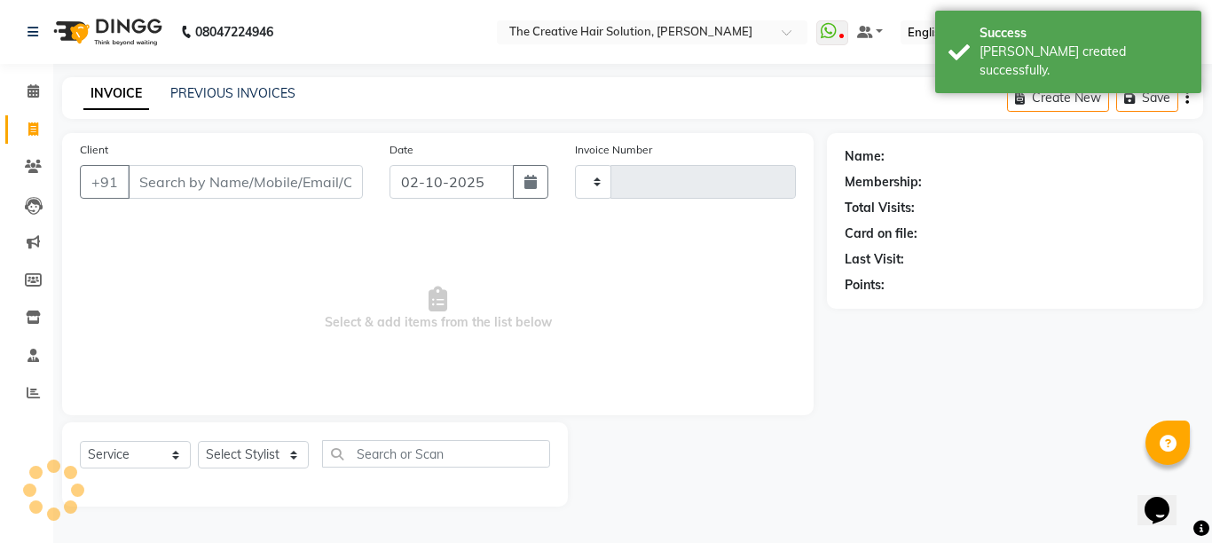
type input "3116"
select select "146"
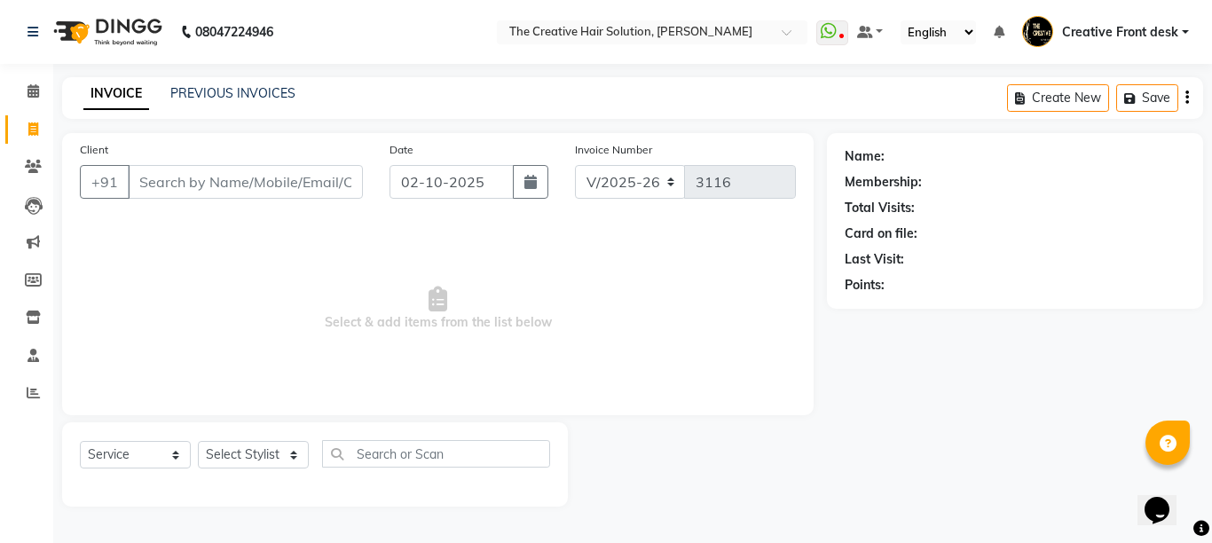
click at [200, 190] on input "Client" at bounding box center [245, 182] width 235 height 34
click at [176, 175] on input "Client" at bounding box center [245, 182] width 235 height 34
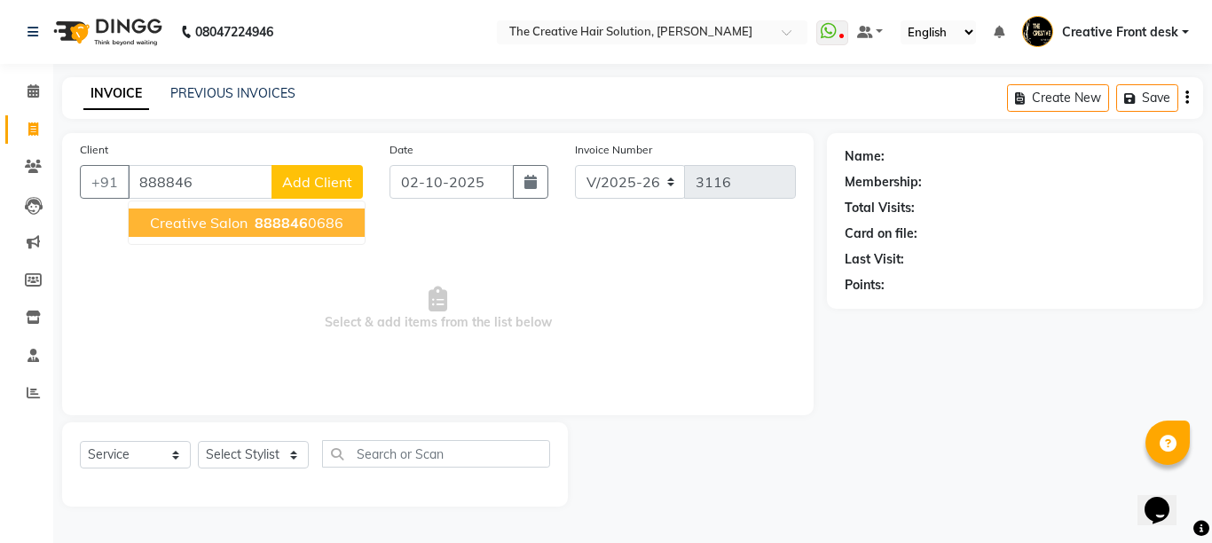
click at [251, 213] on button "Creative Salon 888846 0686" at bounding box center [247, 222] width 236 height 28
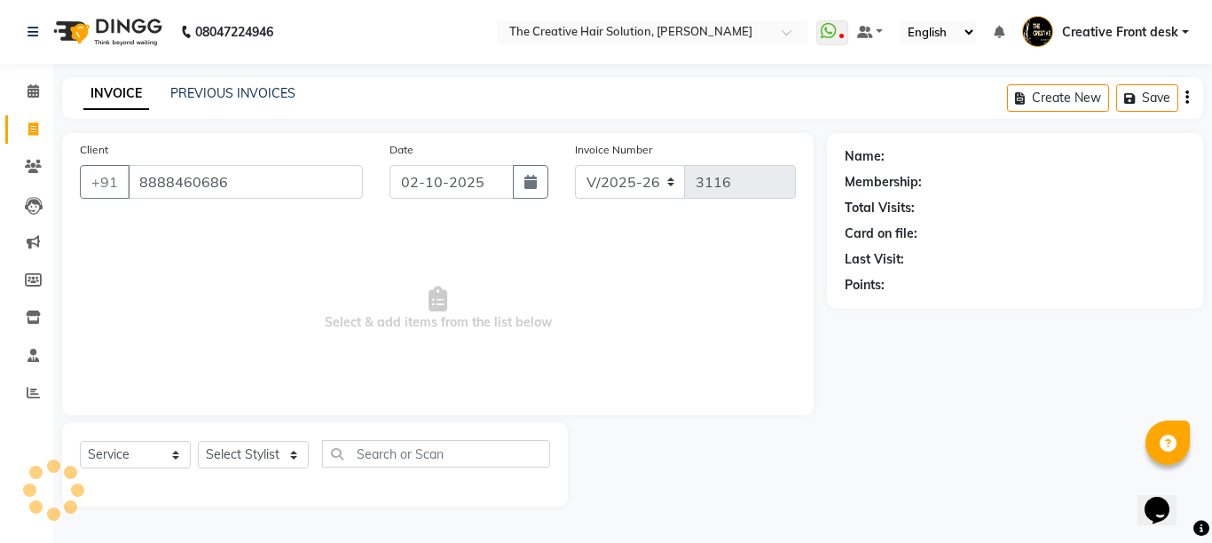
type input "8888460686"
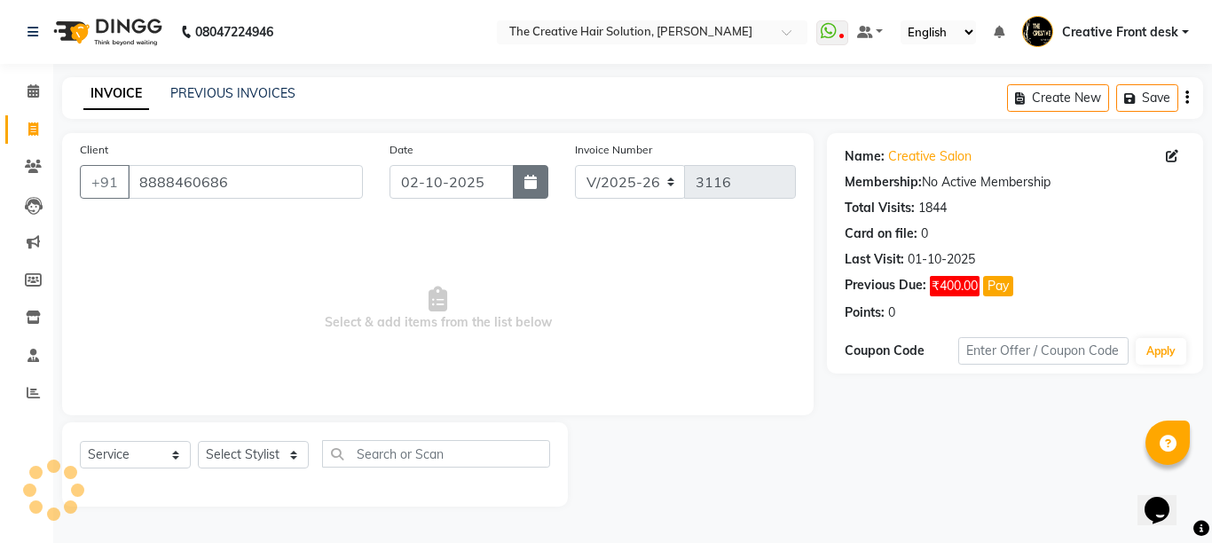
click at [523, 194] on button "button" at bounding box center [530, 182] width 35 height 34
select select "10"
select select "2025"
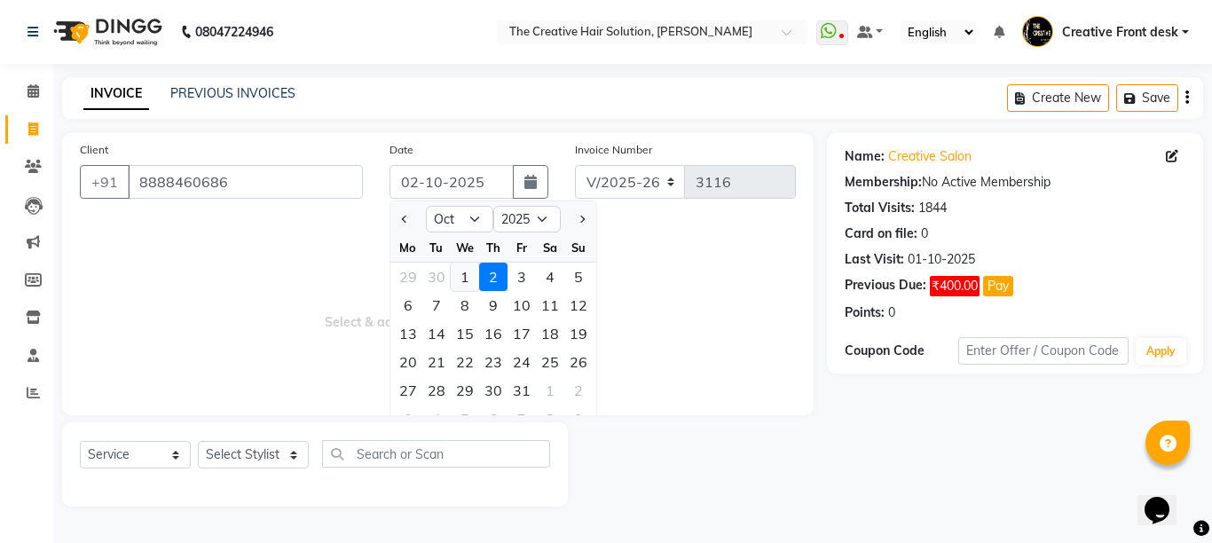
click at [461, 277] on div "1" at bounding box center [465, 277] width 28 height 28
type input "01-10-2025"
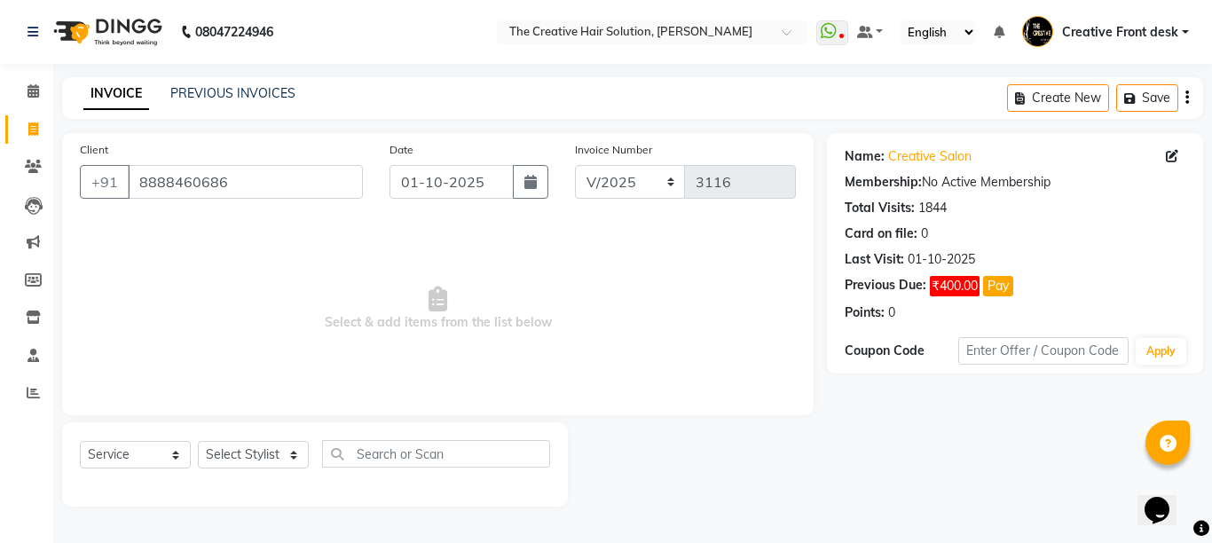
click at [461, 277] on span "Select & add items from the list below" at bounding box center [438, 308] width 716 height 177
click at [292, 457] on select "Select Stylist Ankit Arti Creative Front desk [PERSON_NAME] [PERSON_NAME] Priya…" at bounding box center [253, 454] width 111 height 27
select select "92694"
click at [198, 441] on select "Select Stylist Ankit Arti Creative Front desk [PERSON_NAME] [PERSON_NAME] Priya…" at bounding box center [253, 454] width 111 height 27
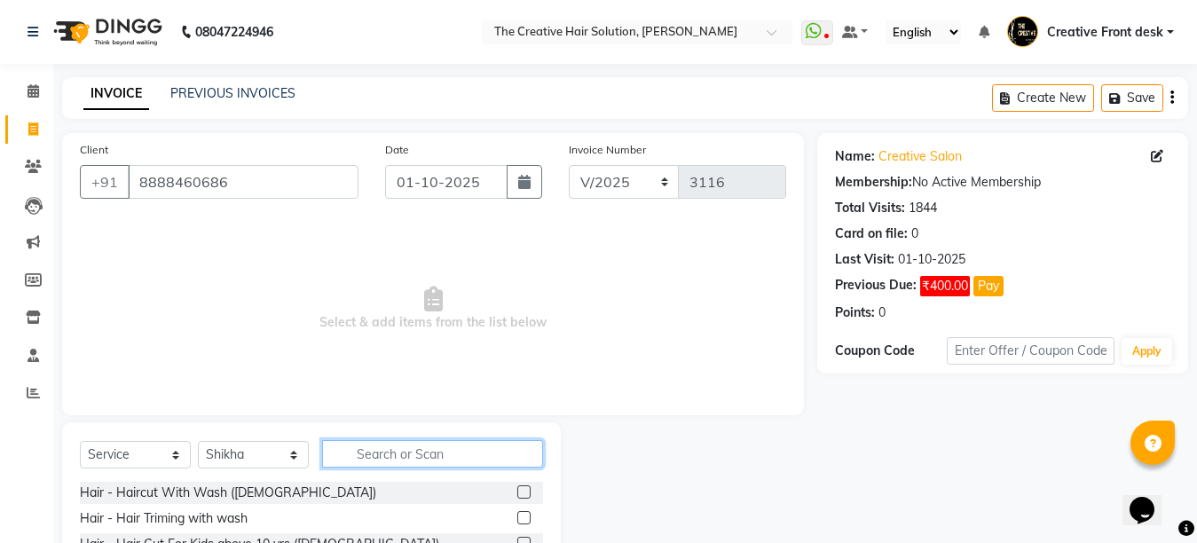
click at [373, 458] on input "text" at bounding box center [432, 453] width 221 height 27
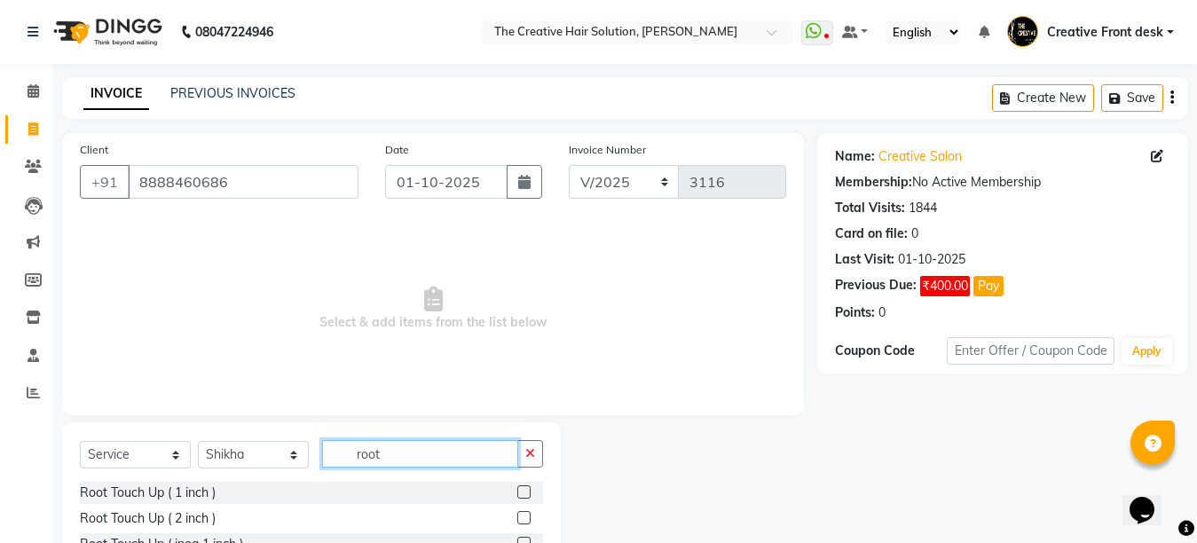
type input "root"
click at [522, 491] on label at bounding box center [523, 491] width 13 height 13
click at [522, 491] on input "checkbox" at bounding box center [523, 493] width 12 height 12
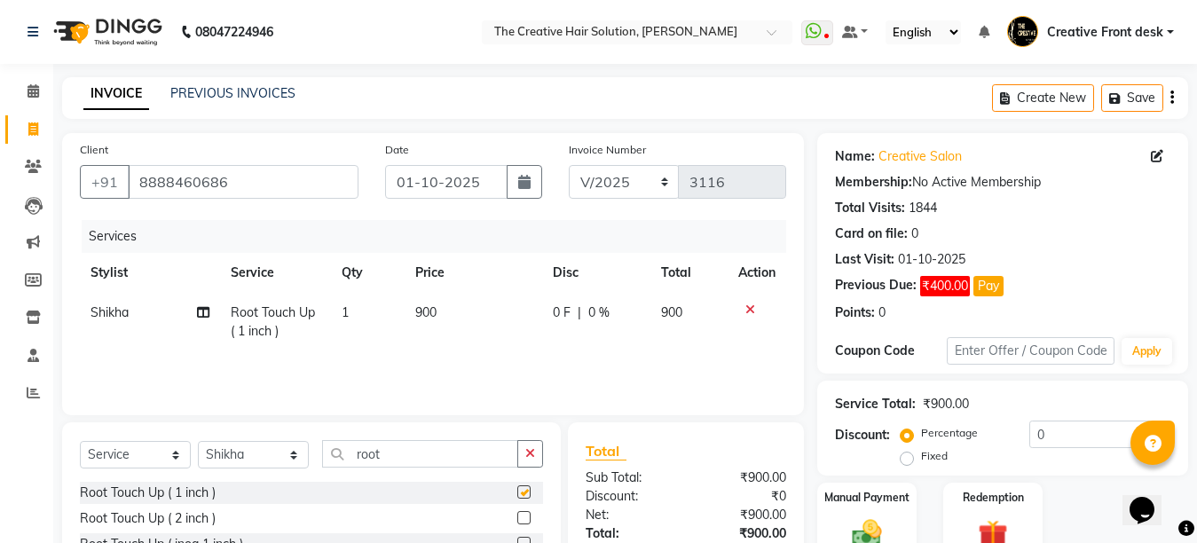
checkbox input "false"
click at [387, 445] on input "root" at bounding box center [420, 453] width 196 height 27
type input "r"
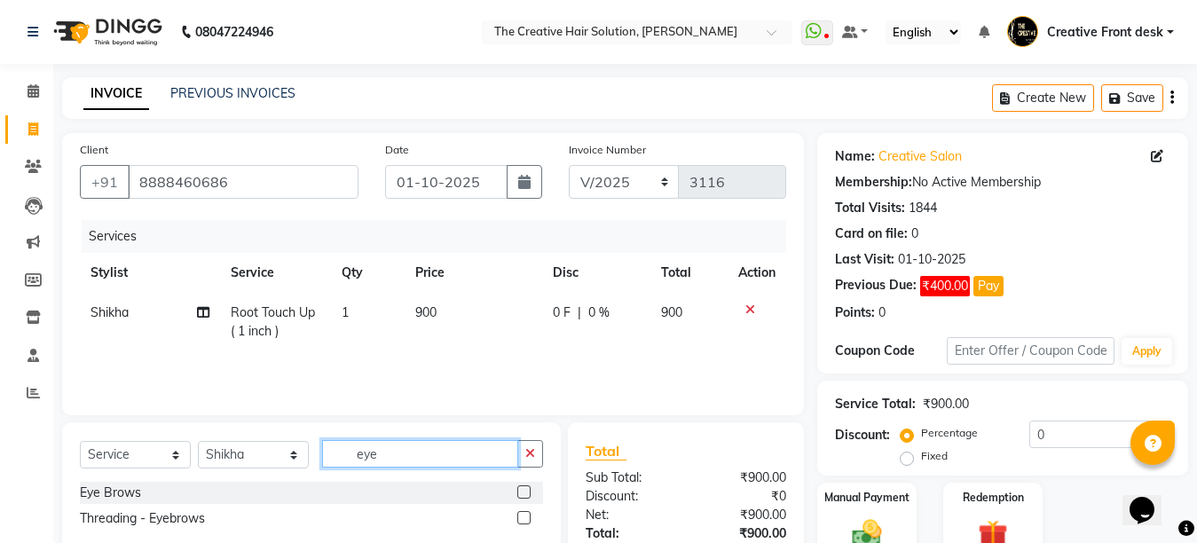
type input "eye"
click at [525, 491] on label at bounding box center [523, 491] width 13 height 13
click at [525, 491] on input "checkbox" at bounding box center [523, 493] width 12 height 12
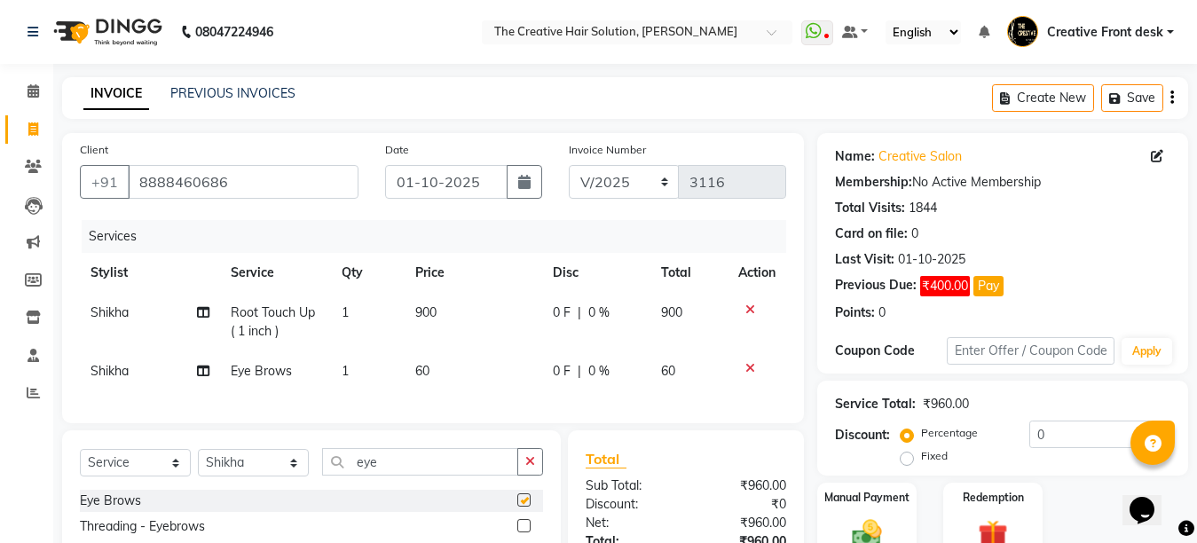
checkbox input "false"
click at [464, 340] on td "900" at bounding box center [472, 322] width 137 height 59
select select "92694"
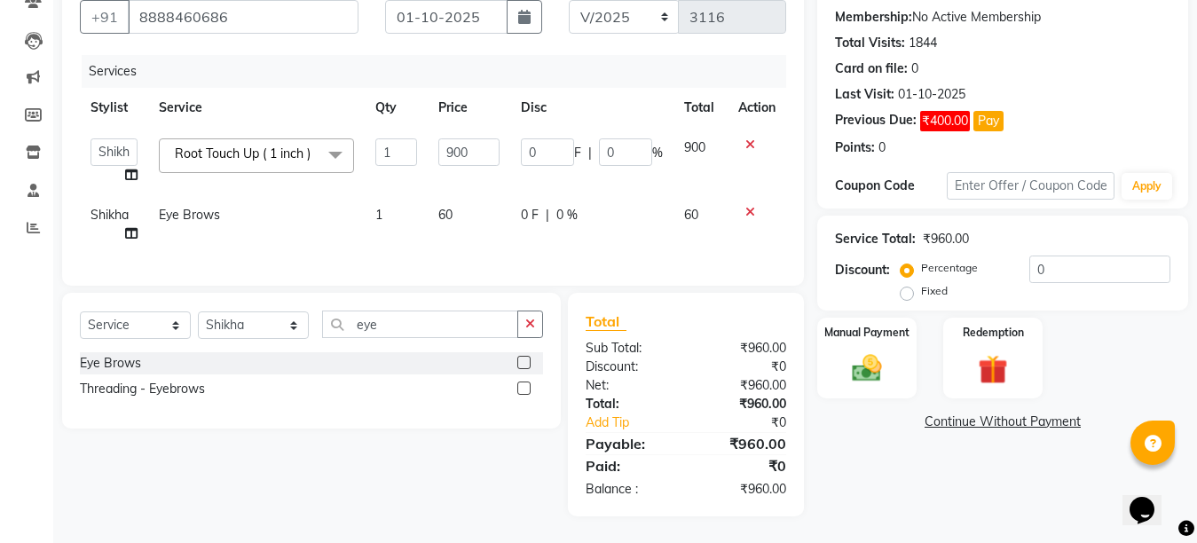
scroll to position [180, 0]
click at [430, 310] on div "Select Service Product Membership Package Voucher Prepaid Gift Card Select Styl…" at bounding box center [311, 361] width 498 height 136
click at [424, 318] on input "eye" at bounding box center [420, 323] width 196 height 27
type input "e"
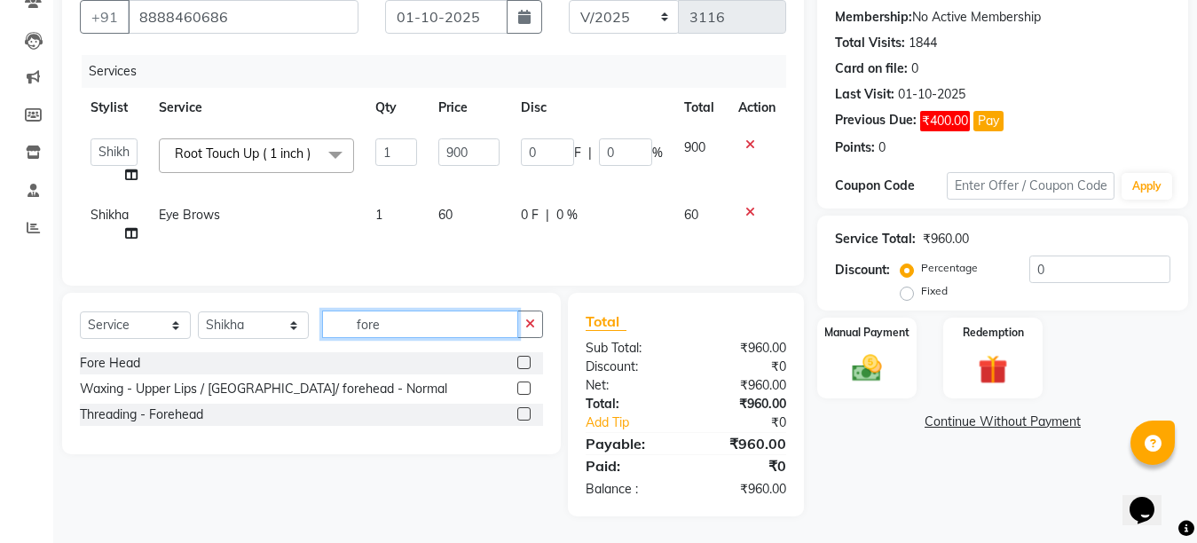
type input "fore"
click at [528, 357] on label at bounding box center [523, 362] width 13 height 13
click at [528, 357] on input "checkbox" at bounding box center [523, 363] width 12 height 12
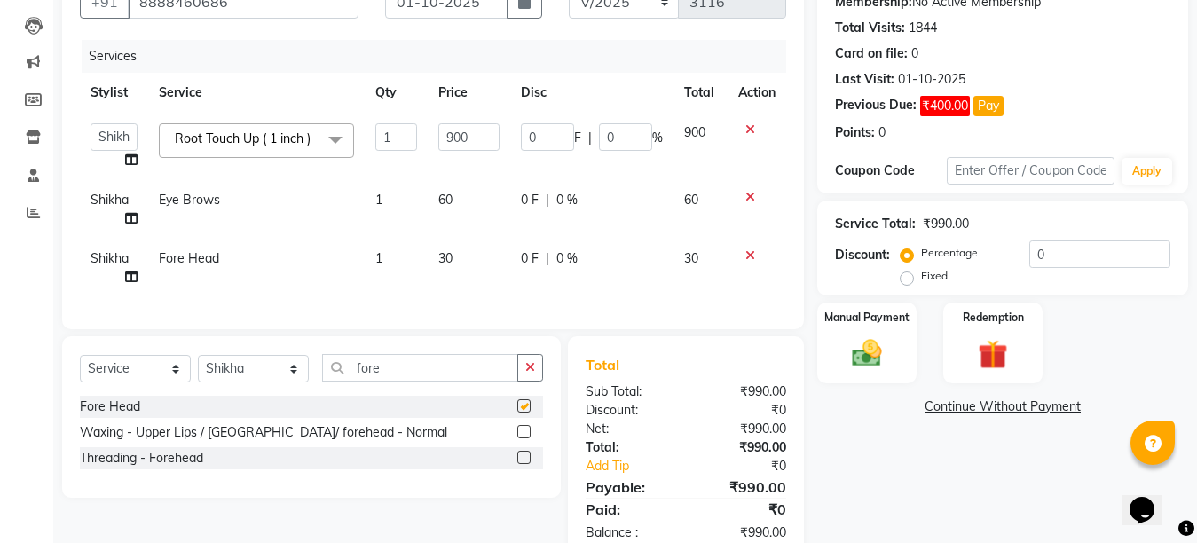
checkbox input "false"
click at [412, 381] on input "fore" at bounding box center [420, 367] width 196 height 27
type input "f"
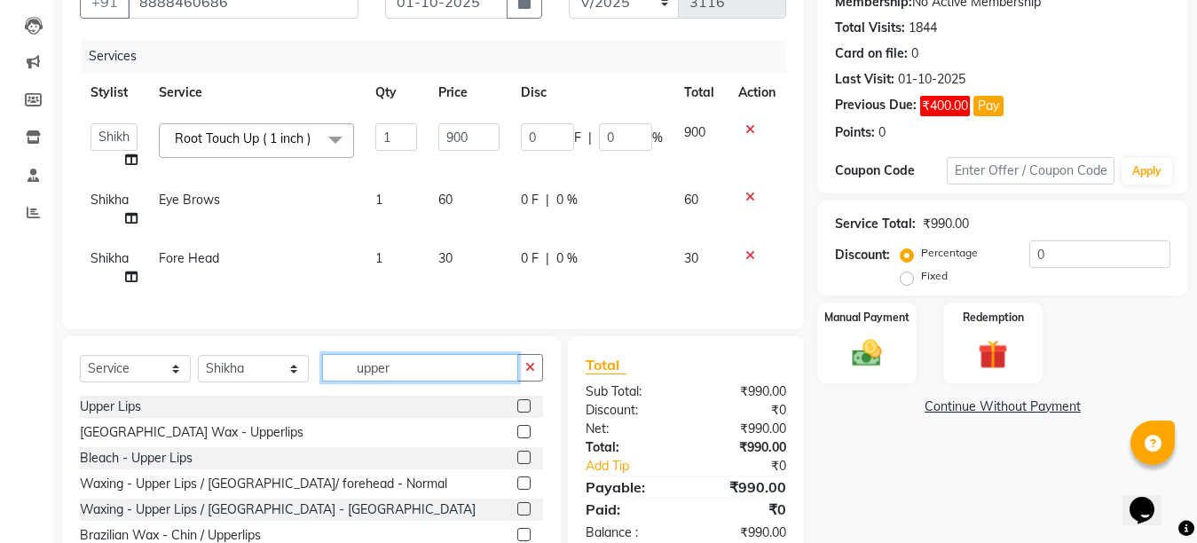
type input "upper"
click at [517, 412] on label at bounding box center [523, 405] width 13 height 13
click at [517, 412] on input "checkbox" at bounding box center [523, 407] width 12 height 12
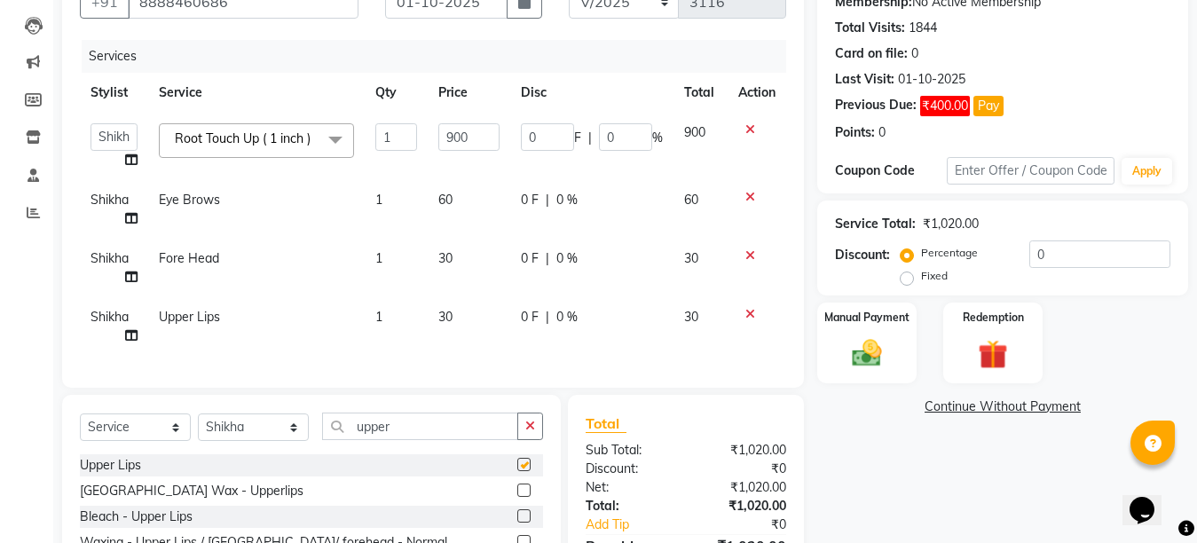
checkbox input "false"
click at [428, 437] on input "upper" at bounding box center [420, 425] width 196 height 27
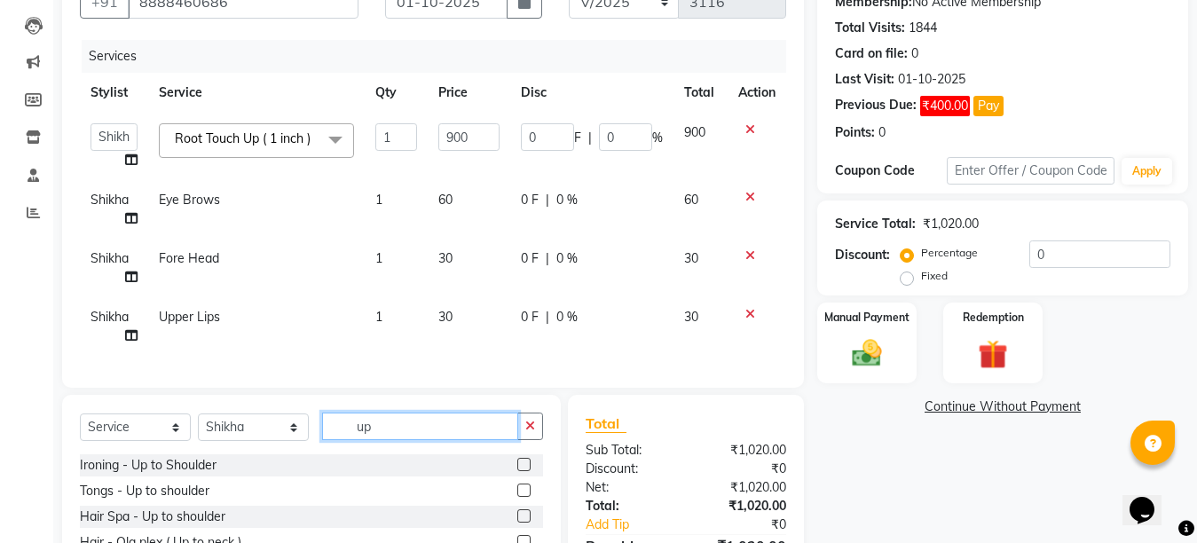
type input "u"
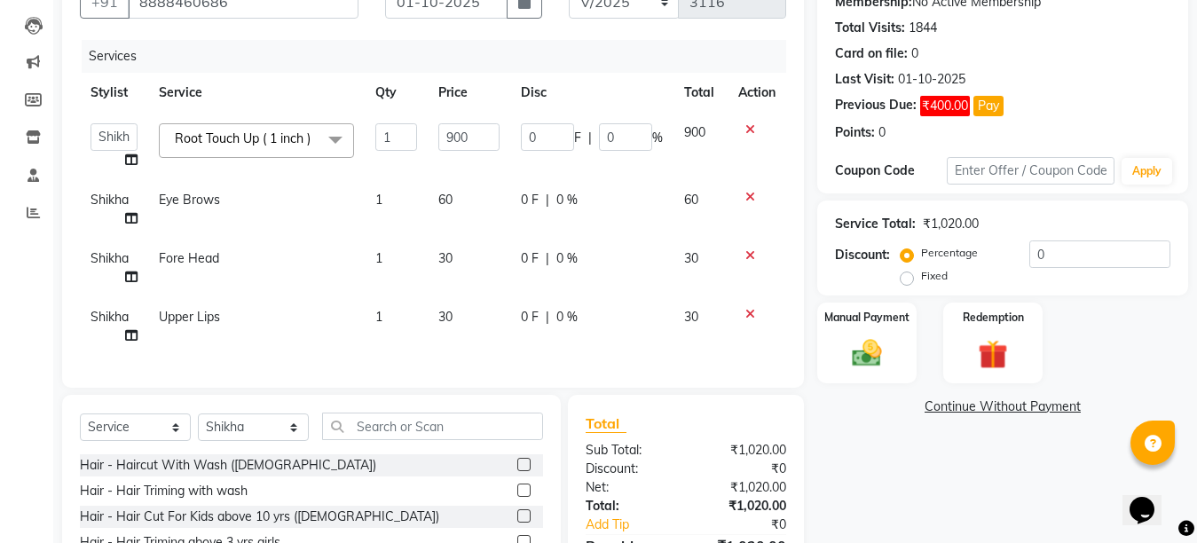
click at [402, 197] on td "1" at bounding box center [396, 209] width 63 height 59
select select "92694"
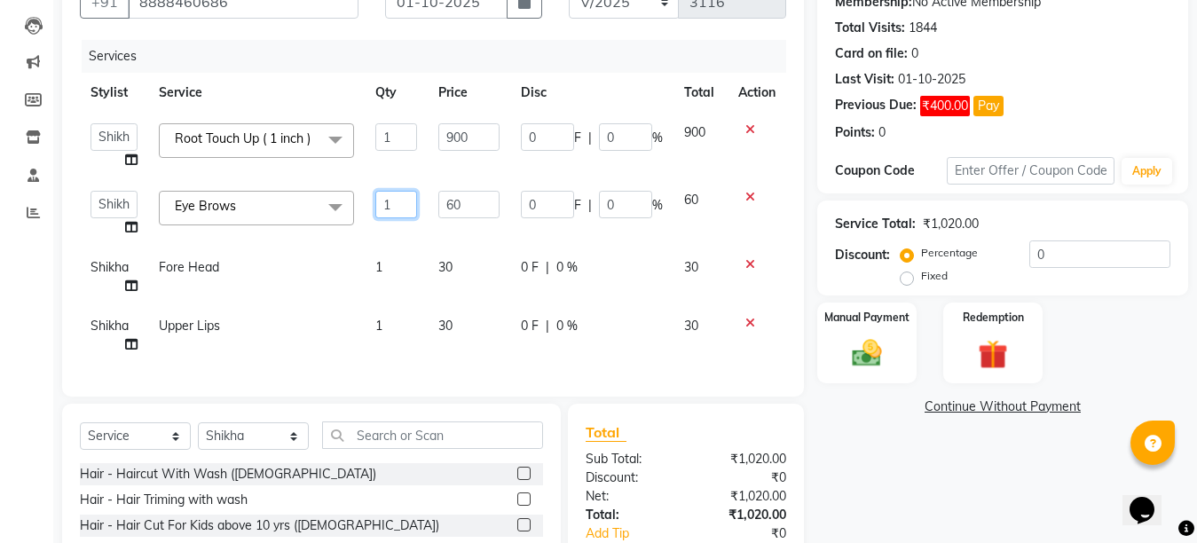
click at [412, 198] on input "1" at bounding box center [396, 204] width 42 height 27
type input "2"
click at [412, 256] on td "1" at bounding box center [396, 276] width 63 height 59
select select "92694"
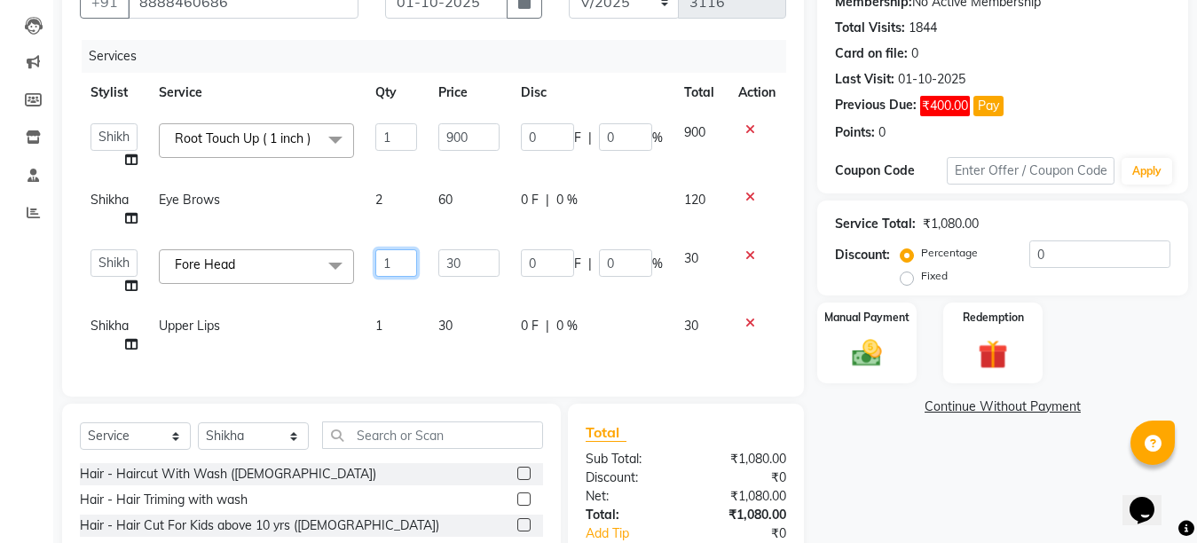
click at [412, 256] on input "1" at bounding box center [396, 262] width 42 height 27
type input "2"
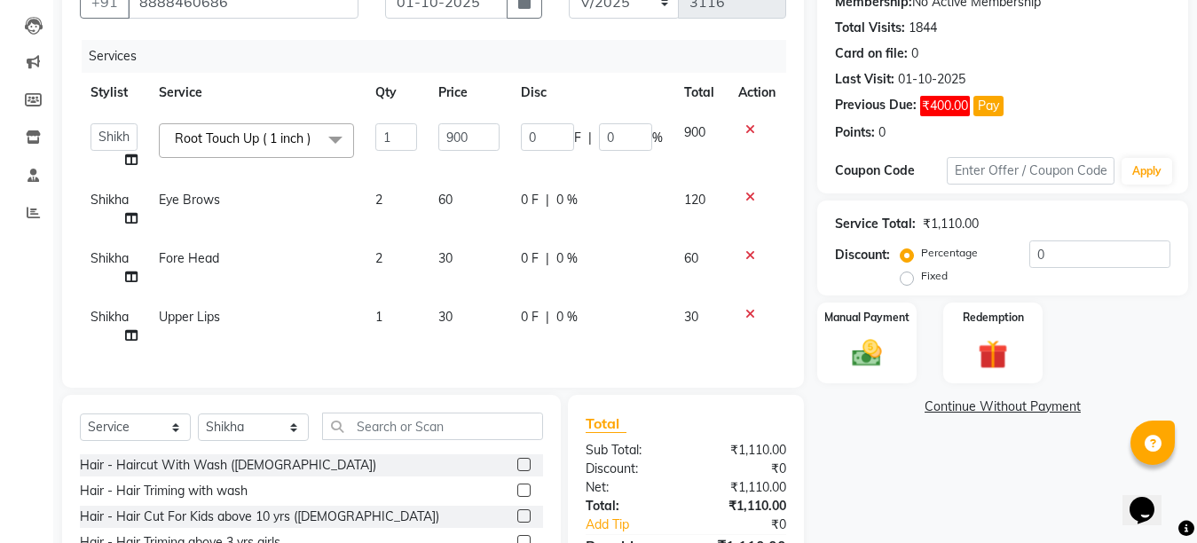
click at [414, 320] on td "1" at bounding box center [396, 326] width 63 height 59
select select "92694"
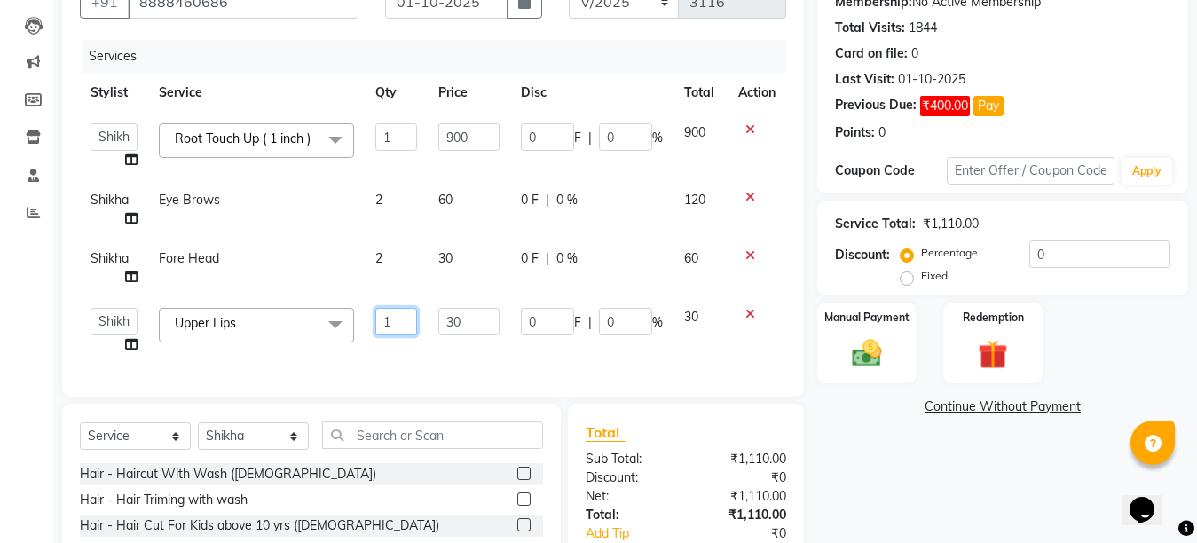
click at [414, 320] on input "1" at bounding box center [396, 321] width 42 height 27
type input "2"
click at [438, 359] on div "Services Stylist Service Qty Price Disc Total Action Ankit Arti Creative Front …" at bounding box center [433, 209] width 706 height 339
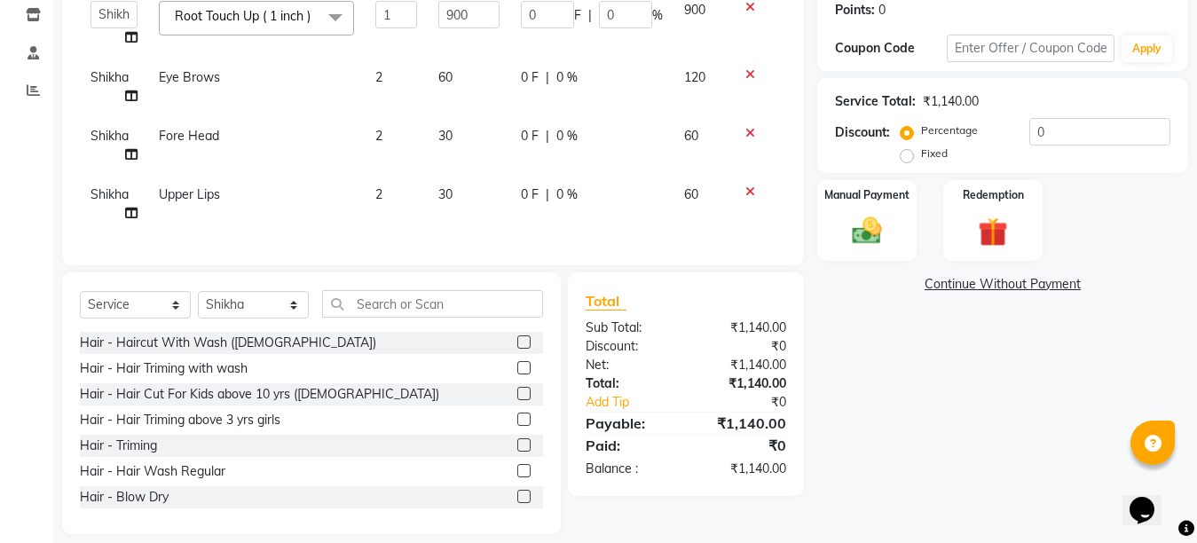
scroll to position [335, 0]
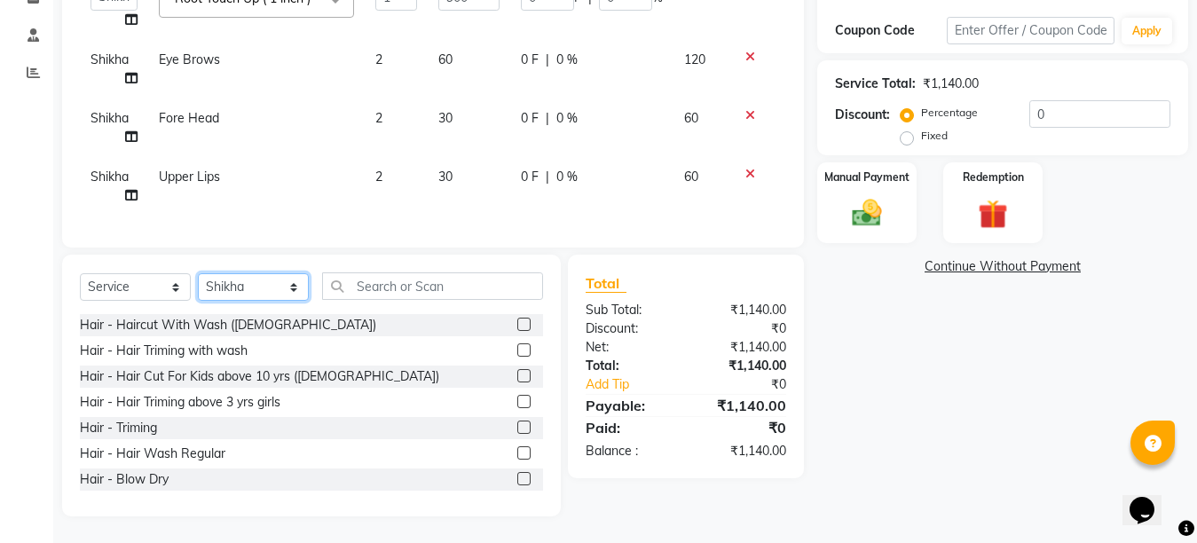
click at [287, 281] on select "Select Stylist Ankit Arti Creative Front desk [PERSON_NAME] [PERSON_NAME] Priya…" at bounding box center [253, 286] width 111 height 27
select select "92338"
click at [198, 273] on select "Select Stylist Ankit Arti Creative Front desk [PERSON_NAME] [PERSON_NAME] Priya…" at bounding box center [253, 286] width 111 height 27
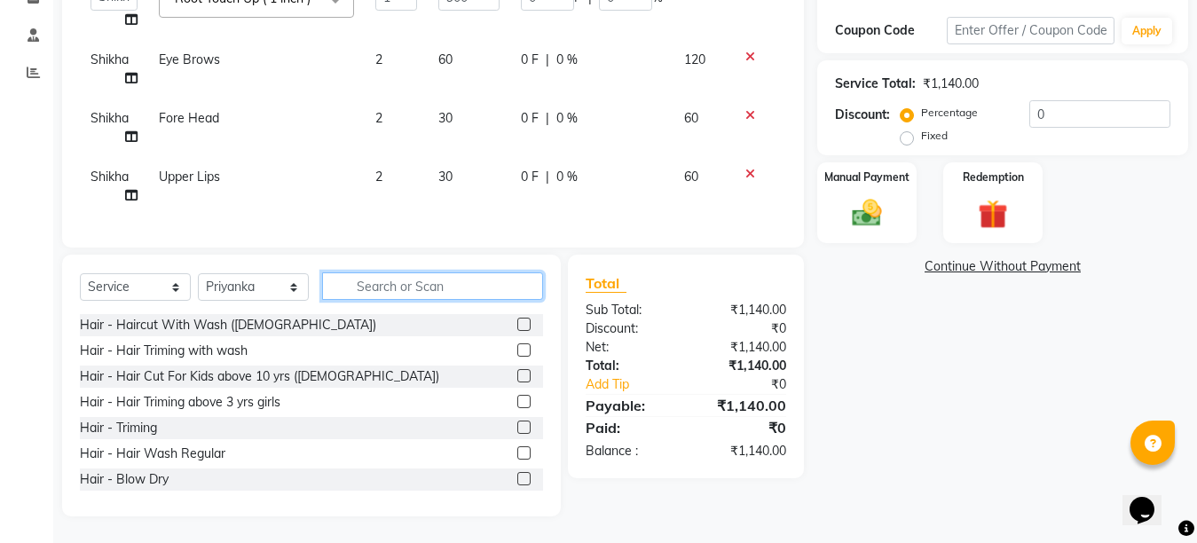
click at [393, 293] on input "text" at bounding box center [432, 285] width 221 height 27
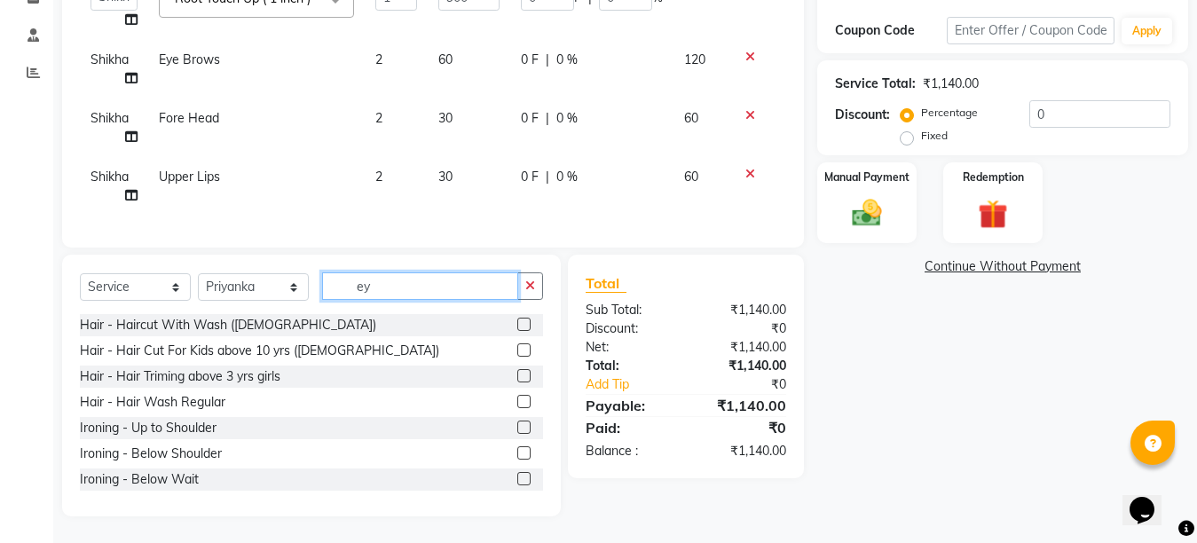
scroll to position [297, 0]
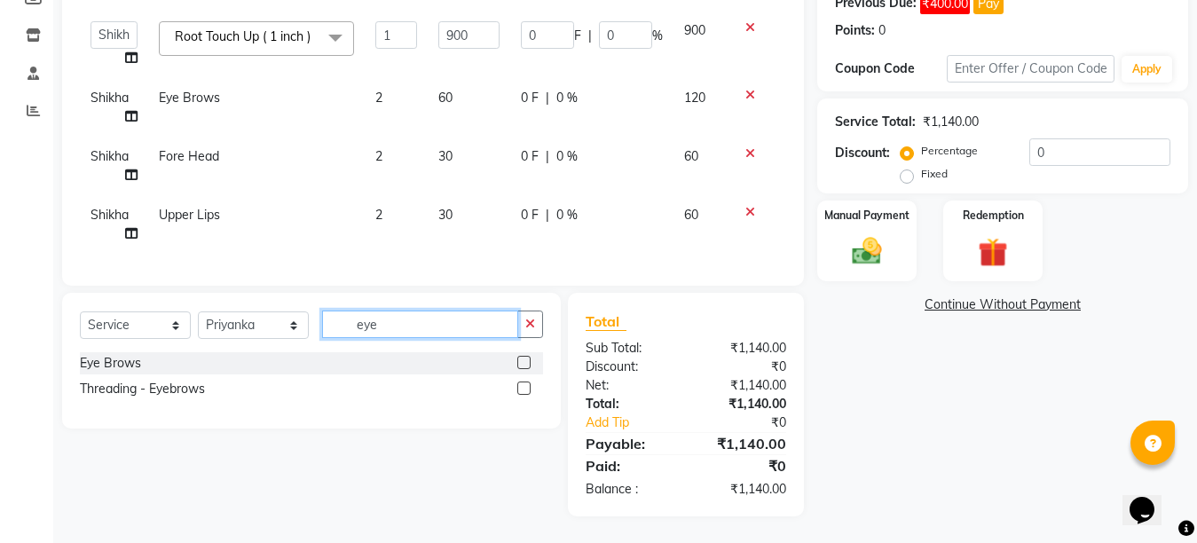
type input "eye"
click at [521, 360] on label at bounding box center [523, 362] width 13 height 13
click at [521, 360] on input "checkbox" at bounding box center [523, 363] width 12 height 12
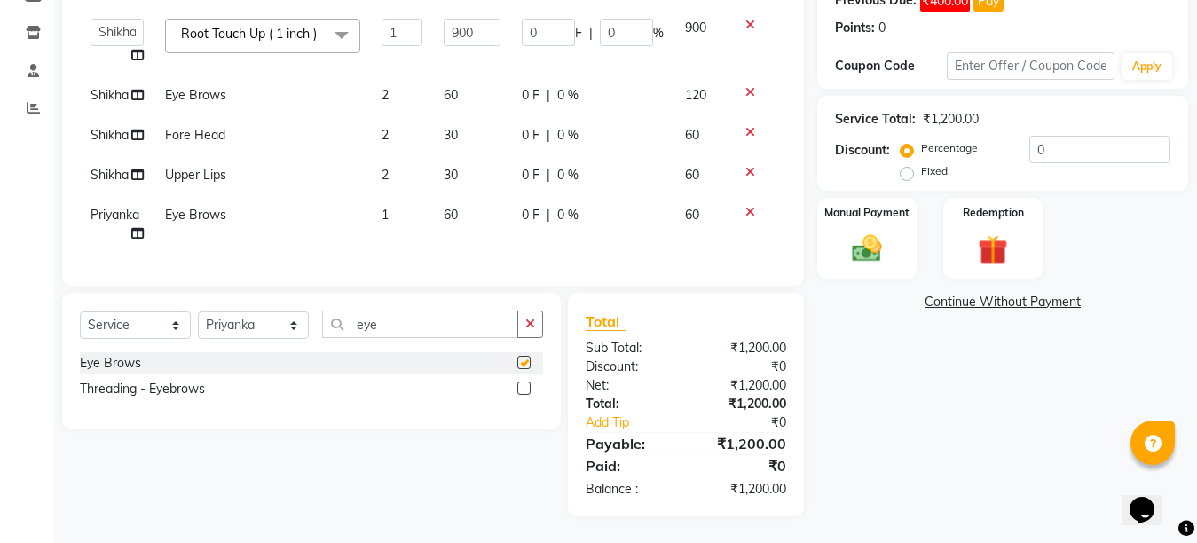
checkbox input "false"
click at [421, 312] on div "Select Service Product Membership Package Voucher Prepaid Gift Card Select Styl…" at bounding box center [311, 361] width 498 height 136
click at [415, 323] on input "eye" at bounding box center [420, 323] width 196 height 27
type input "e"
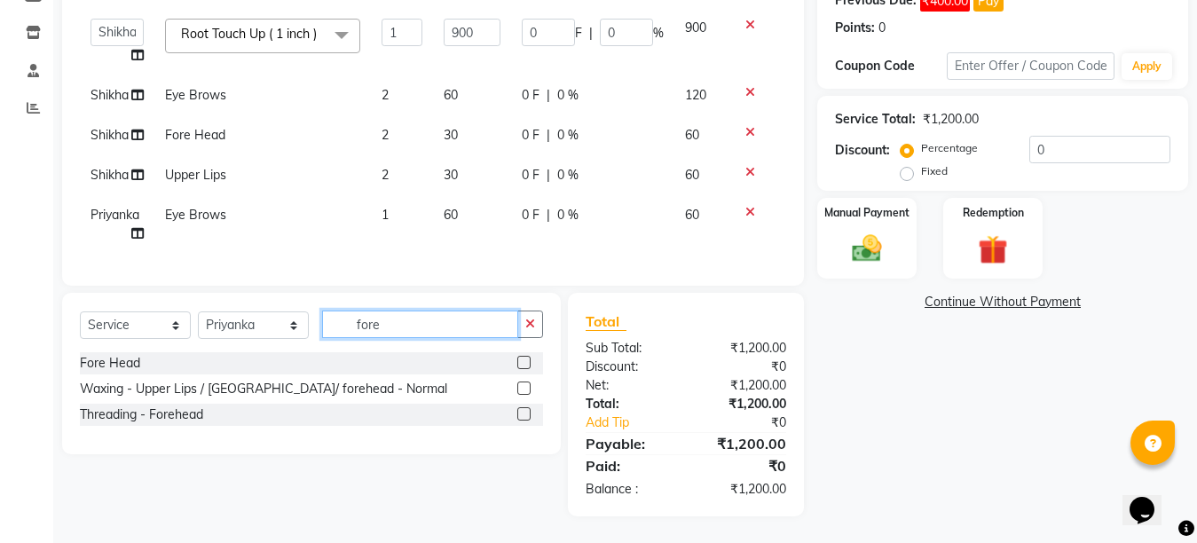
type input "fore"
click at [526, 362] on label at bounding box center [523, 362] width 13 height 13
click at [526, 362] on input "checkbox" at bounding box center [523, 363] width 12 height 12
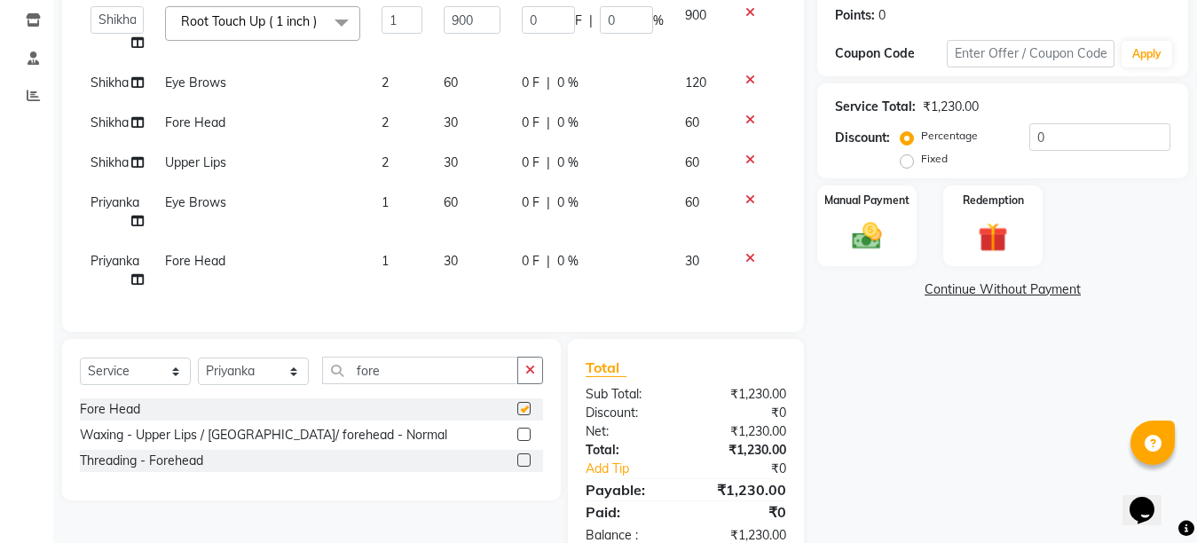
checkbox input "false"
click at [394, 381] on input "fore" at bounding box center [420, 370] width 196 height 27
type input "f"
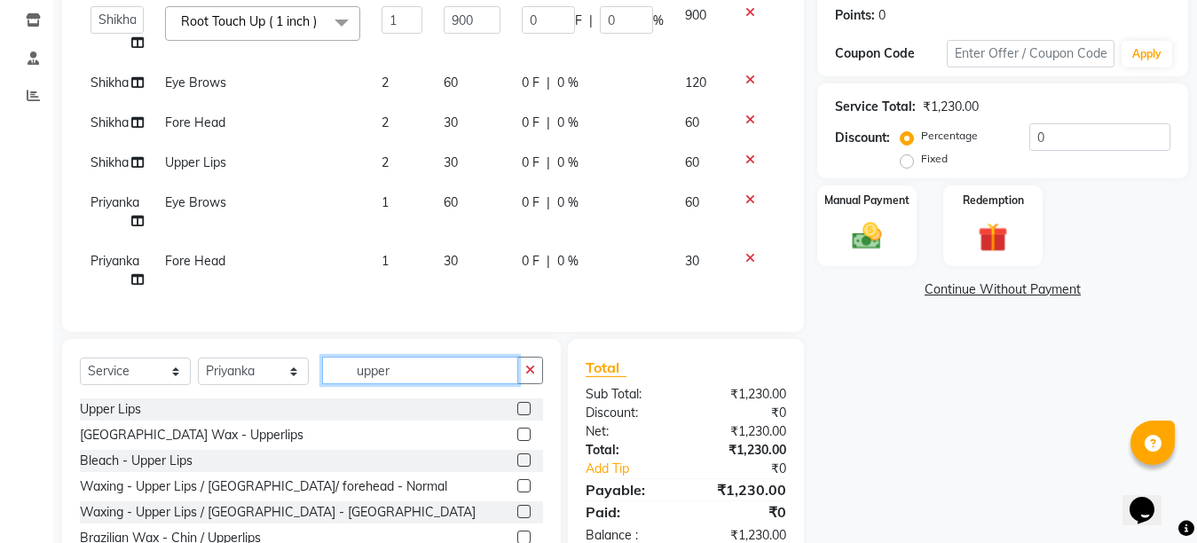
type input "upper"
click at [517, 415] on label at bounding box center [523, 408] width 13 height 13
click at [517, 415] on input "checkbox" at bounding box center [523, 410] width 12 height 12
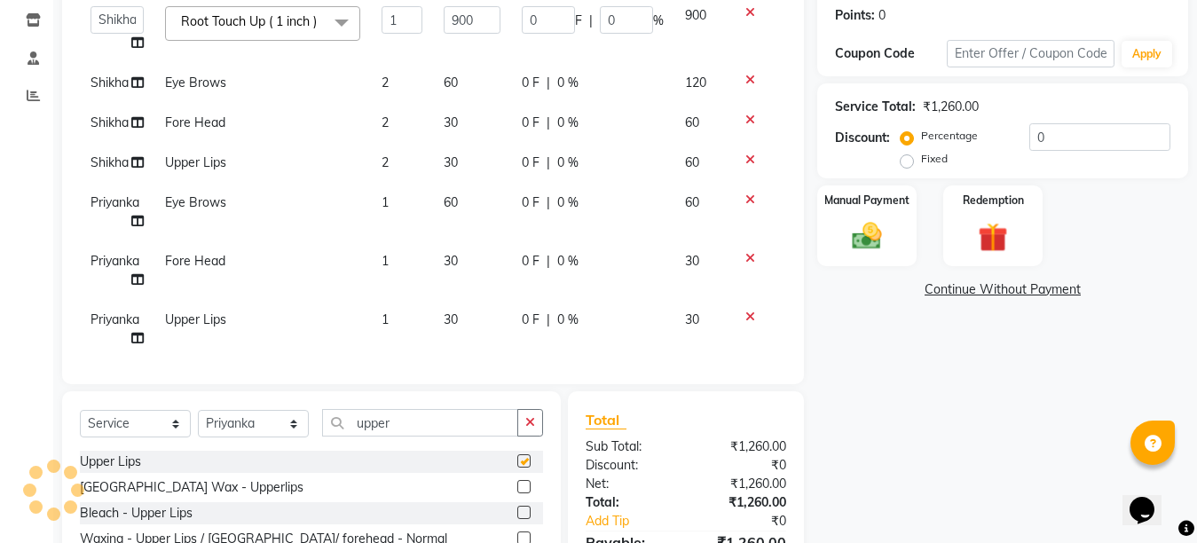
checkbox input "false"
click at [897, 435] on div "Name: Creative Salon Membership: No Active Membership Total Visits: 1844 Card o…" at bounding box center [1009, 244] width 384 height 817
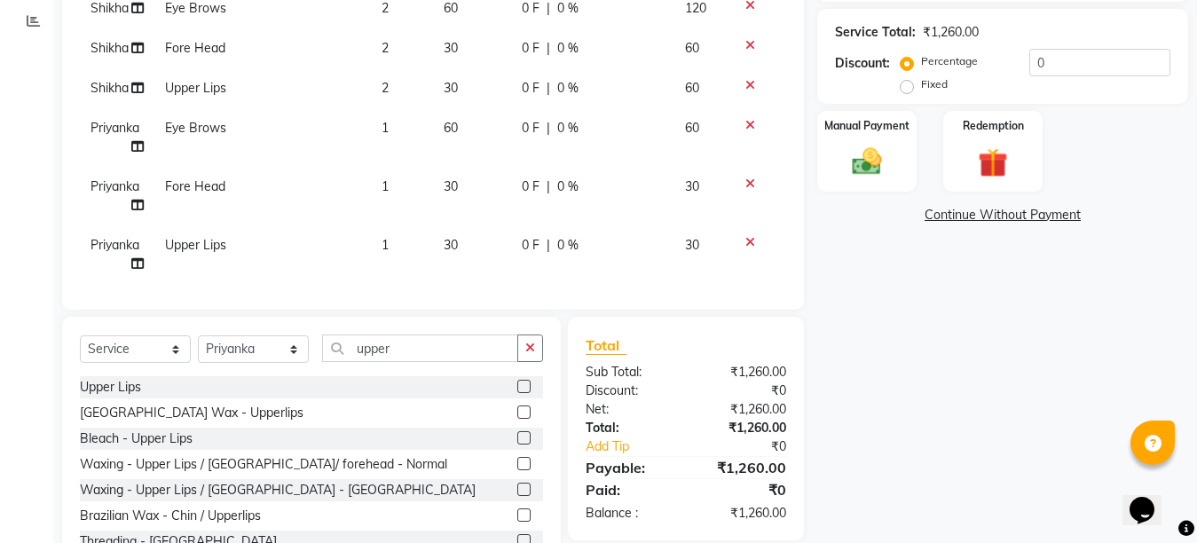
scroll to position [434, 0]
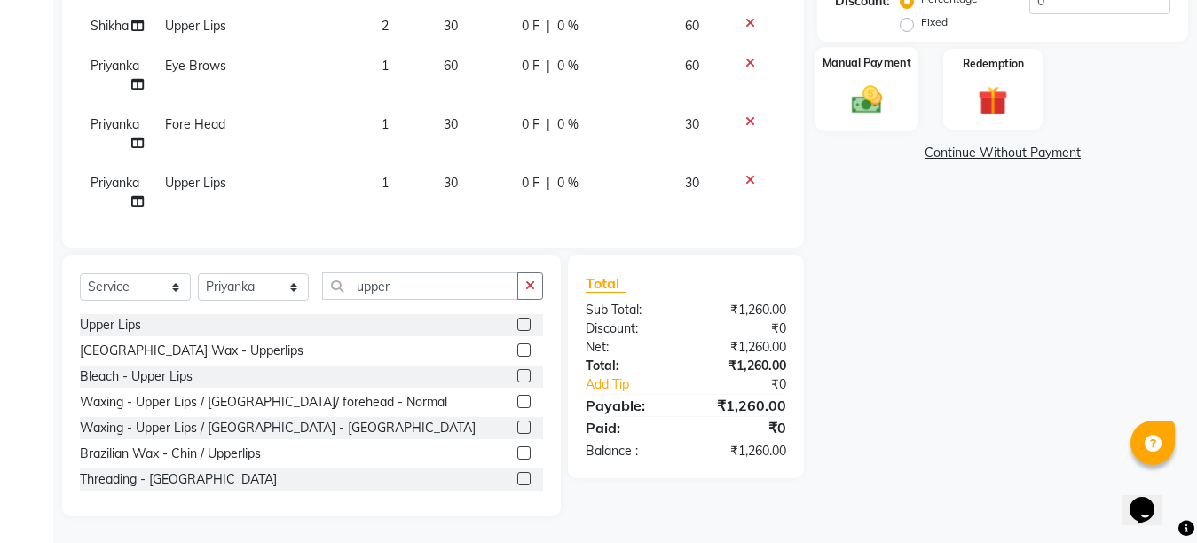
click at [856, 115] on img at bounding box center [867, 99] width 50 height 35
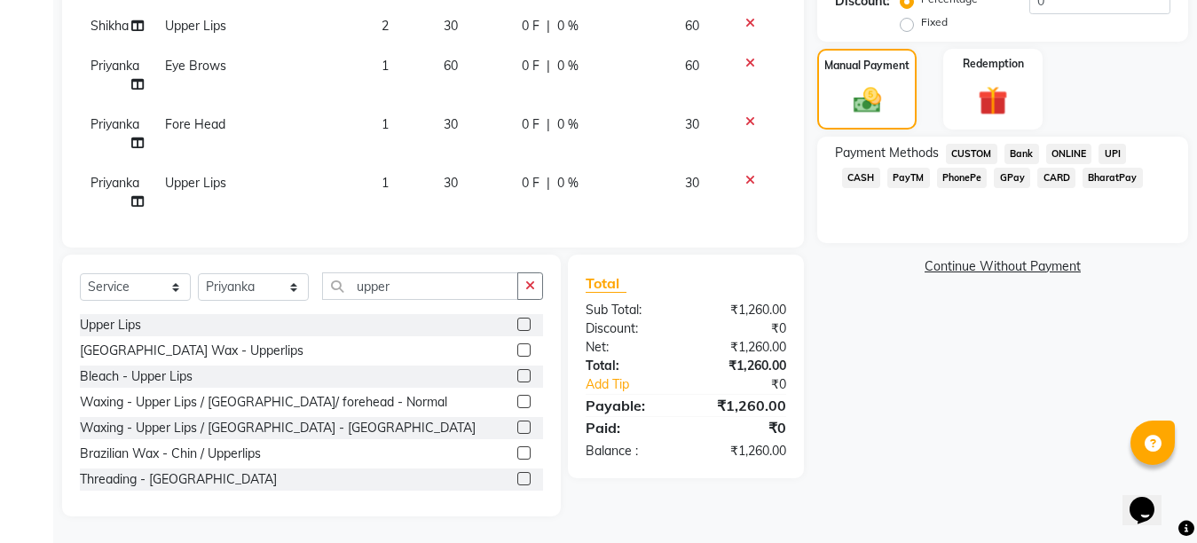
click at [880, 168] on span "CASH" at bounding box center [861, 178] width 38 height 20
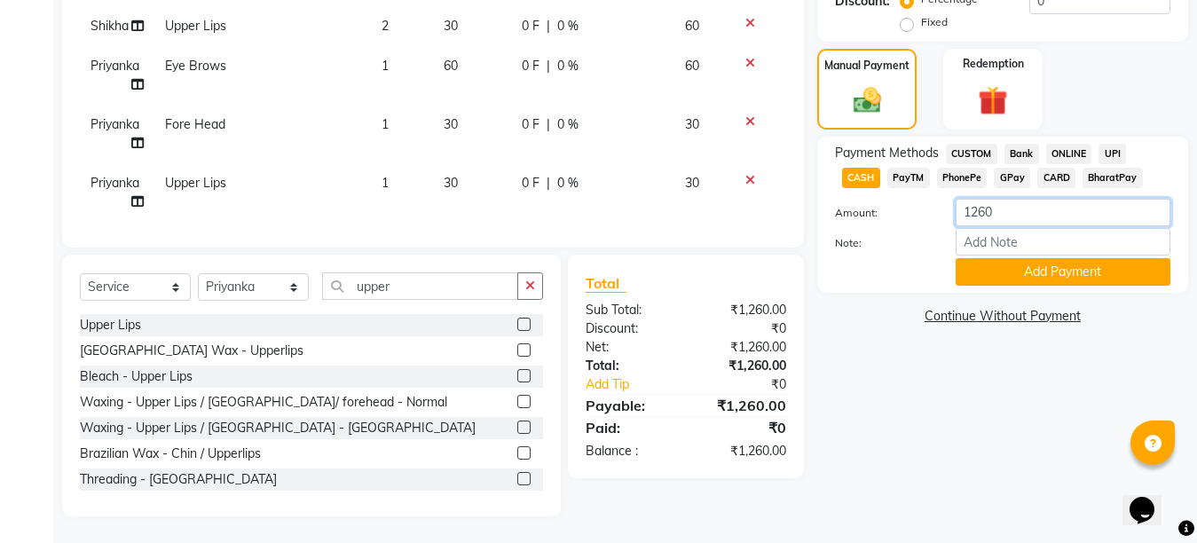
click at [983, 201] on input "1260" at bounding box center [1062, 212] width 215 height 27
type input "1020"
click at [1029, 263] on button "Add Payment" at bounding box center [1062, 271] width 215 height 27
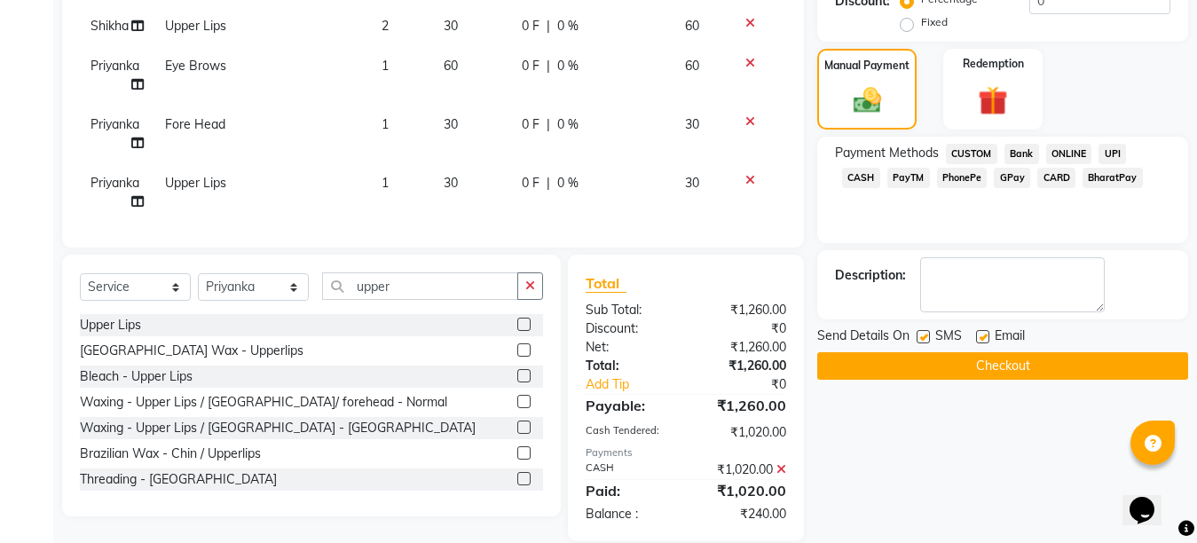
click at [993, 175] on span "GPay" at bounding box center [1011, 178] width 36 height 20
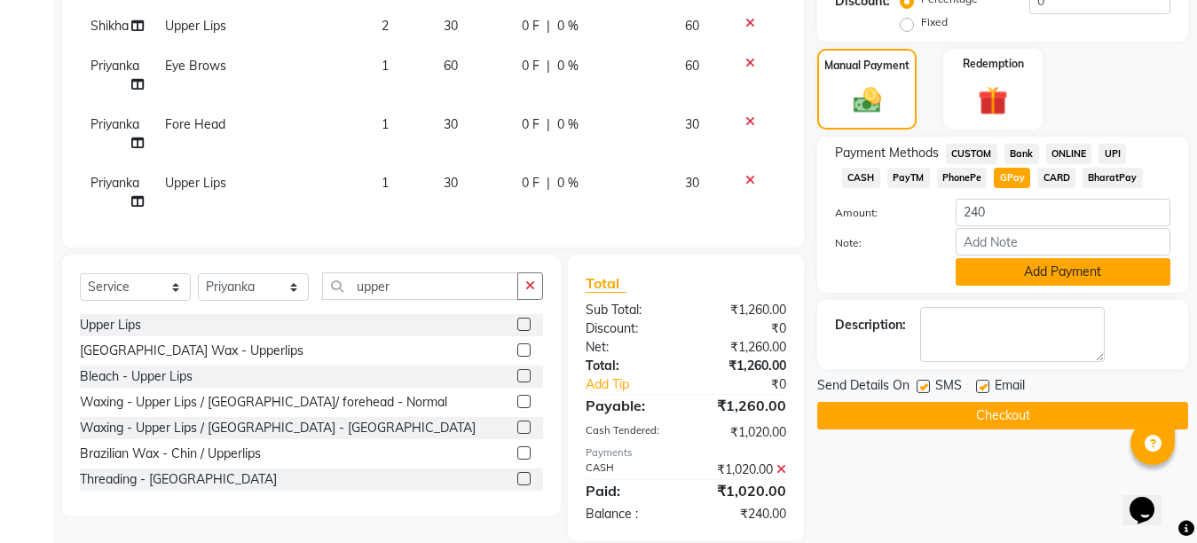
click at [1036, 269] on button "Add Payment" at bounding box center [1062, 271] width 215 height 27
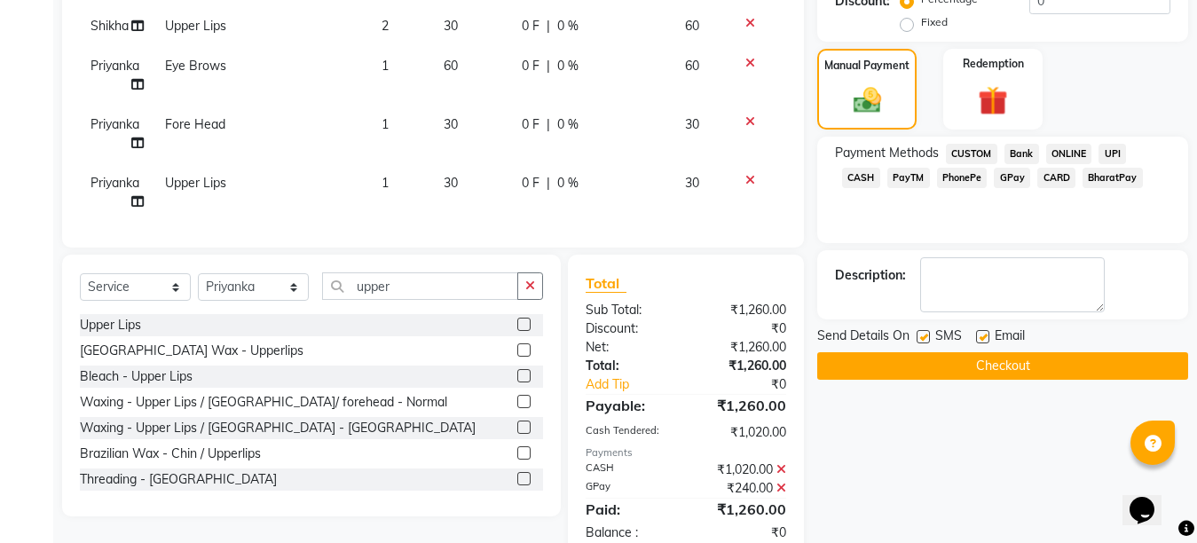
click at [984, 336] on label at bounding box center [982, 336] width 13 height 13
click at [984, 336] on input "checkbox" at bounding box center [982, 338] width 12 height 12
checkbox input "false"
click at [922, 337] on label at bounding box center [922, 336] width 13 height 13
click at [922, 337] on input "checkbox" at bounding box center [922, 338] width 12 height 12
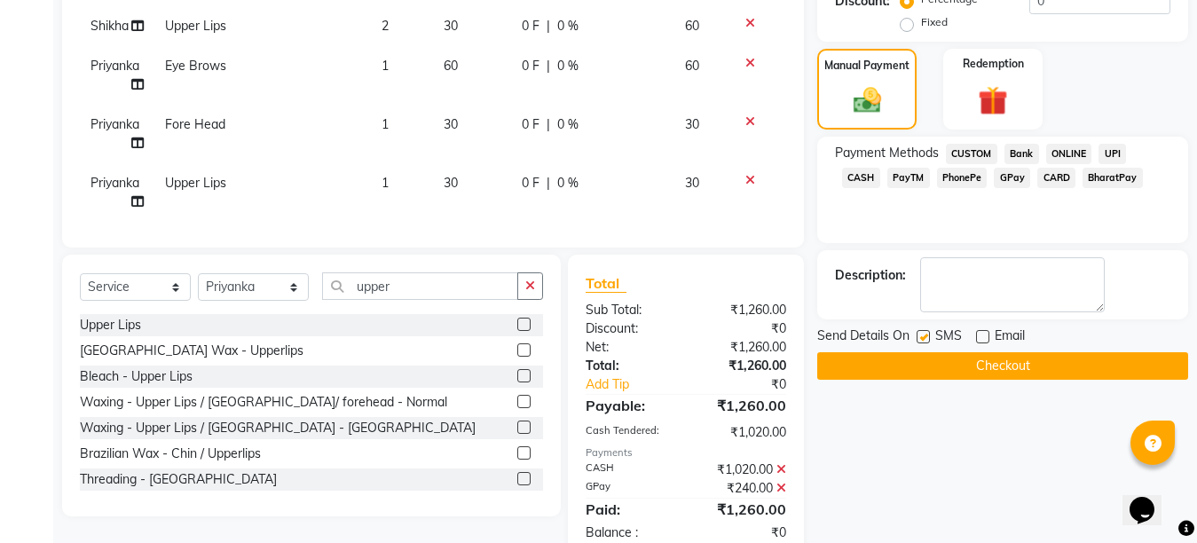
checkbox input "false"
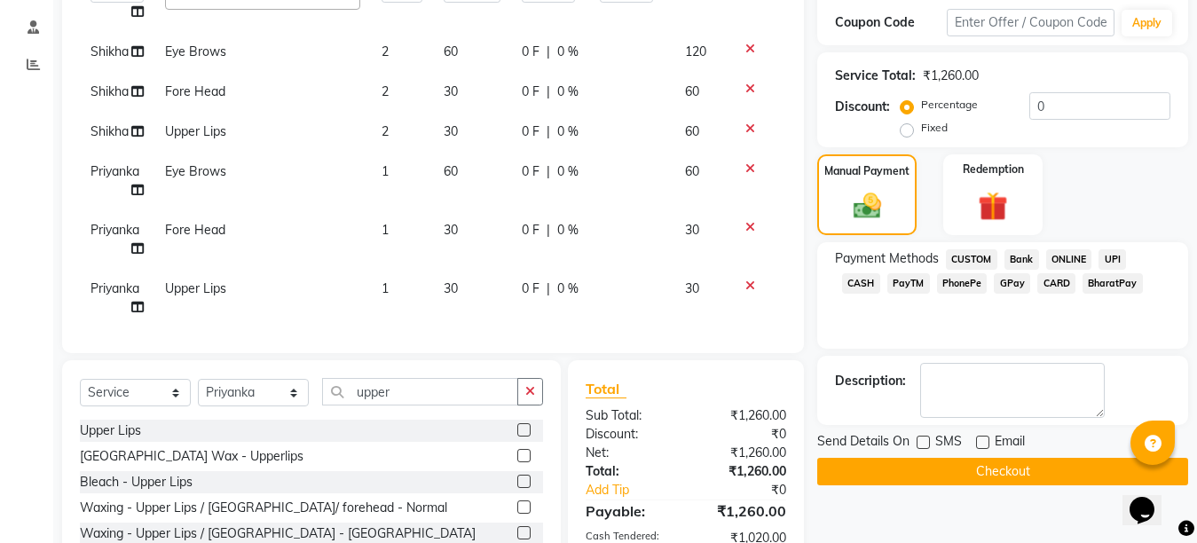
scroll to position [477, 0]
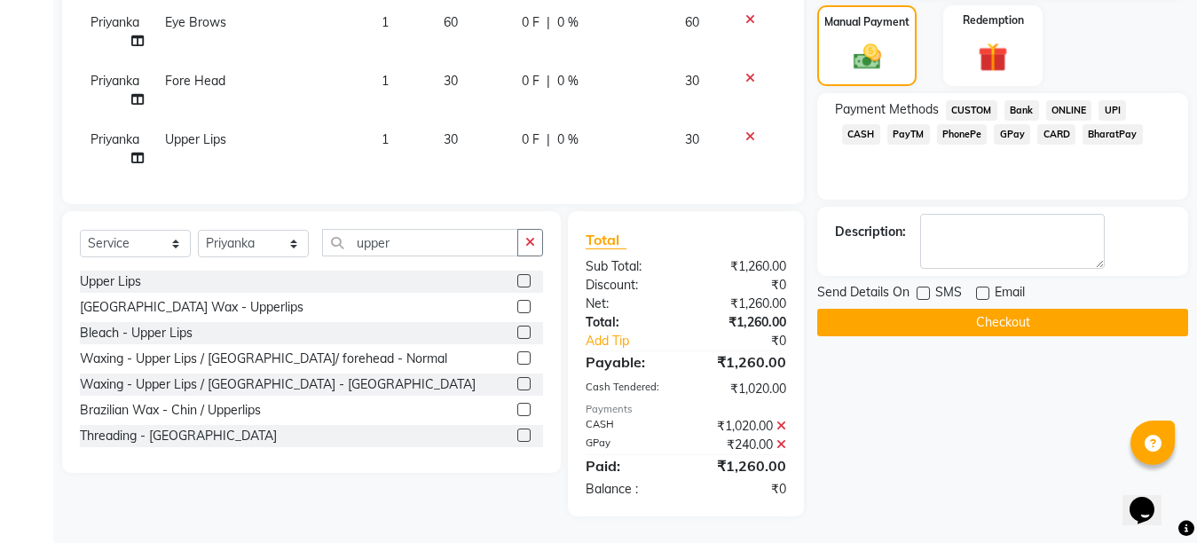
click at [990, 326] on button "Checkout" at bounding box center [1002, 322] width 371 height 27
